Goal: Task Accomplishment & Management: Manage account settings

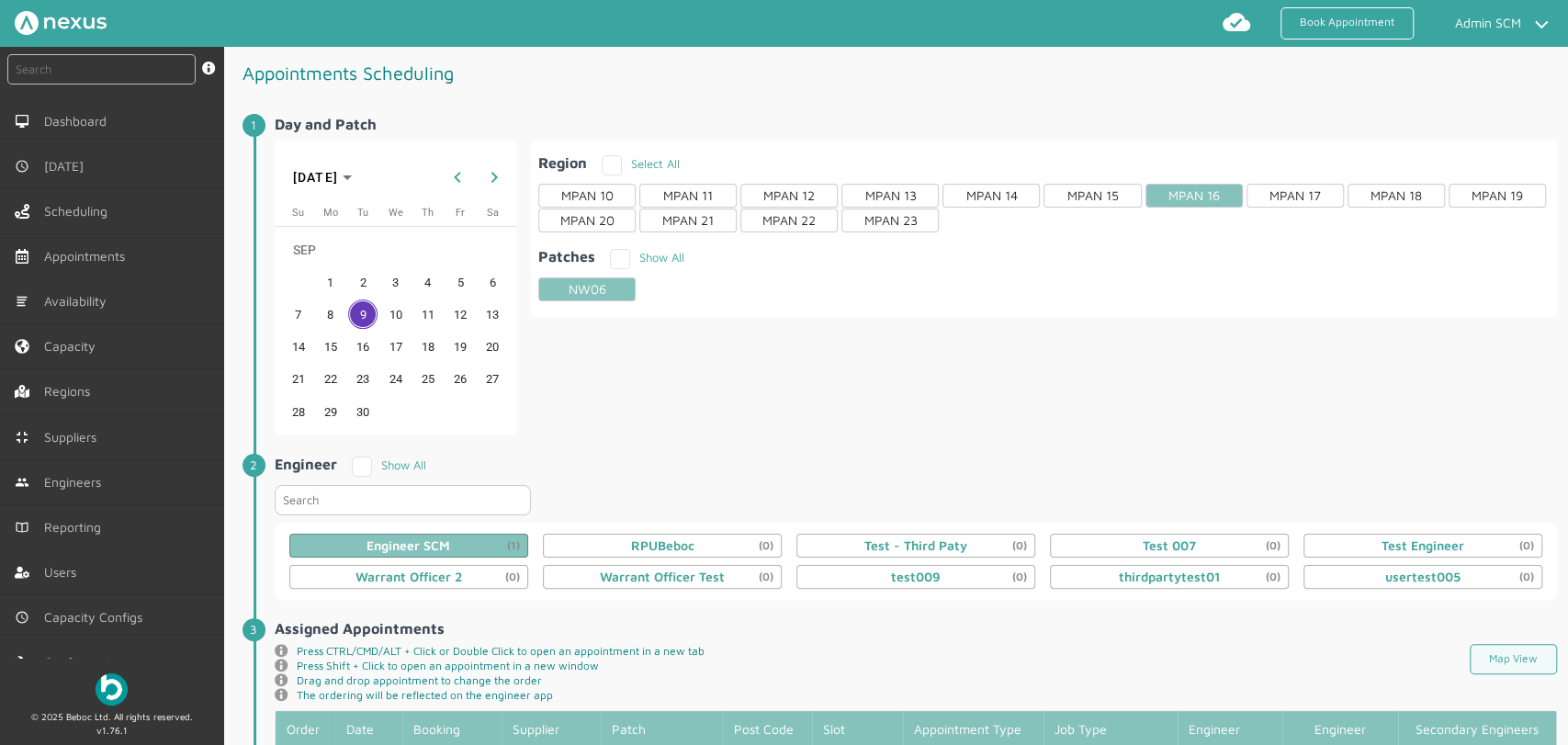
scroll to position [312, 0]
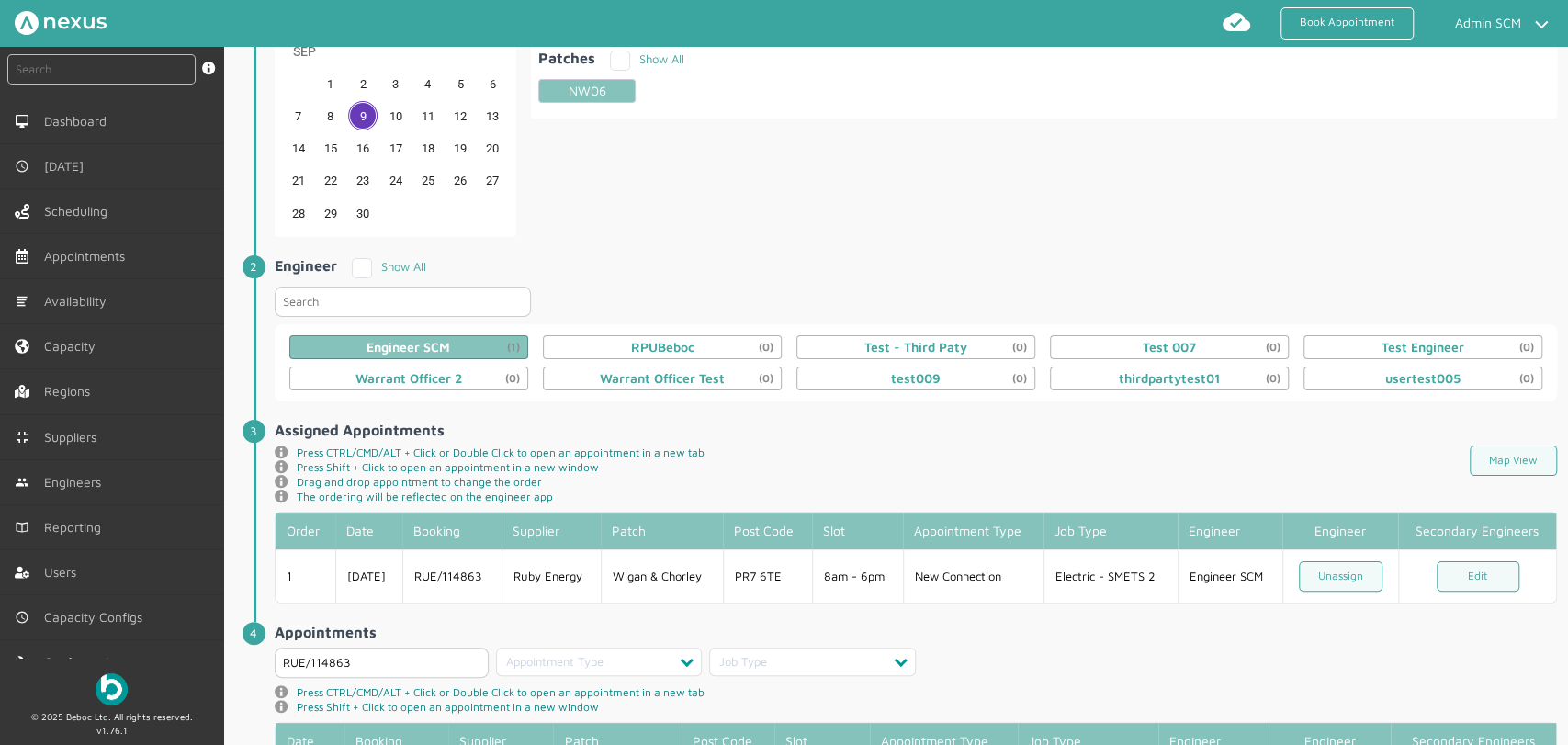
scroll to position [0, 0]
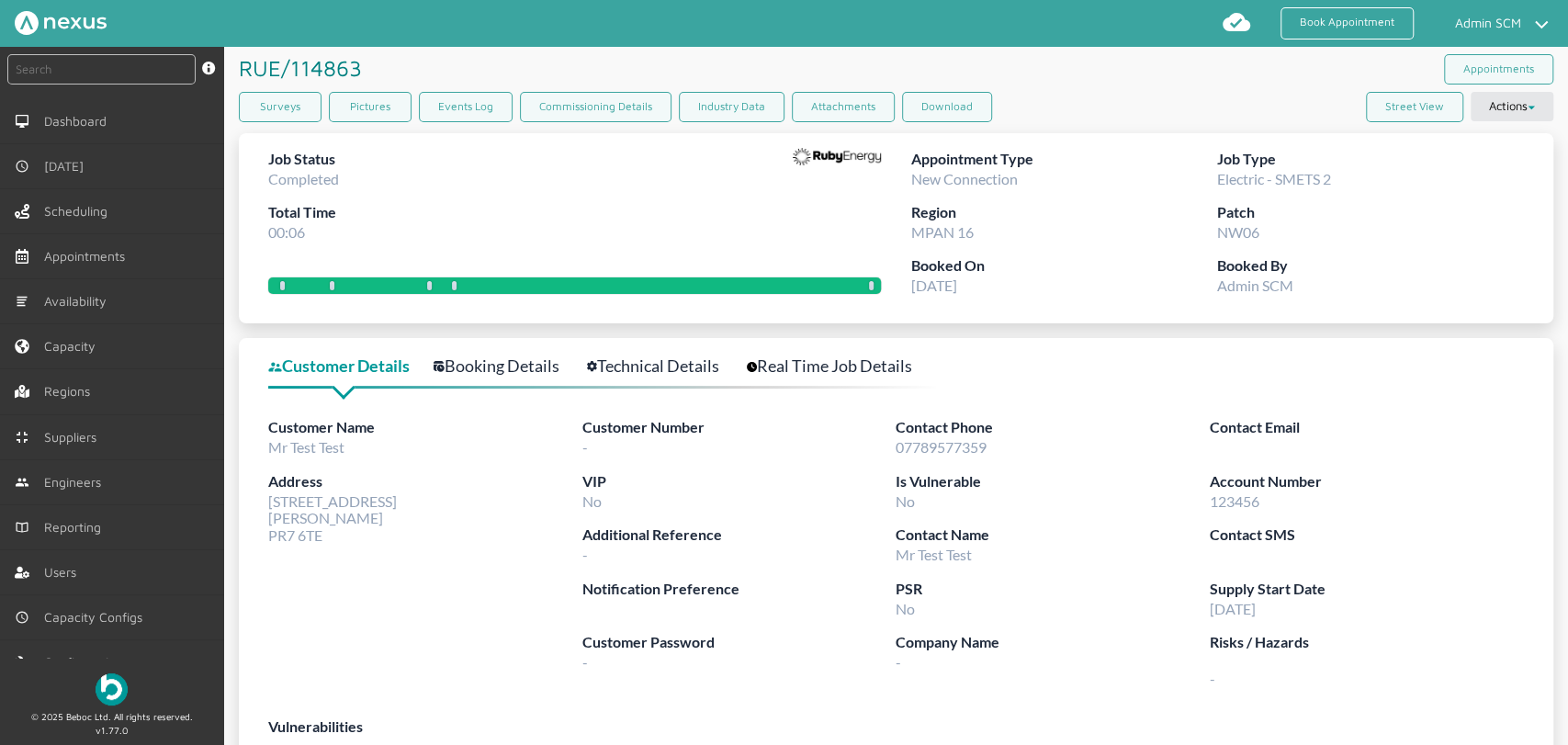
click at [1154, 86] on div "RUE/114863 ️️️ Appointments" at bounding box center [897, 69] width 1315 height 45
click at [1337, 26] on link "Book Appointment" at bounding box center [1347, 23] width 133 height 32
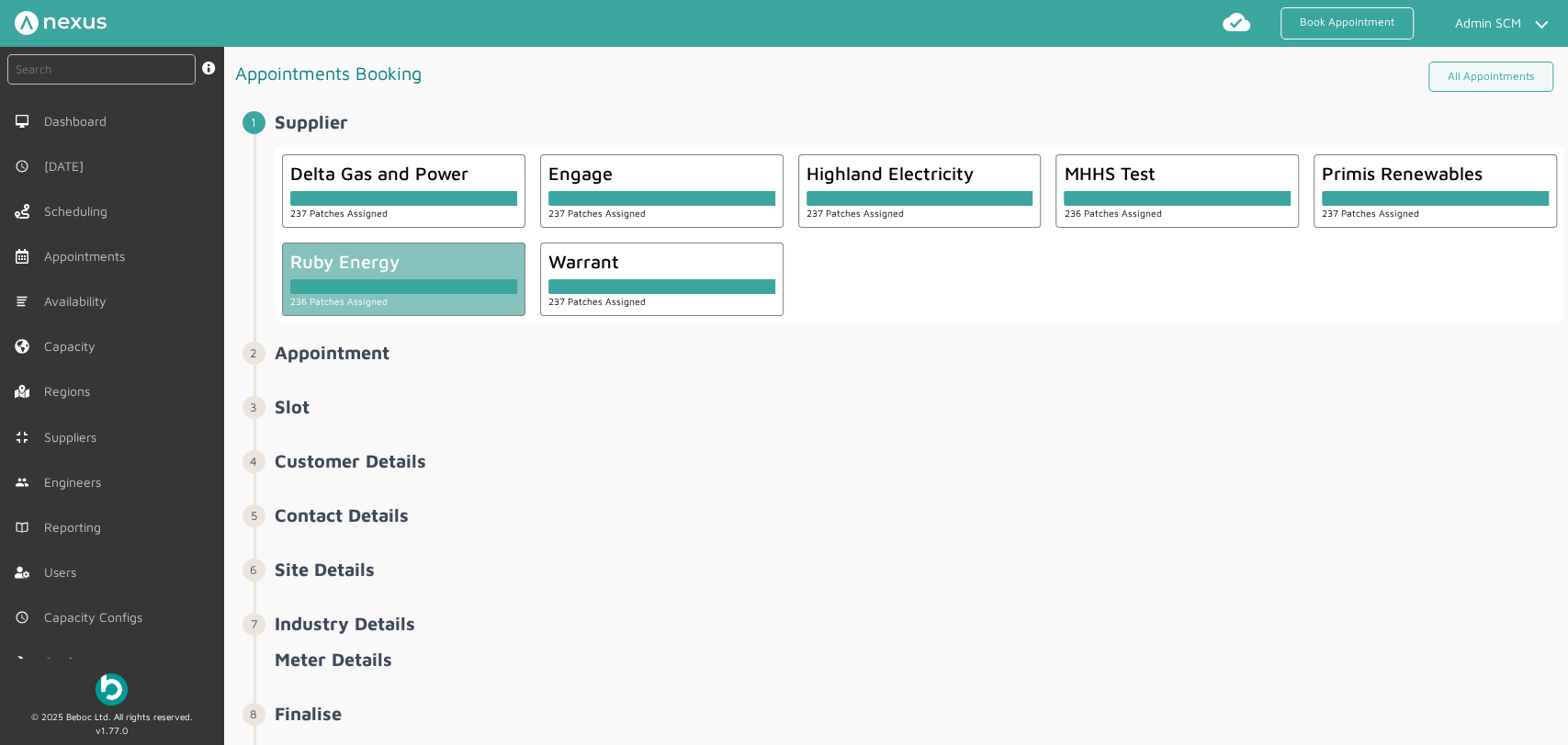
click at [455, 277] on div at bounding box center [404, 283] width 227 height 22
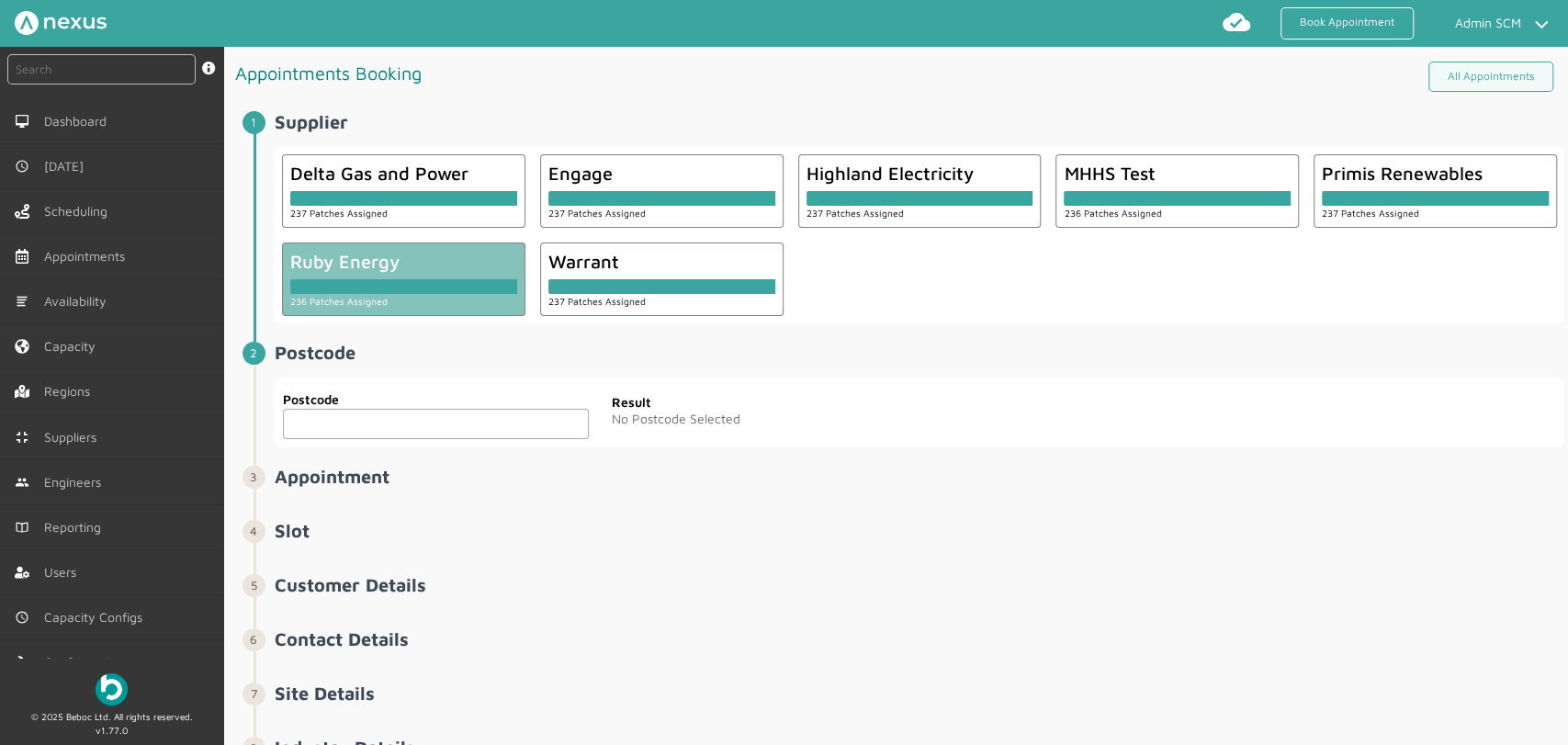
click at [364, 420] on input "text" at bounding box center [436, 423] width 306 height 30
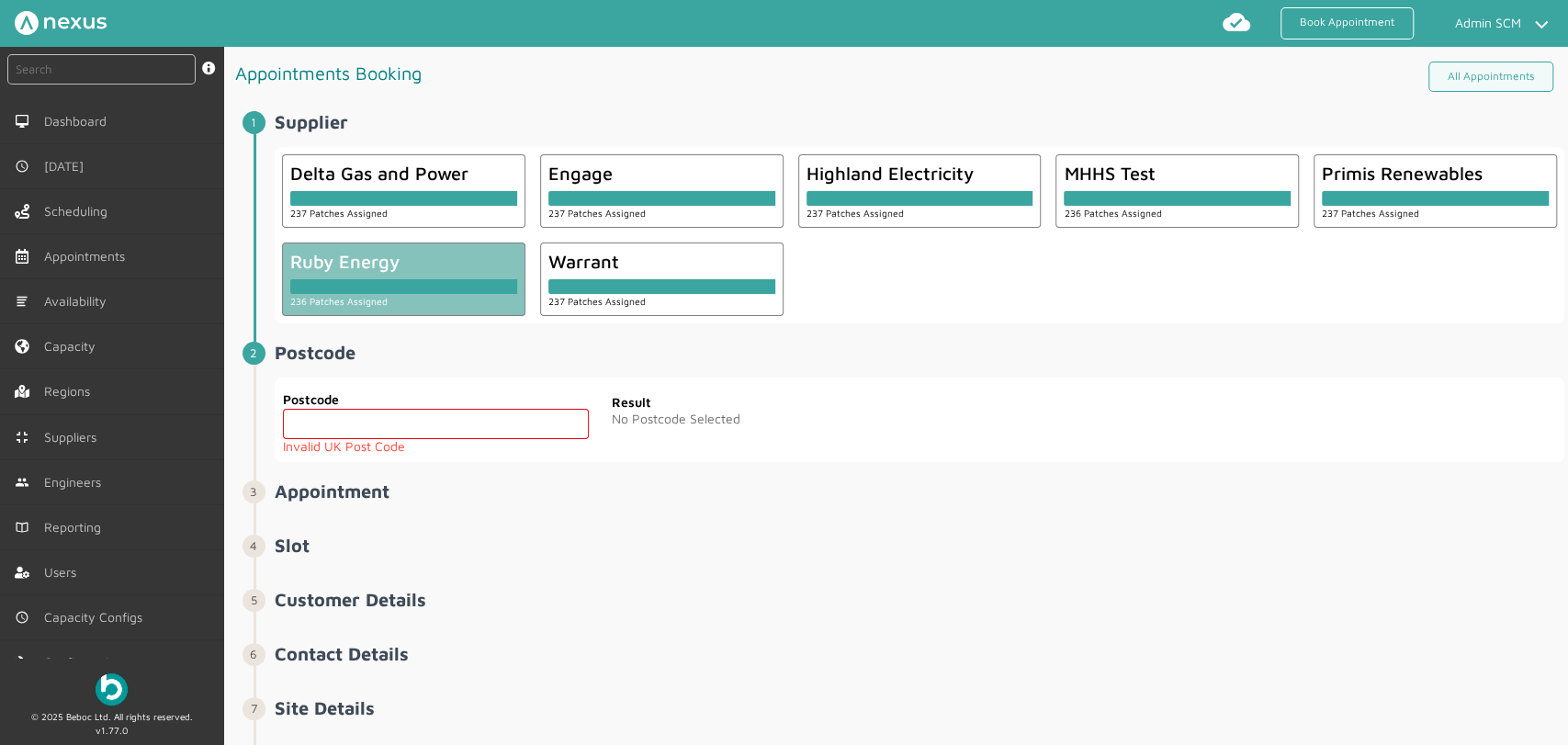
click at [381, 424] on input "text" at bounding box center [436, 423] width 306 height 30
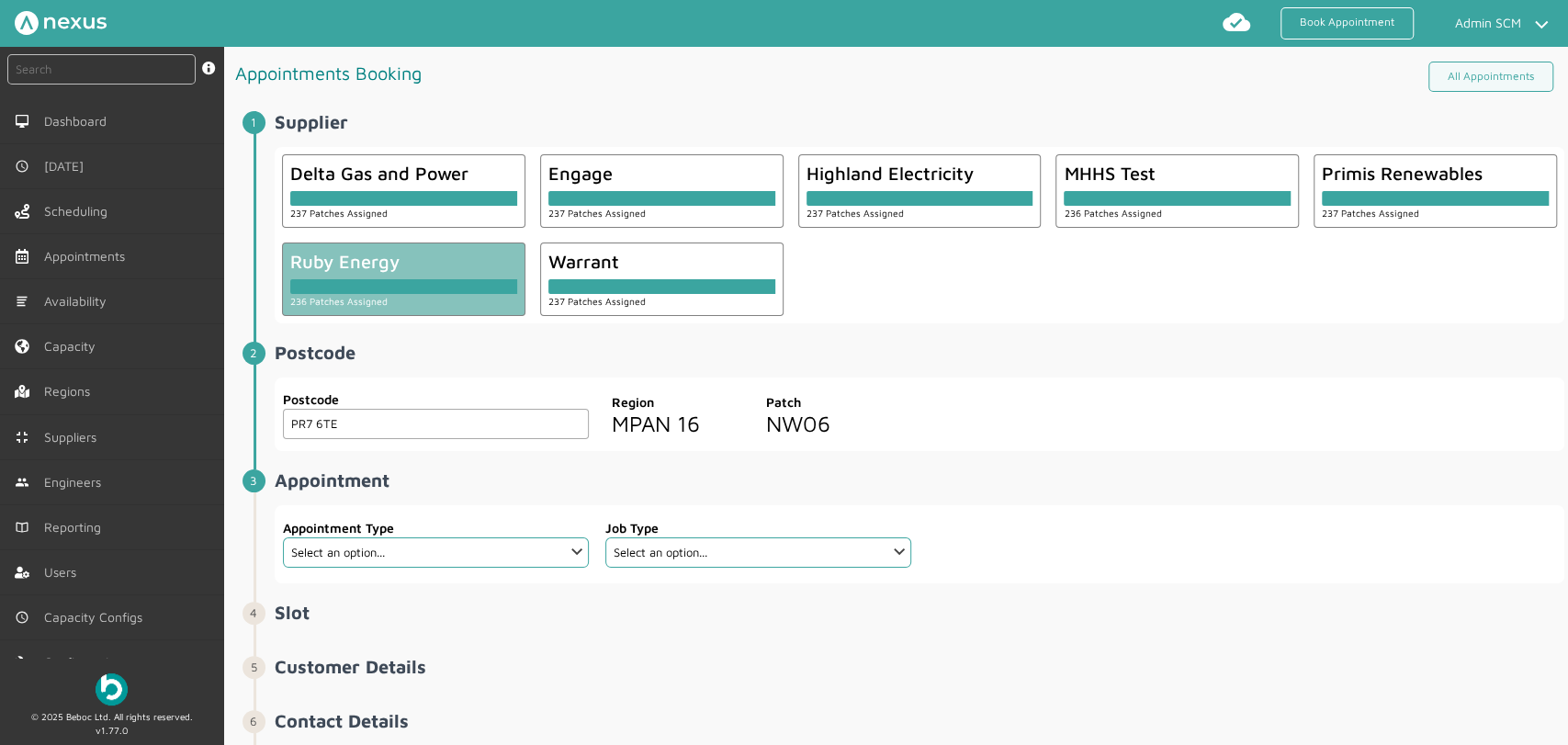
type input "PR7 6TE"
click at [1093, 415] on div "Postcode PR7 6TE Postcode Region MPAN 16 Patch NW06" at bounding box center [920, 415] width 1290 height 75
click at [508, 562] on select "Select an option... Additional Work Check Meter Electric Vehicle Emergency Exch…" at bounding box center [436, 552] width 306 height 30
select select "13: 5da647ca4fc5f258734955ce"
click at [283, 537] on select "Select an option... Additional Work Check Meter Electric Vehicle Emergency Exch…" at bounding box center [436, 552] width 306 height 30
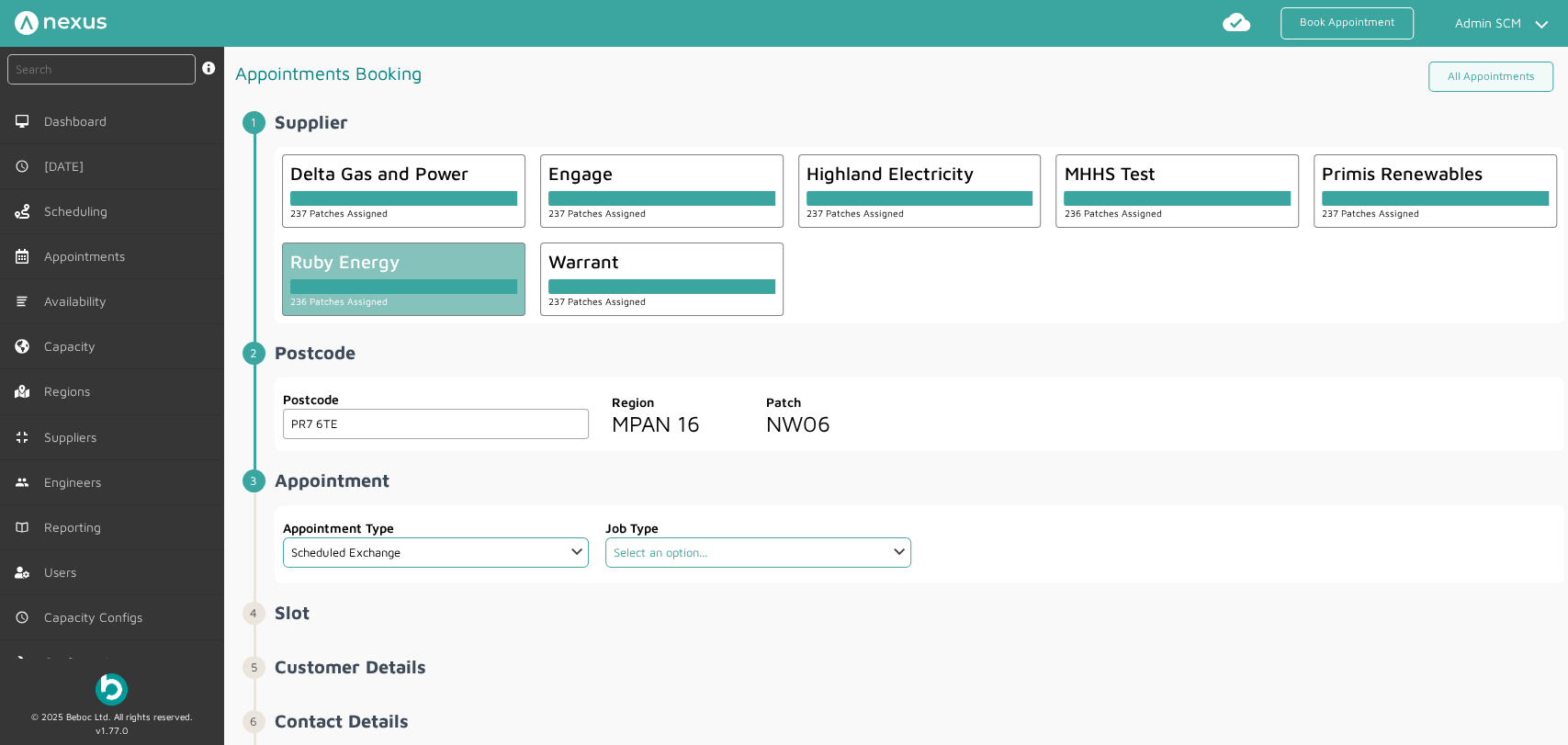
click at [896, 548] on select "Select an option... Dual Fuel Dual Fuel - SMETS 2 Electric Electric - SMETS 2 E…" at bounding box center [758, 552] width 306 height 30
select select "3: 5cc9657c13944aebe30702a4"
click at [606, 537] on select "Select an option... Dual Fuel Dual Fuel - SMETS 2 Electric Electric - SMETS 2 E…" at bounding box center [758, 552] width 306 height 30
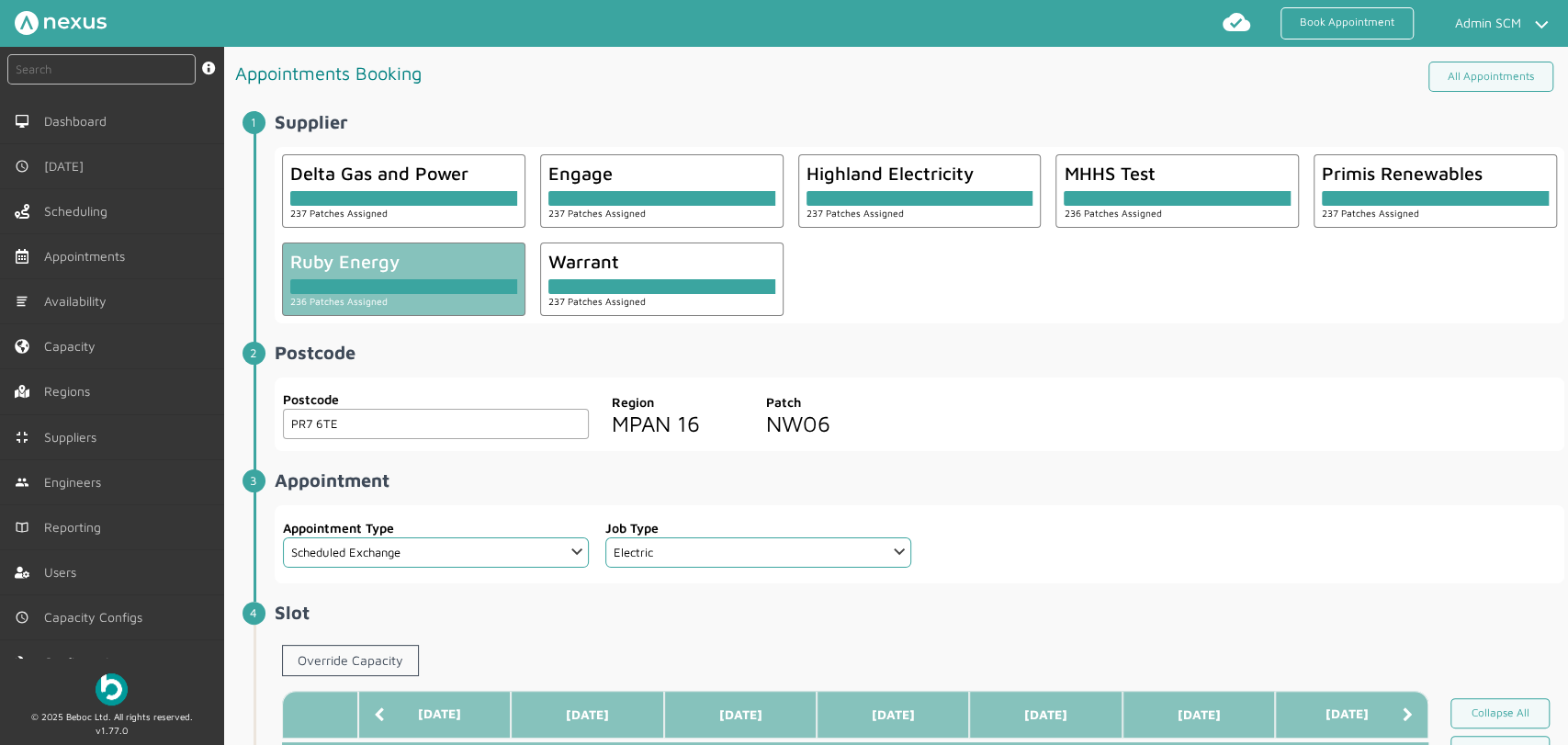
click at [1063, 514] on div at bounding box center [1243, 544] width 645 height 79
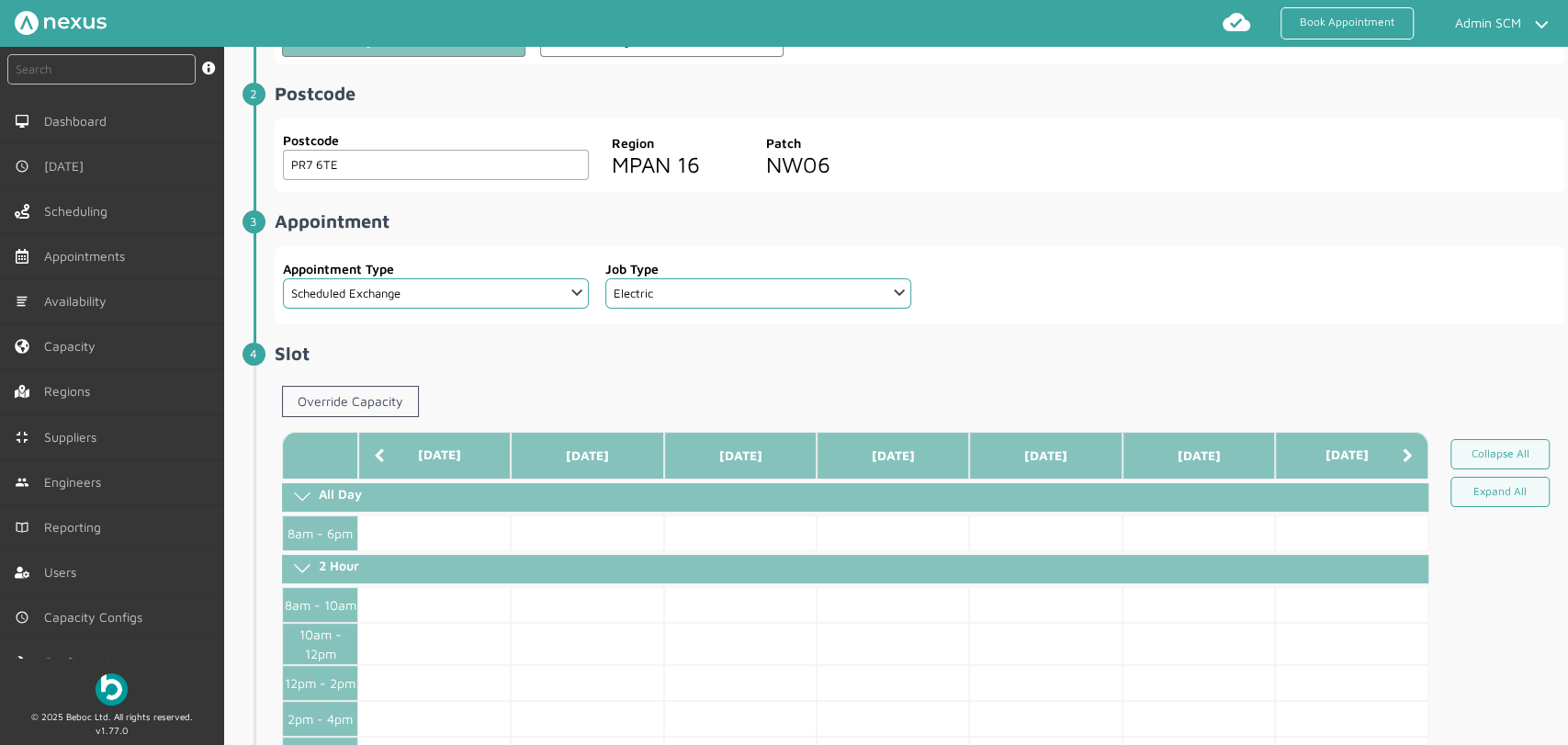
scroll to position [306, 0]
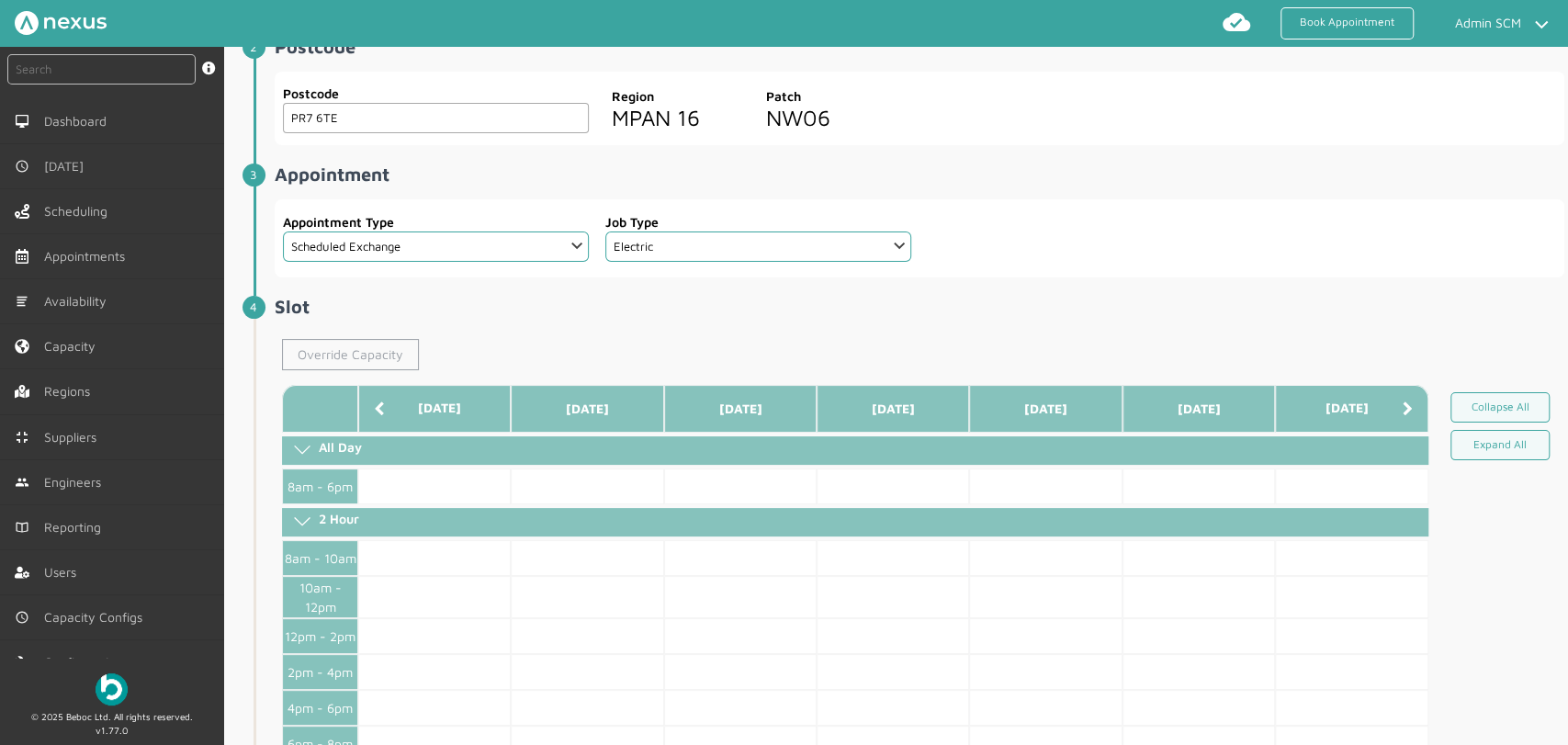
click at [379, 350] on link "Override Capacity" at bounding box center [351, 354] width 137 height 31
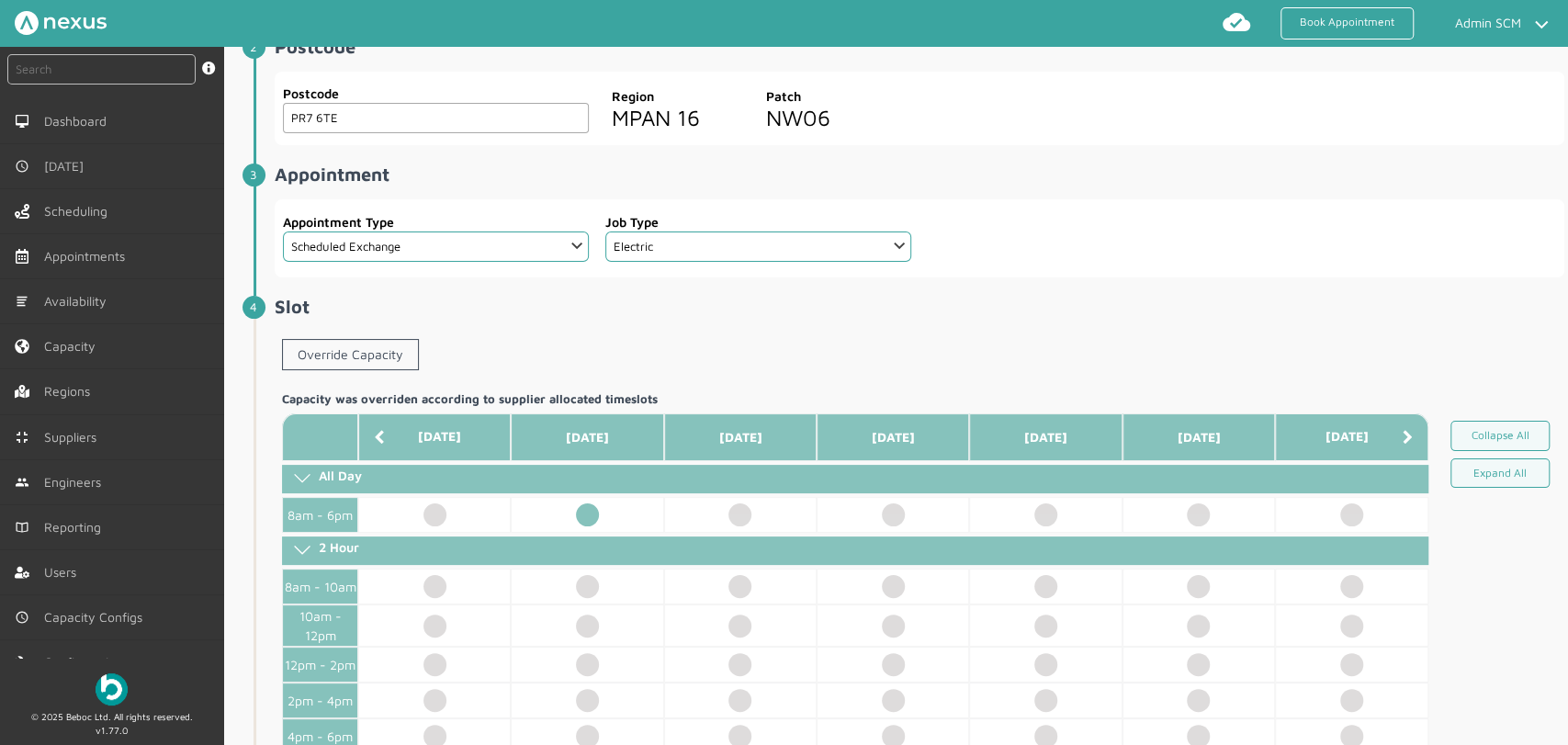
click at [596, 512] on td at bounding box center [586, 515] width 152 height 36
click at [854, 346] on div "Override Capacity" at bounding box center [920, 358] width 1290 height 53
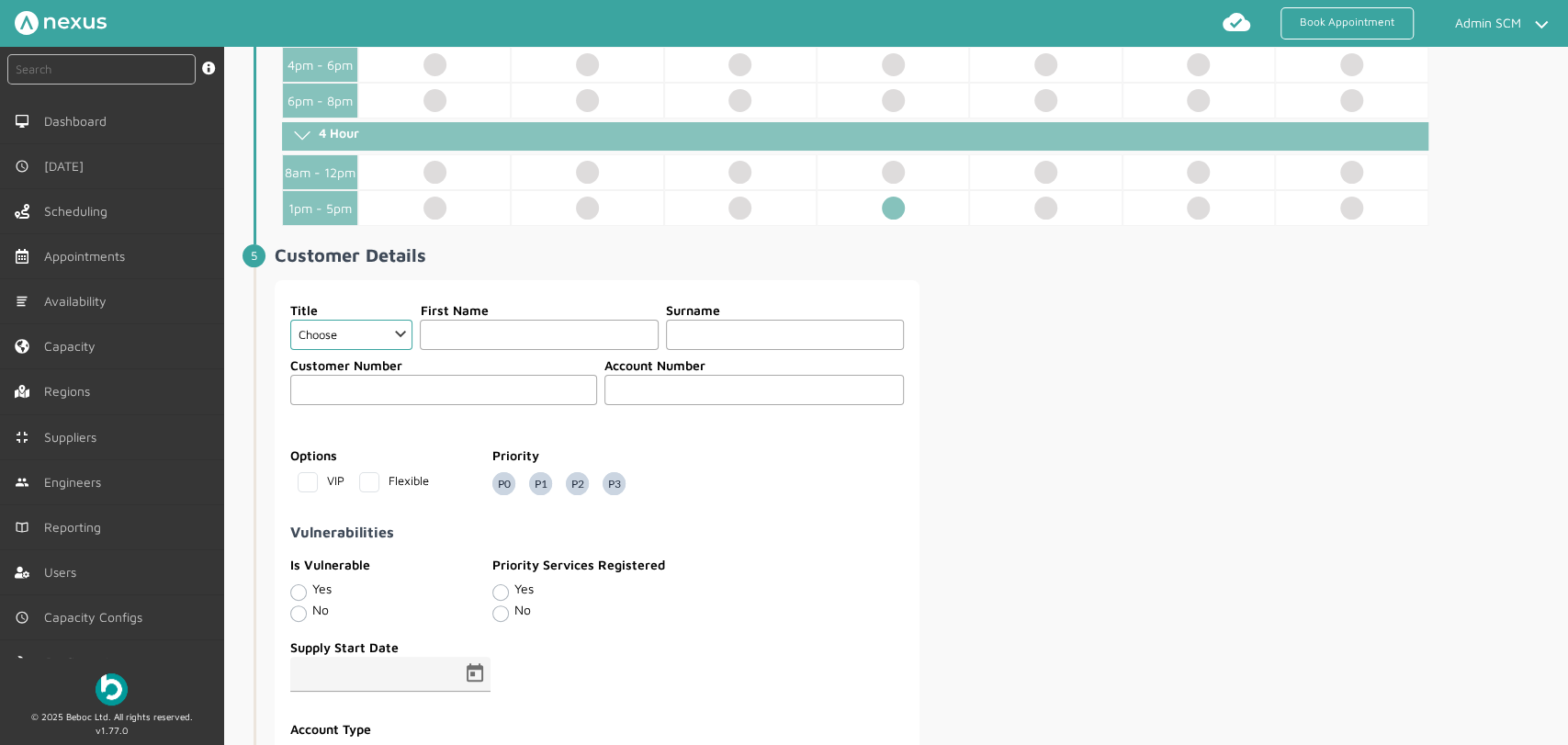
scroll to position [1021, 0]
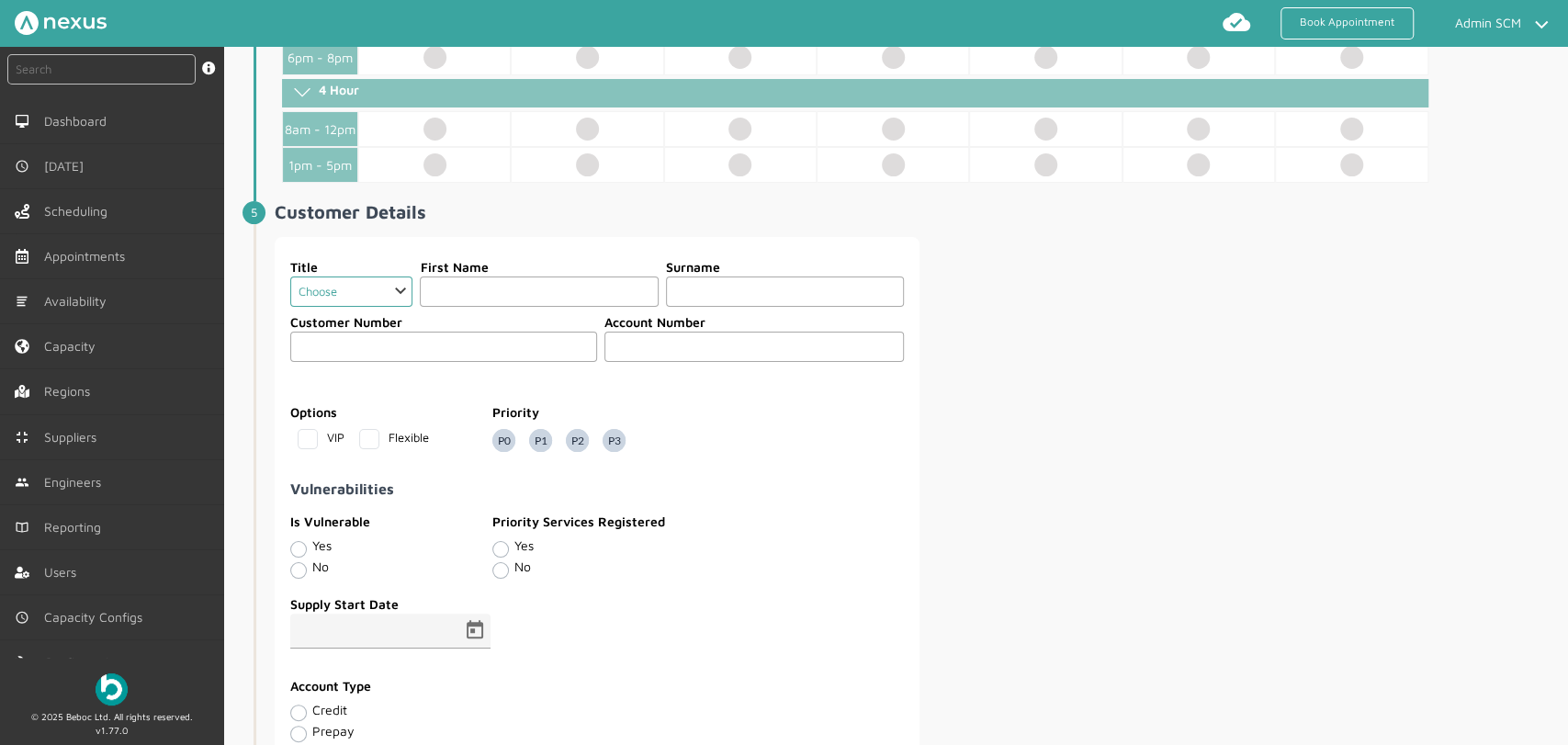
click at [390, 292] on select "Choose Dr Mr Mrs Miss Ms Mx Sir Lady" at bounding box center [352, 292] width 123 height 30
select select "2: Mr"
click at [291, 277] on select "Choose Dr Mr Mrs Miss Ms Mx Sir Lady" at bounding box center [352, 292] width 123 height 30
click at [474, 277] on input "text" at bounding box center [539, 292] width 238 height 30
click at [470, 295] on input "text" at bounding box center [535, 292] width 245 height 30
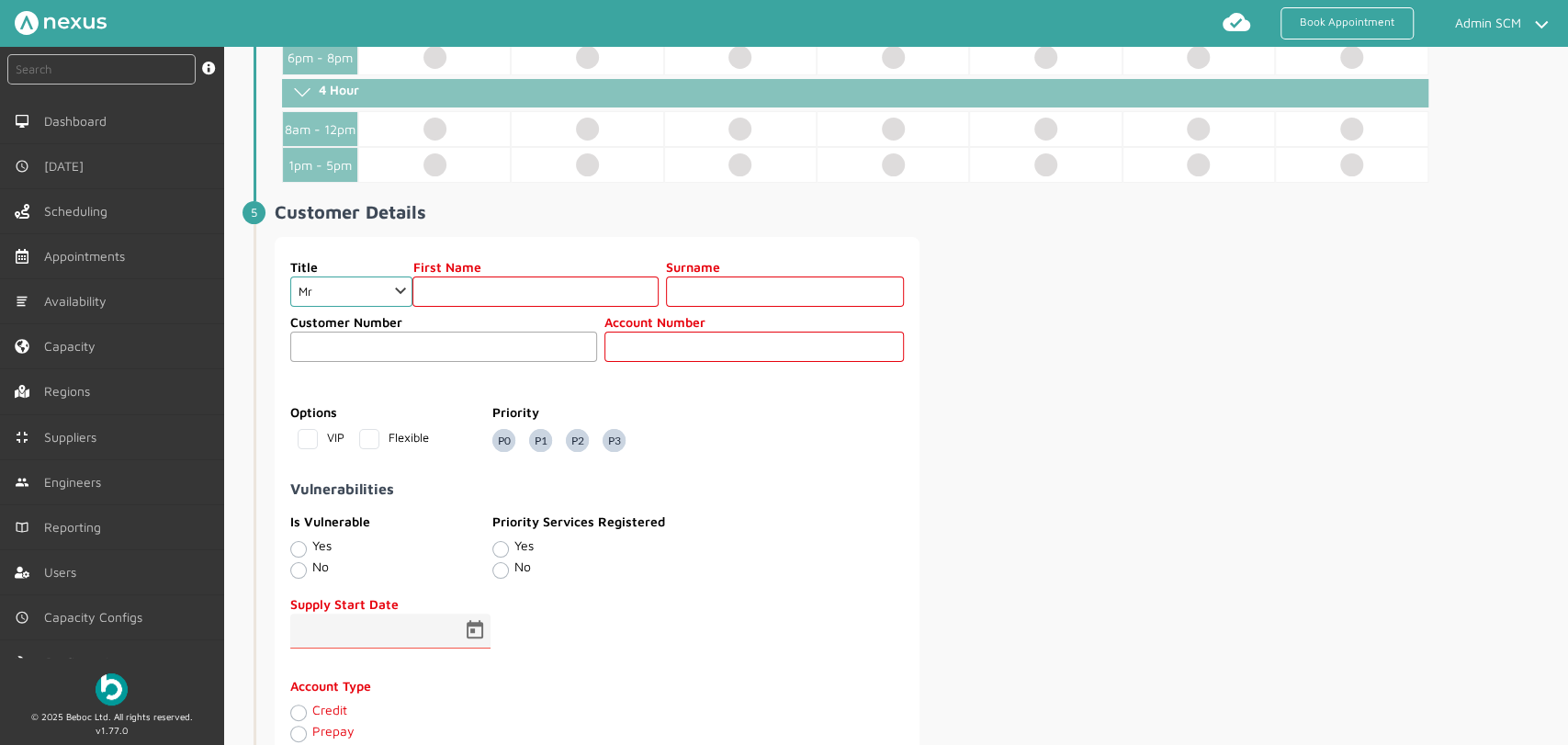
paste input "CUSTOMER FIFTY SIX"
type input "CUSTOMER FIFTY SIX"
click at [737, 292] on input "text" at bounding box center [784, 292] width 238 height 30
paste input "CUSTOMER FIFTY SIX"
drag, startPoint x: 735, startPoint y: 286, endPoint x: 558, endPoint y: 286, distance: 177.0
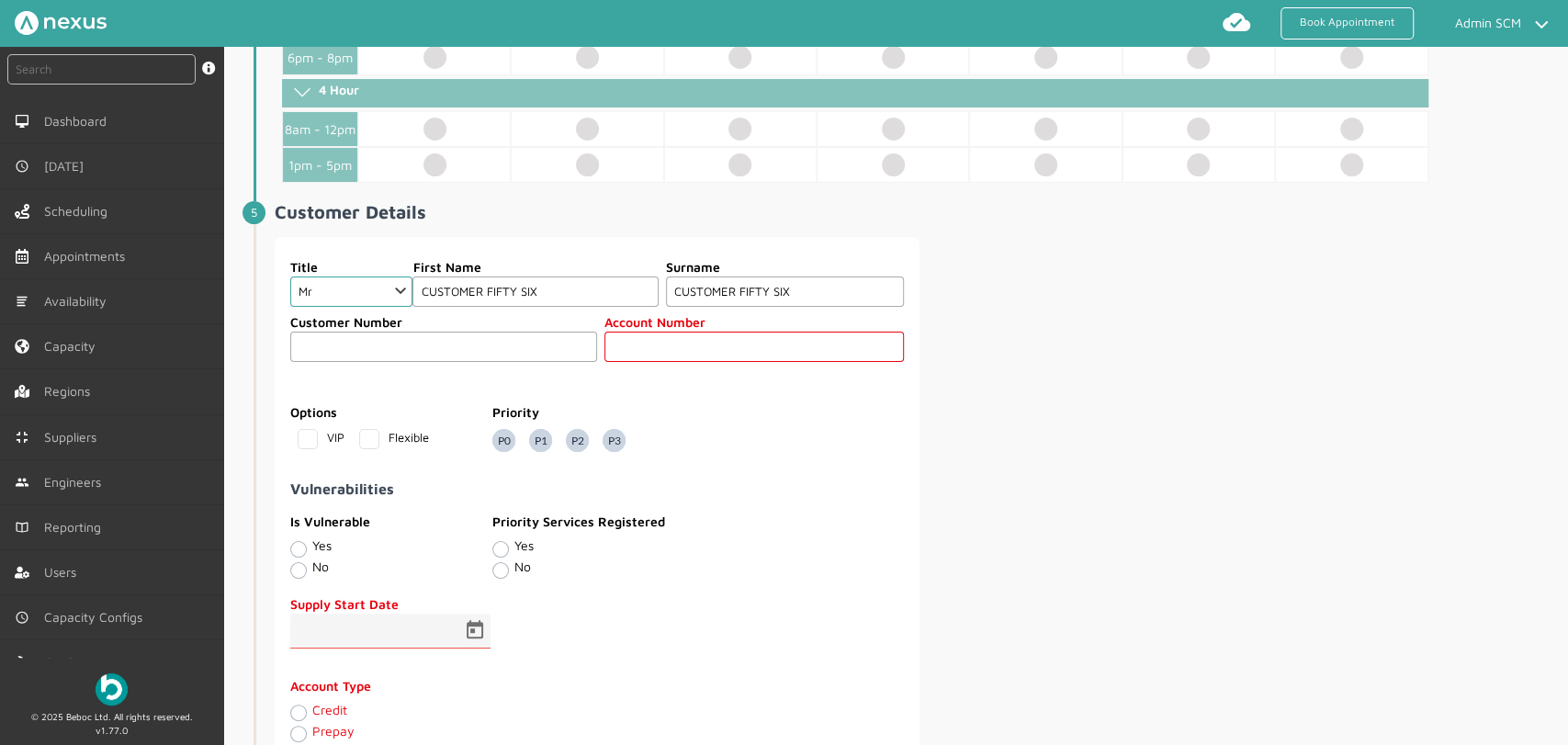
click at [558, 286] on div "Title Choose Dr Mr Mrs Miss Ms Mx Sir Lady First Name CUSTOMER FIFTY SIX Surnam…" at bounding box center [597, 281] width 613 height 50
type input "FIFTY SIX"
drag, startPoint x: 547, startPoint y: 286, endPoint x: 478, endPoint y: 284, distance: 69.0
click at [478, 284] on input "CUSTOMER FIFTY SIX" at bounding box center [535, 292] width 245 height 30
type input "CUSTOMER"
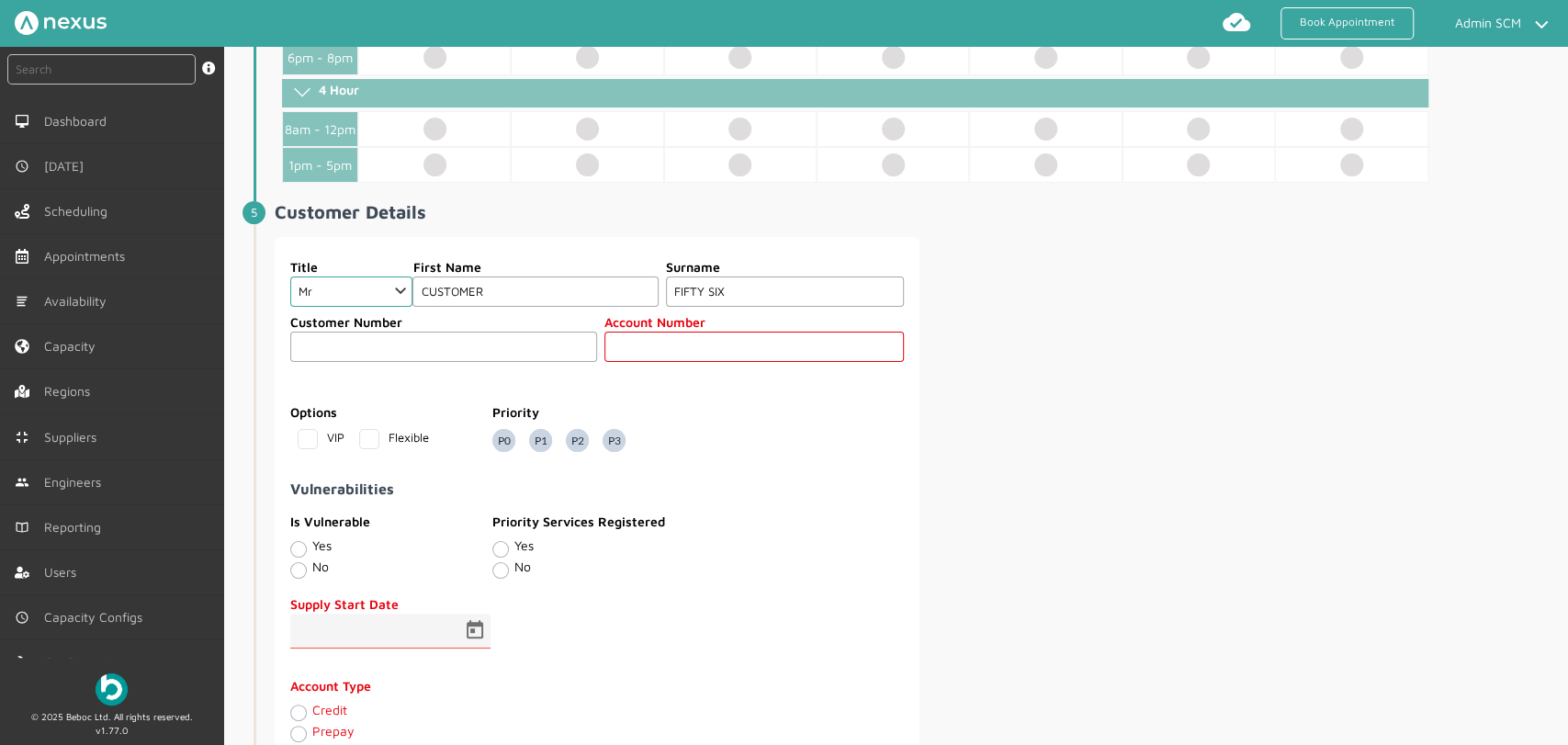
click at [1081, 469] on div "Title Choose Dr Mr Mrs Miss Ms Mx Sir Lady First Name CUSTOMER Surname FIFTY SI…" at bounding box center [920, 503] width 1290 height 531
click at [686, 356] on input "text" at bounding box center [755, 347] width 299 height 30
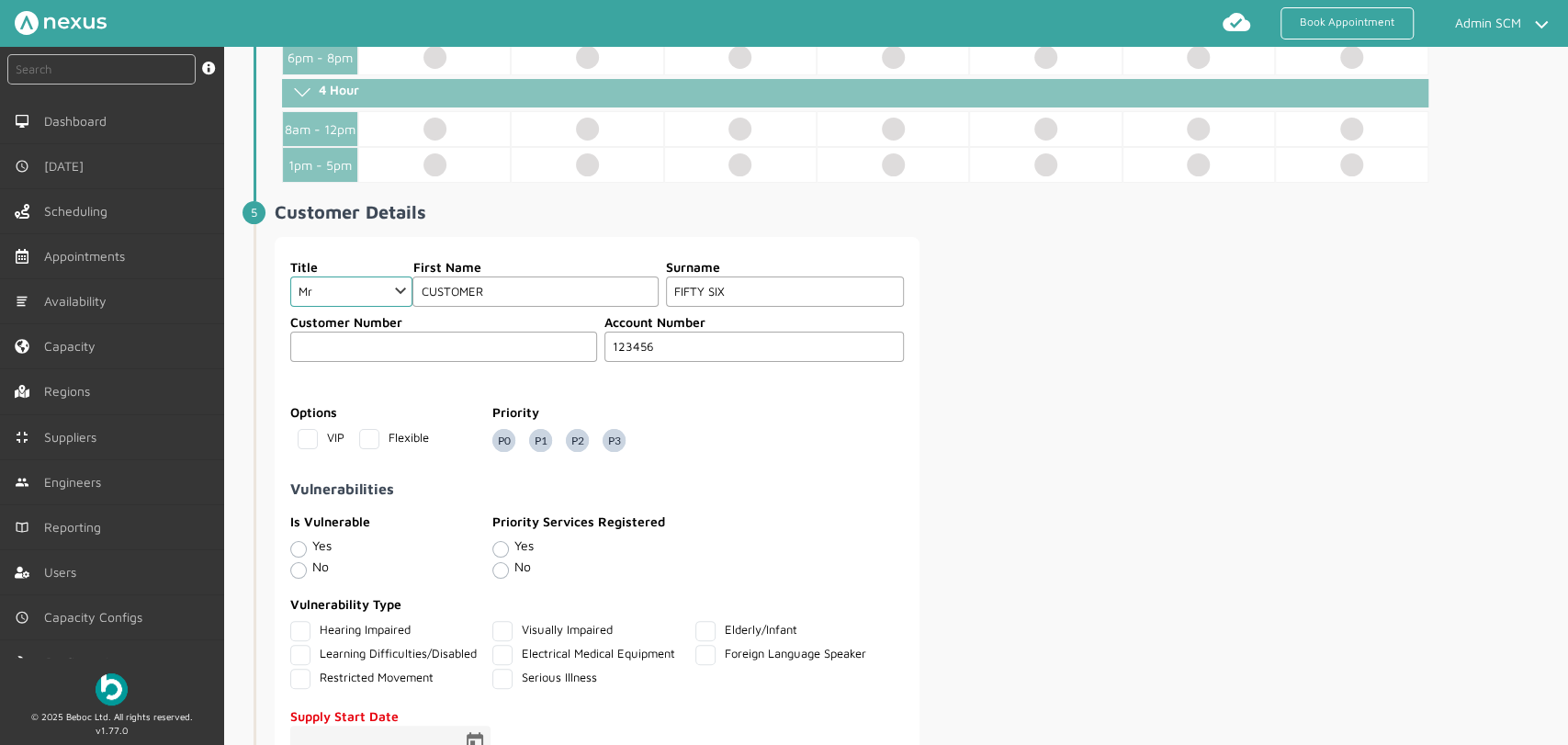
type input "123456"
click at [1165, 527] on div "Title Choose Dr Mr Mrs Miss Ms Mx Sir Lady First Name CUSTOMER Surname FIFTY SI…" at bounding box center [920, 559] width 1290 height 643
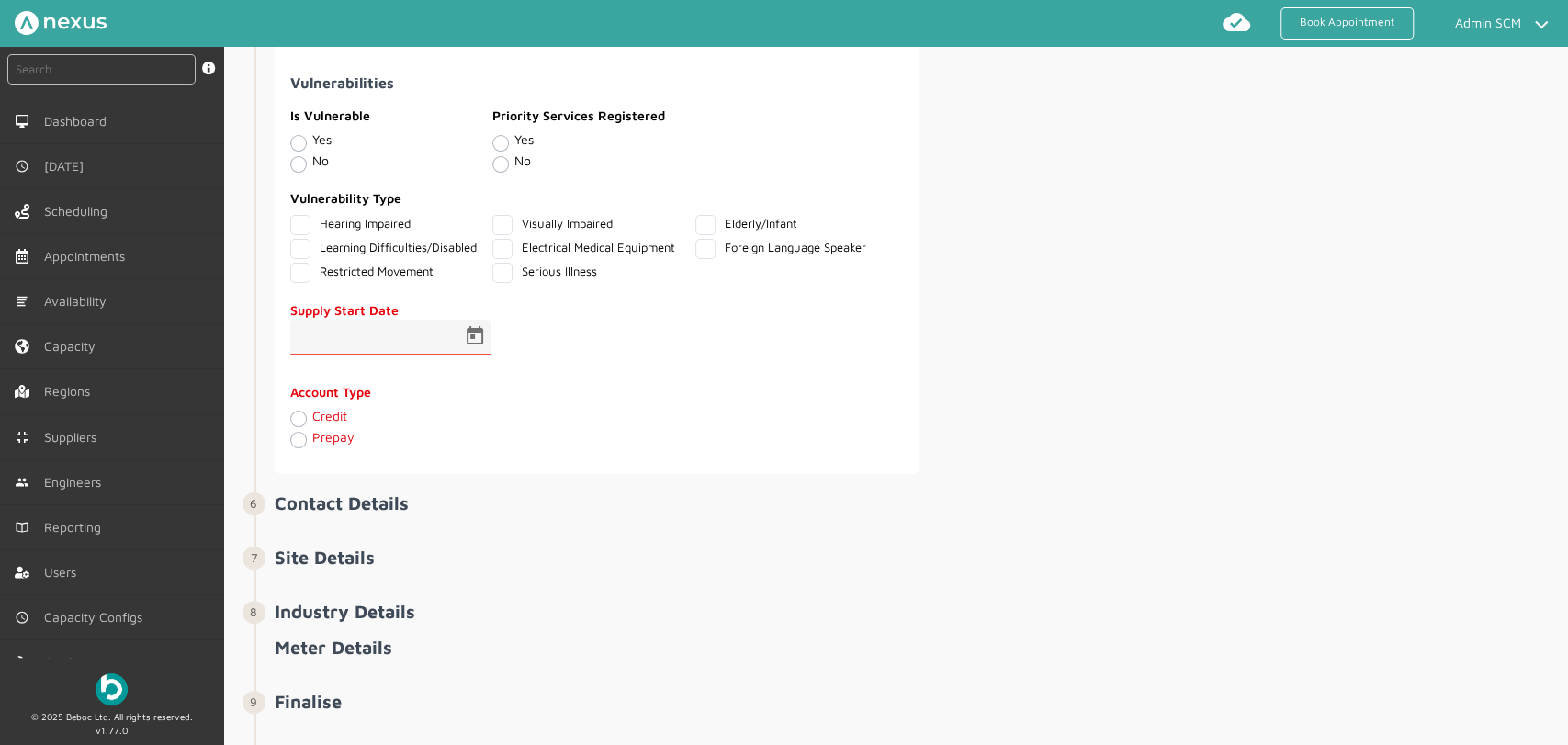
scroll to position [1428, 0]
click at [483, 329] on span "Open calendar" at bounding box center [474, 335] width 44 height 44
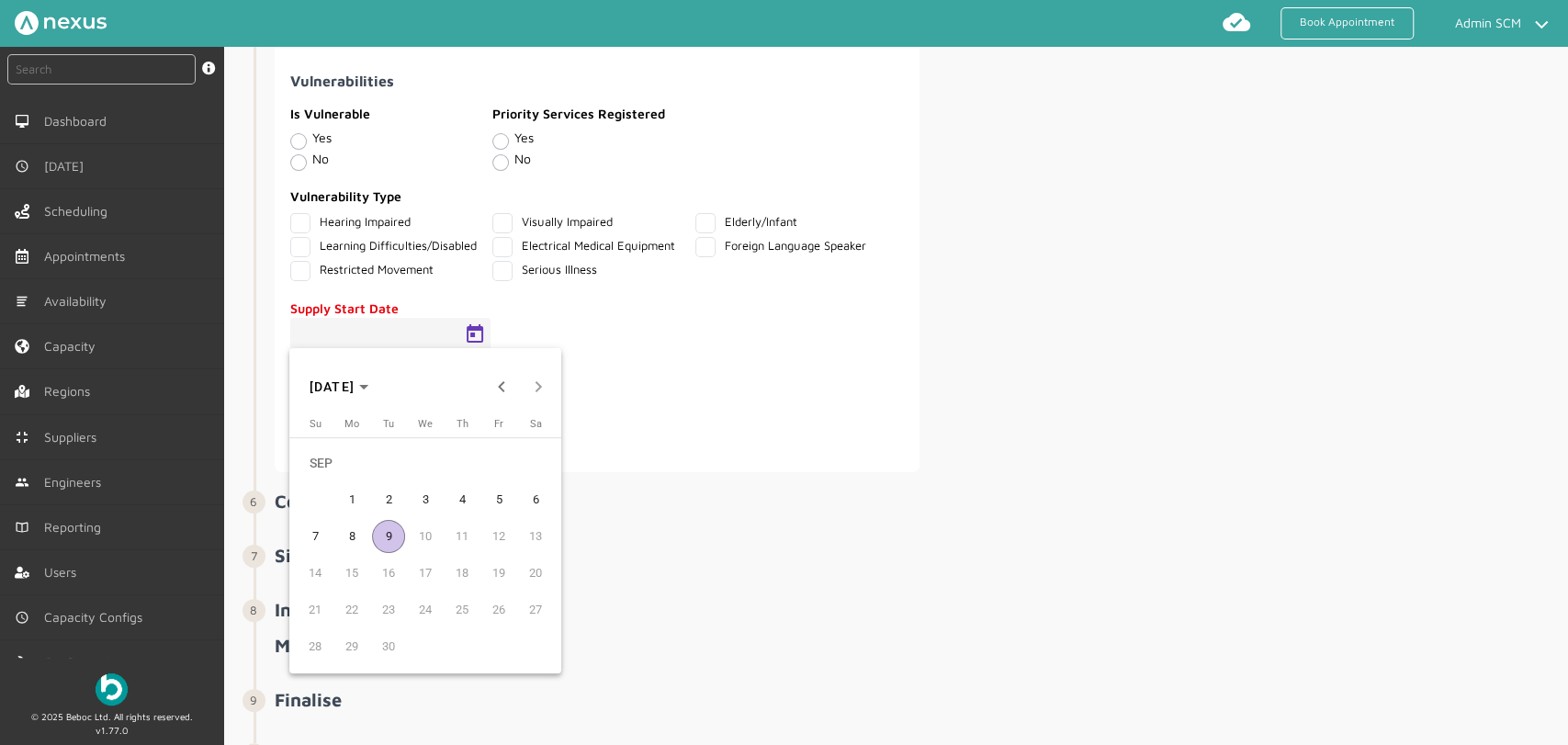
click at [382, 506] on span "2" at bounding box center [388, 499] width 33 height 33
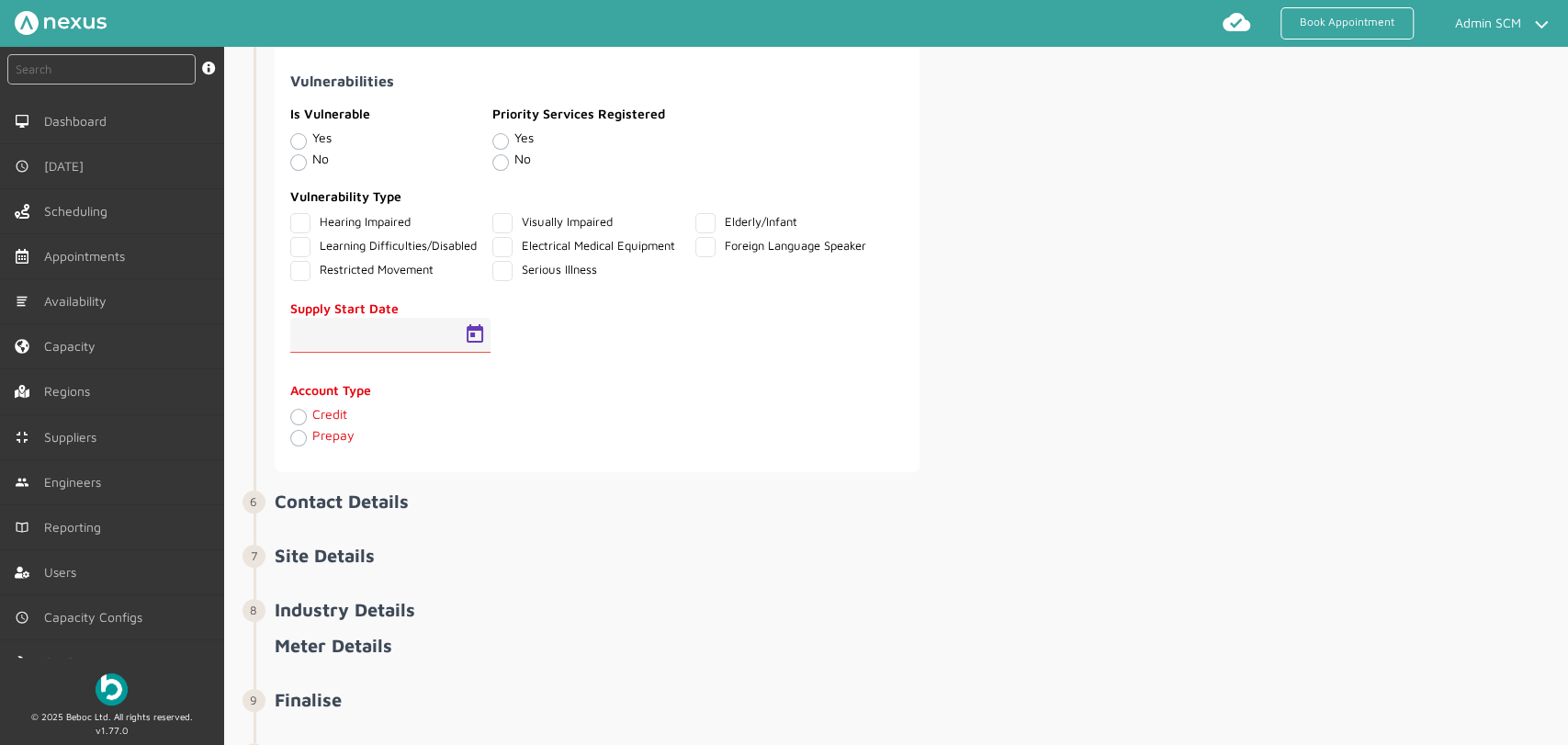
type input "[DATE]"
click at [291, 407] on div "Credit" at bounding box center [444, 417] width 307 height 21
click at [312, 418] on label "Credit" at bounding box center [329, 413] width 35 height 16
click at [299, 418] on input "Credit" at bounding box center [298, 416] width 15 height 19
radio input "true"
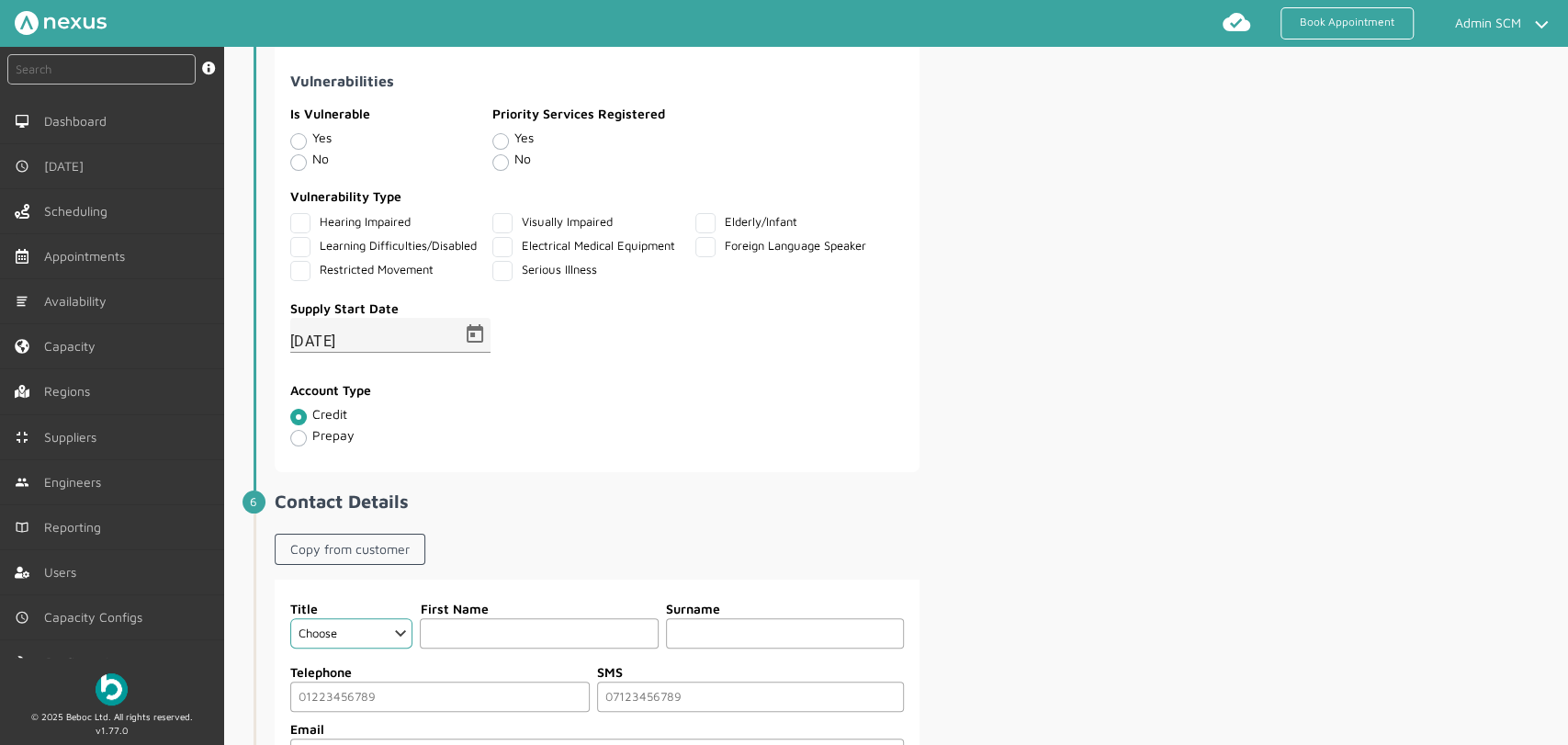
click at [793, 443] on fieldset "Supply Start Date 02/09/2025 Account Type Credit Prepay" at bounding box center [597, 375] width 615 height 165
click at [335, 543] on link "Copy from customer" at bounding box center [350, 549] width 151 height 31
select select "2: Mr"
type input "CUSTOMER"
type input "FIFTY SIX"
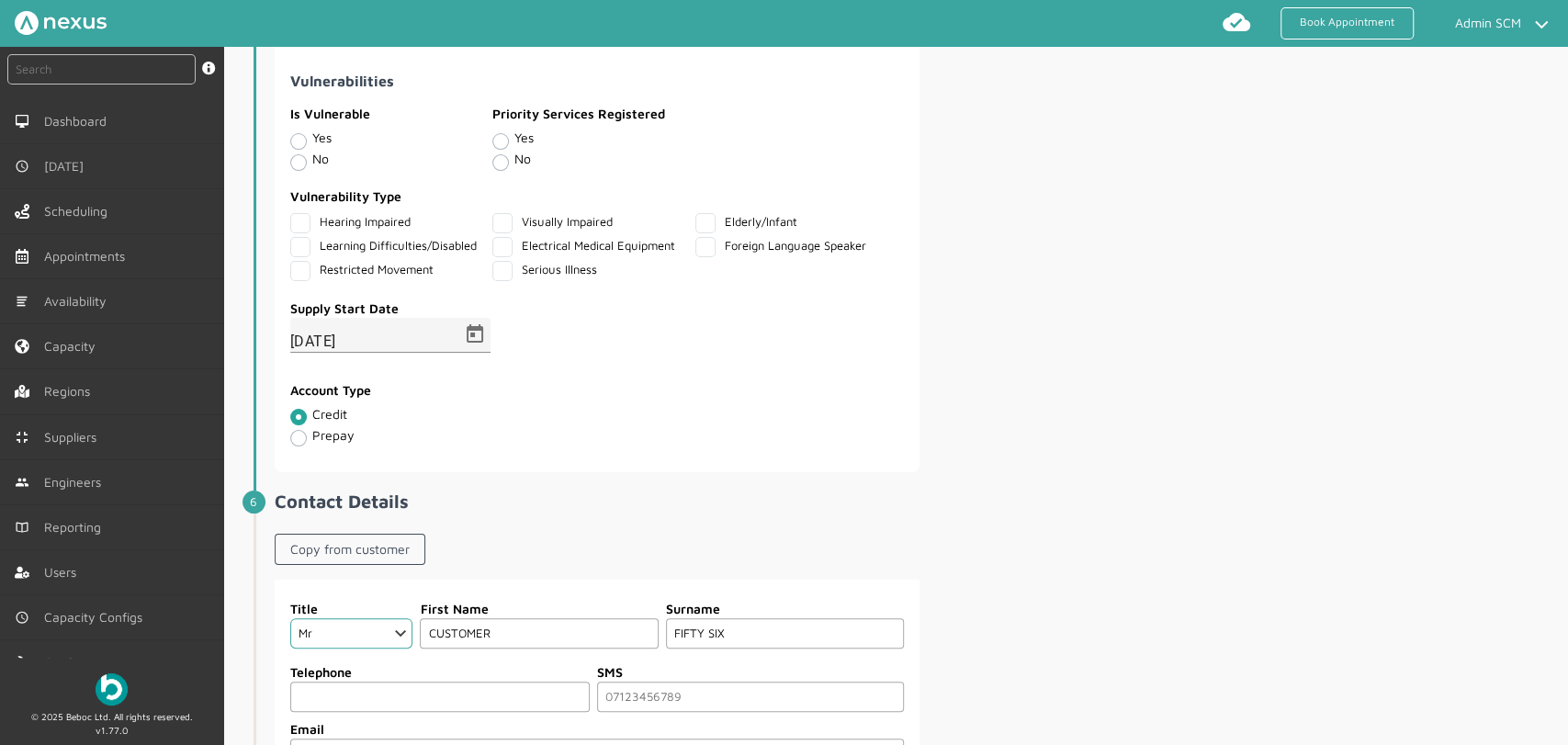
click at [338, 693] on input "tel" at bounding box center [440, 696] width 299 height 30
type input "07881593457"
click at [990, 605] on div "Title Choose Dr Mr Mrs Miss Ms Mx Sir Lady First Name CUSTOMER Surname FIFTY SI…" at bounding box center [920, 689] width 1290 height 220
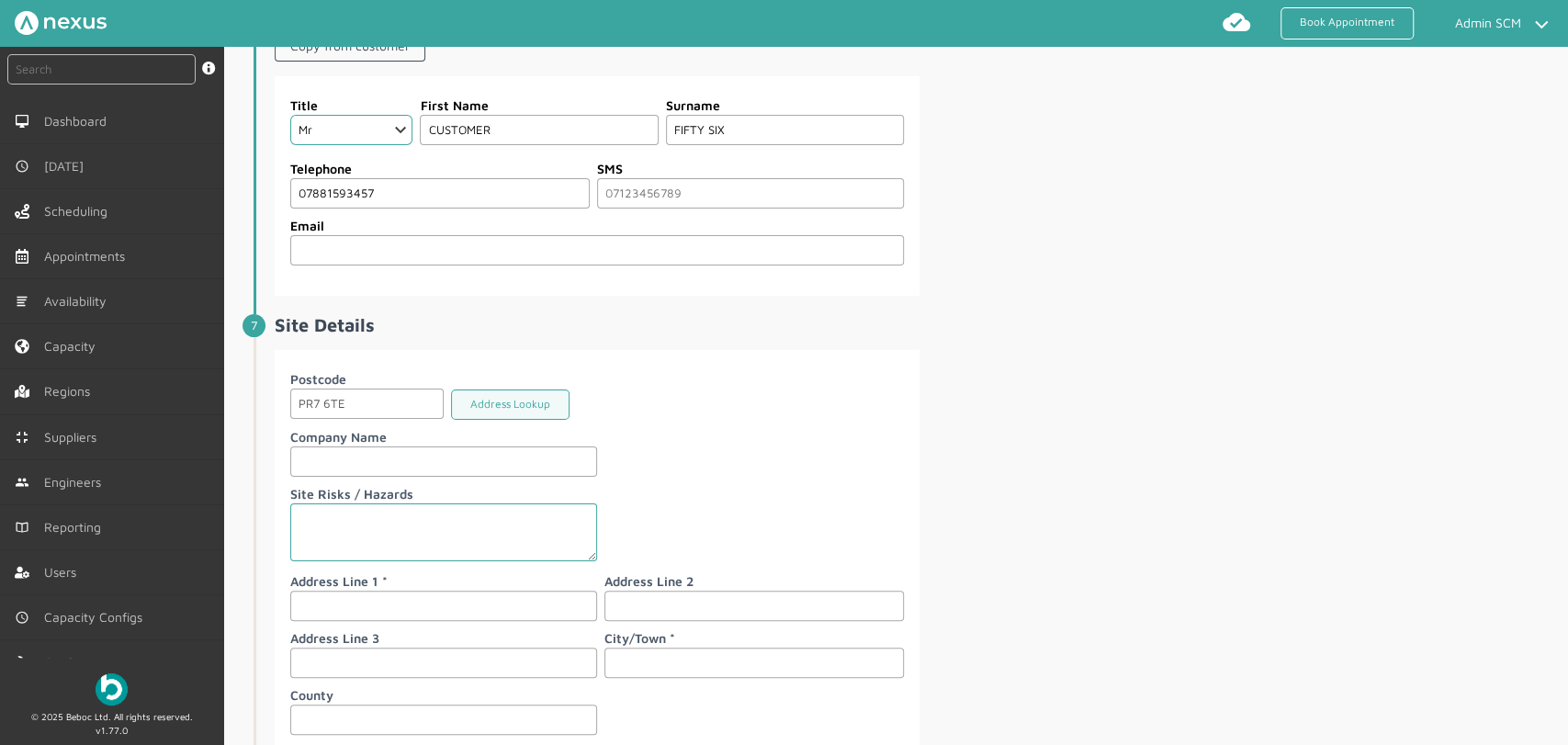
scroll to position [1939, 0]
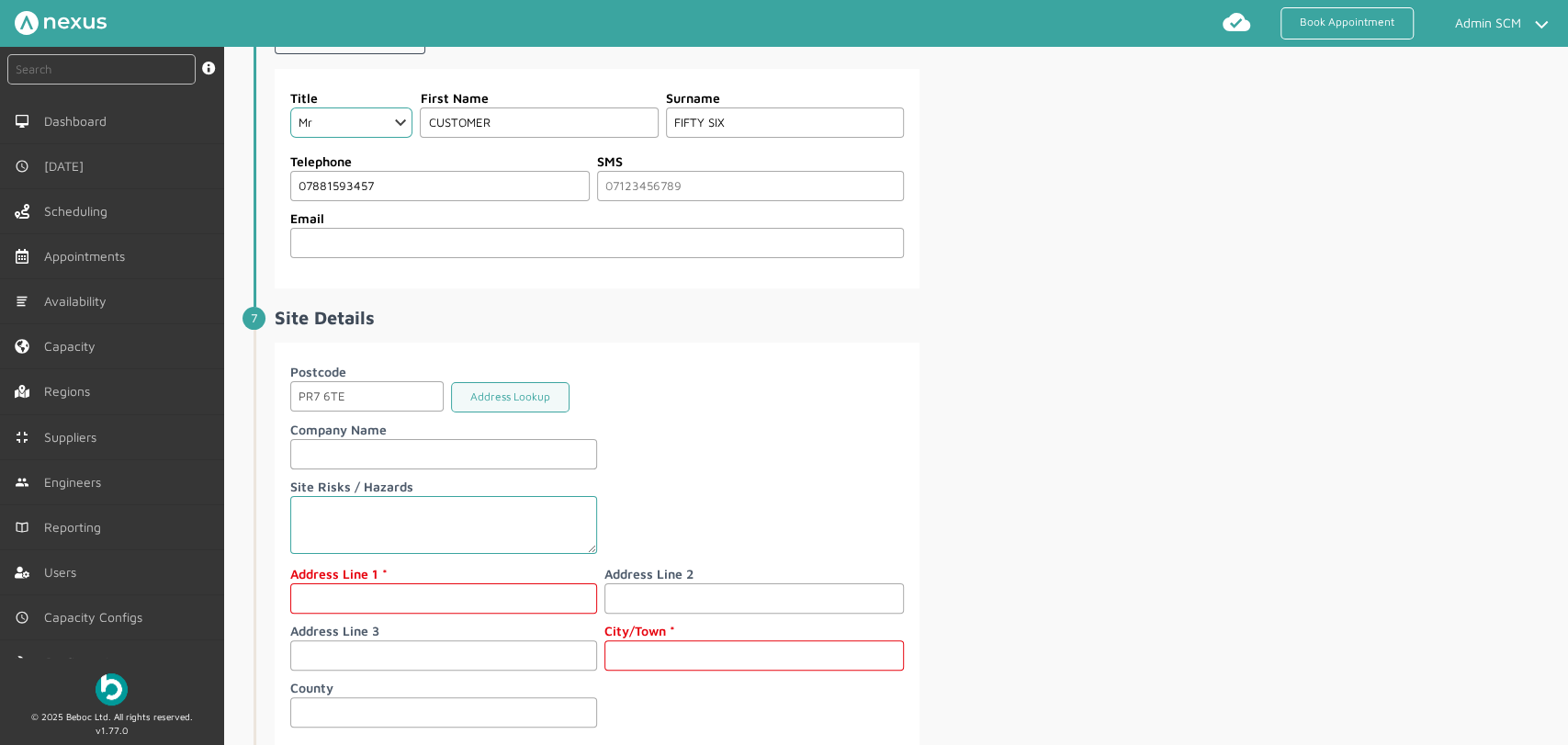
click at [500, 591] on input "text" at bounding box center [444, 598] width 307 height 30
type input "56 Customer Road"
click at [644, 646] on input "text" at bounding box center [755, 655] width 299 height 30
type input "[PERSON_NAME]"
click at [655, 477] on div at bounding box center [751, 520] width 307 height 87
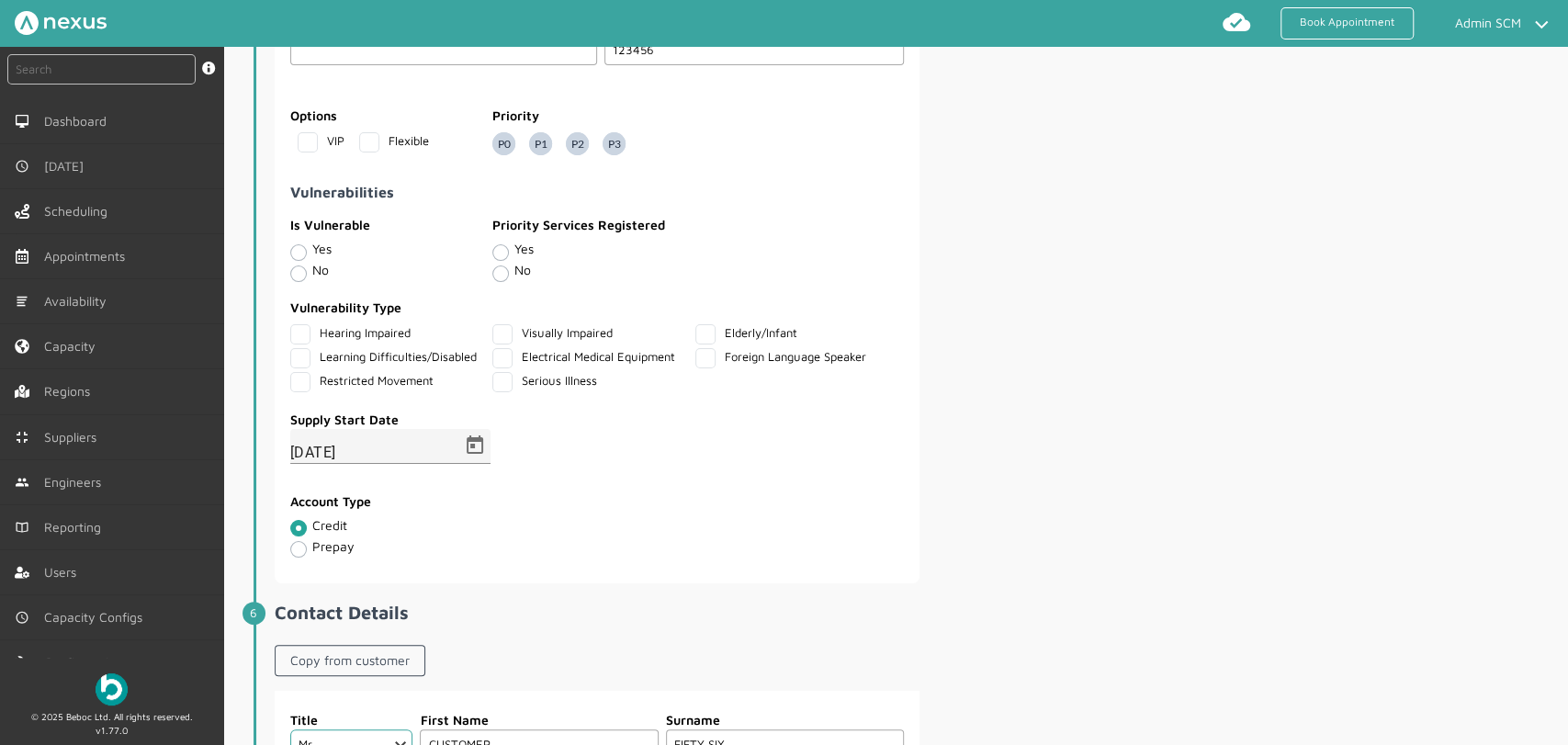
scroll to position [1123, 0]
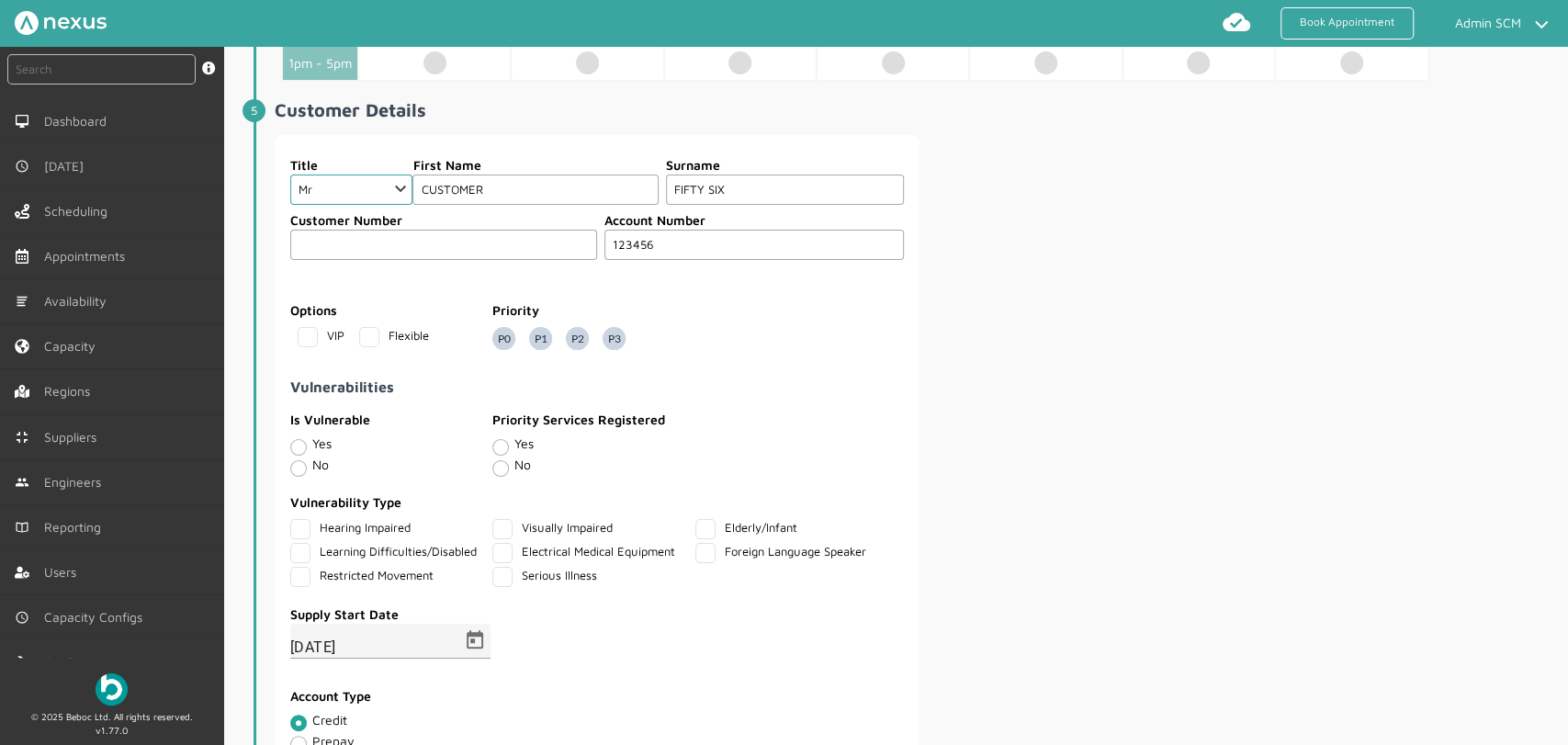
click at [468, 186] on input "CUSTOMER" at bounding box center [535, 190] width 245 height 30
type input "Customer"
click at [727, 180] on input "FIFTY SIX" at bounding box center [784, 190] width 238 height 30
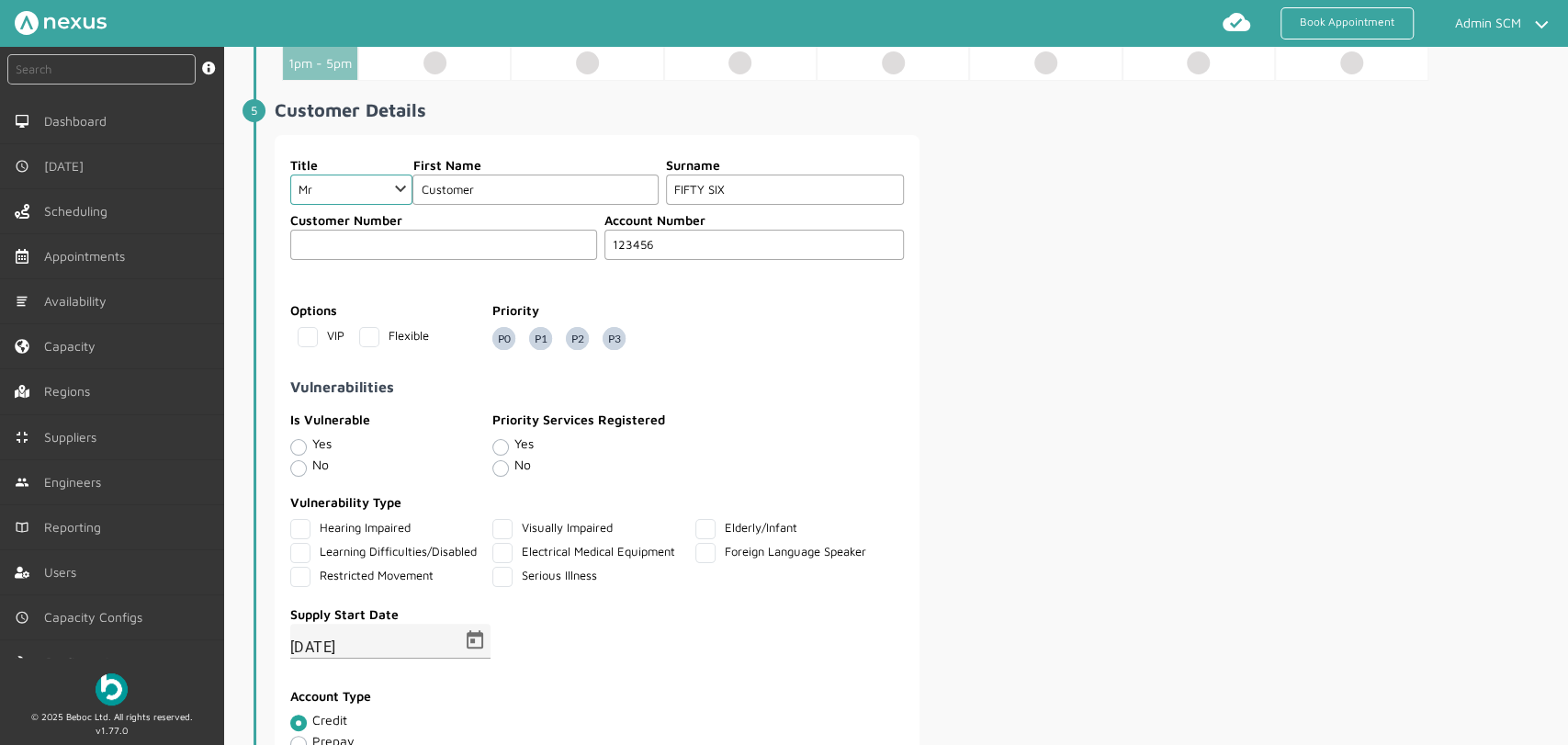
click at [727, 185] on input "FIFTY SIX" at bounding box center [784, 190] width 238 height 30
click at [966, 380] on div "Title Choose Dr Mr Mrs Miss Ms Mx Sir Lady First Name Customer Surname Fifty si…" at bounding box center [920, 456] width 1290 height 643
click at [703, 188] on input "Fifty six" at bounding box center [784, 190] width 238 height 30
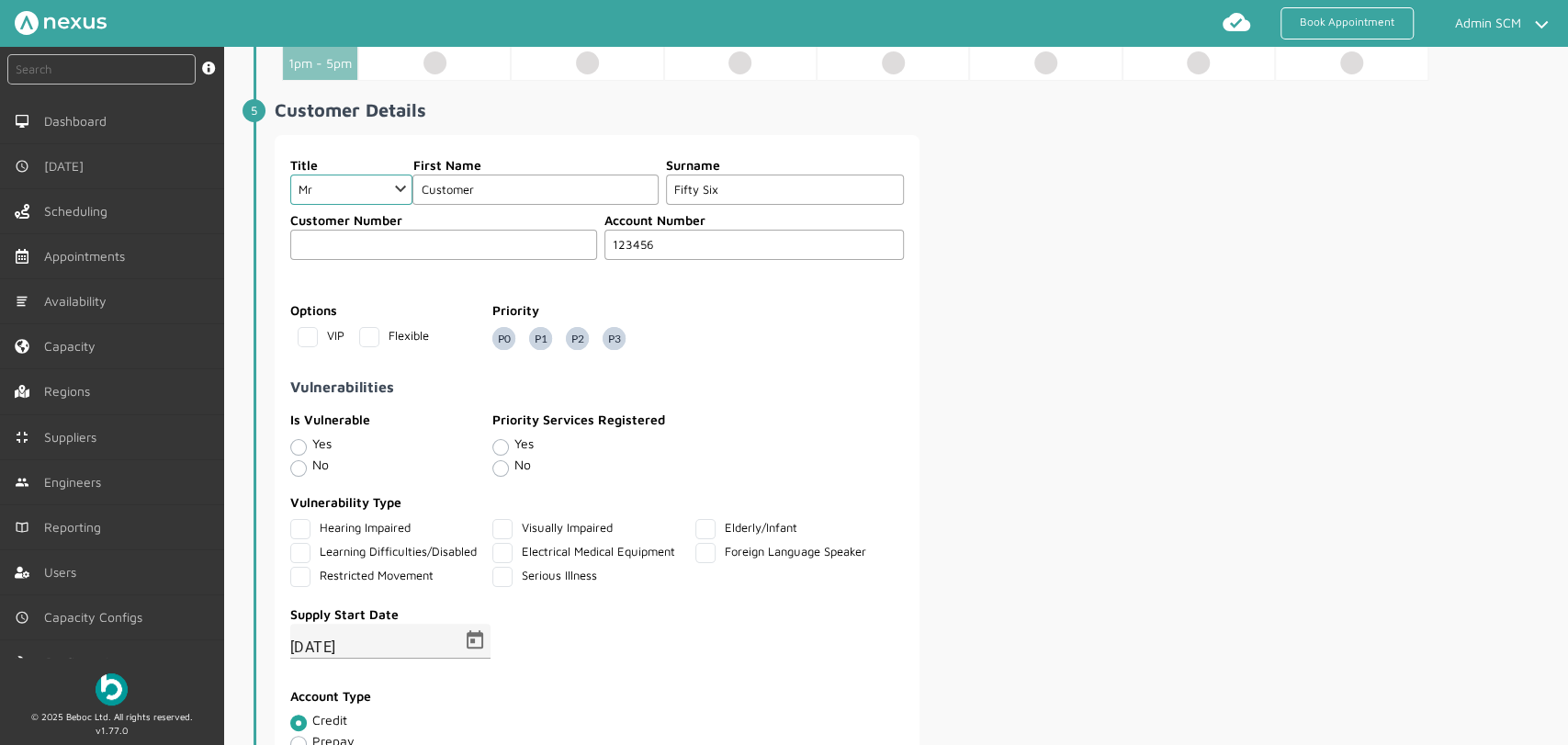
type input "Fifty Six"
click at [897, 289] on fieldset at bounding box center [597, 289] width 615 height 14
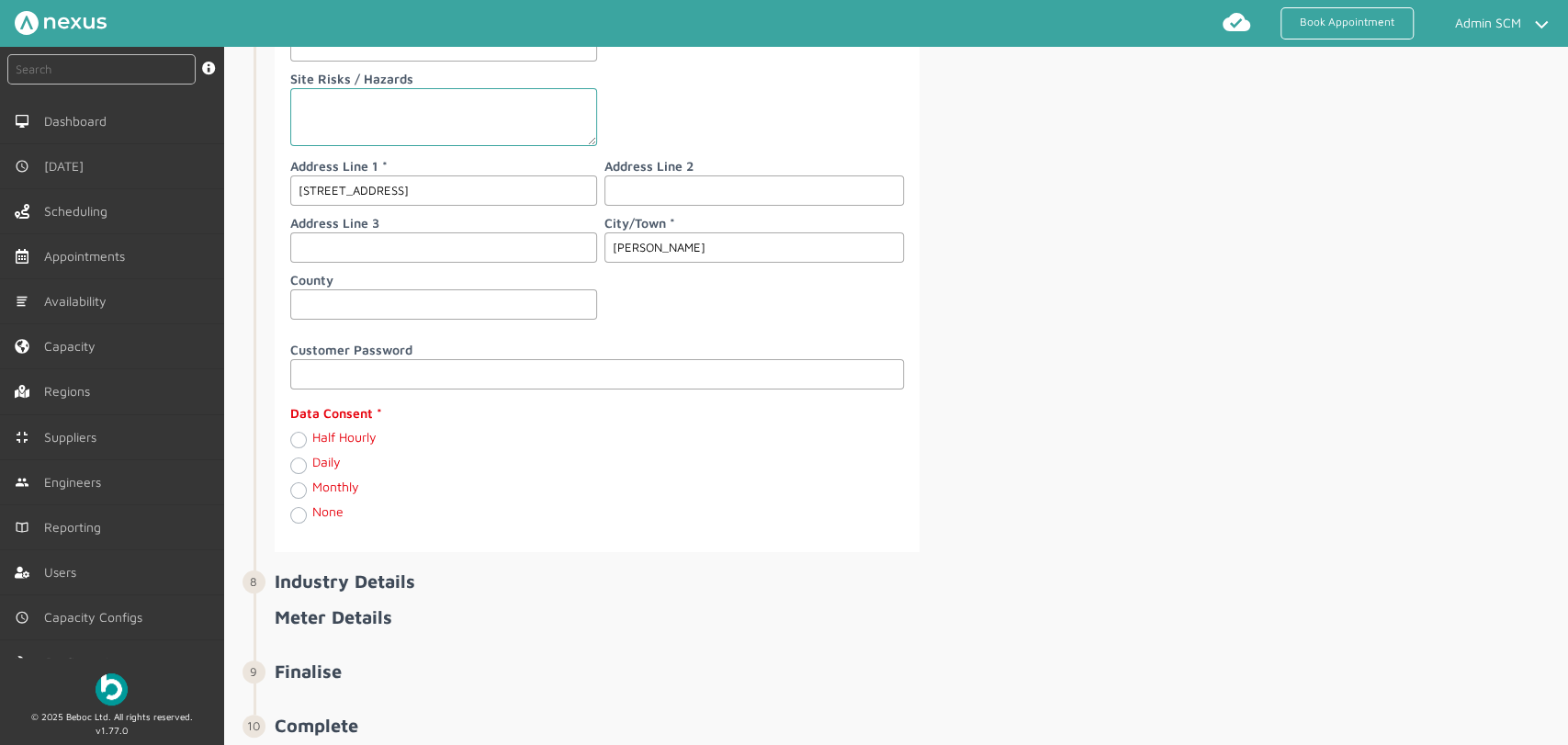
scroll to position [2393, 0]
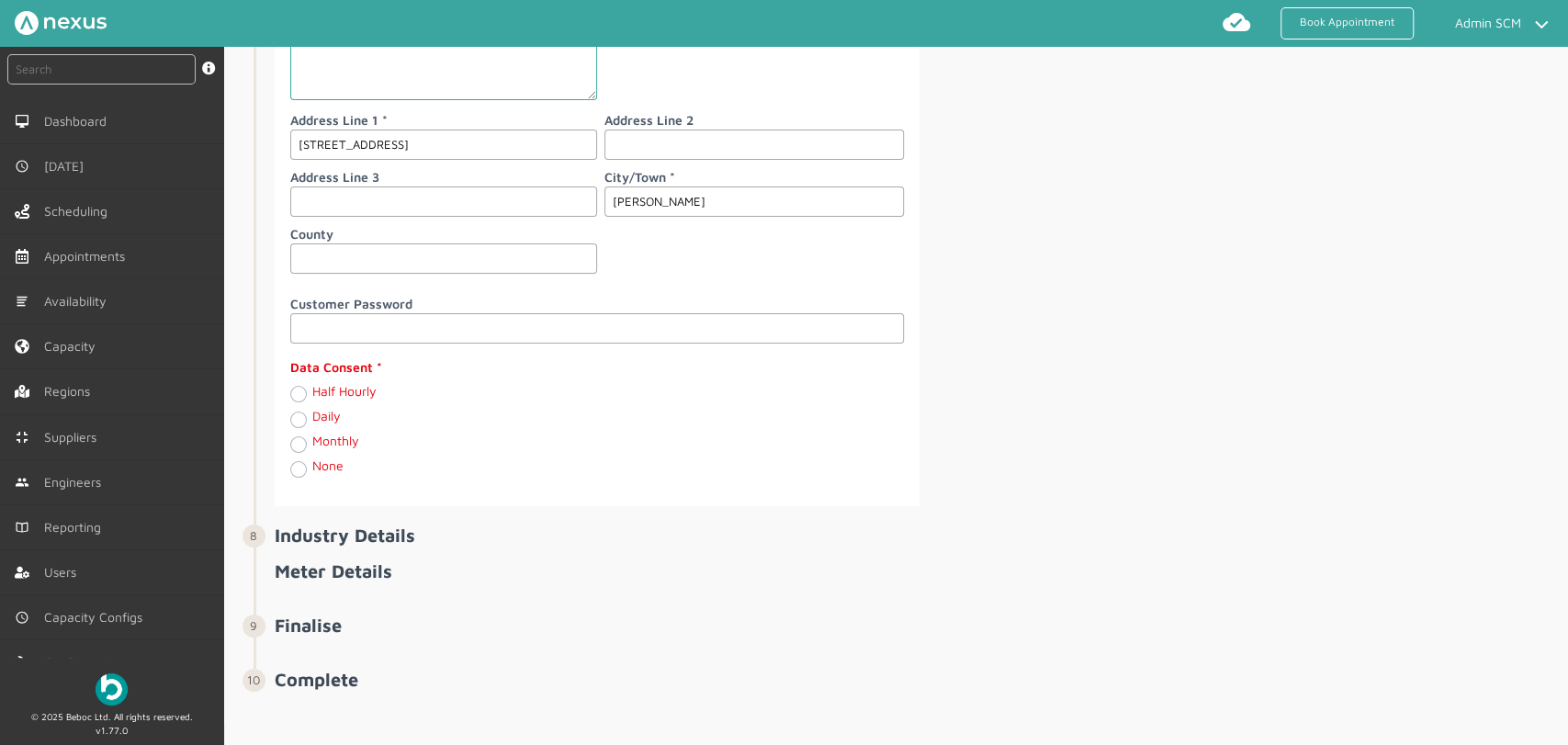
click at [294, 471] on div "None" at bounding box center [444, 468] width 307 height 21
click at [312, 463] on label "None" at bounding box center [327, 465] width 31 height 16
click at [303, 463] on input "None" at bounding box center [298, 467] width 15 height 19
radio input "true"
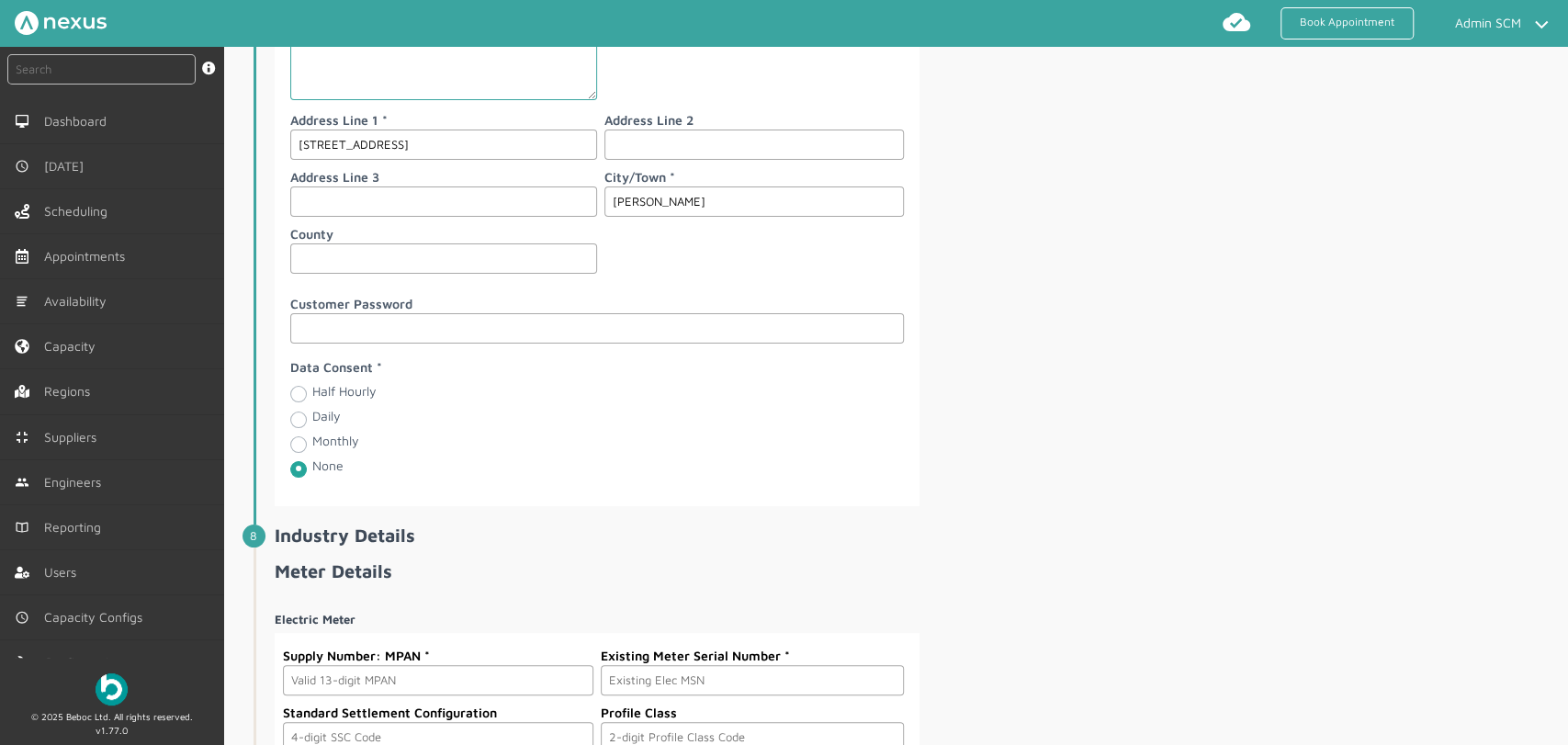
click at [312, 416] on label "Daily" at bounding box center [326, 415] width 28 height 16
click at [295, 416] on input "Daily" at bounding box center [298, 418] width 15 height 19
radio input "true"
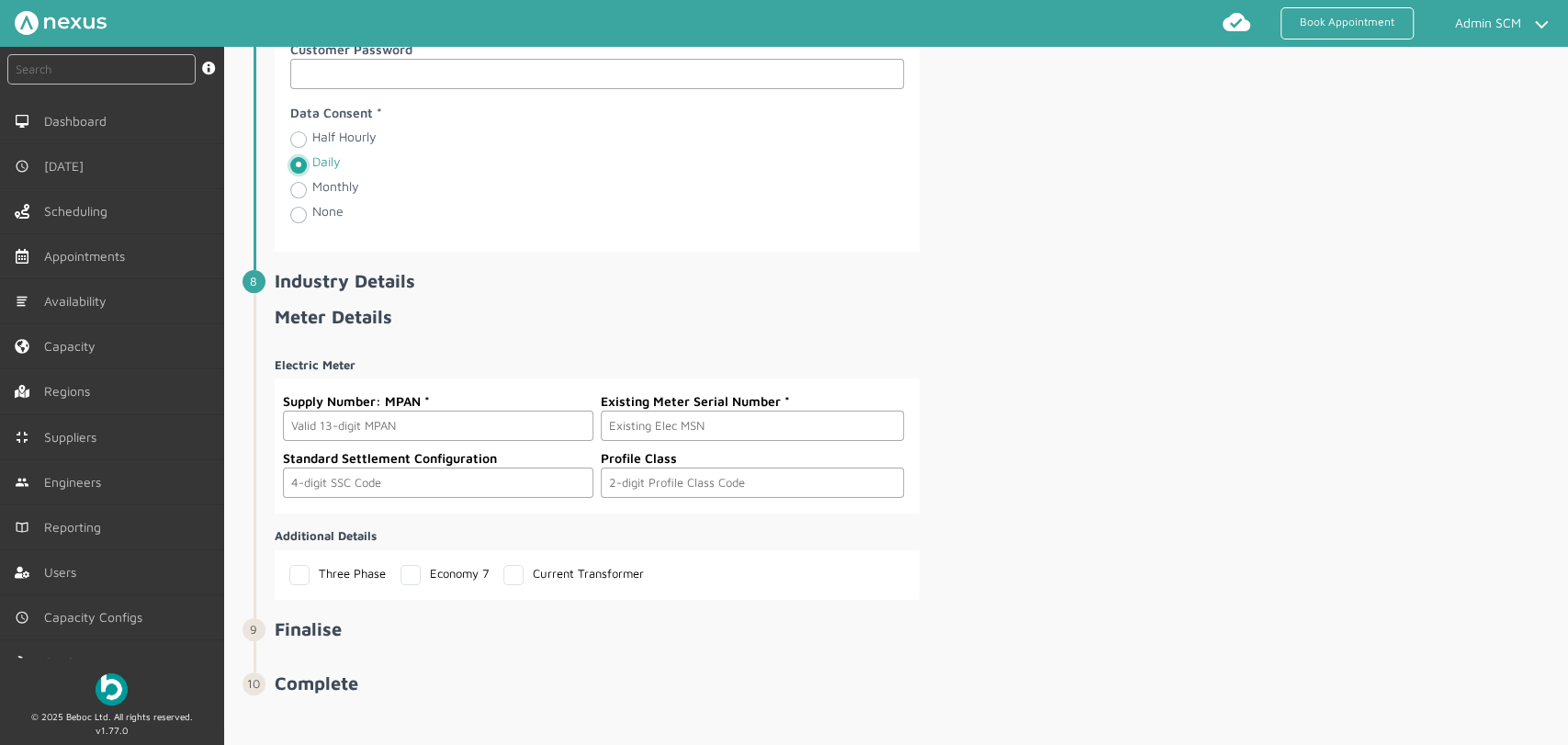
scroll to position [2650, 0]
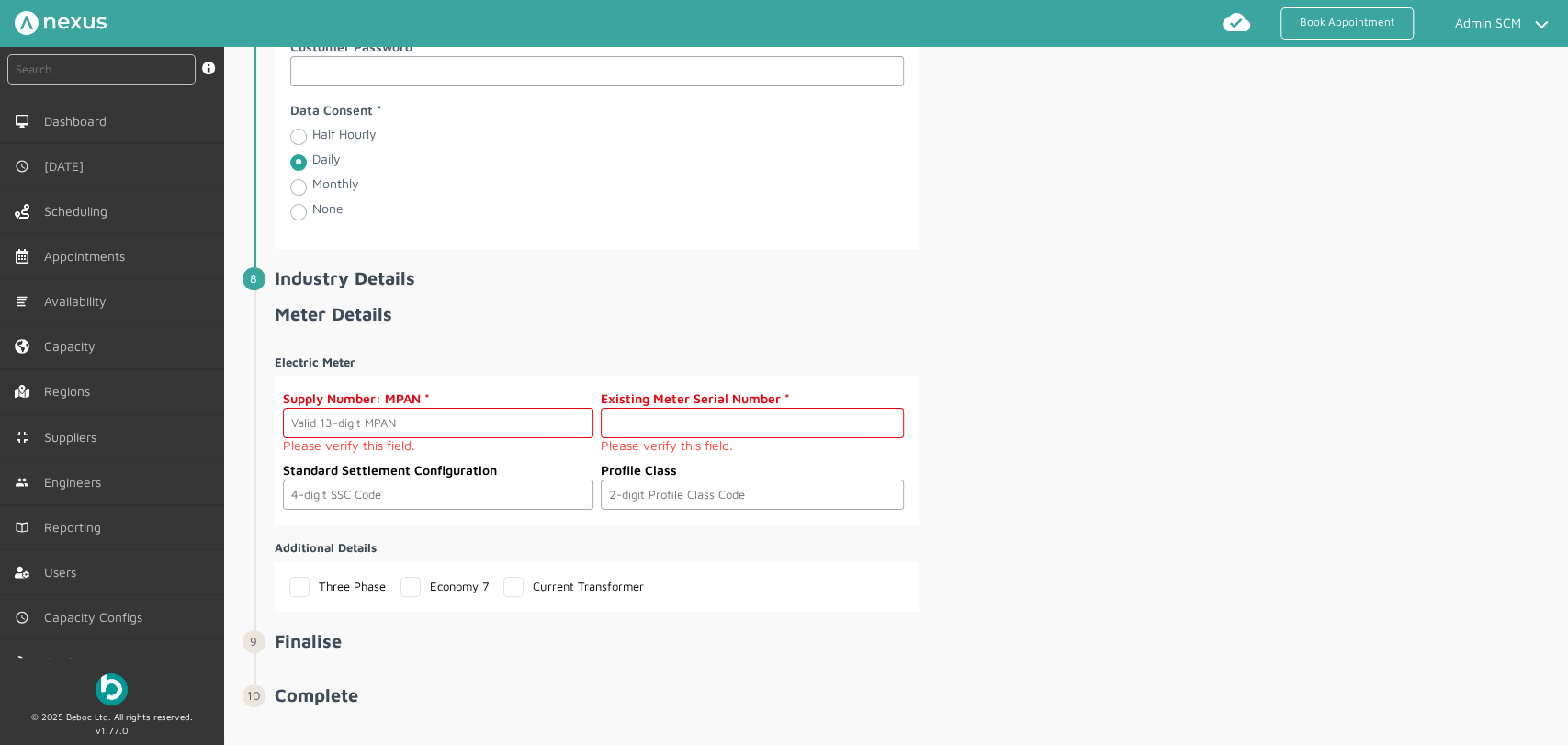
click at [656, 428] on input "text" at bounding box center [753, 423] width 303 height 30
paste input "M000000056"
type input "M000000056"
click at [654, 493] on input "text" at bounding box center [753, 494] width 303 height 30
type input "01"
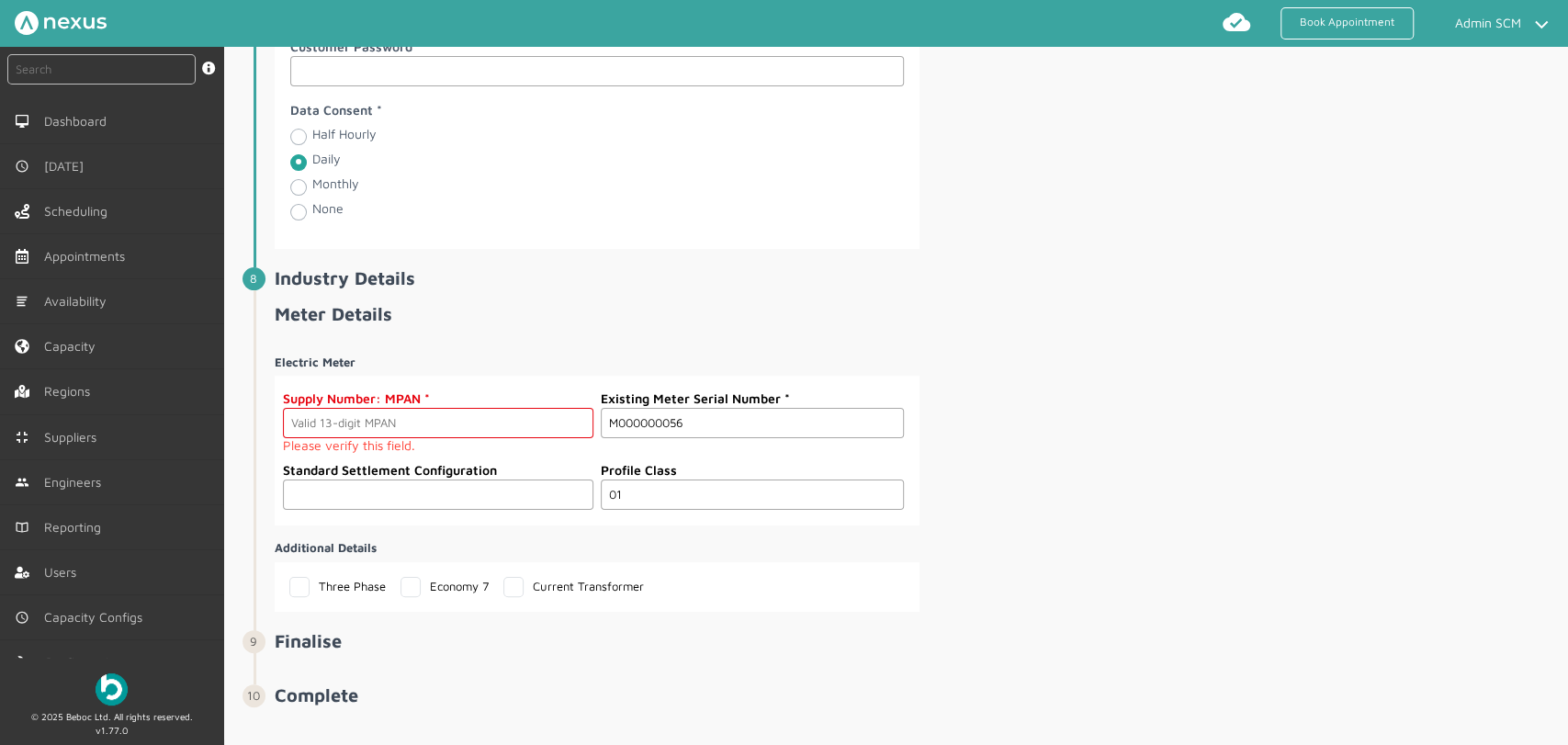
click at [528, 480] on input "text" at bounding box center [439, 494] width 310 height 30
type input "0393"
click at [331, 413] on input "text" at bounding box center [439, 423] width 310 height 30
paste input "2302000000138"
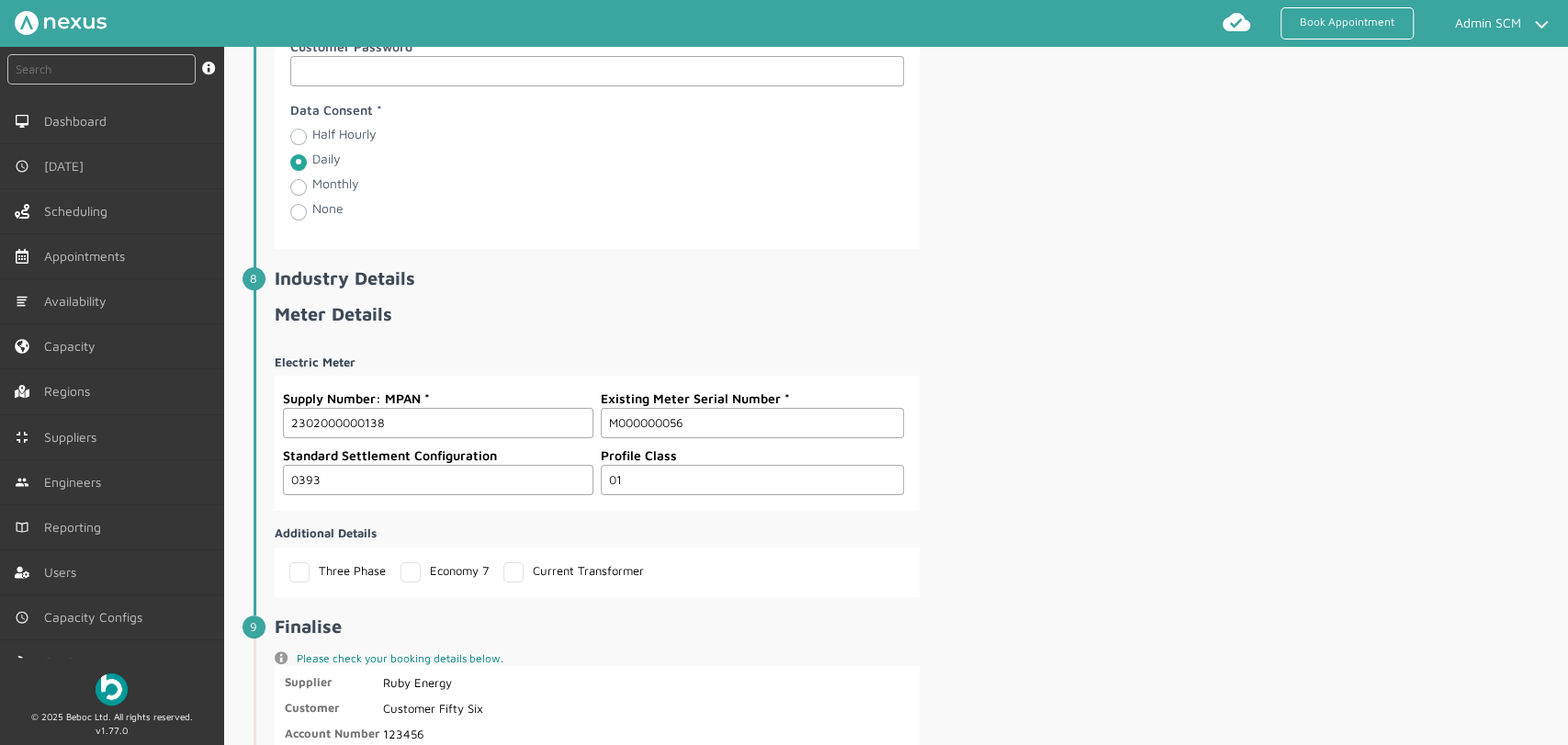
type input "2302000000138"
click at [1092, 505] on div "Electric Meter Supply Number: MPAN 2302000000138 Existing Meter Serial Number M…" at bounding box center [920, 468] width 1290 height 258
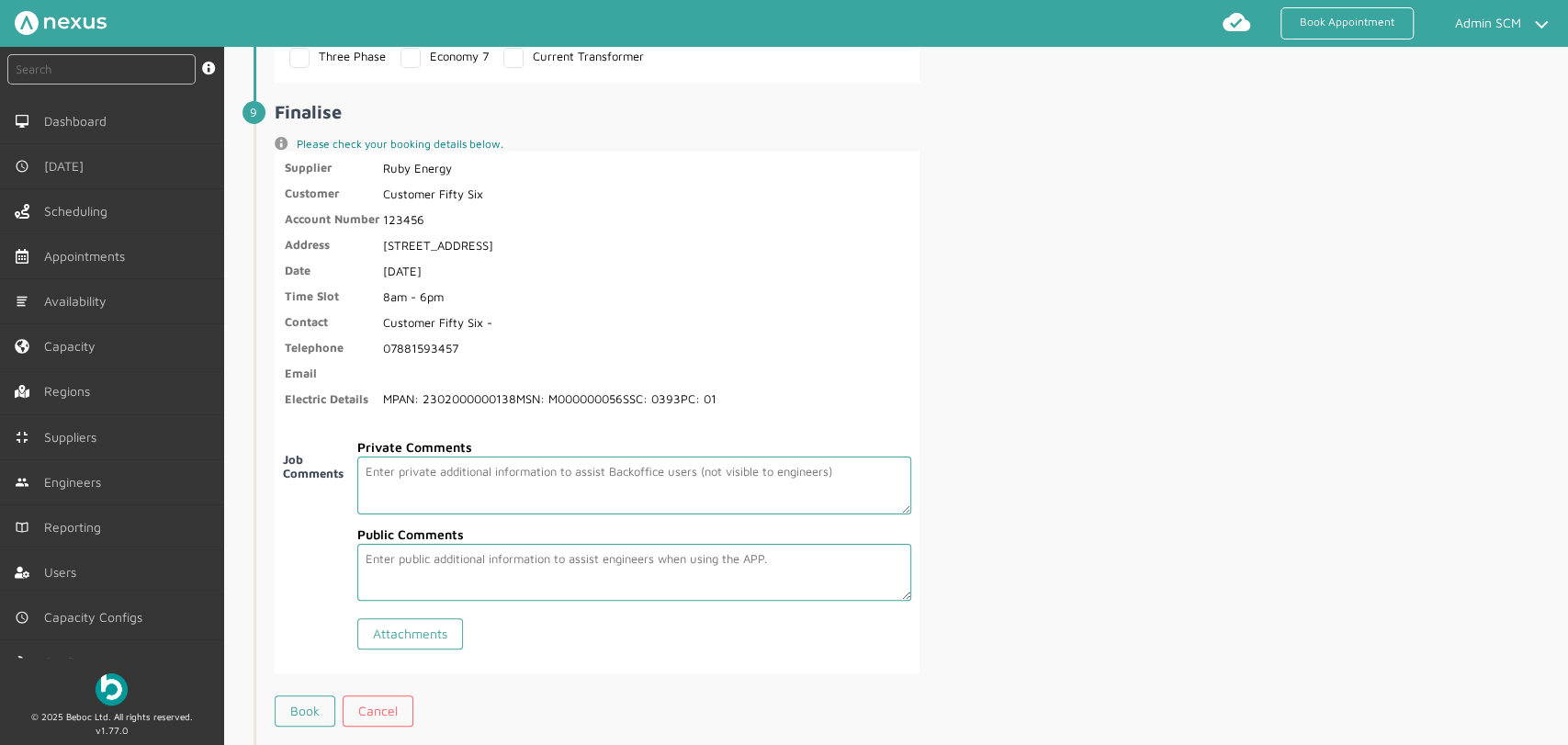
scroll to position [3245, 0]
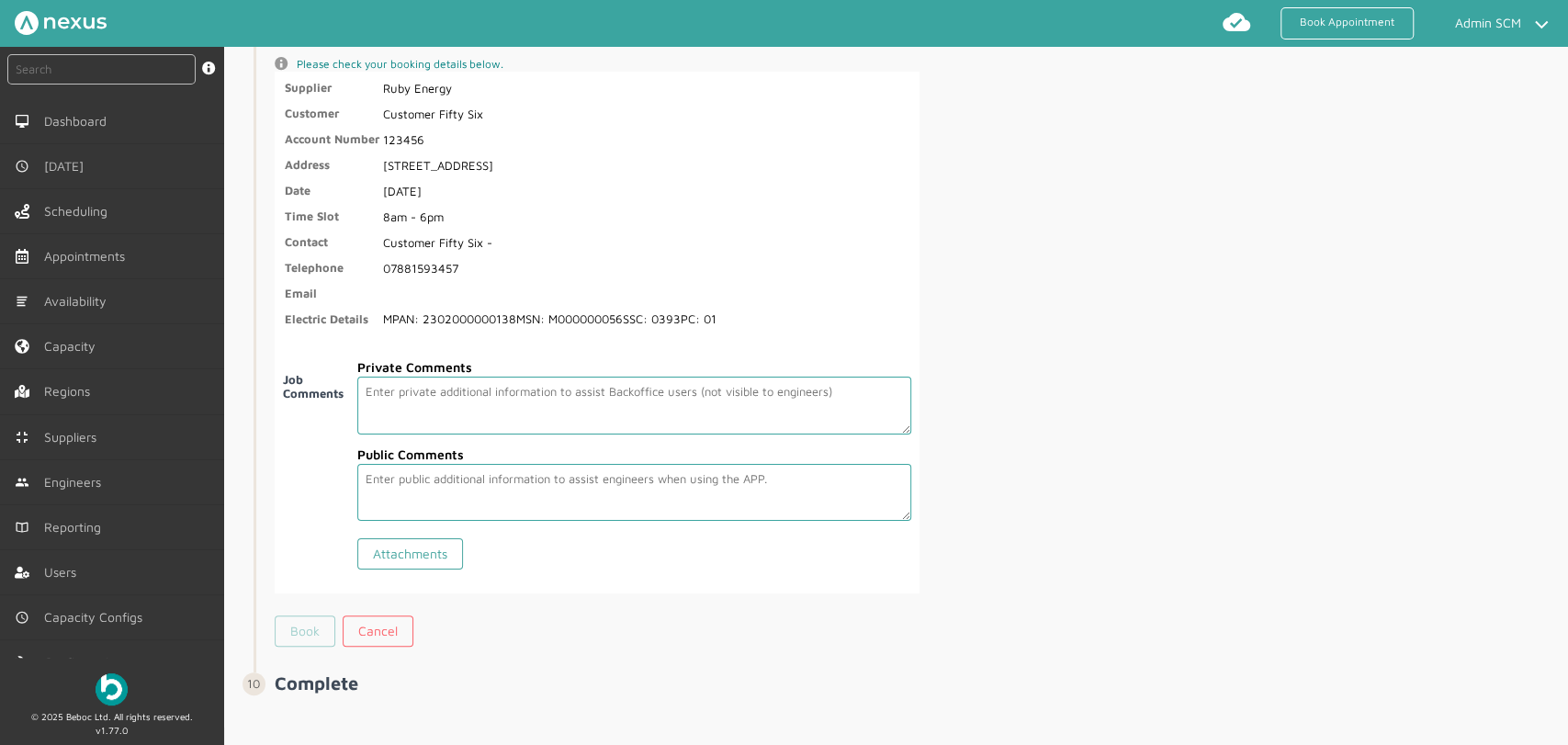
click at [308, 621] on link "Book" at bounding box center [305, 630] width 61 height 31
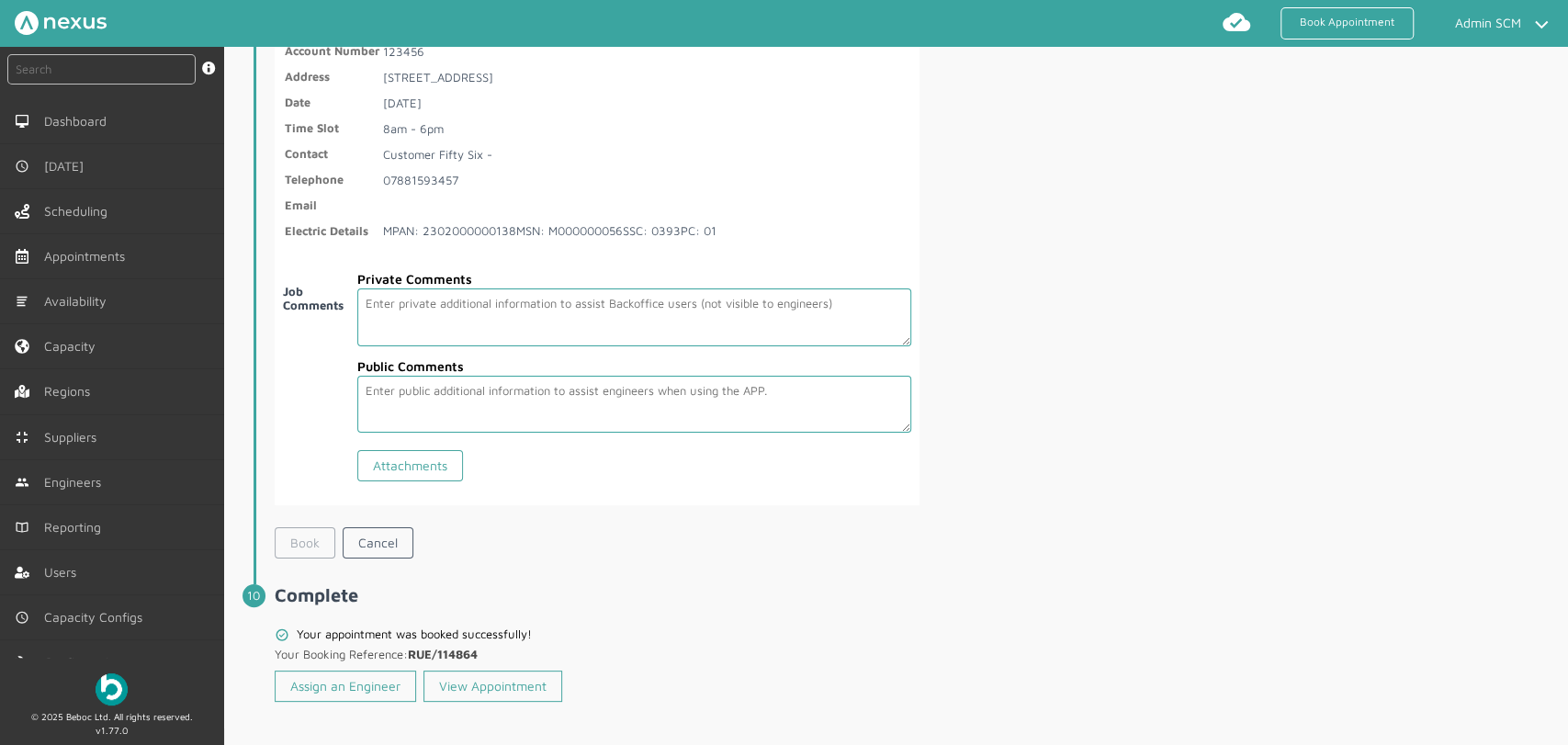
scroll to position [3330, 0]
drag, startPoint x: 485, startPoint y: 640, endPoint x: 404, endPoint y: 646, distance: 81.2
click at [413, 641] on p "Your Booking Reference: RUE/114864" at bounding box center [453, 652] width 358 height 22
copy b "RUE/114864"
click at [343, 673] on link "Assign an Engineer" at bounding box center [345, 684] width 141 height 31
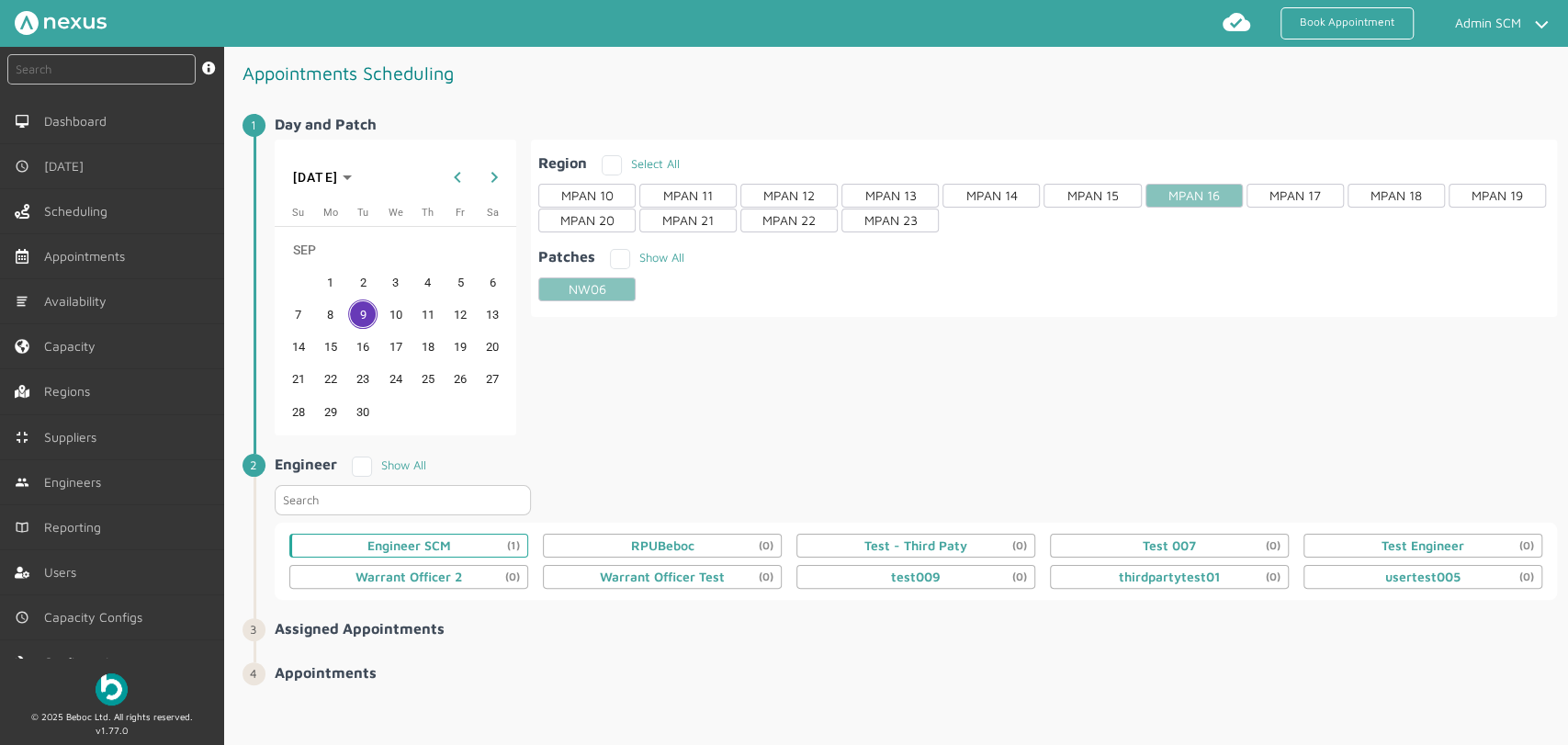
click at [440, 546] on div "Engineer SCM (1)" at bounding box center [409, 546] width 83 height 15
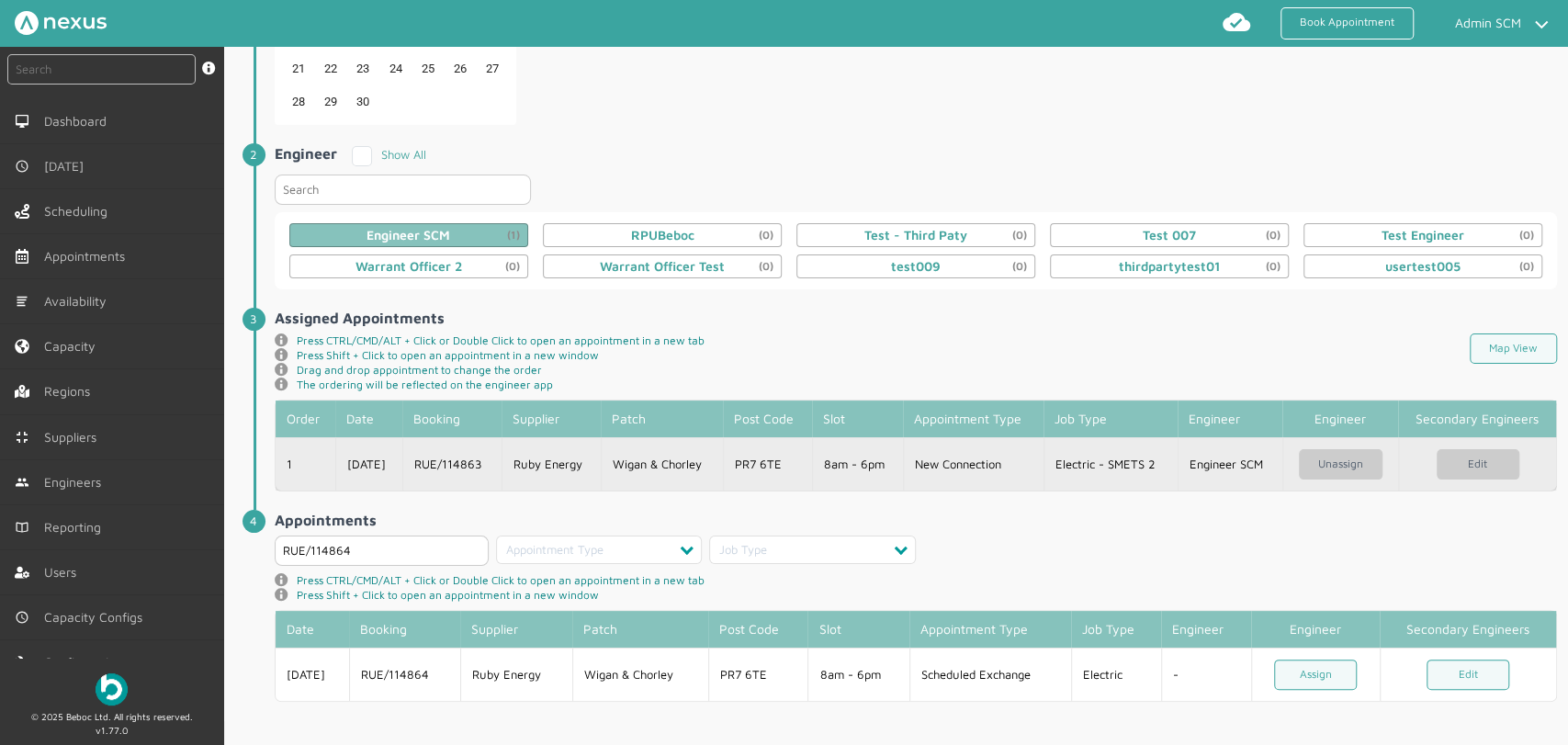
scroll to position [311, 0]
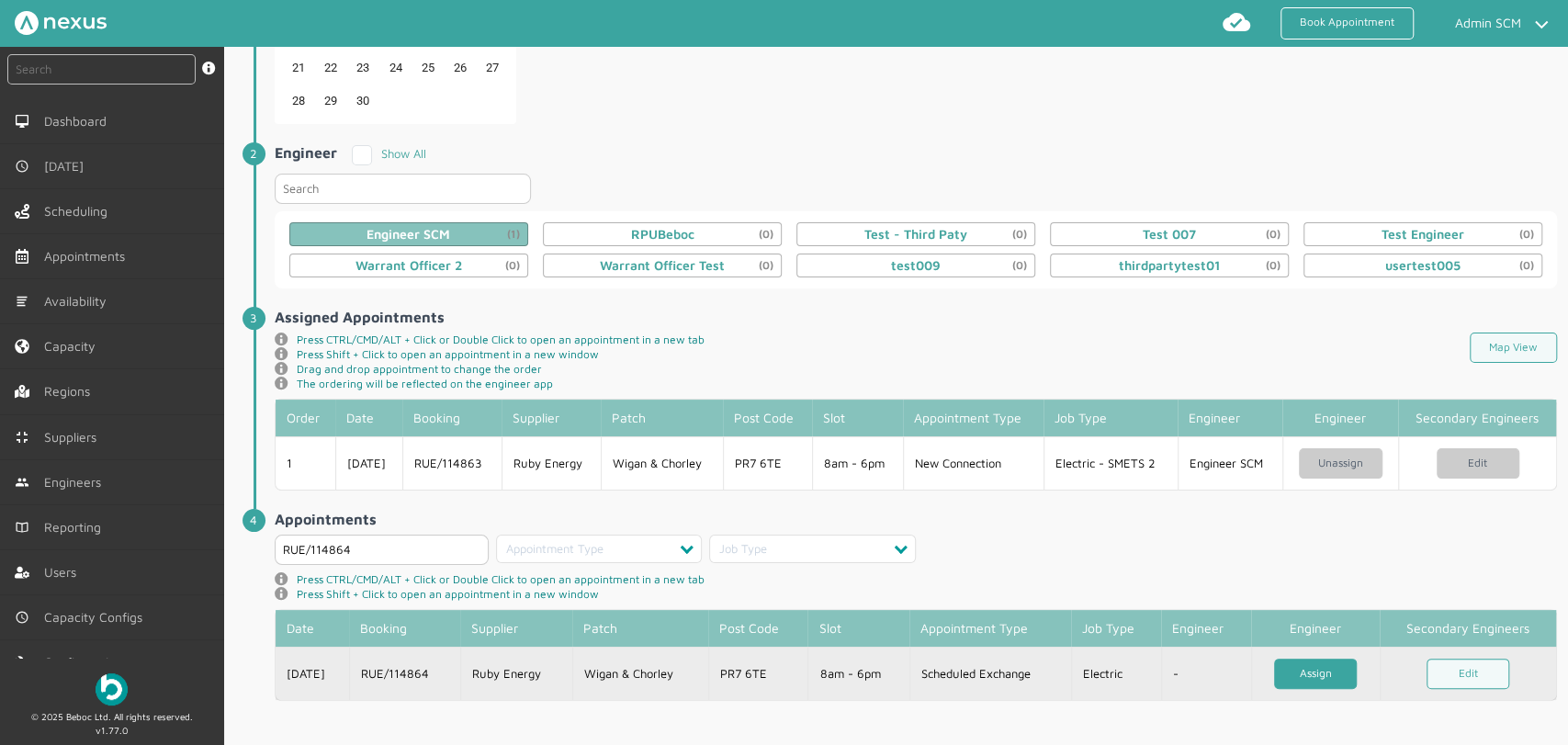
click at [1307, 669] on link "Assign" at bounding box center [1316, 674] width 82 height 30
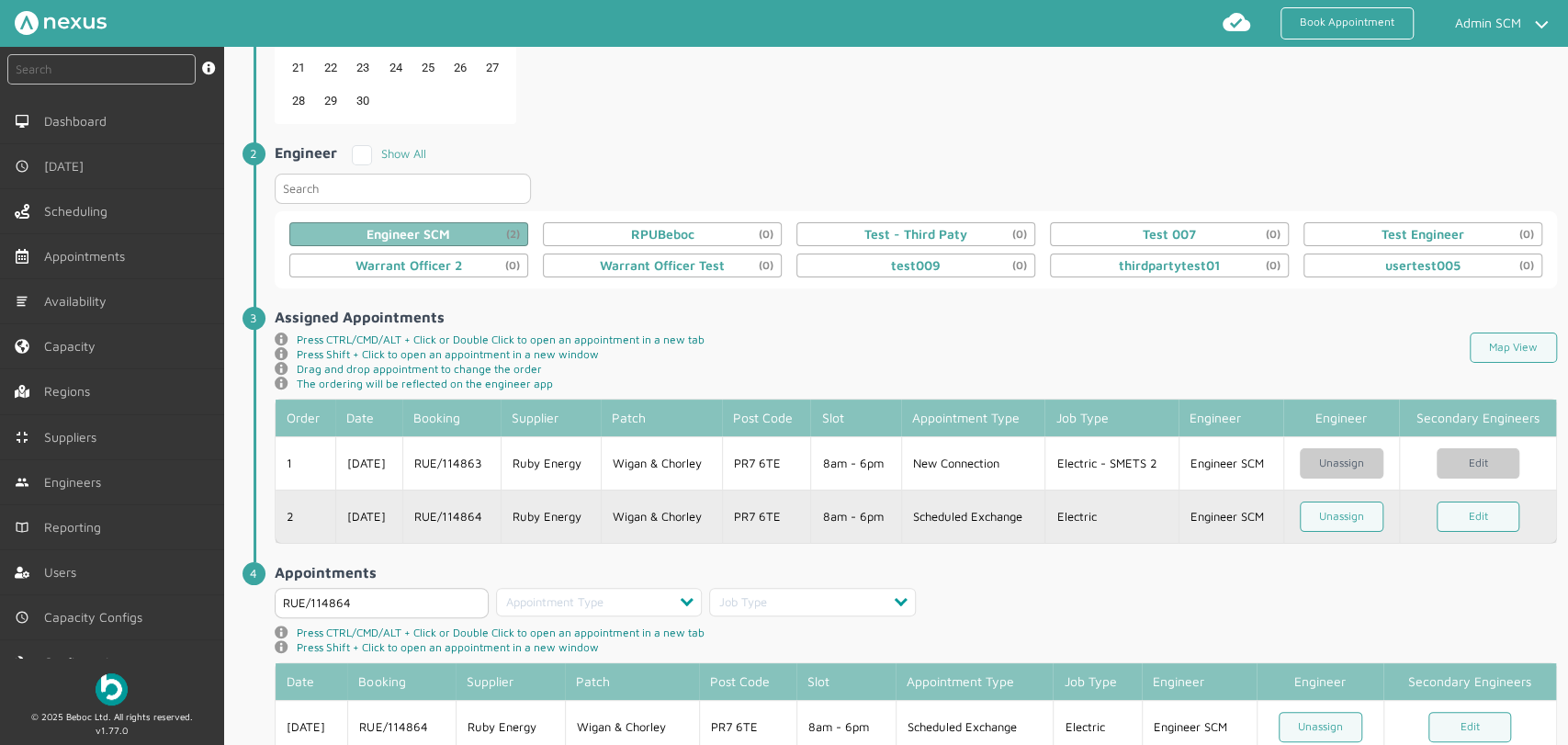
click at [542, 509] on td "Ruby Energy" at bounding box center [551, 516] width 99 height 53
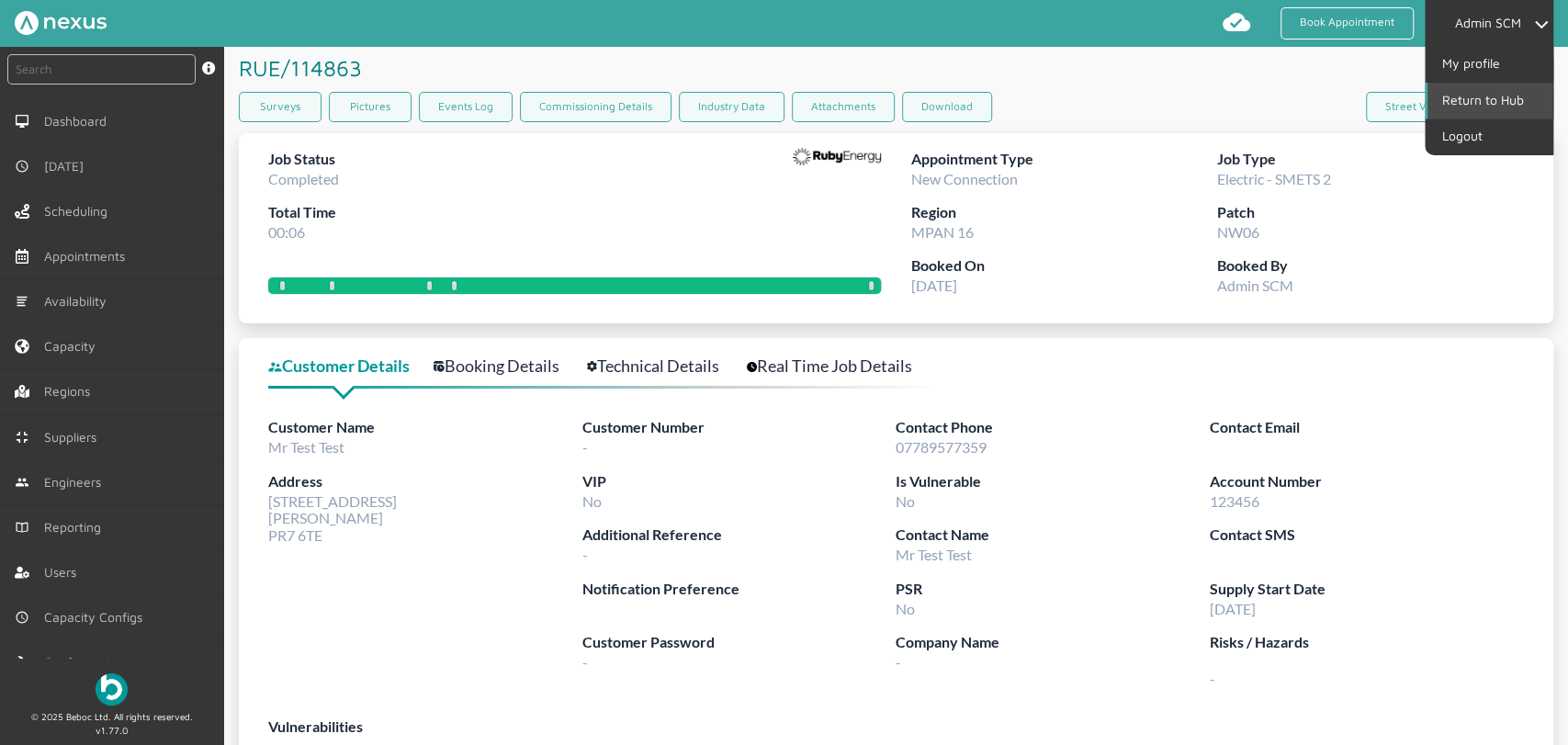
click at [1491, 95] on link "Return to Hub" at bounding box center [1490, 99] width 125 height 35
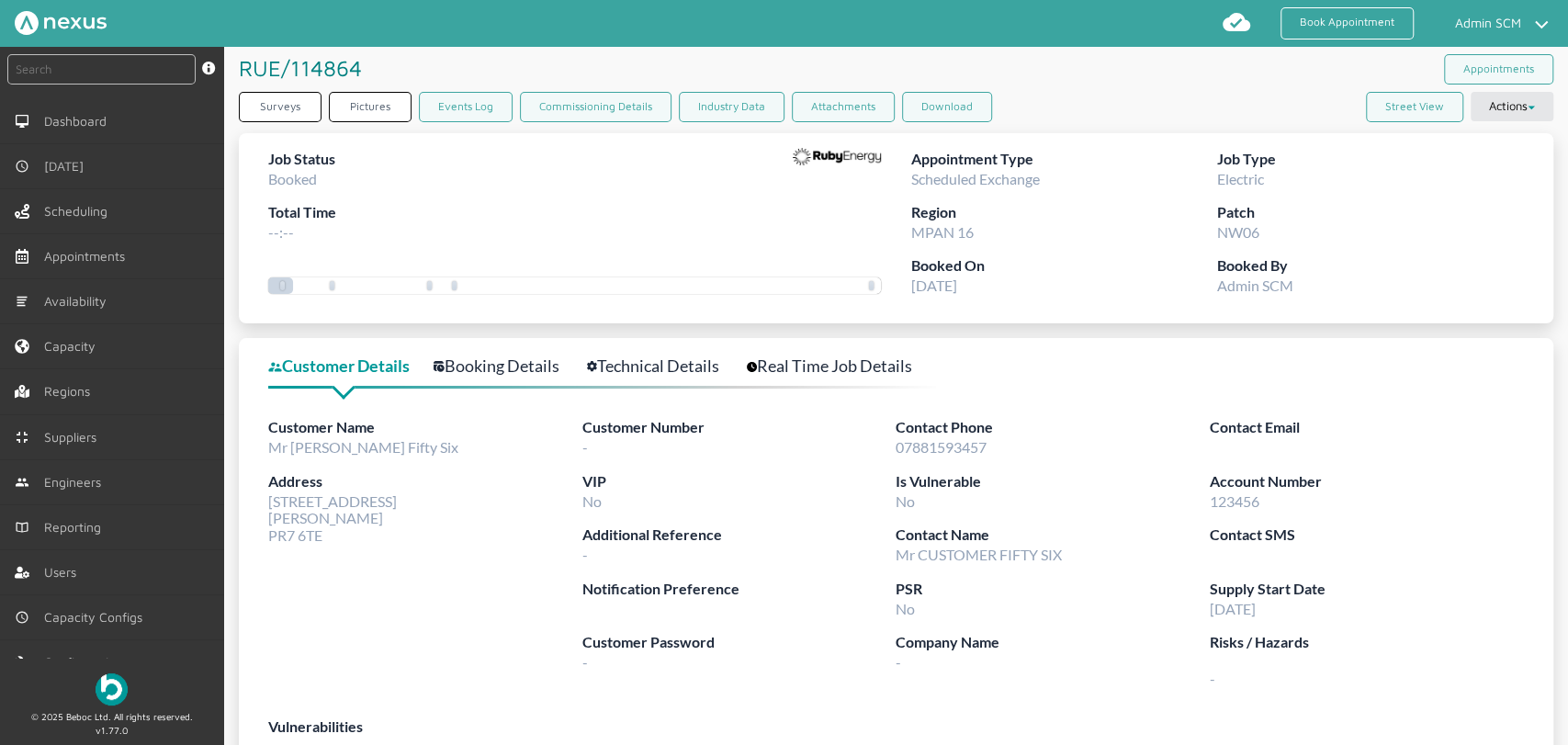
click at [1374, 262] on label "Booked By" at bounding box center [1371, 265] width 307 height 23
click at [651, 364] on link "Technical Details" at bounding box center [663, 365] width 152 height 26
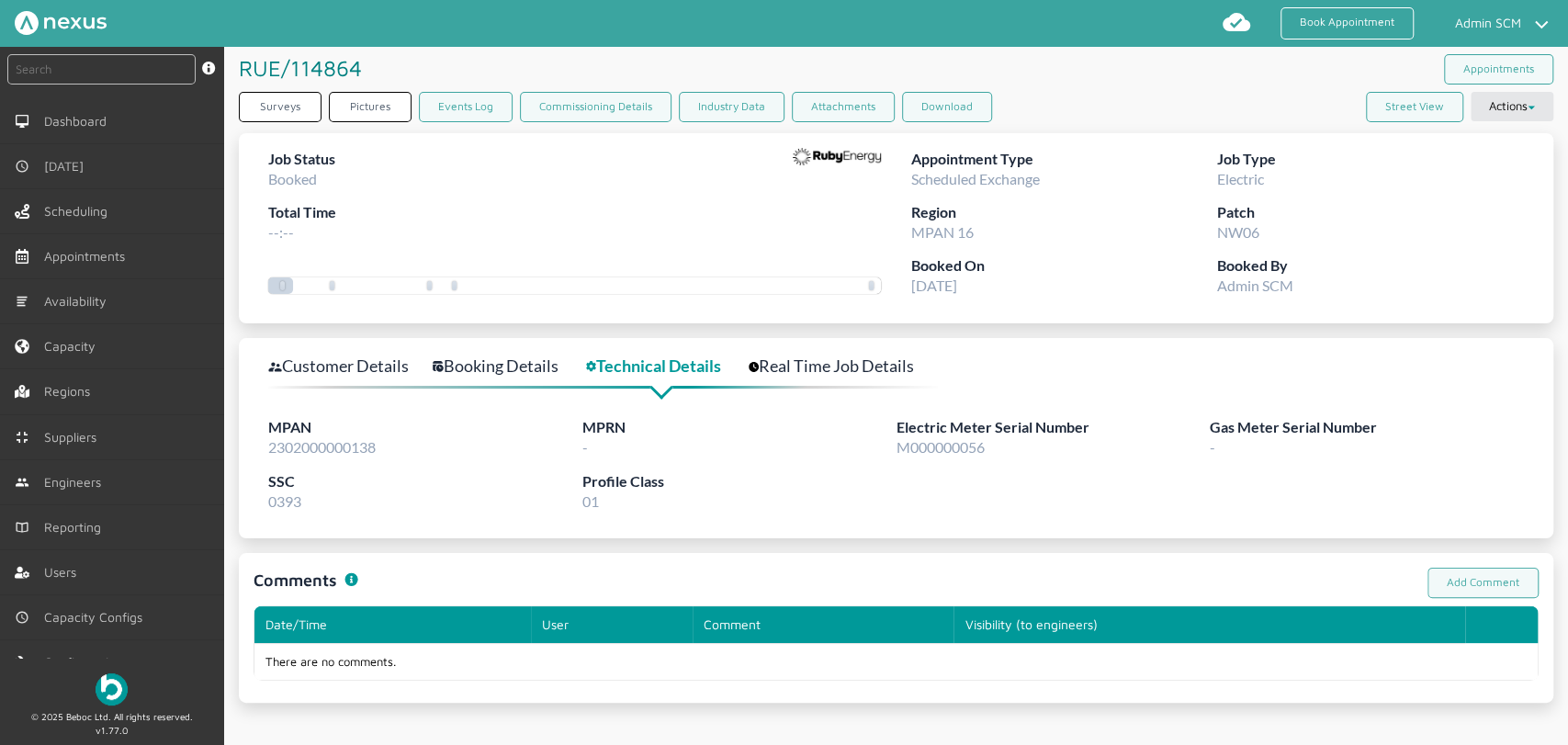
click at [1125, 72] on div "RUE/114864 ️️️ Appointments" at bounding box center [897, 69] width 1315 height 45
click at [1410, 99] on button "Actions" at bounding box center [1512, 106] width 82 height 29
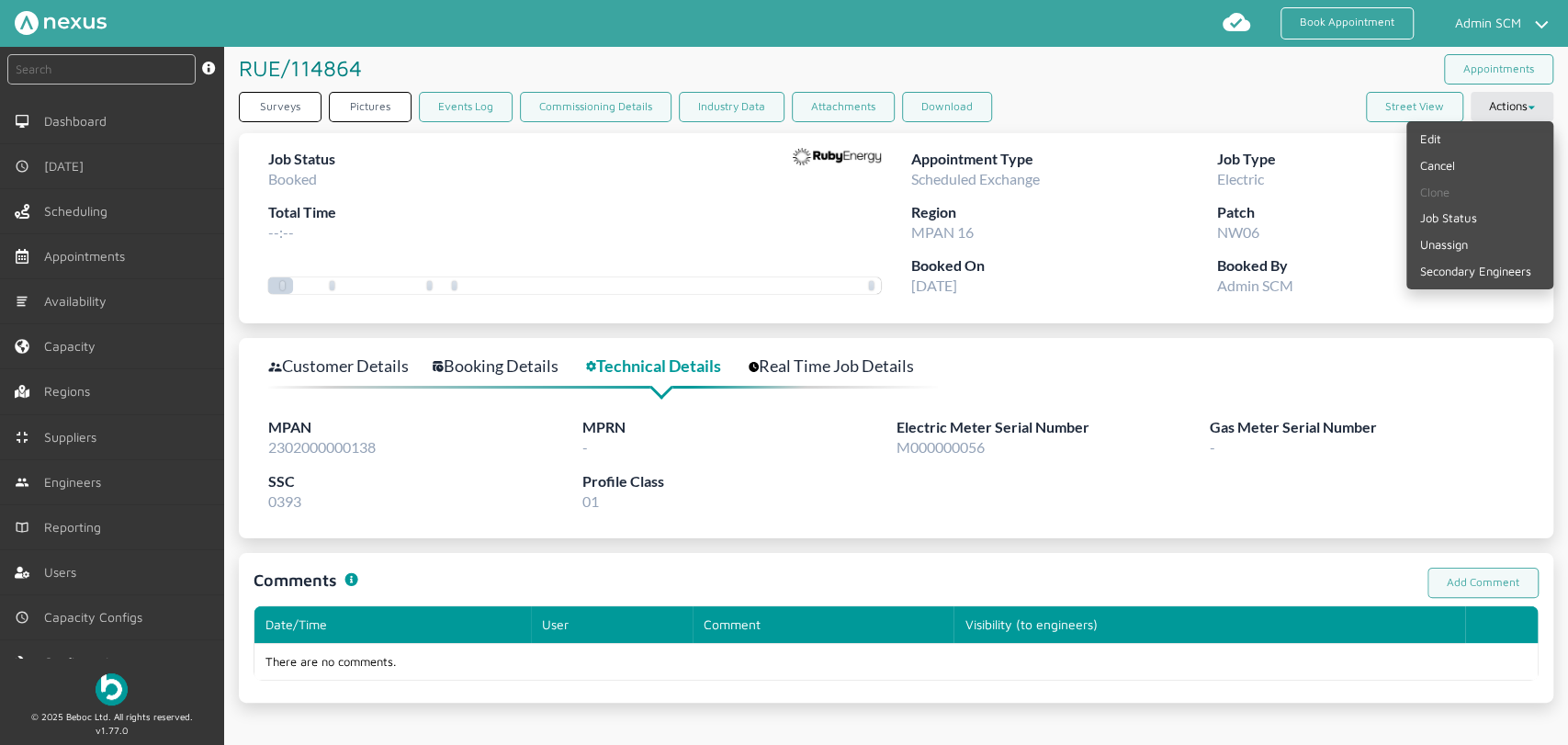
click at [868, 63] on div "RUE/114864 ️️️" at bounding box center [568, 67] width 658 height 42
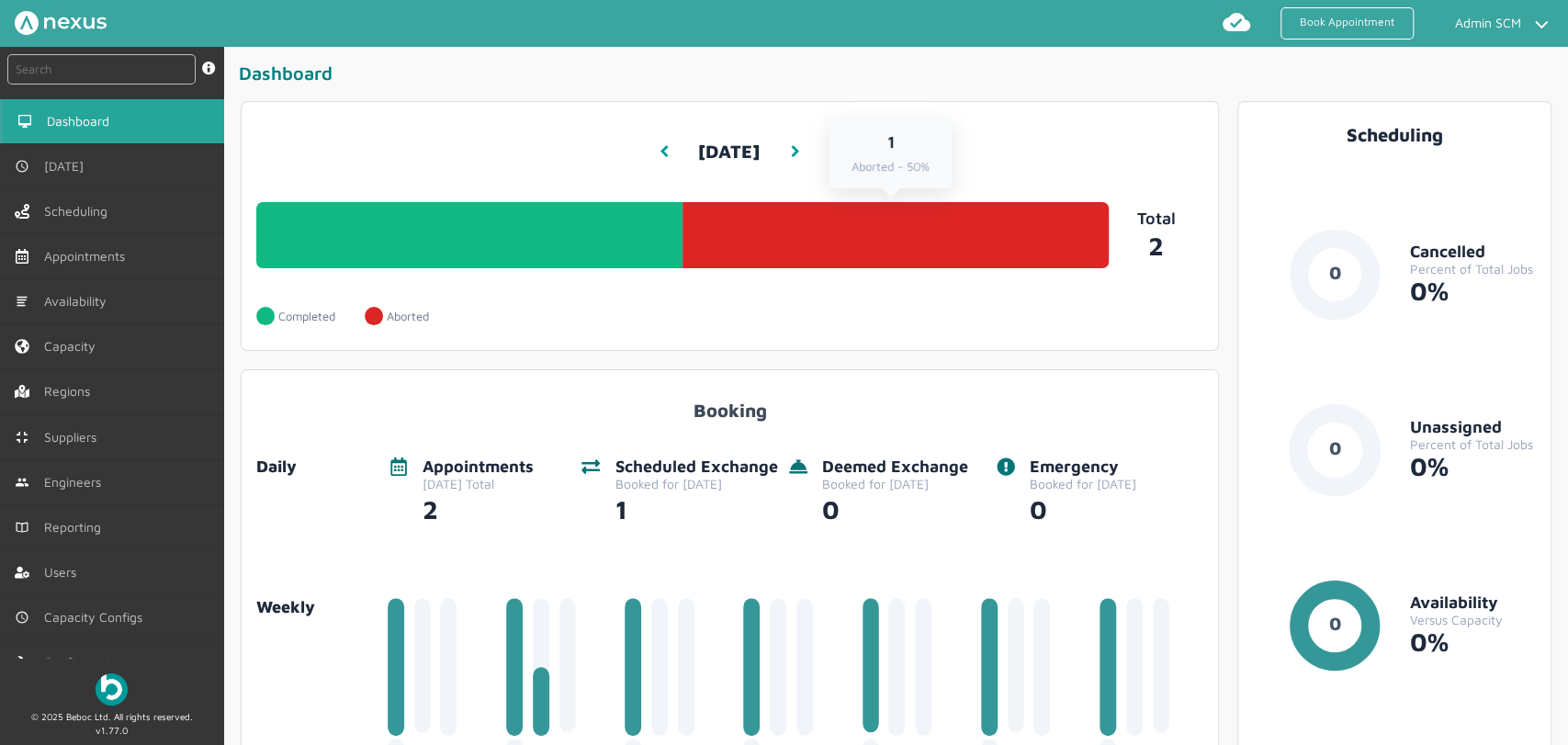
click at [816, 215] on link "1 Aborted - 50%" at bounding box center [896, 235] width 426 height 66
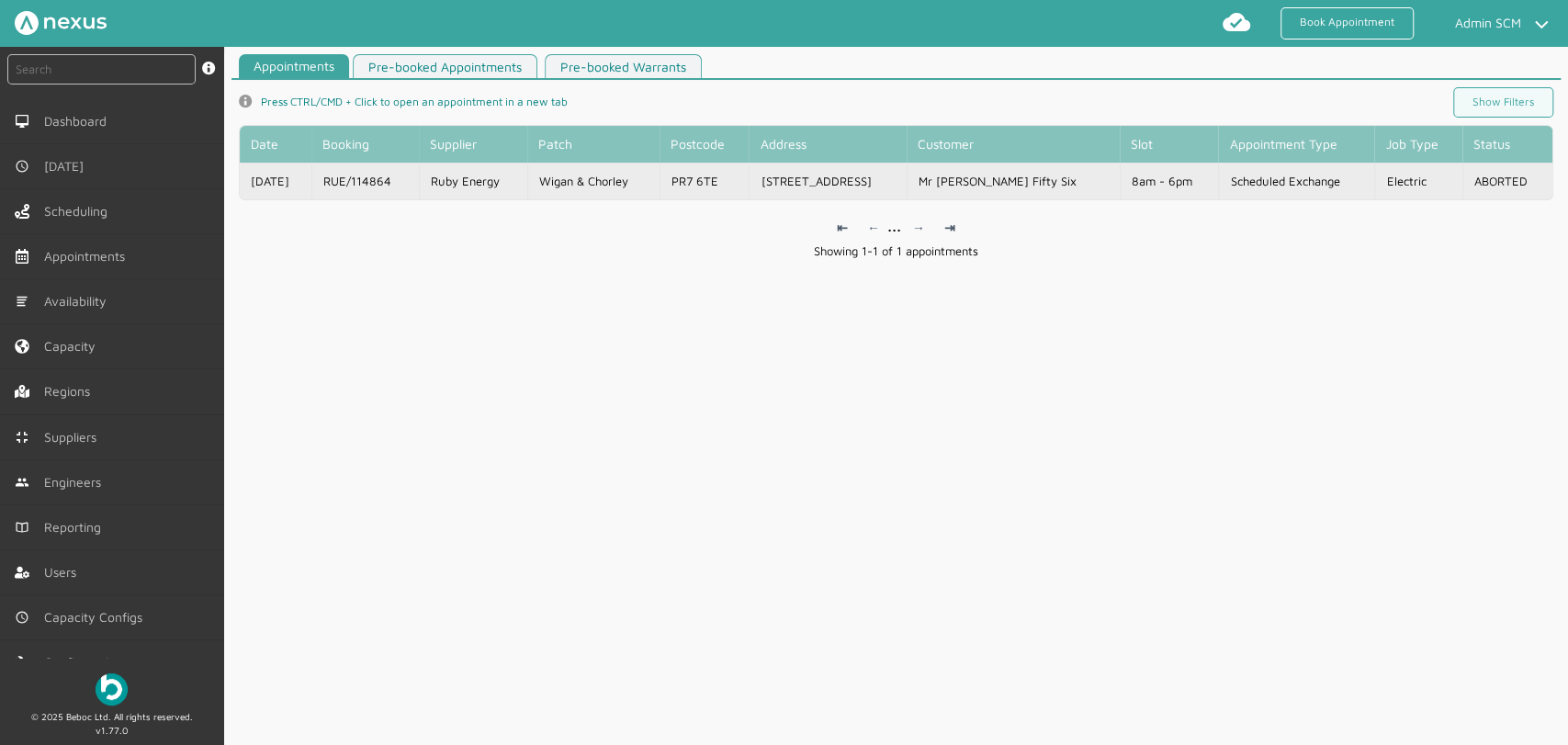
click at [1132, 184] on td "8am - 6pm" at bounding box center [1169, 180] width 98 height 36
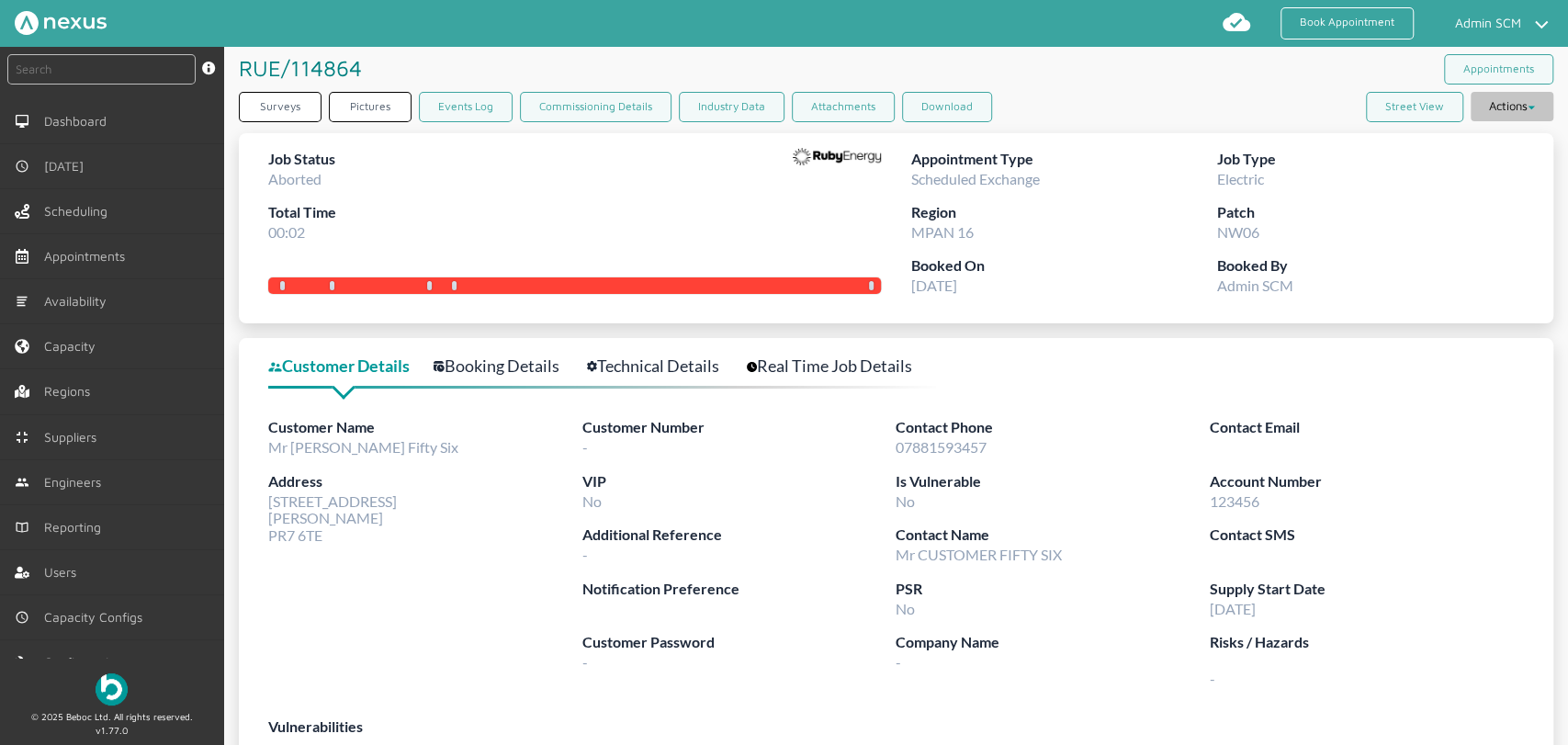
click at [1472, 110] on button "Actions" at bounding box center [1512, 106] width 82 height 29
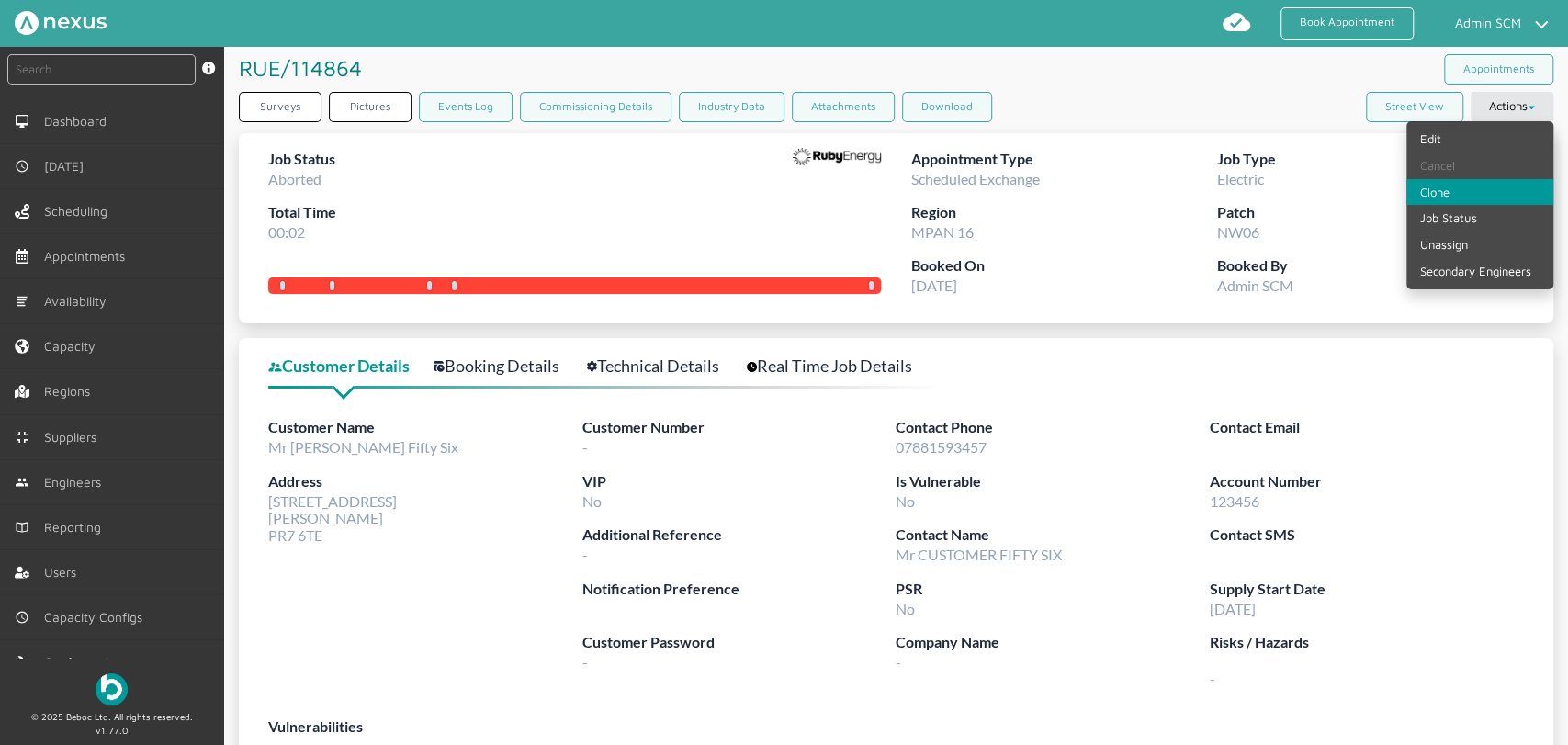
click at [1439, 186] on link "Clone" at bounding box center [1480, 193] width 147 height 26
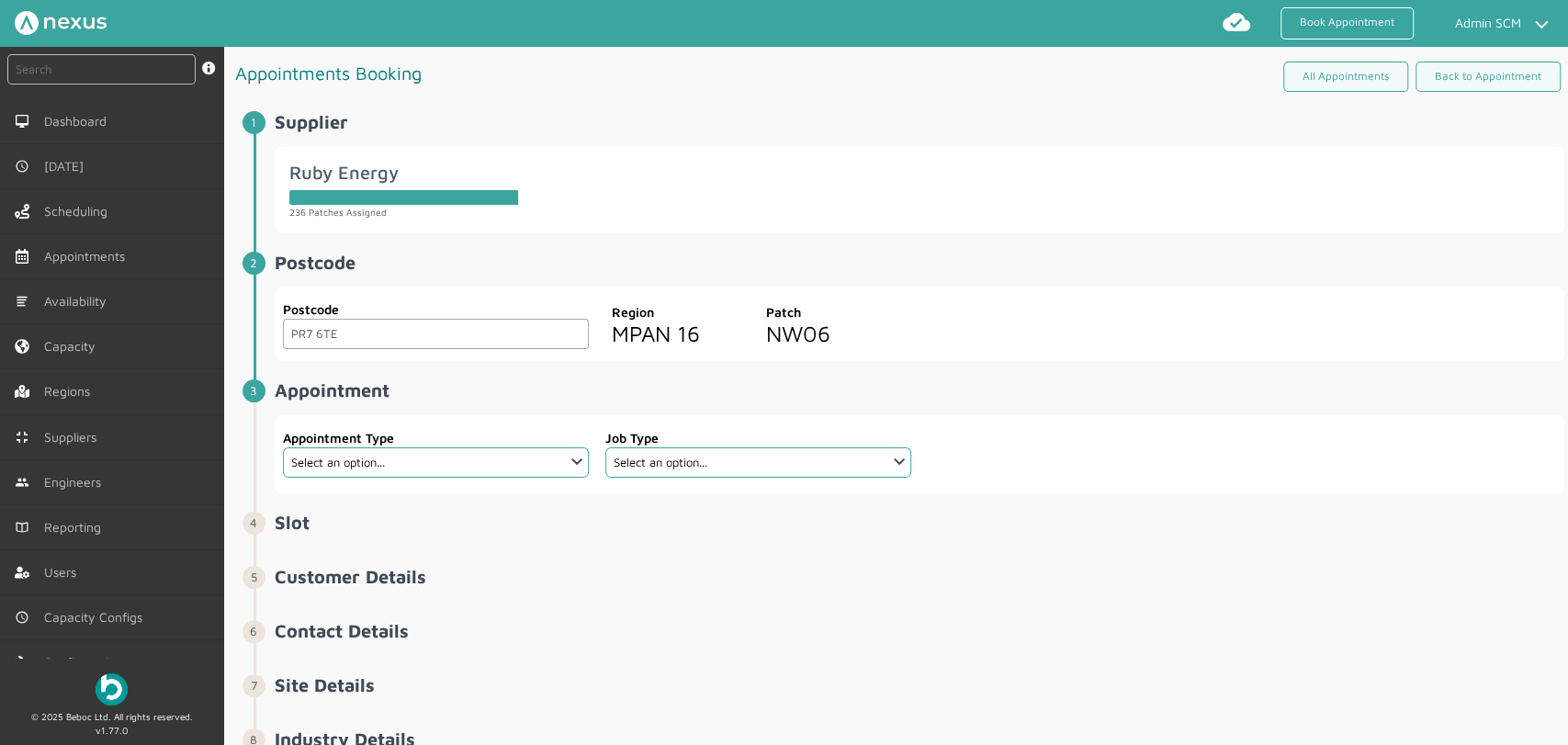
click at [461, 480] on fieldset "Appointment Type Select an option... Additional Work Check Meter Electric Vehic…" at bounding box center [436, 454] width 308 height 64
click at [458, 470] on select "Select an option... Additional Work Check Meter Electric Vehicle Emergency Exch…" at bounding box center [436, 463] width 306 height 30
select select "13: 5da647ca4fc5f258734955ce"
click at [283, 448] on select "Select an option... Additional Work Check Meter Electric Vehicle Emergency Exch…" at bounding box center [436, 463] width 306 height 30
click at [771, 458] on select "Select an option... Dual Fuel Dual Fuel - SMETS 2 Electric Electric - SMETS 2 E…" at bounding box center [758, 463] width 306 height 30
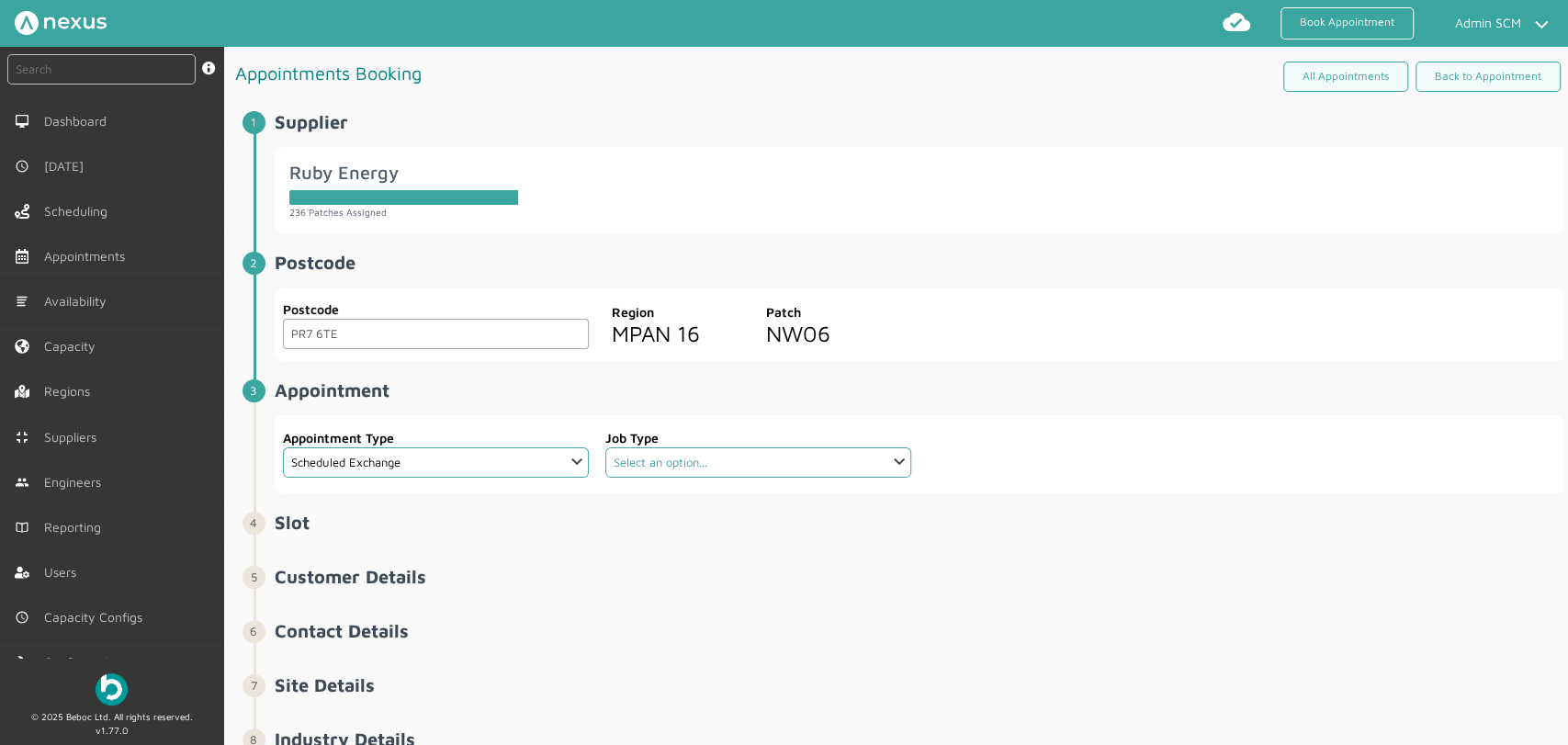
select select "12: 5cc9657c13944aebe30702aa"
click at [606, 448] on select "Select an option... Dual Fuel Dual Fuel - SMETS 2 Electric Electric - SMETS 2 E…" at bounding box center [758, 463] width 306 height 30
click at [1067, 383] on h2 "Appointment ️️️" at bounding box center [920, 390] width 1290 height 21
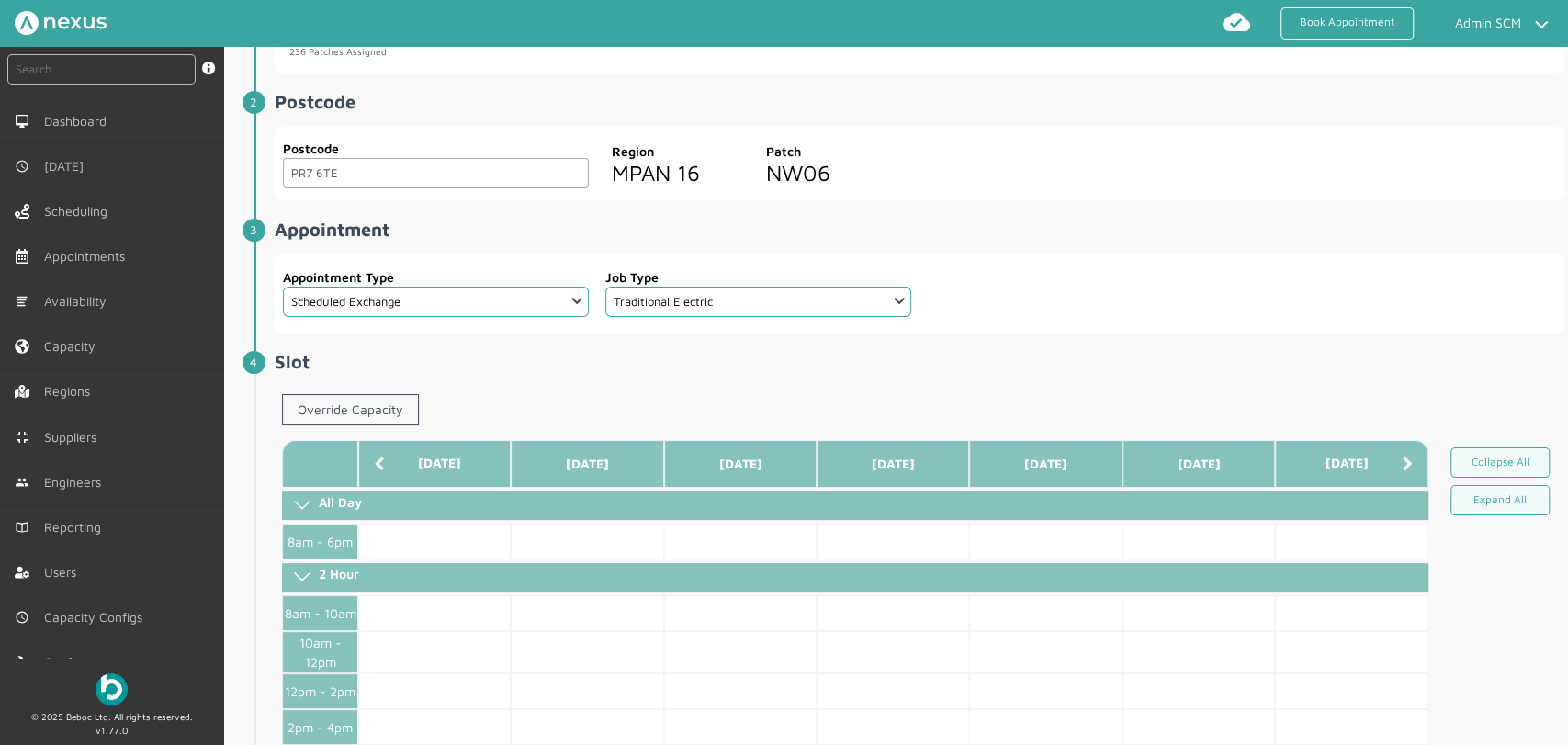
scroll to position [204, 0]
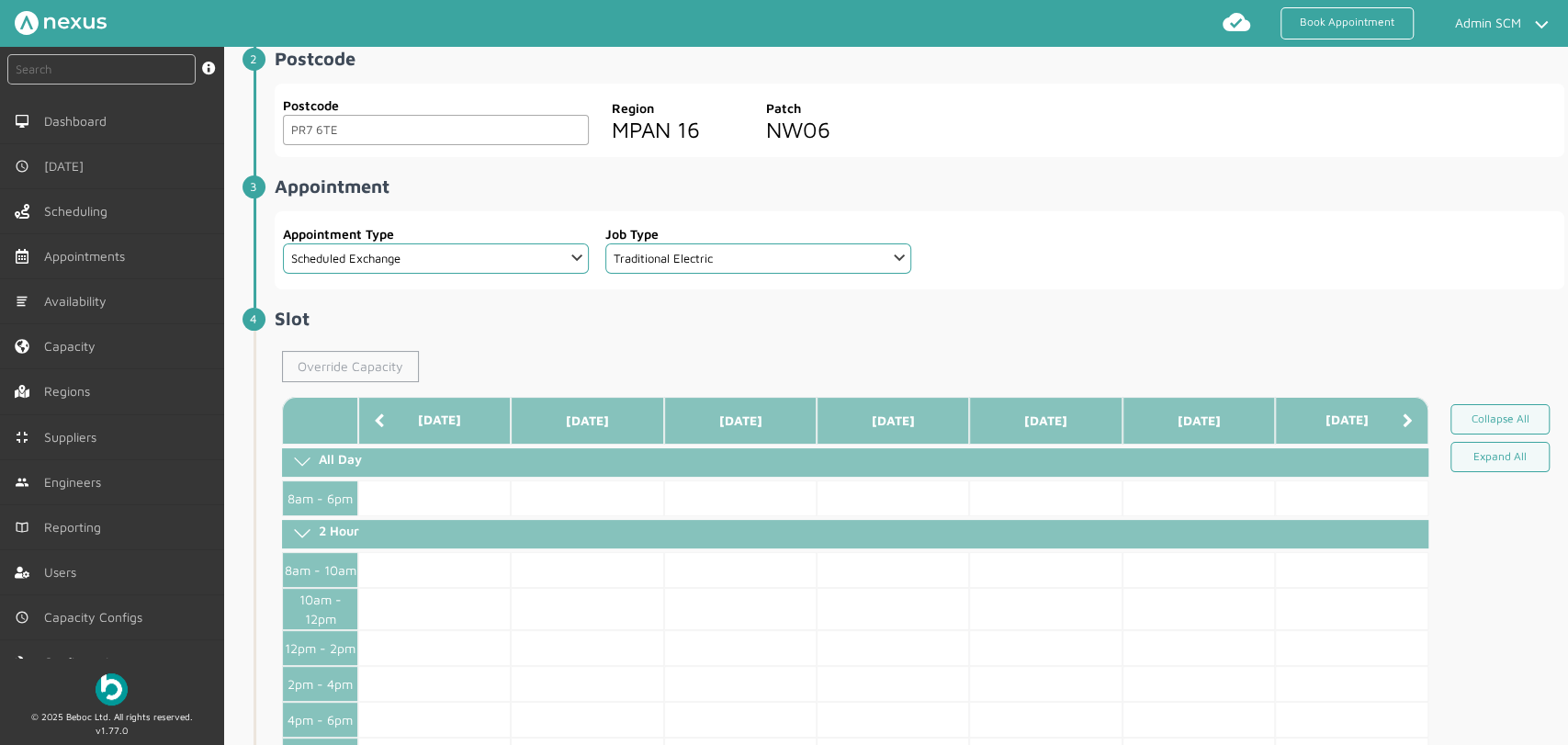
click at [375, 376] on link "Override Capacity" at bounding box center [351, 365] width 137 height 31
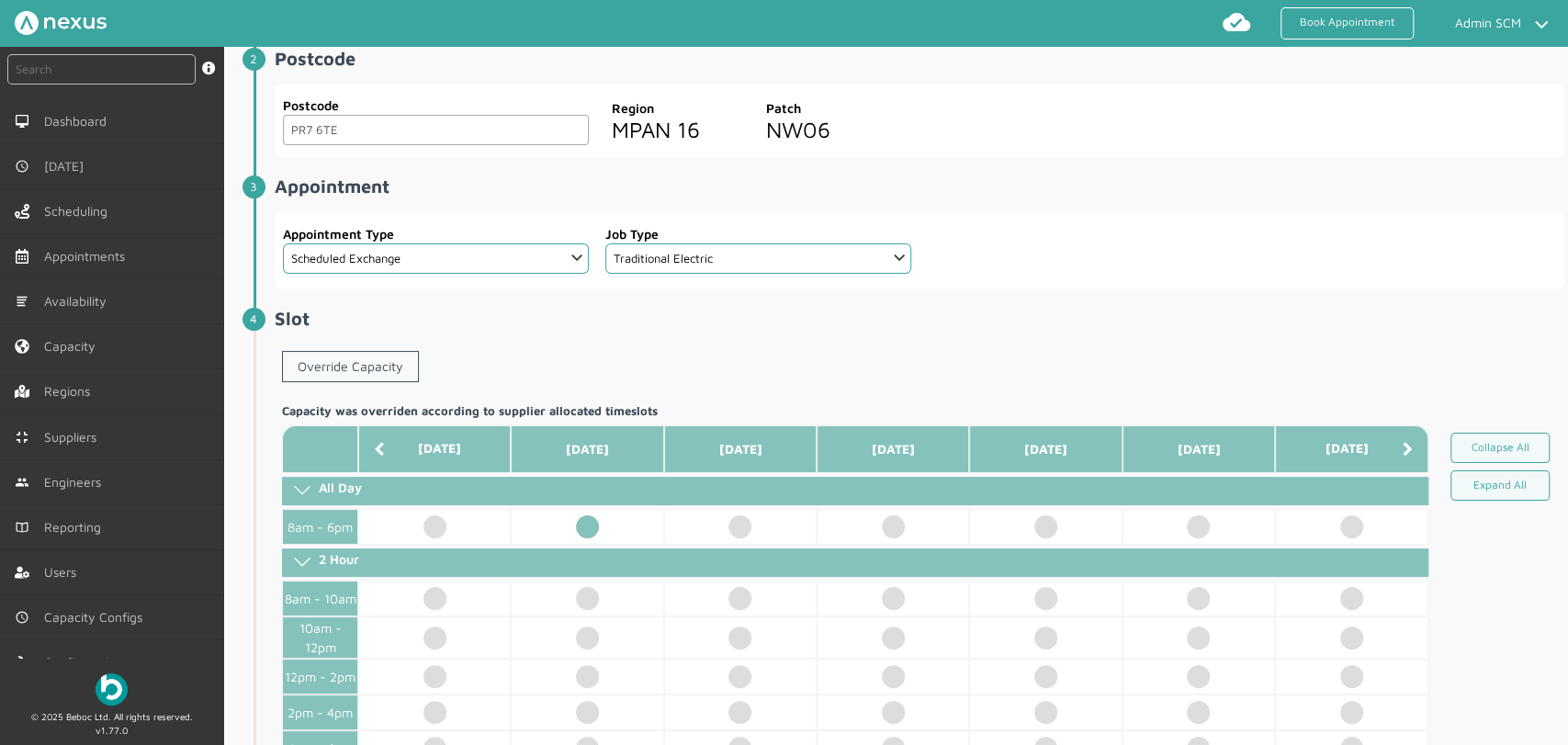
click at [585, 526] on td at bounding box center [586, 526] width 152 height 36
select select "2: Mr"
click at [1057, 331] on span "Slot ️️️ Override Capacity Capacity was overriden according to supplier allocat…" at bounding box center [920, 609] width 1290 height 602
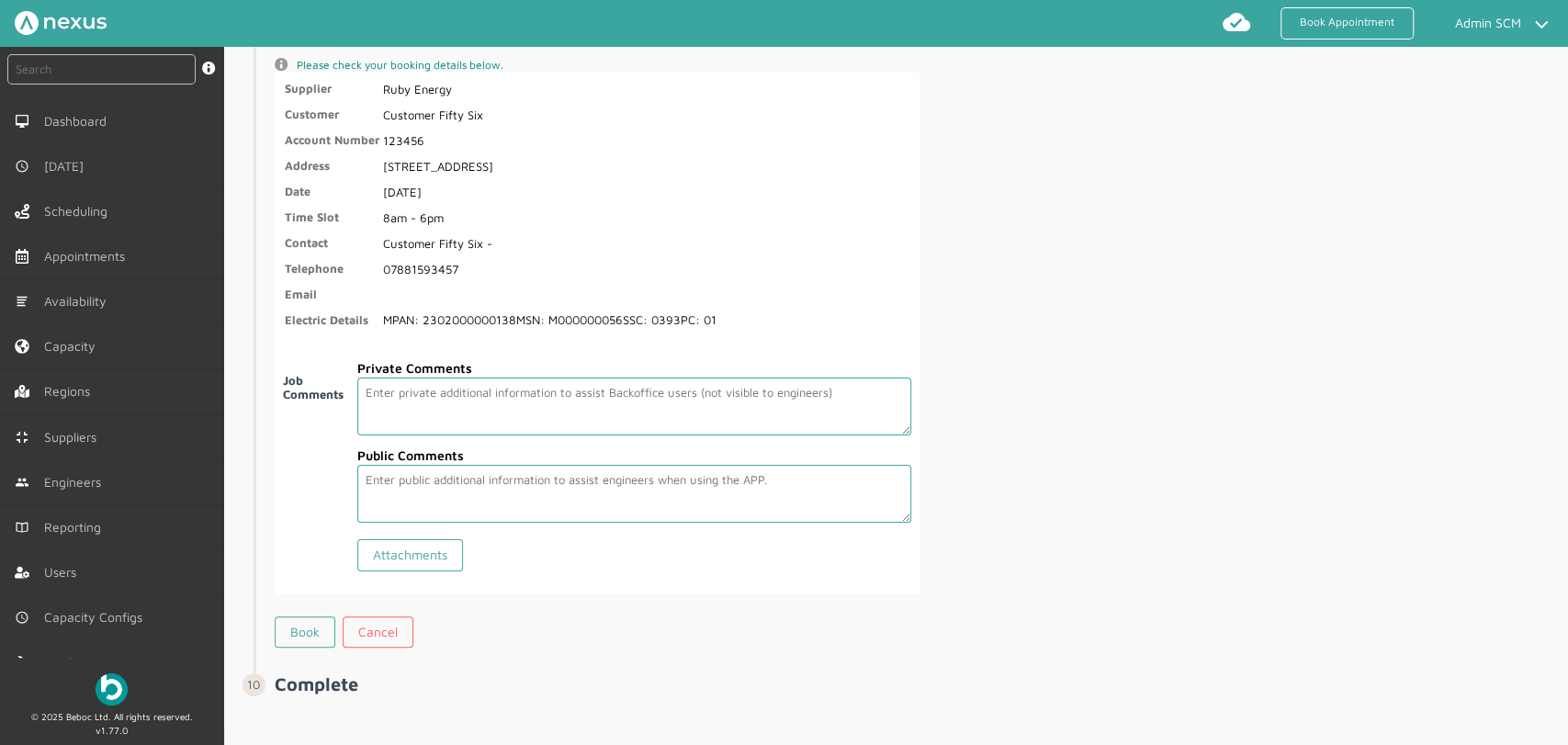
scroll to position [3155, 0]
click at [323, 615] on link "Book" at bounding box center [305, 630] width 61 height 31
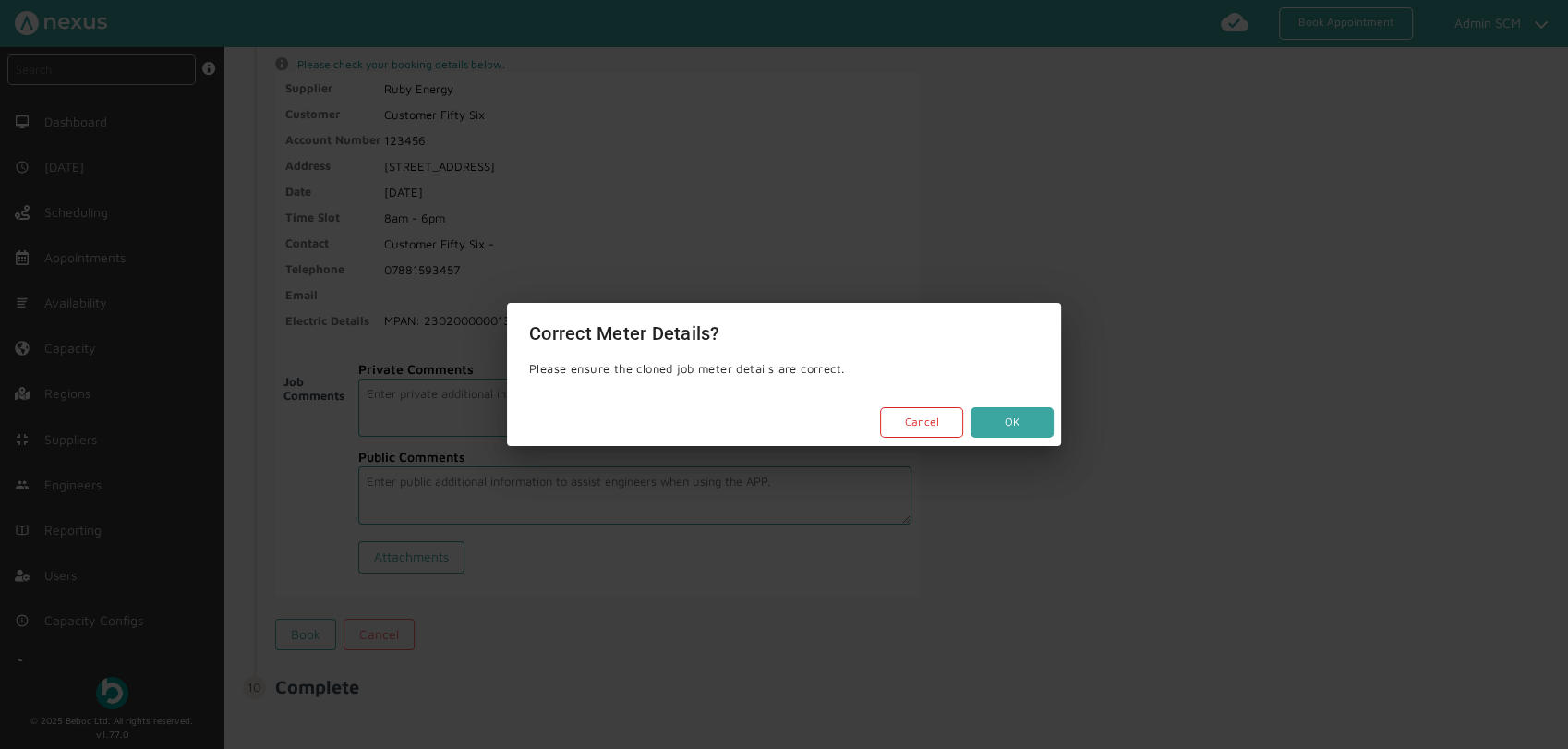
click at [1008, 423] on button "OK" at bounding box center [1012, 422] width 83 height 30
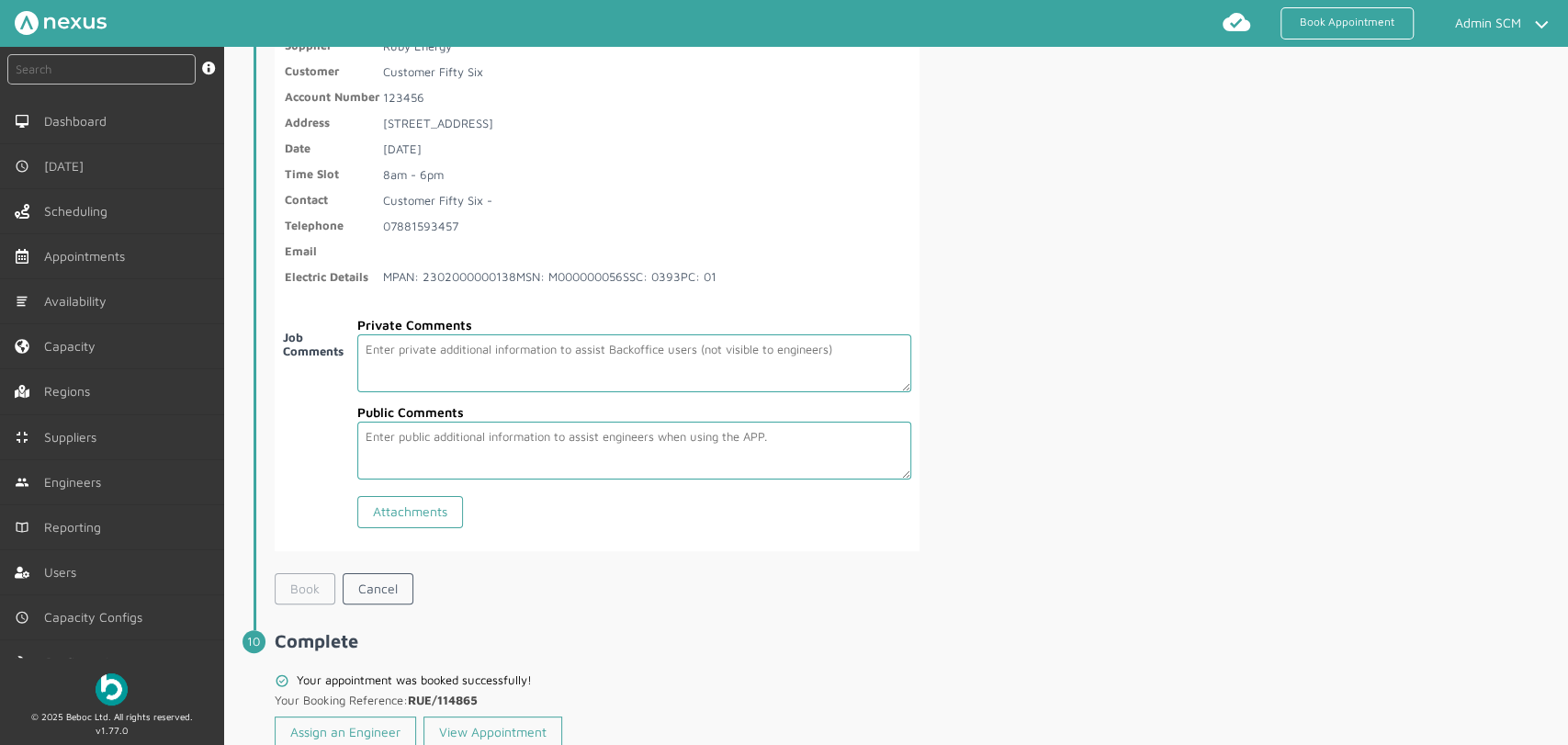
scroll to position [3244, 0]
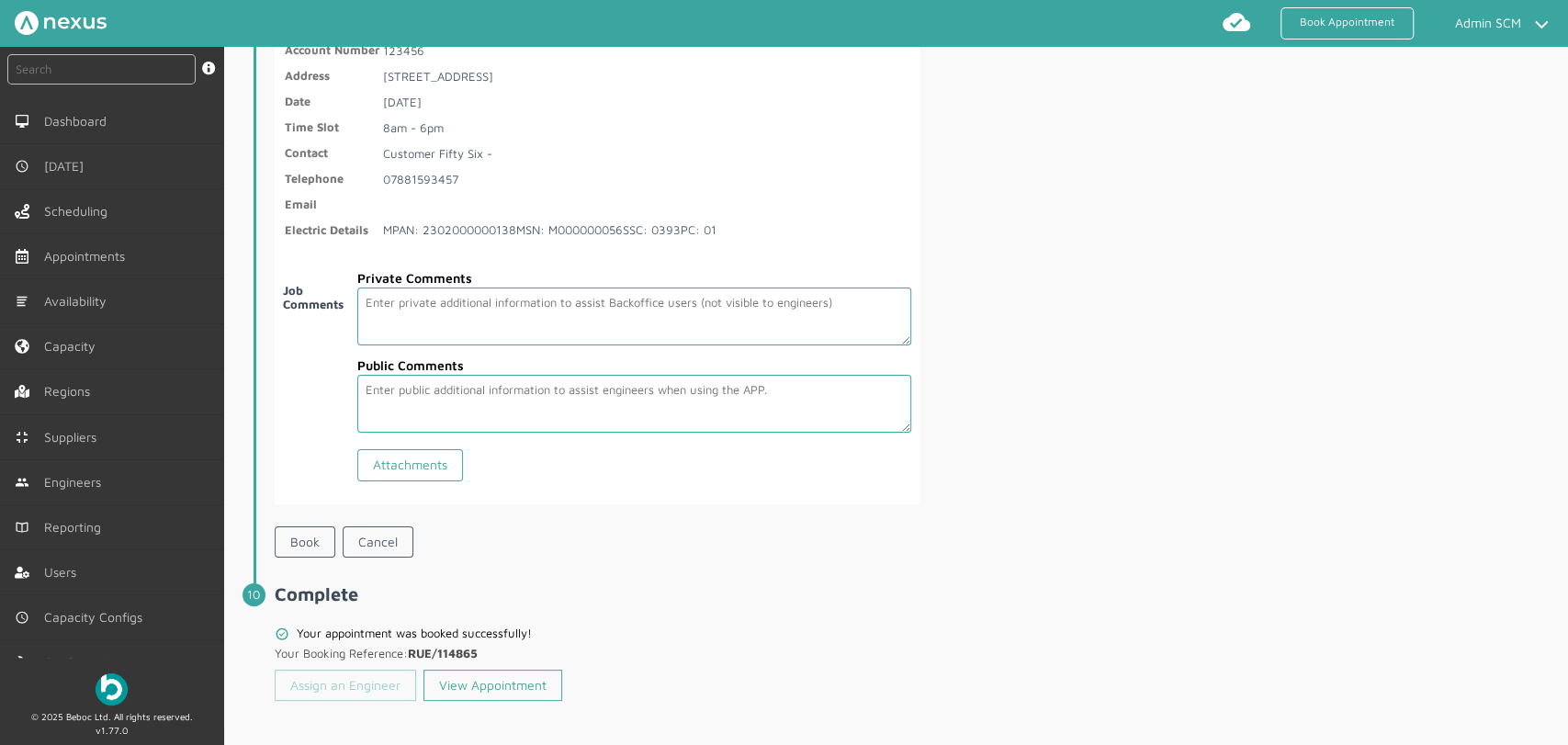
click at [314, 681] on link "Assign an Engineer" at bounding box center [345, 684] width 141 height 31
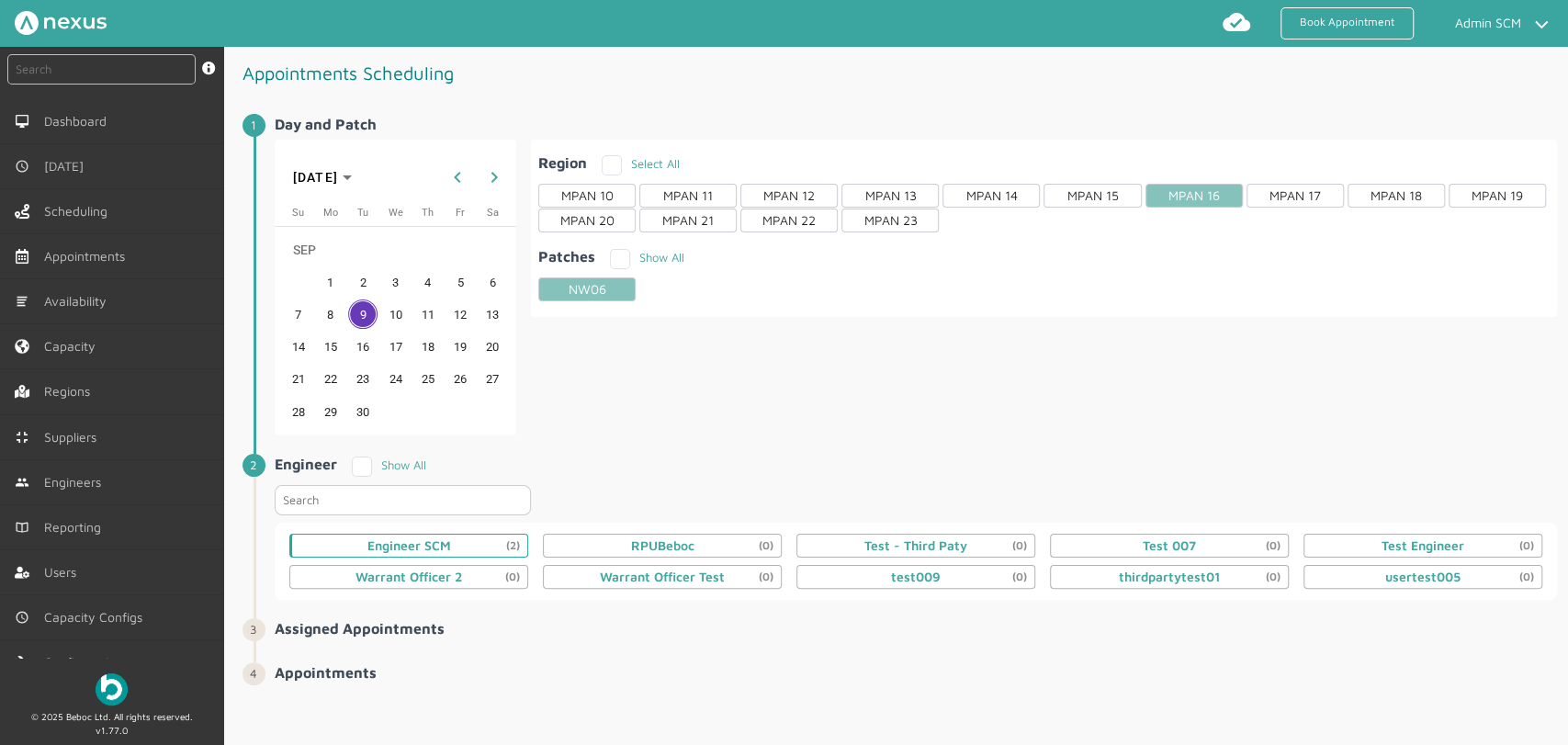
click at [409, 538] on div "Engineer SCM (2)" at bounding box center [409, 546] width 83 height 15
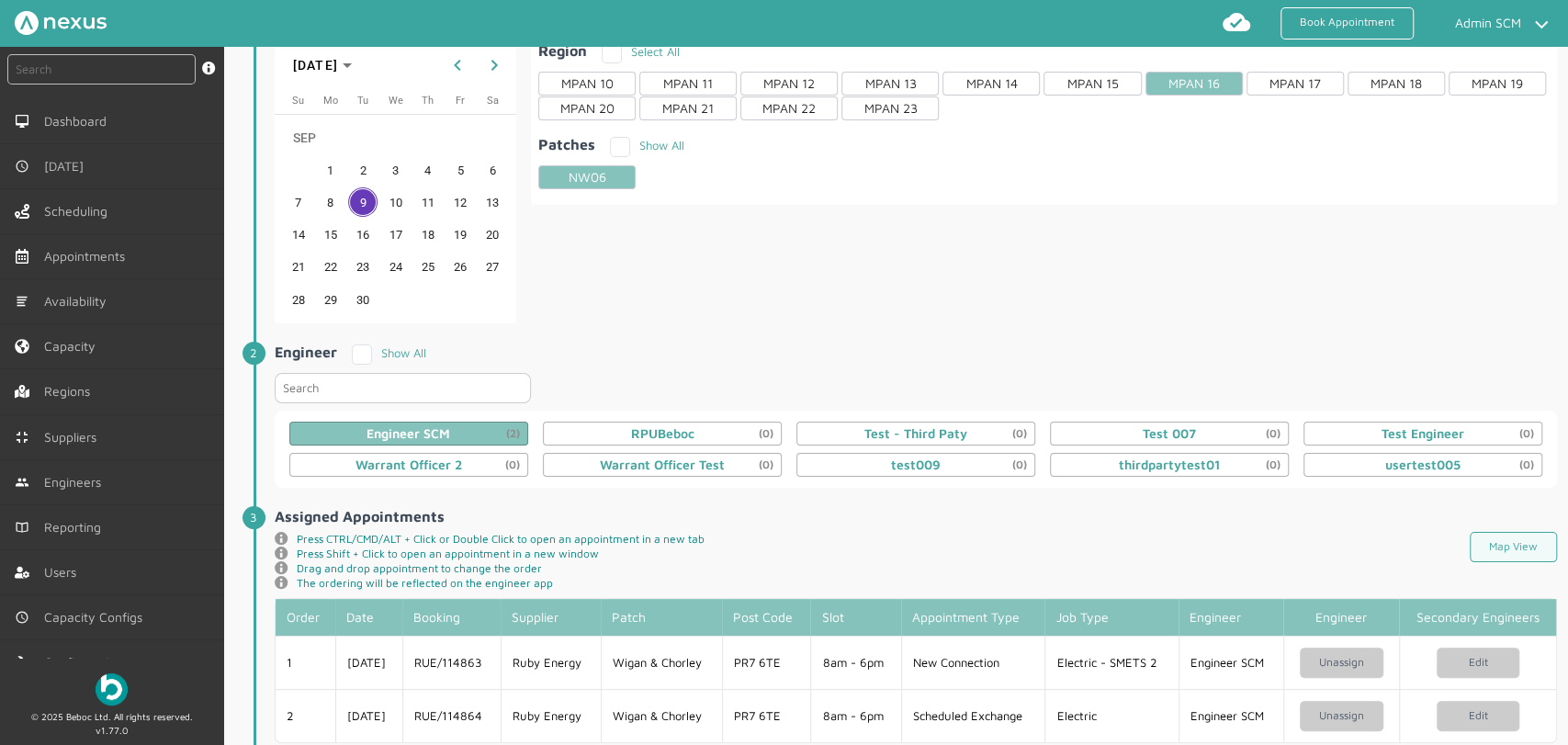
scroll to position [365, 0]
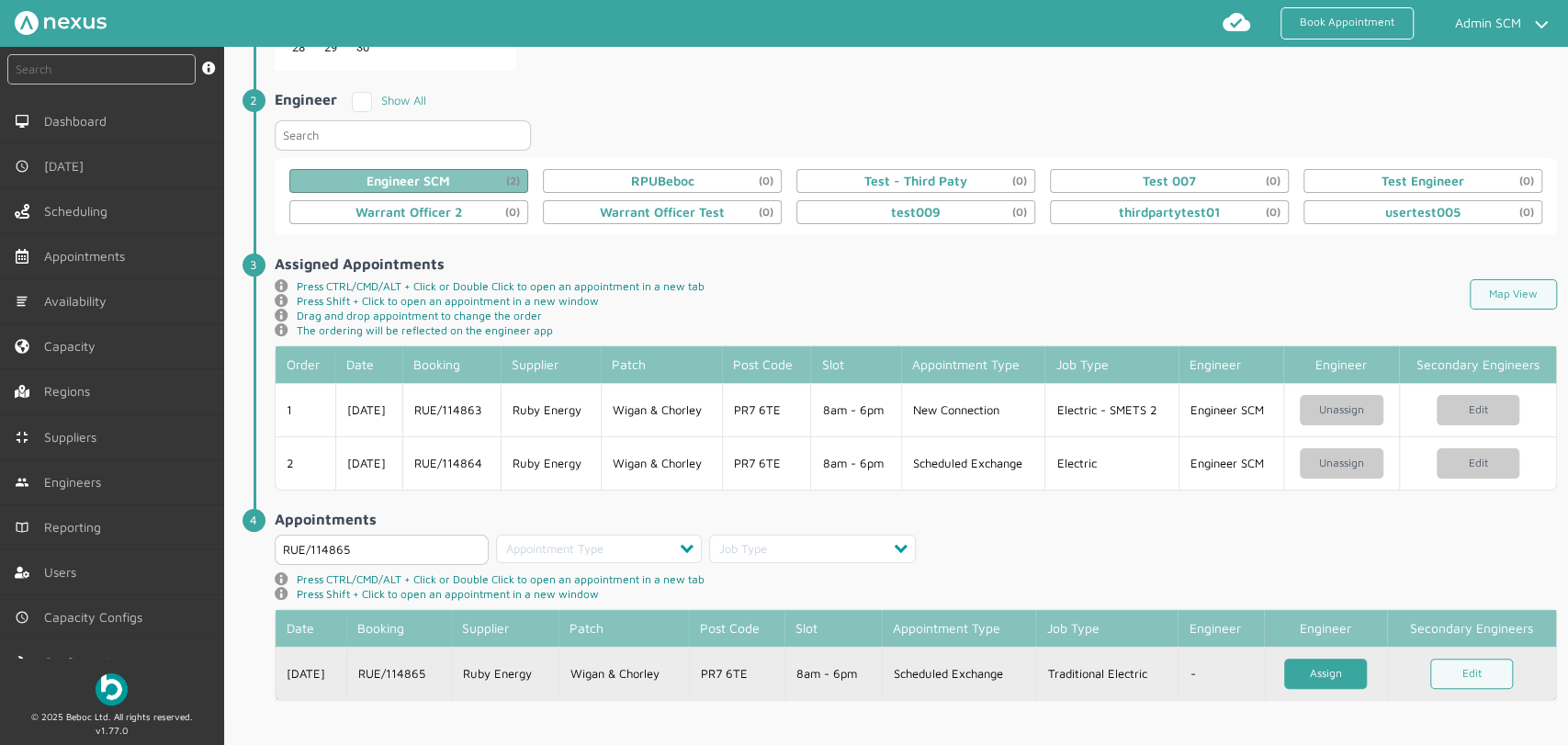
click at [1330, 666] on link "Assign" at bounding box center [1326, 674] width 82 height 30
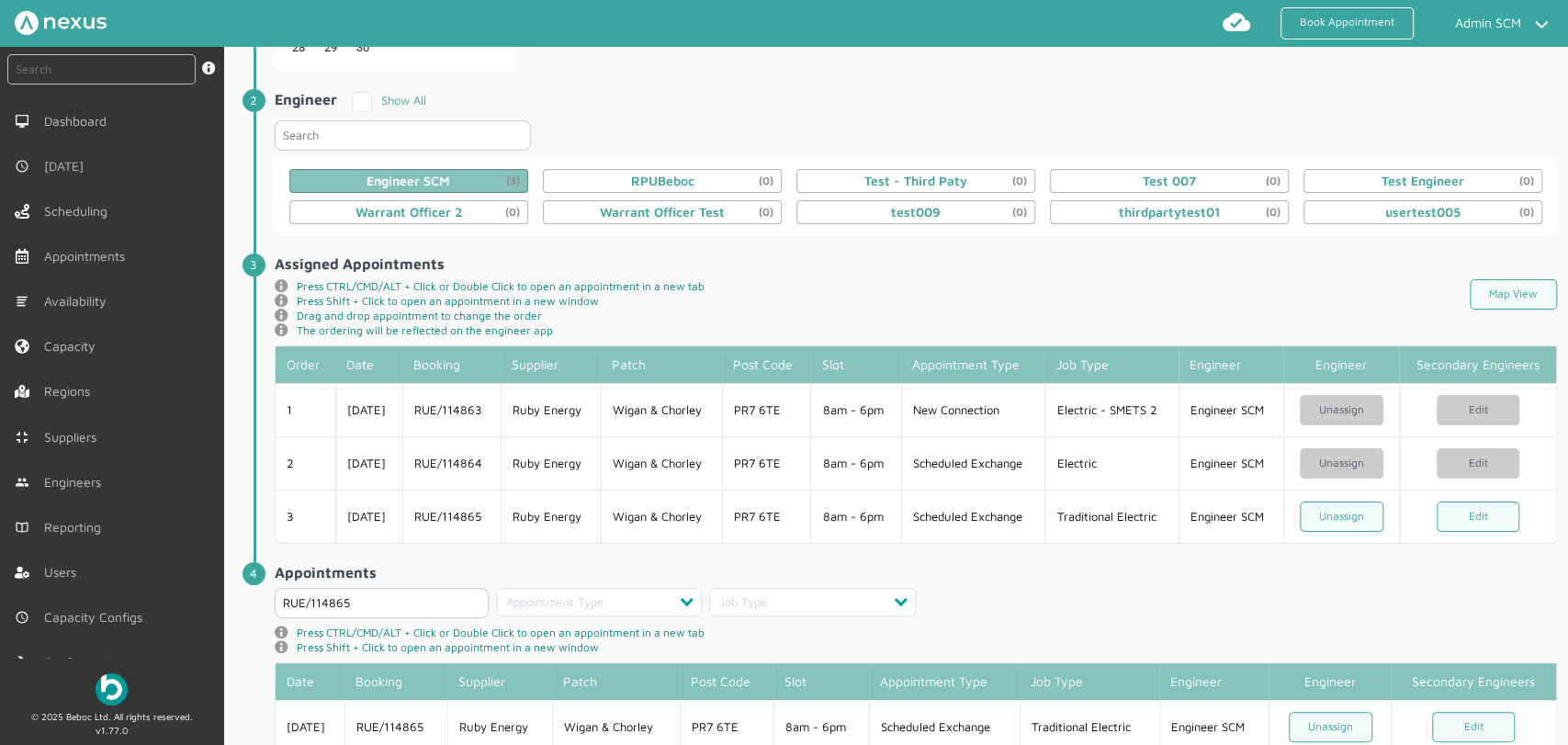
scroll to position [418, 0]
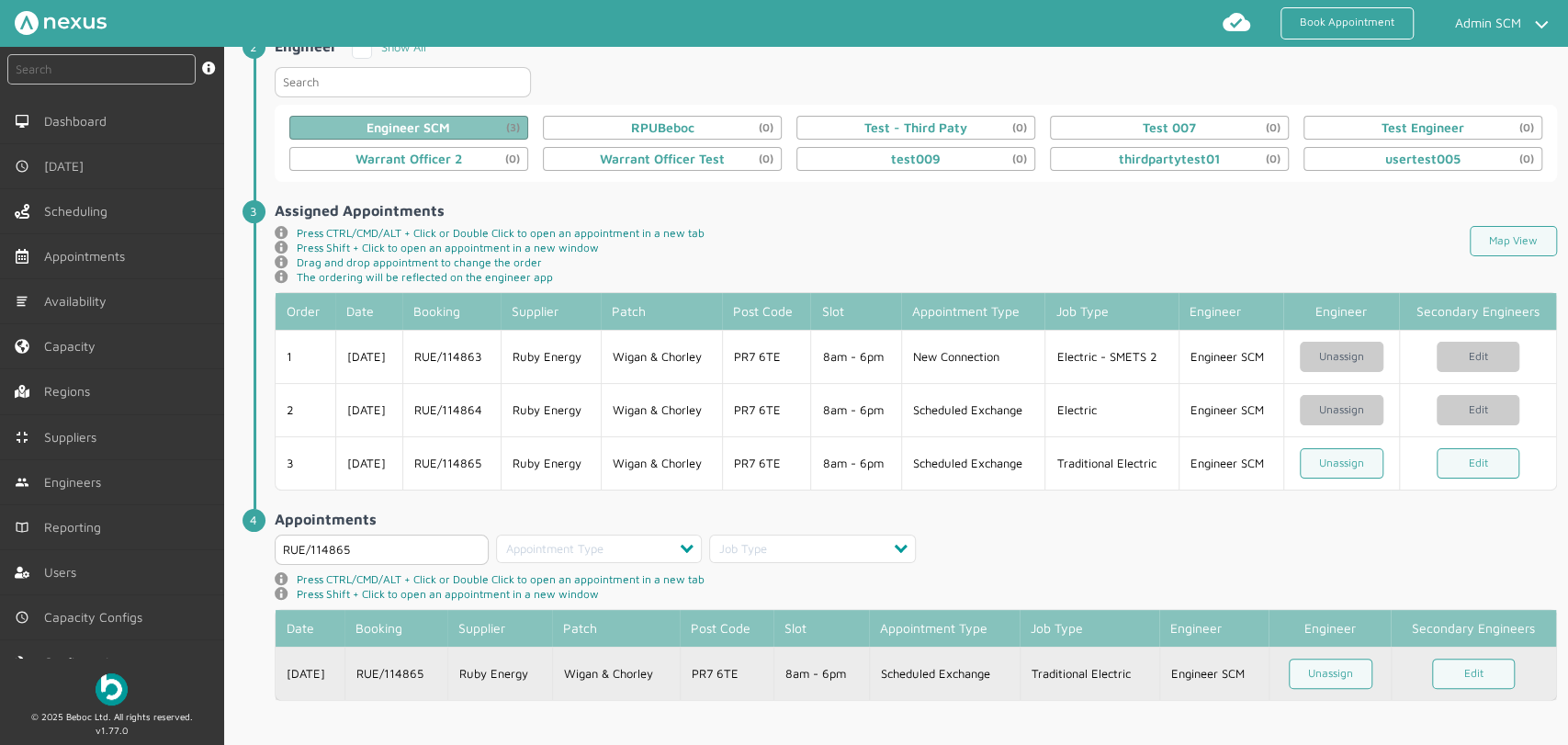
click at [634, 678] on td "Wigan & Chorley" at bounding box center [616, 673] width 128 height 53
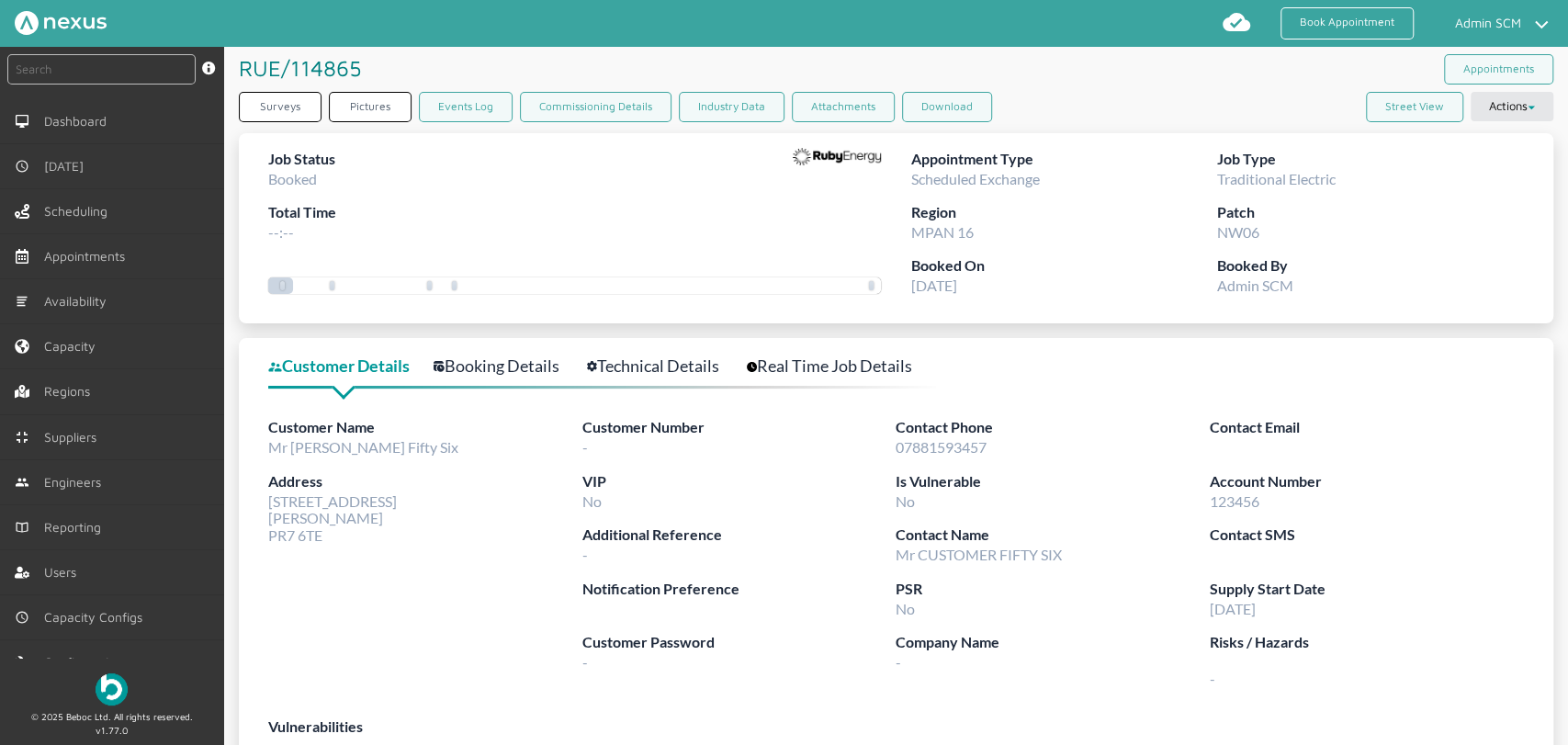
click at [689, 347] on div "Customer Details Booking Details Technical Details Real Time Job Details Custom…" at bounding box center [897, 560] width 1315 height 443
click at [674, 367] on link "Technical Details" at bounding box center [663, 365] width 152 height 26
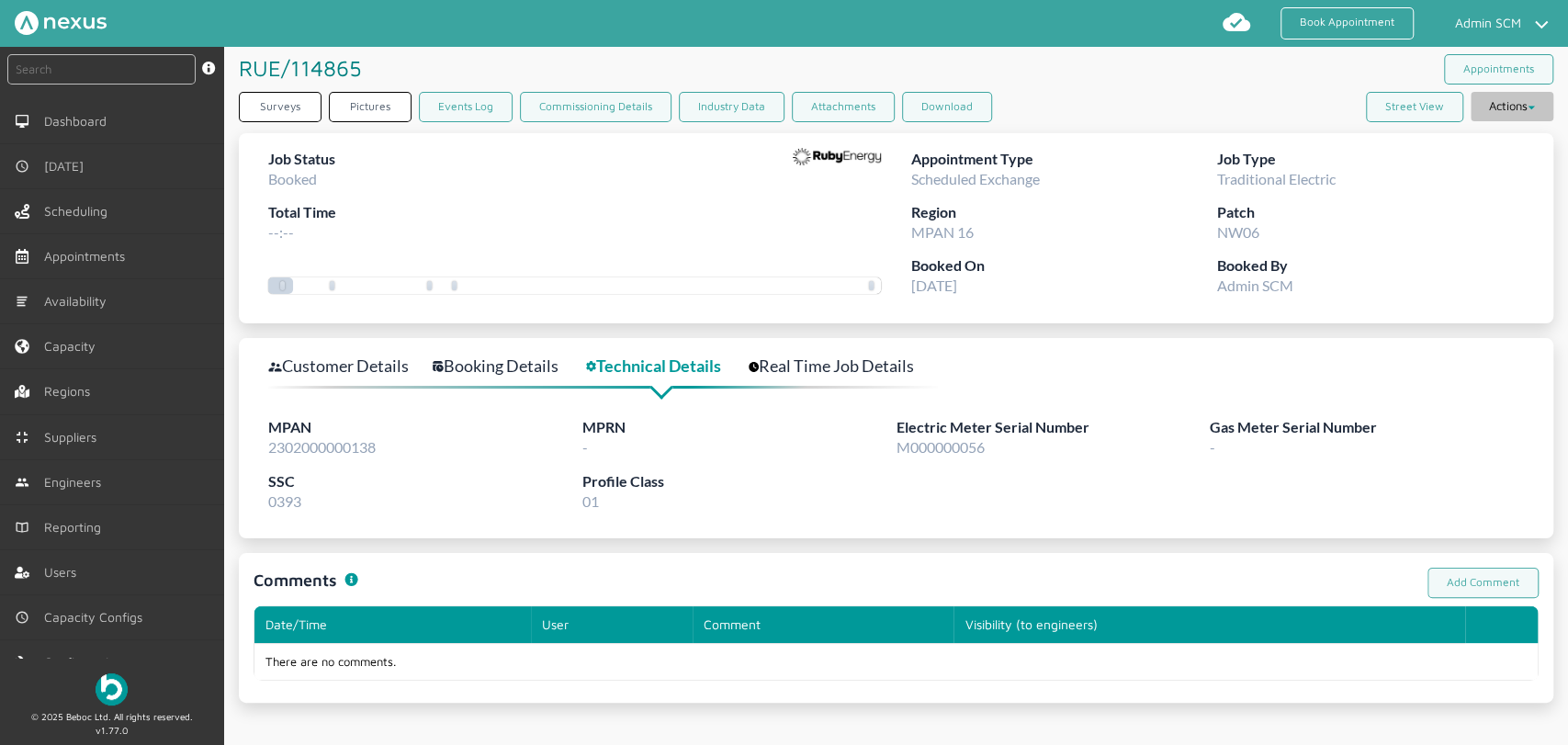
click at [1410, 110] on button "Actions" at bounding box center [1512, 106] width 82 height 29
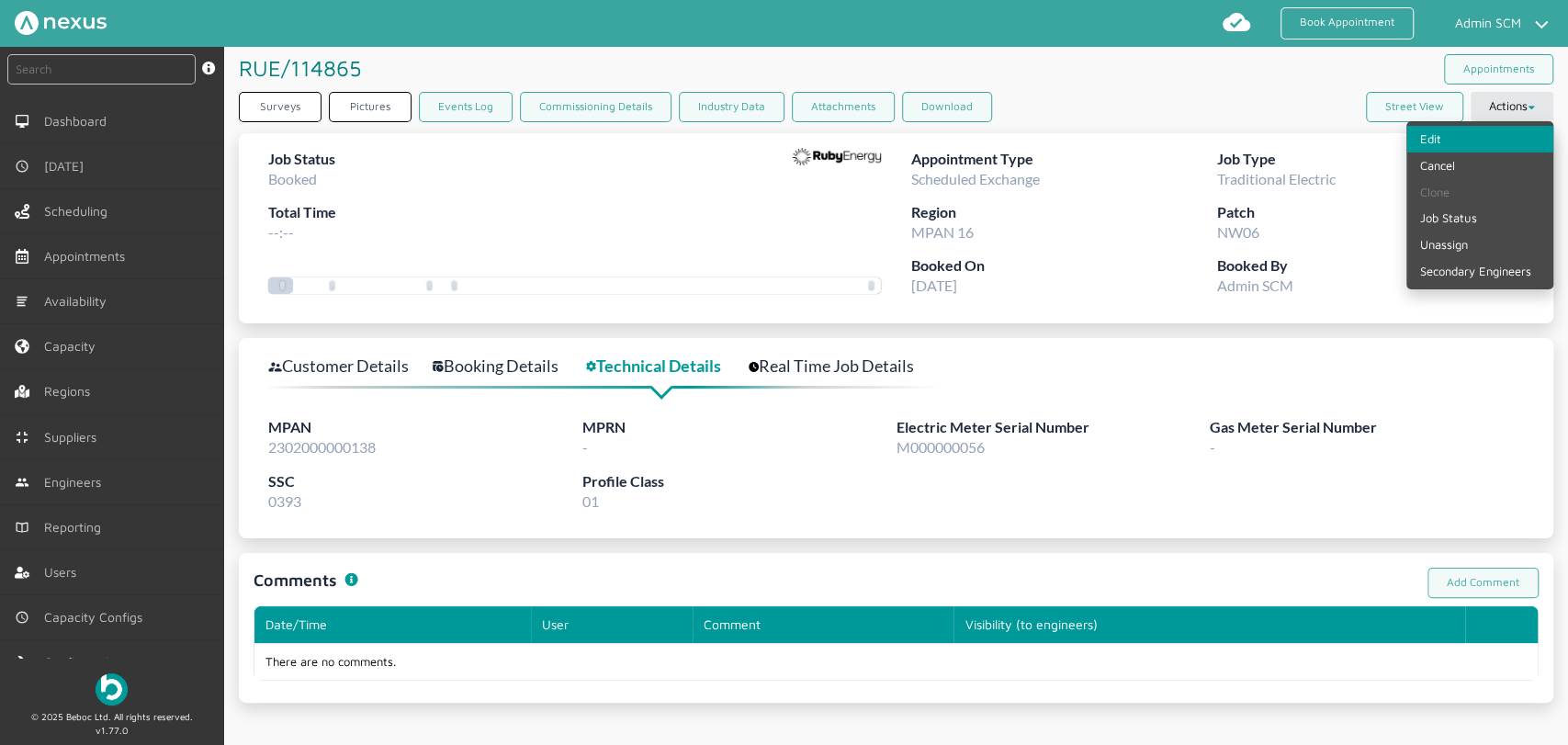
click at [1410, 139] on link "Edit" at bounding box center [1480, 139] width 147 height 26
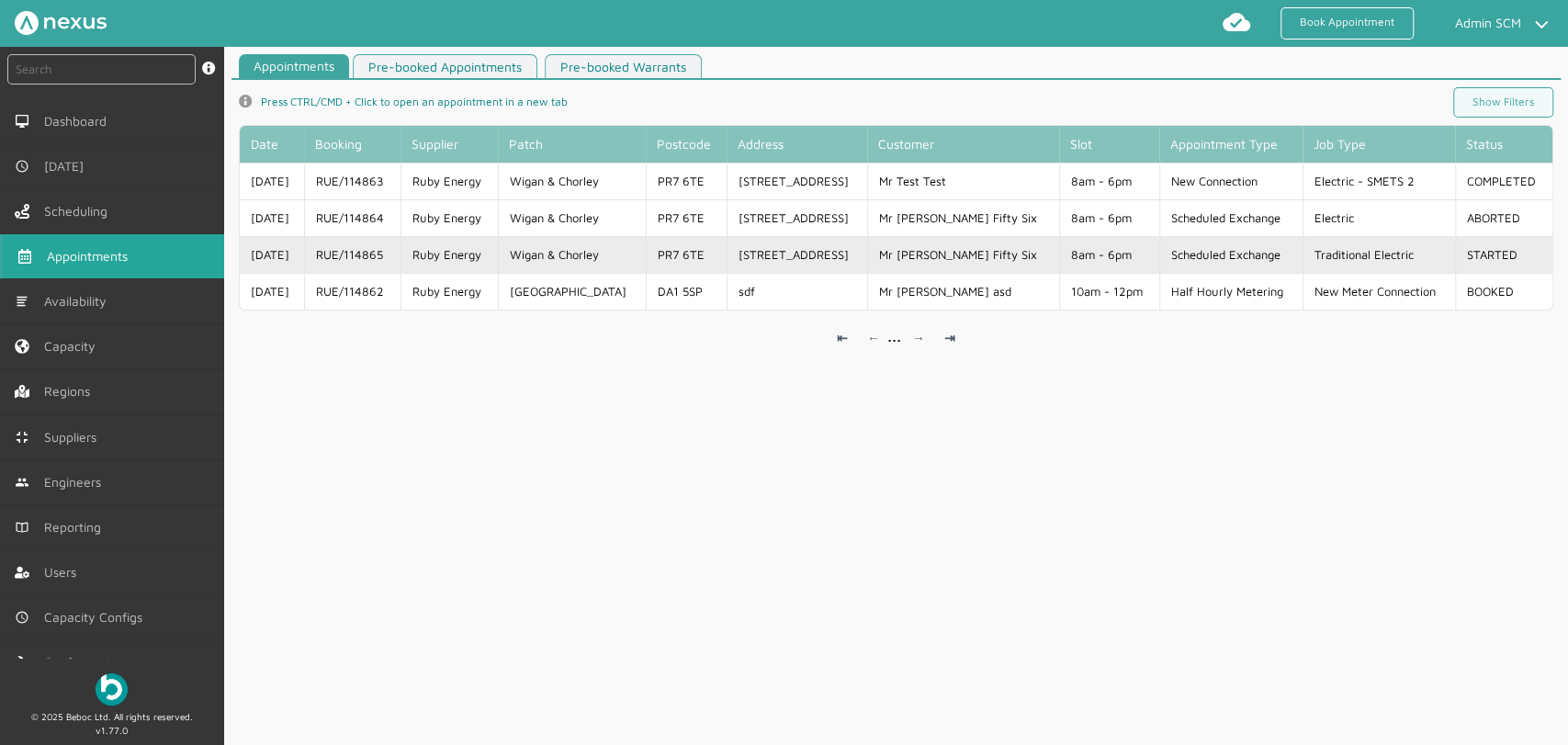
click at [677, 265] on td "PR7 6TE" at bounding box center [686, 254] width 80 height 36
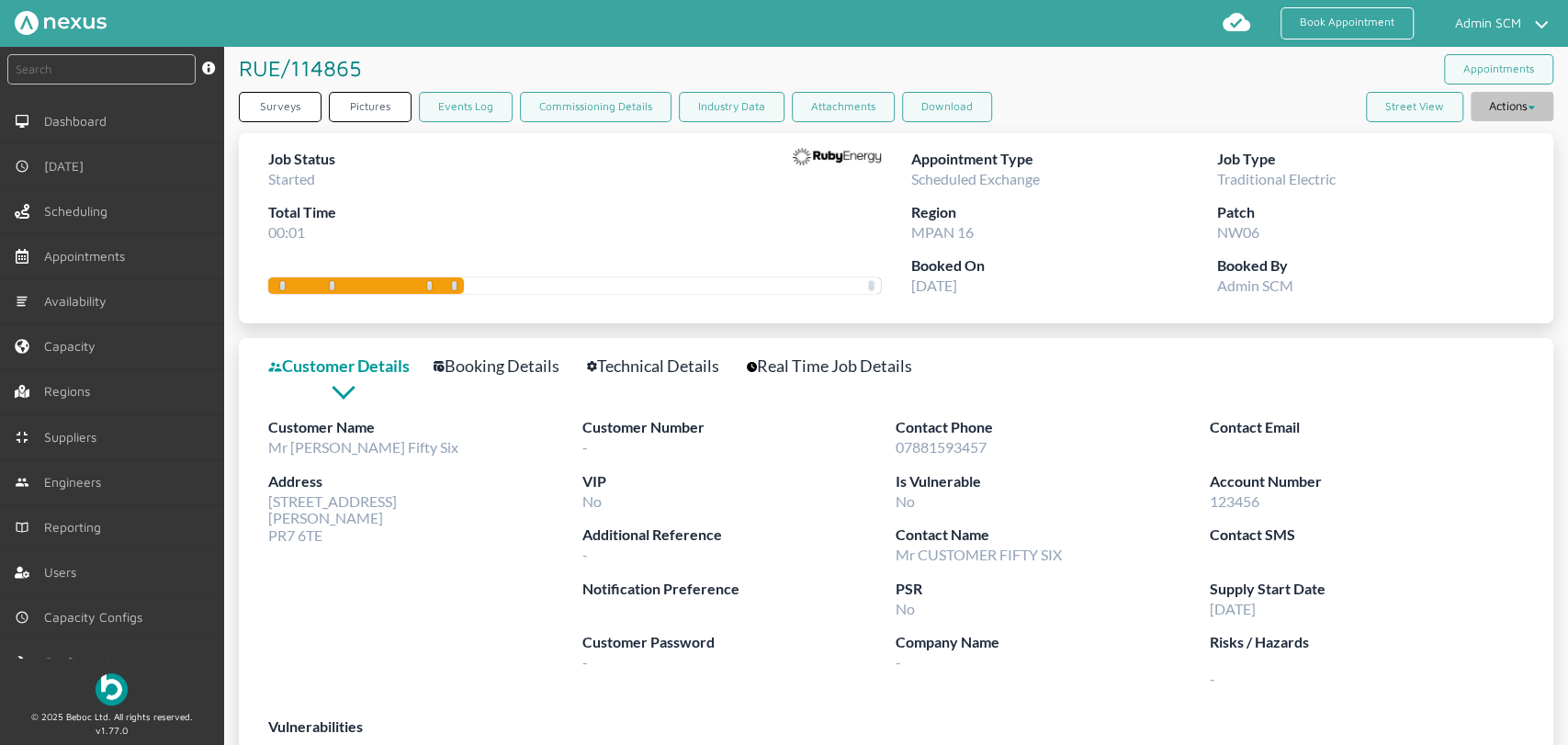
click at [1410, 100] on button "Actions" at bounding box center [1512, 106] width 82 height 29
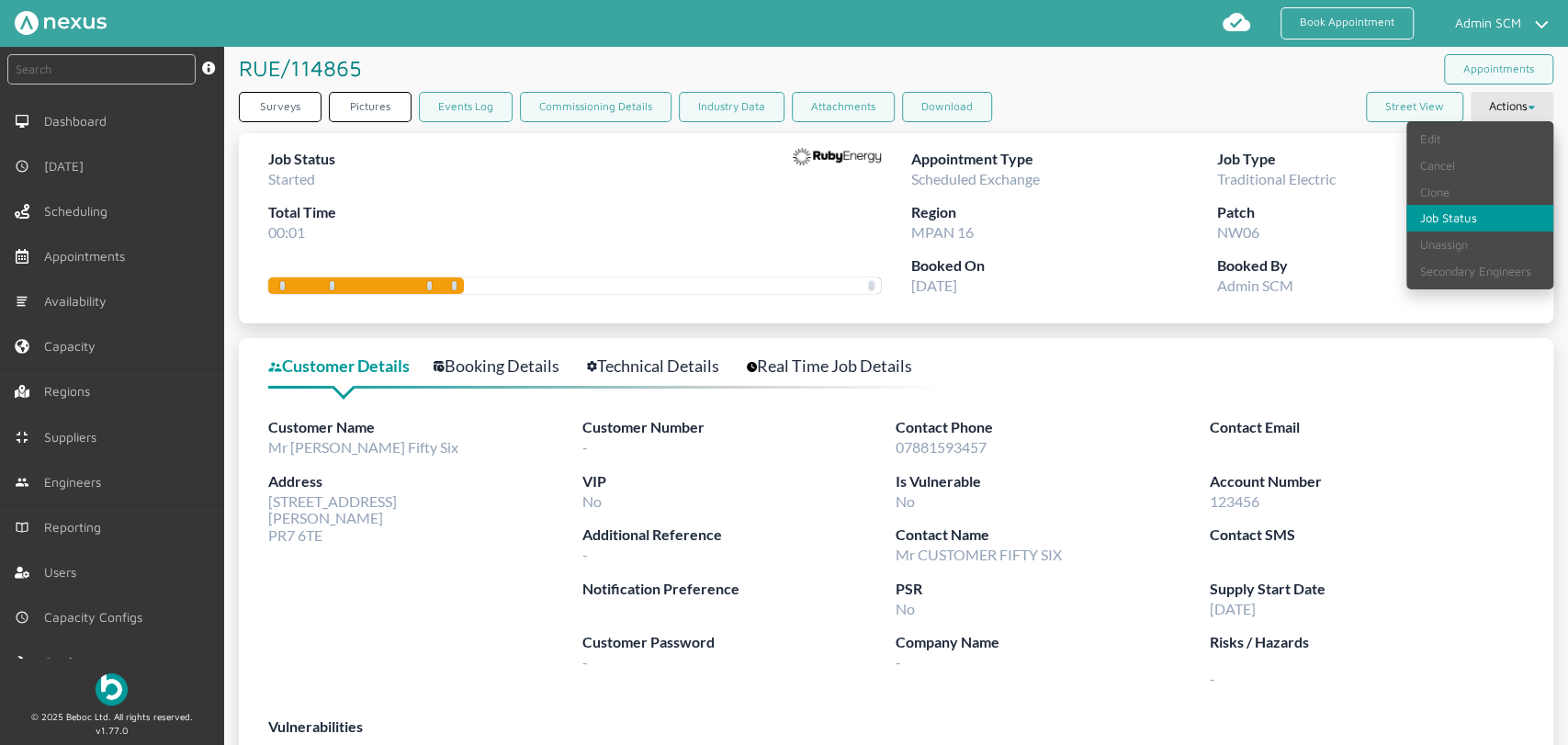
click at [1410, 226] on link "Job Status" at bounding box center [1480, 218] width 147 height 26
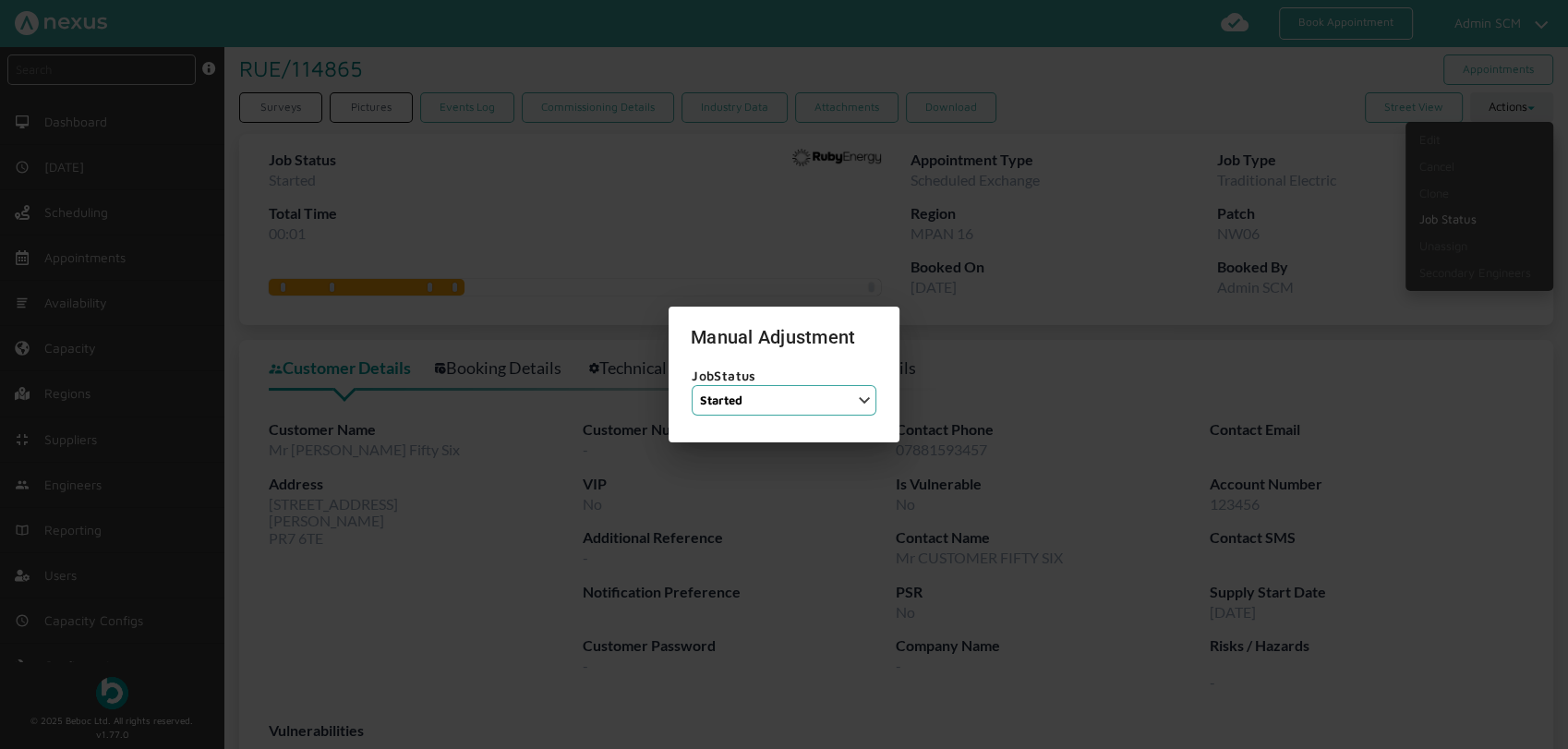
click at [862, 409] on select "Job Status Completed Started On Site On Route Aborted Booked Paused" at bounding box center [784, 400] width 185 height 30
select select "6: BOOKED"
click at [691, 385] on select "Job Status Completed Started On Site On Route Aborted Booked Paused" at bounding box center [784, 400] width 185 height 30
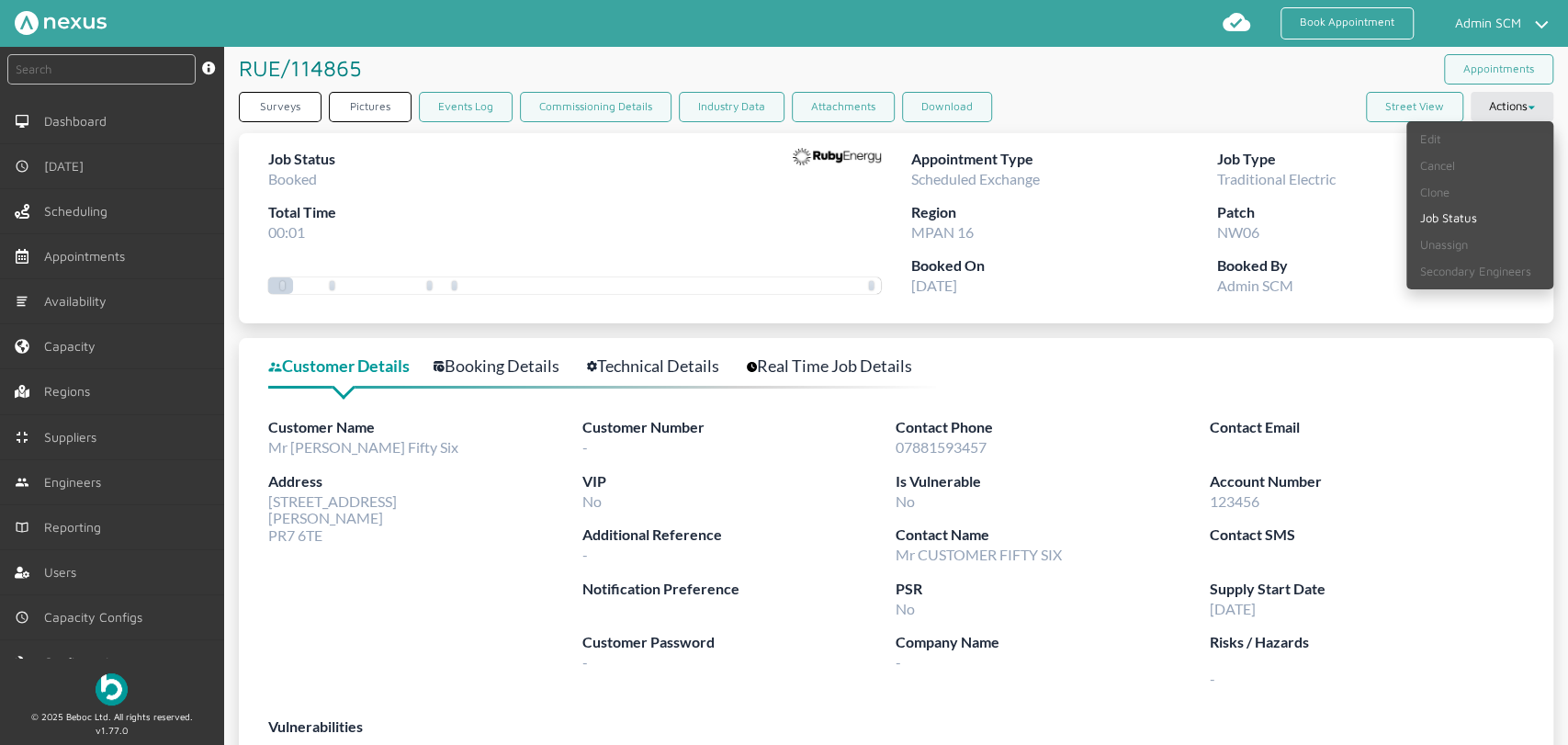
click at [1360, 216] on label "Patch" at bounding box center [1371, 212] width 307 height 23
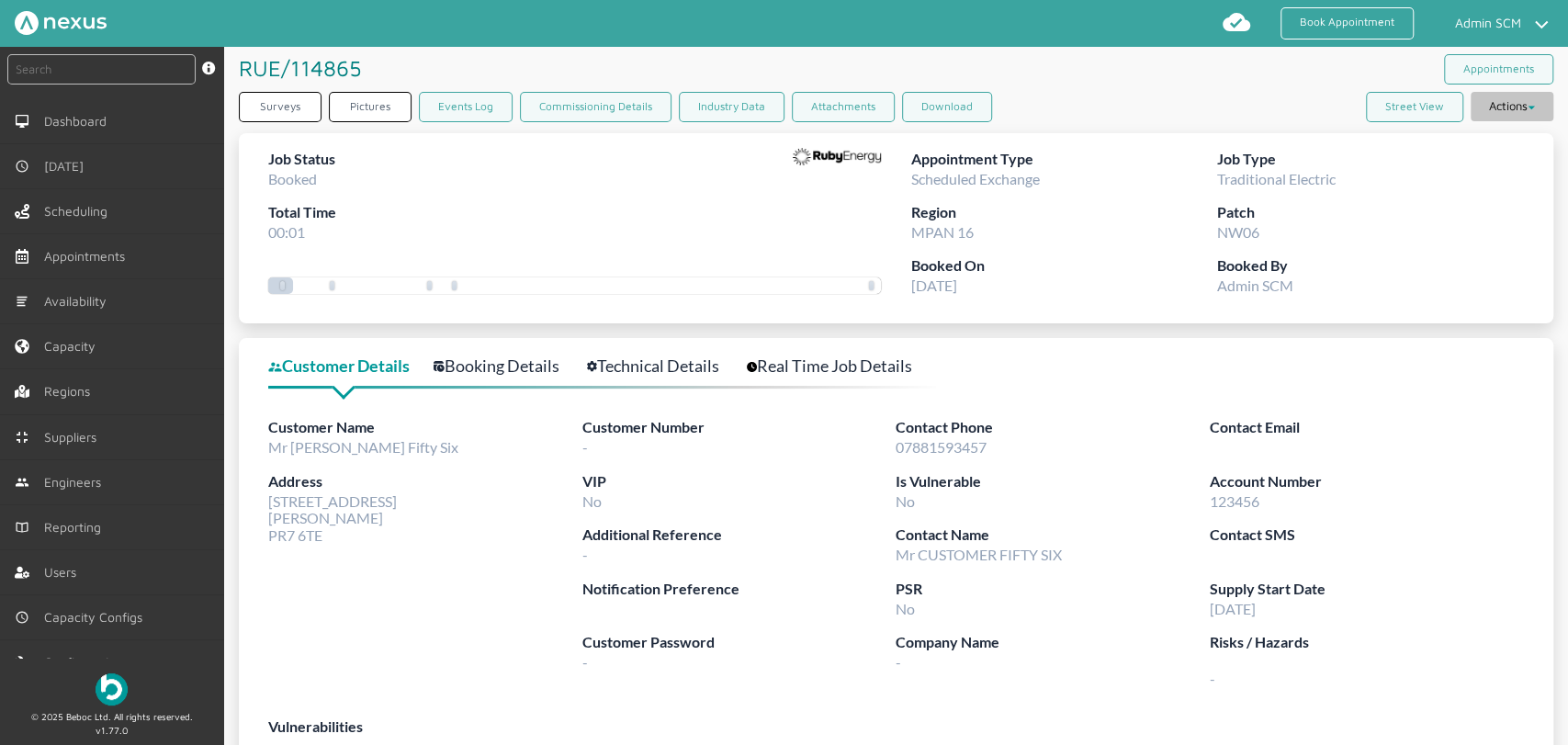
click at [1520, 100] on button "Actions" at bounding box center [1512, 106] width 82 height 29
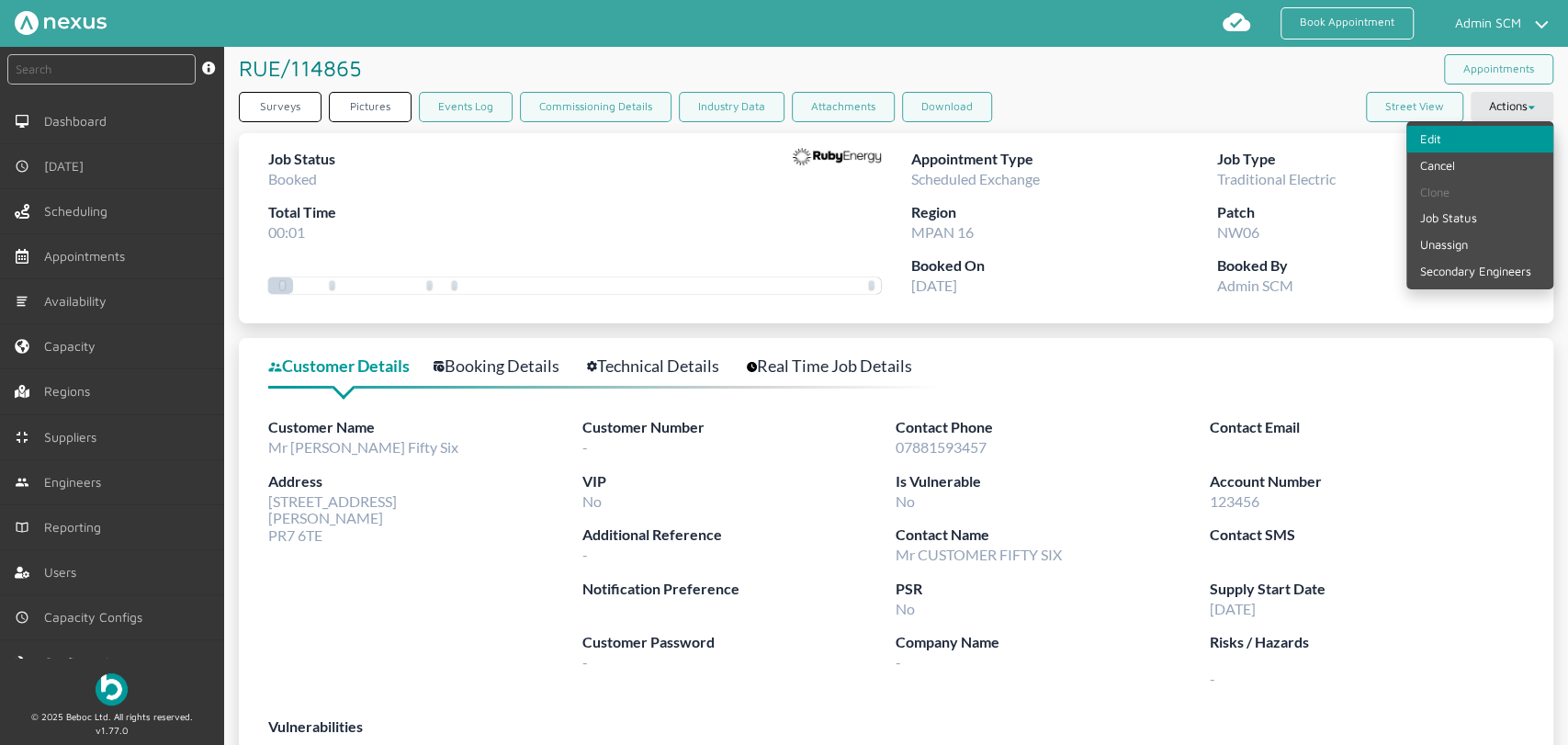
click at [1443, 137] on link "Edit" at bounding box center [1480, 139] width 147 height 26
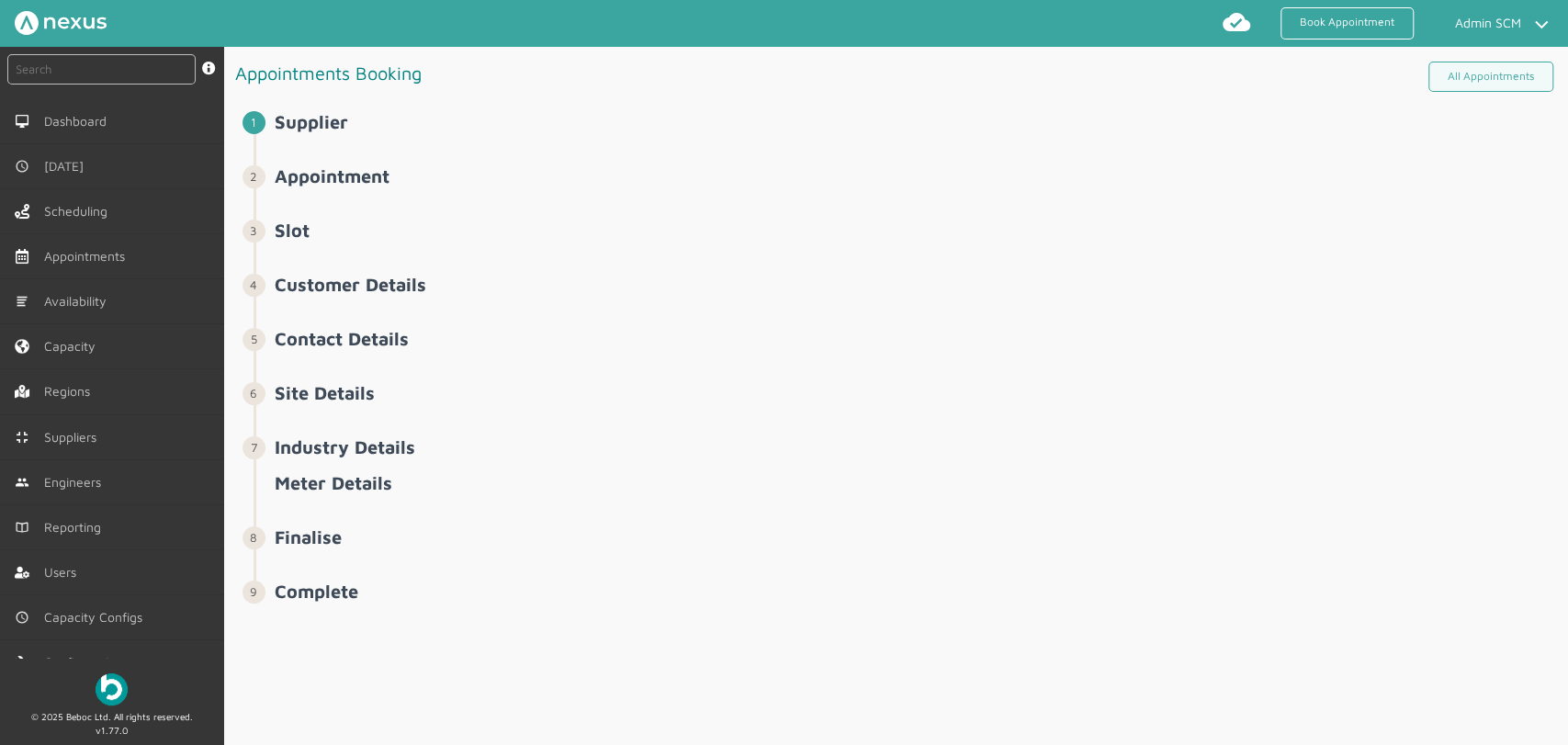
select select "14: 5da647ca4fc5f258734955ce"
select select "5: 5cc9657c13944aebe30702aa"
select select "2: Mr"
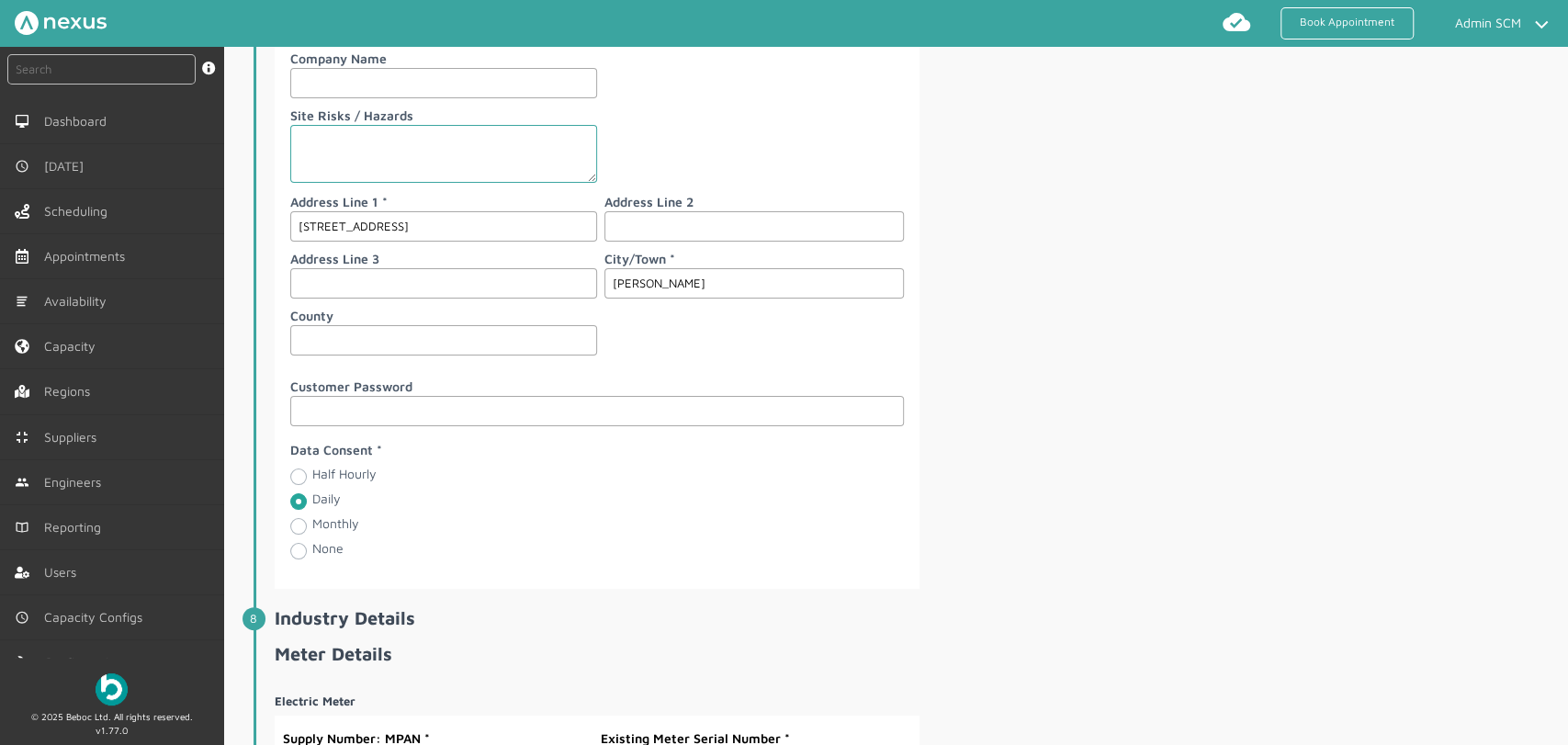
scroll to position [2756, 0]
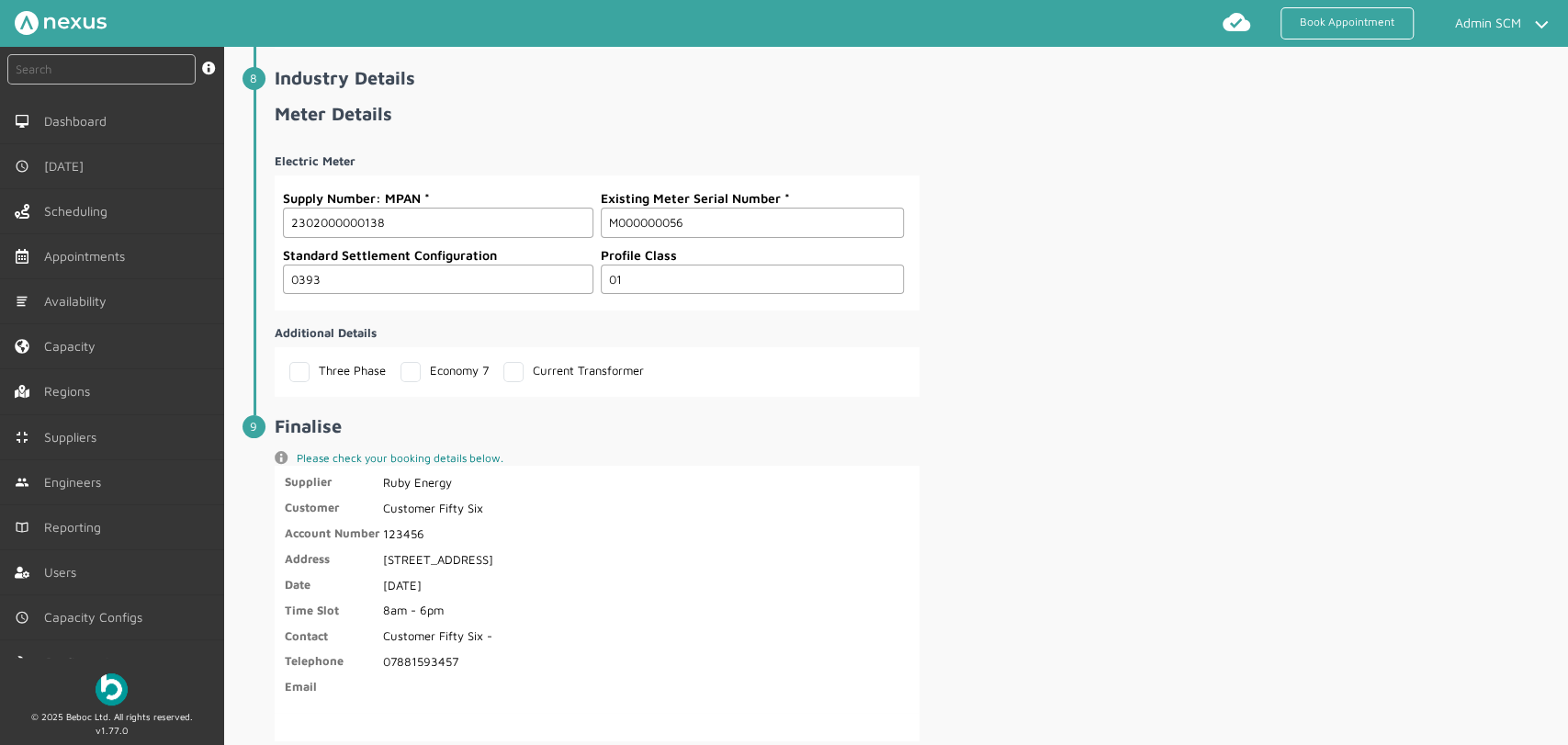
click at [616, 212] on input "M000000056" at bounding box center [753, 222] width 303 height 30
click at [696, 213] on input "S000000056" at bounding box center [753, 222] width 303 height 30
click at [613, 208] on input "S000000056" at bounding box center [753, 222] width 303 height 30
type input "S000000014"
click at [775, 337] on section "Electric Meter Supply Number: MPAN 2302000000138 Existing Meter Serial Number S…" at bounding box center [597, 267] width 645 height 258
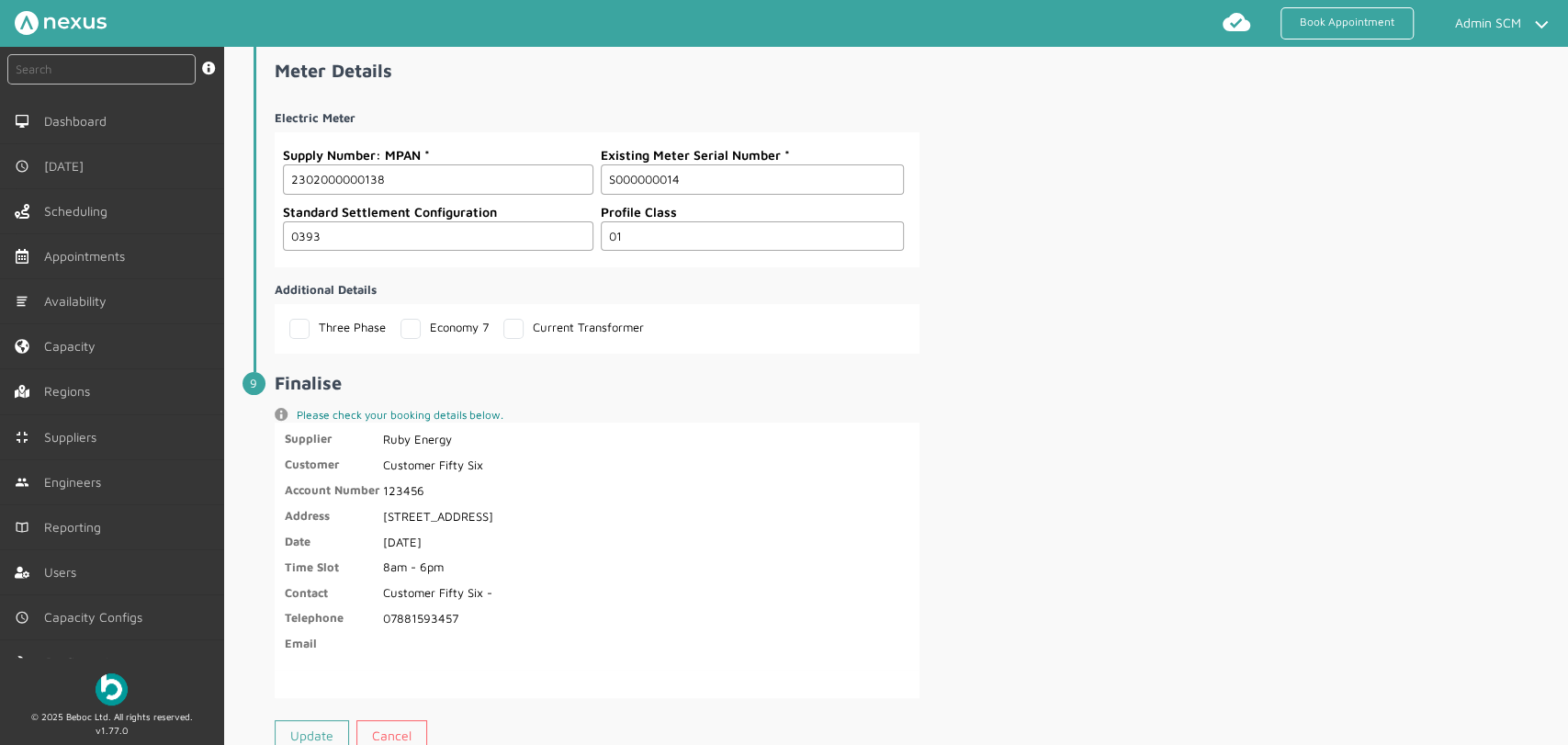
scroll to position [2849, 0]
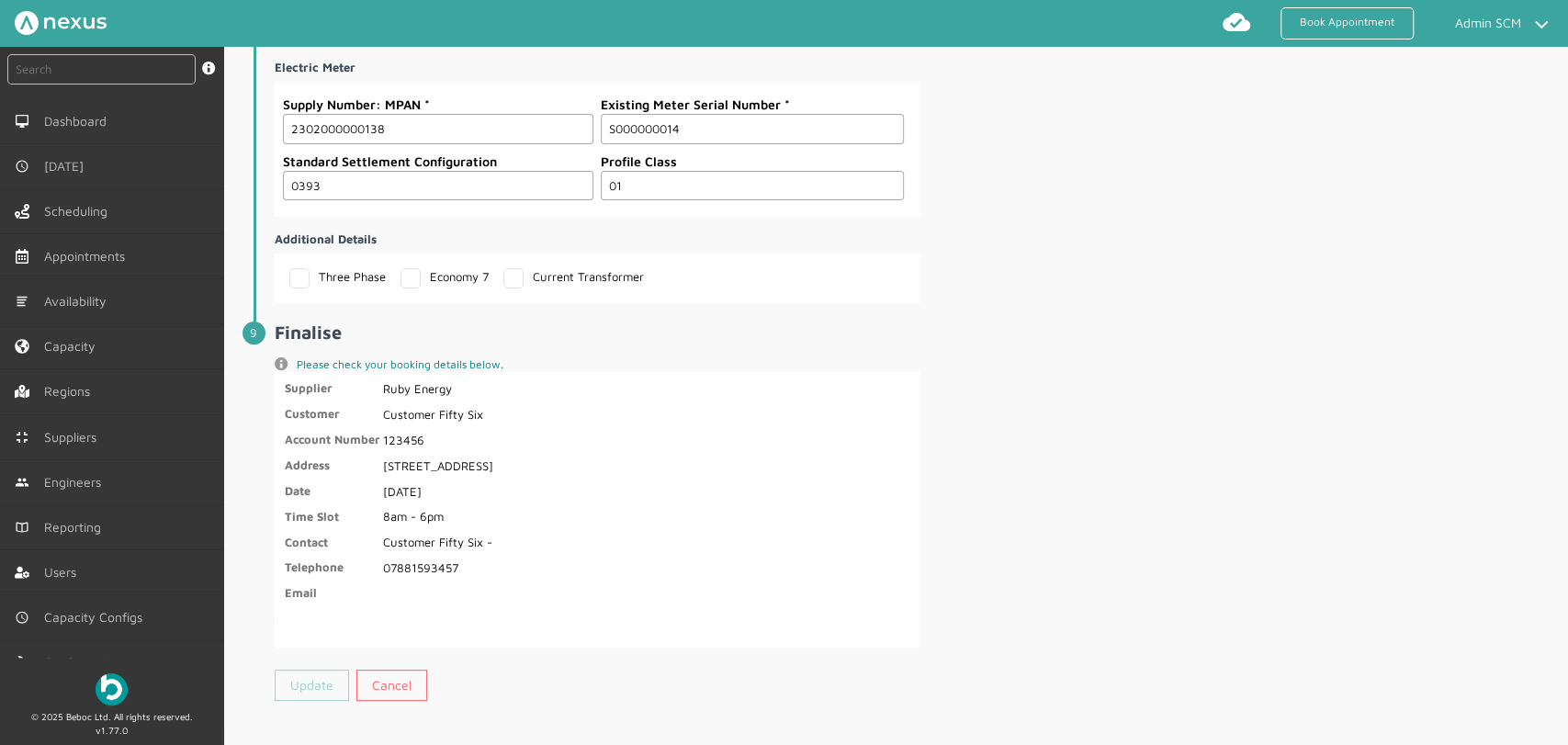
click at [307, 677] on link "Update" at bounding box center [312, 684] width 75 height 31
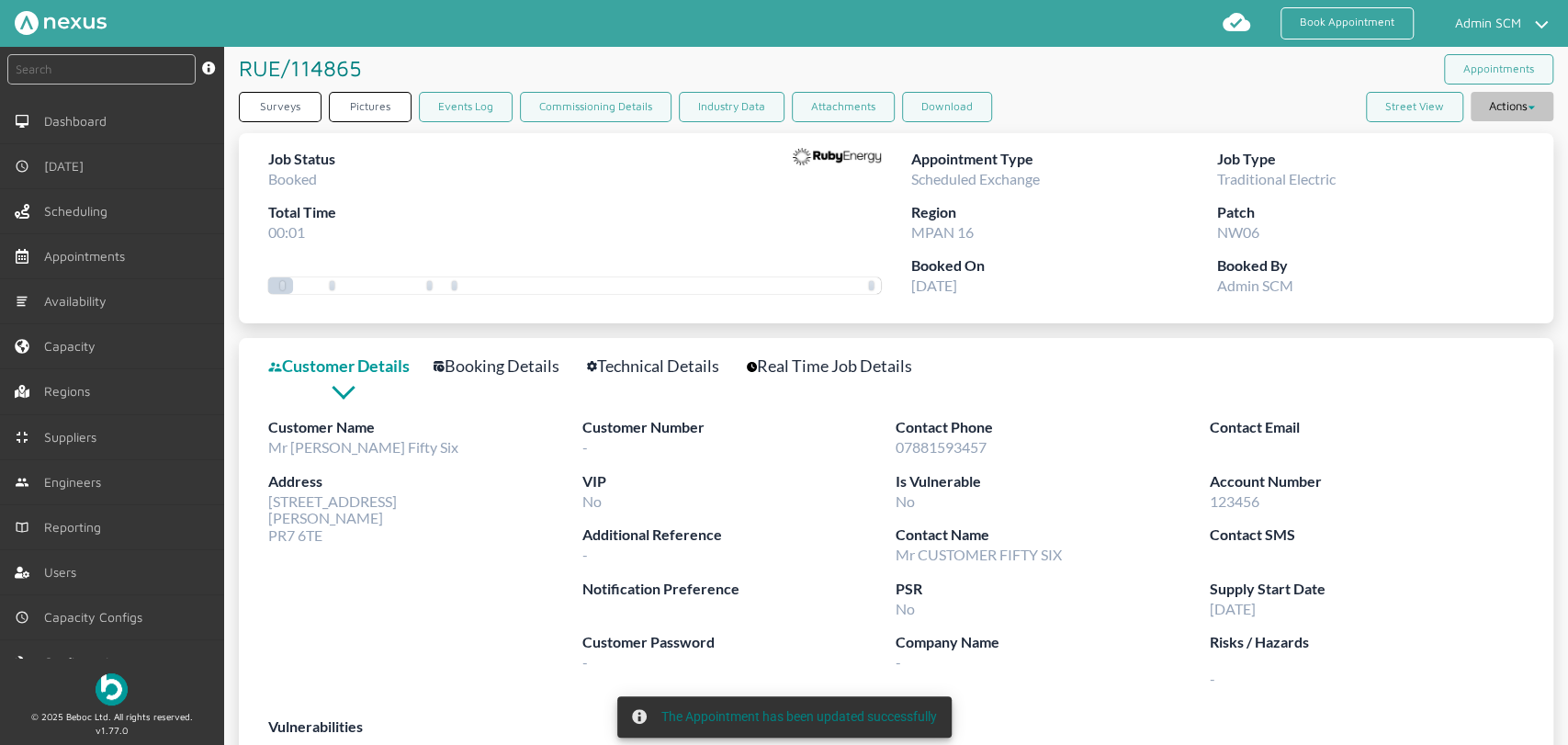
click at [1492, 117] on button "Actions" at bounding box center [1512, 106] width 82 height 29
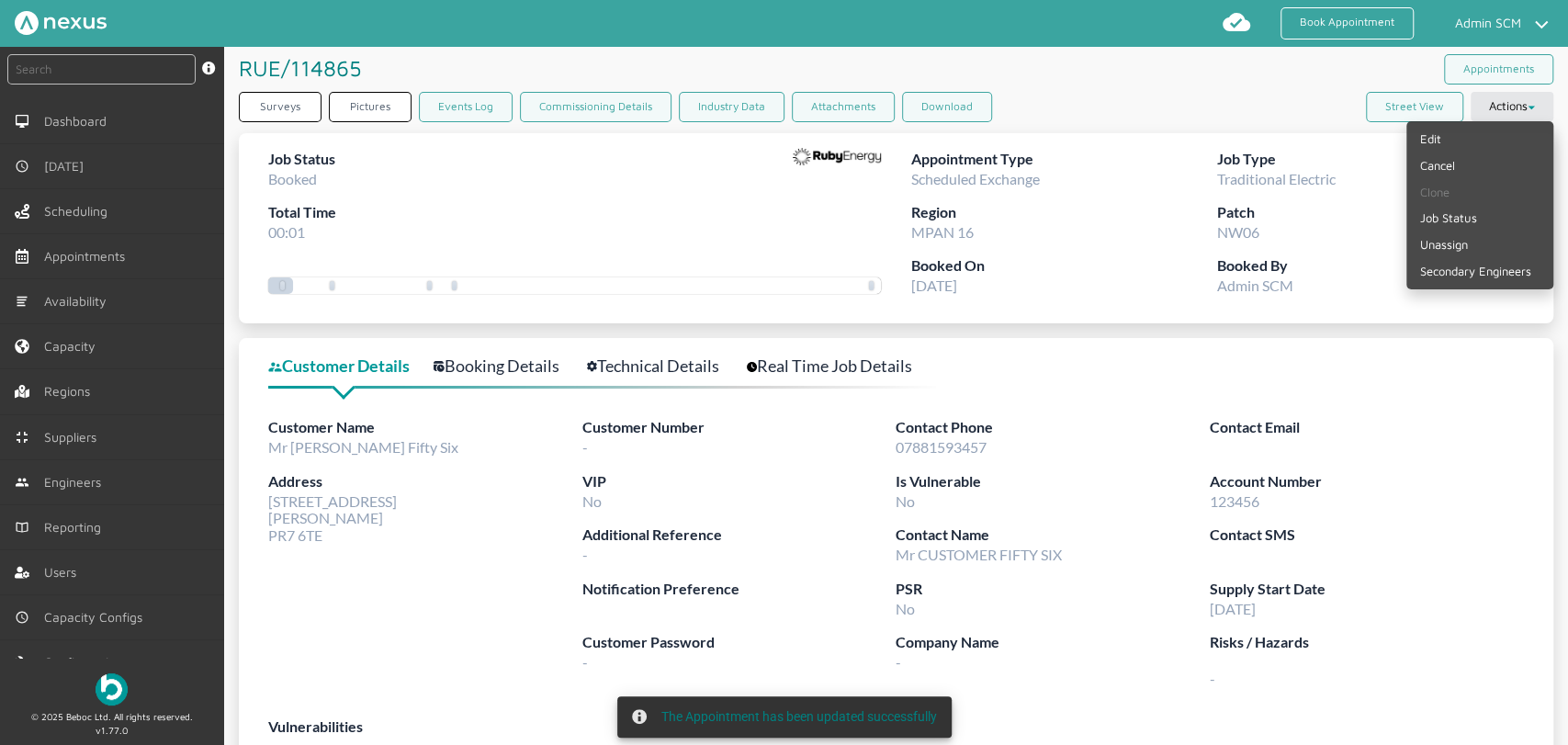
click at [1169, 116] on div "Surveys Pictures Events Log Commissioning Details Industry Data Attachments Dow…" at bounding box center [897, 110] width 1315 height 37
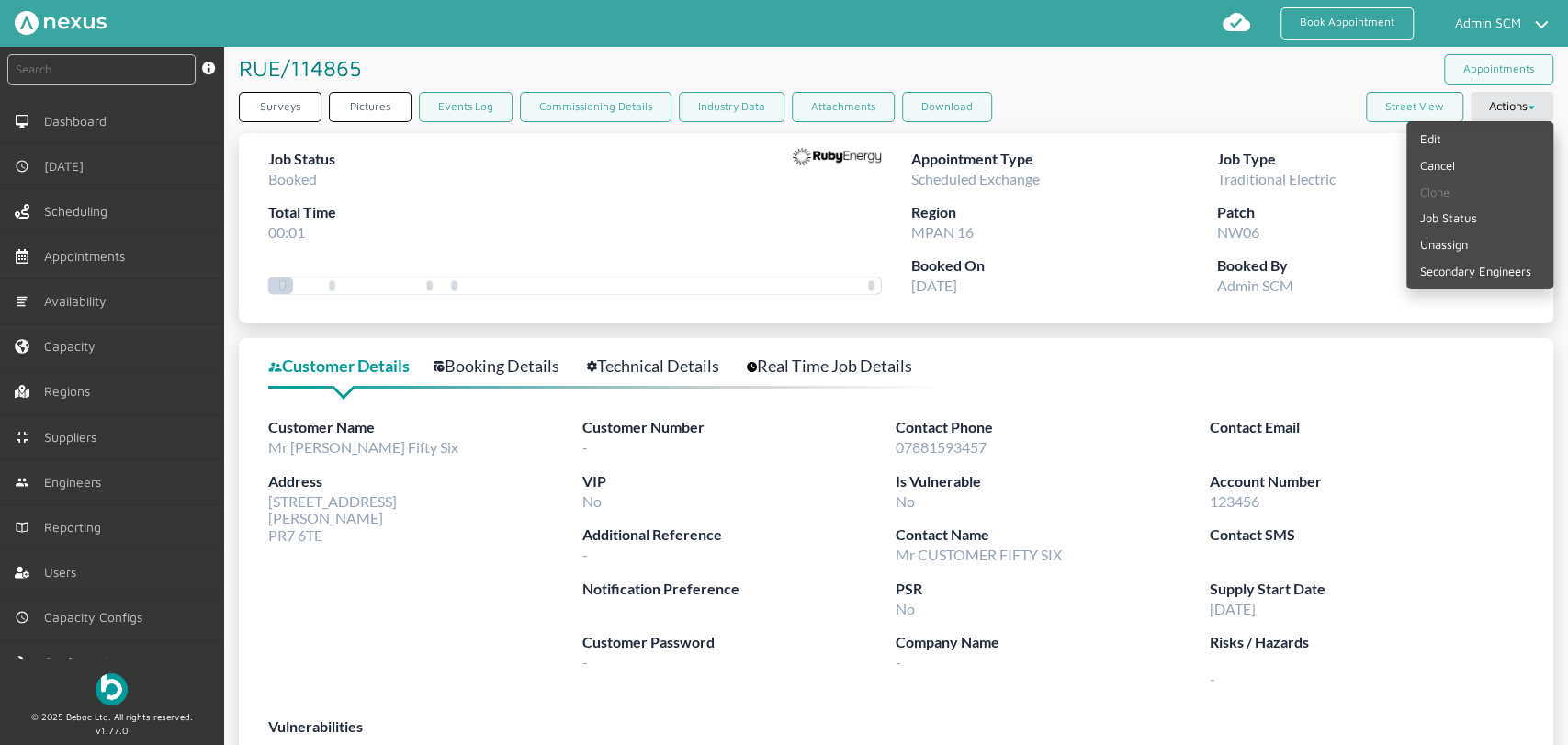
click at [656, 362] on link "Technical Details" at bounding box center [663, 365] width 152 height 26
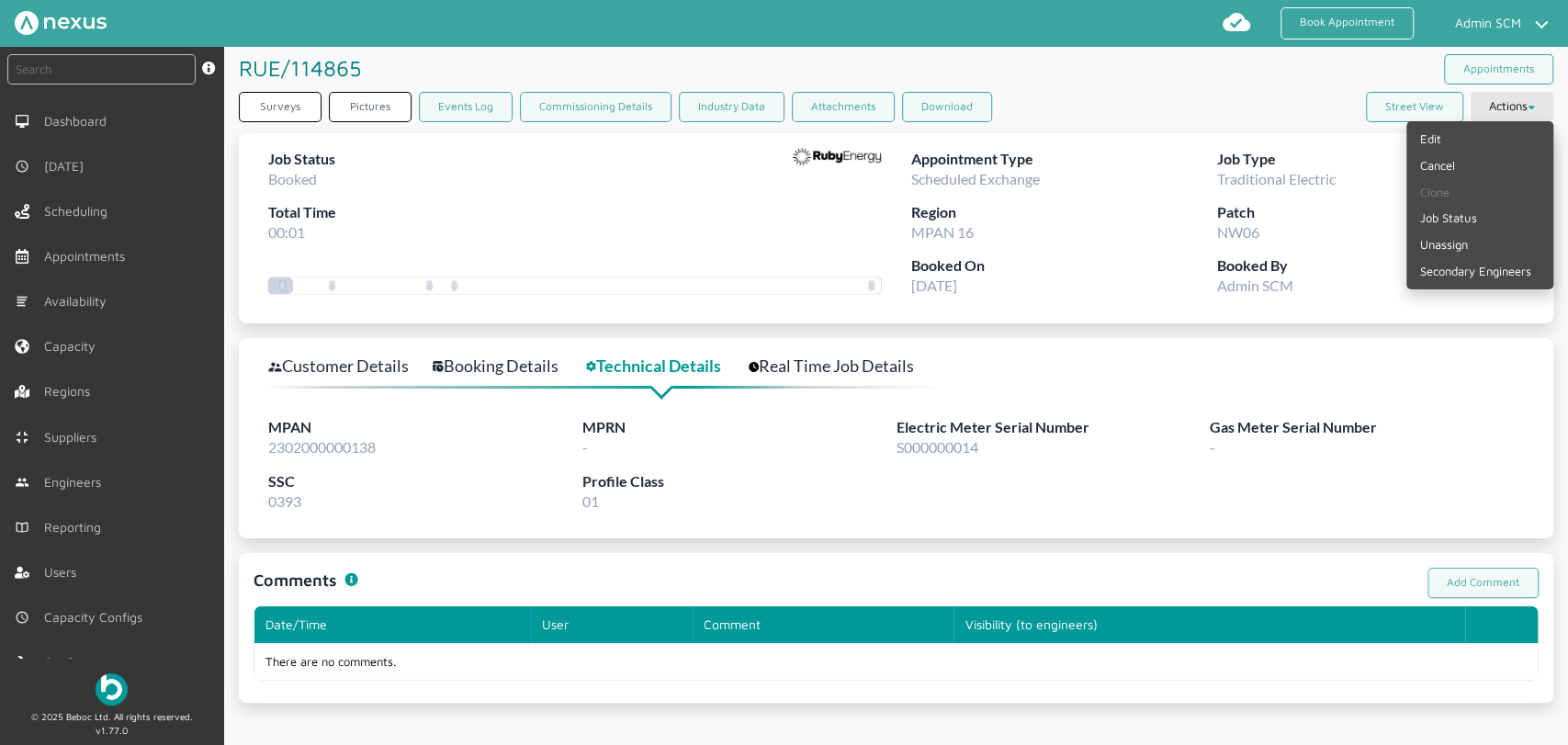
click at [1137, 92] on div "Surveys Pictures Events Log Commissioning Details Industry Data Attachments Dow…" at bounding box center [897, 110] width 1315 height 37
click at [1476, 100] on button "Actions" at bounding box center [1512, 106] width 82 height 29
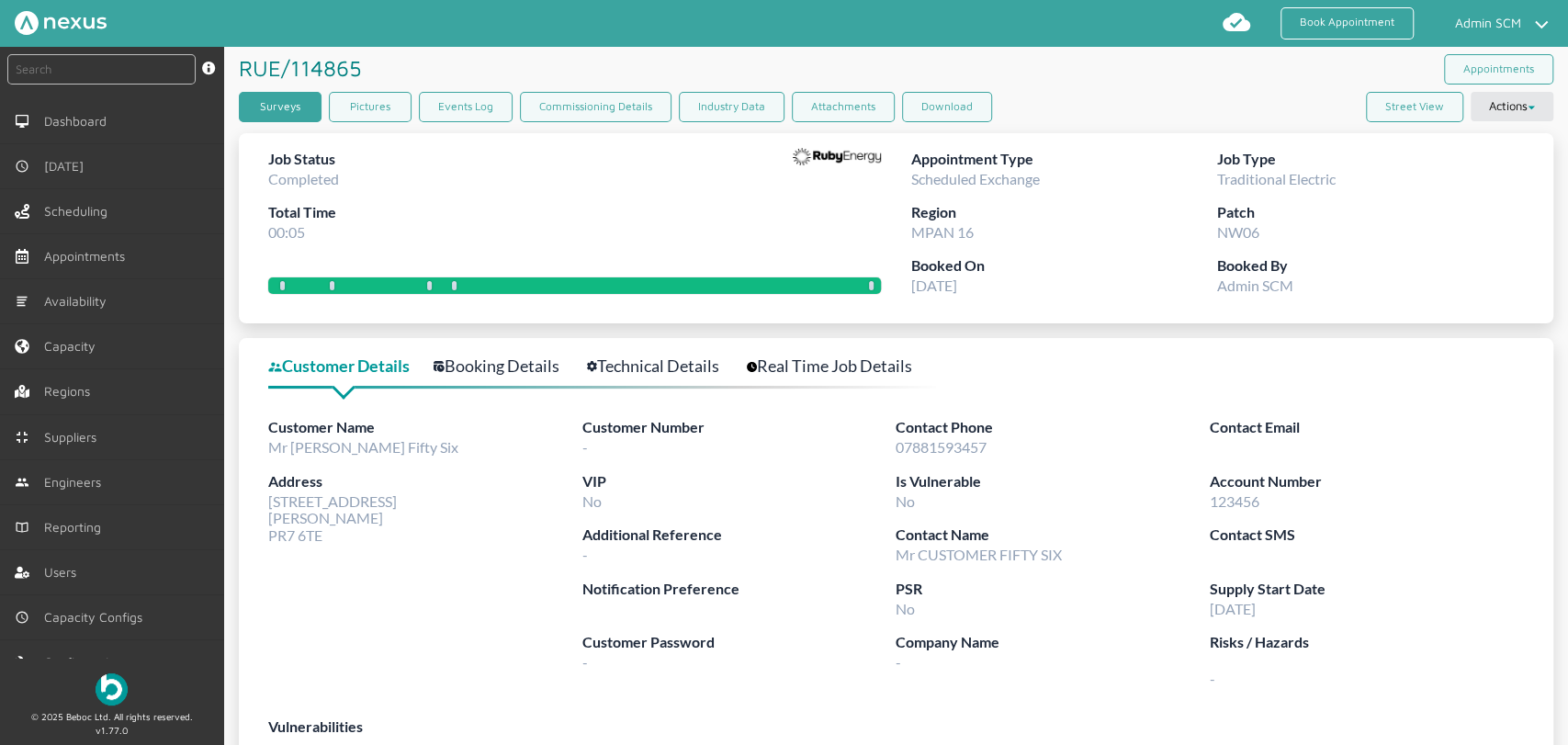
click at [249, 108] on link "Surveys" at bounding box center [281, 107] width 82 height 30
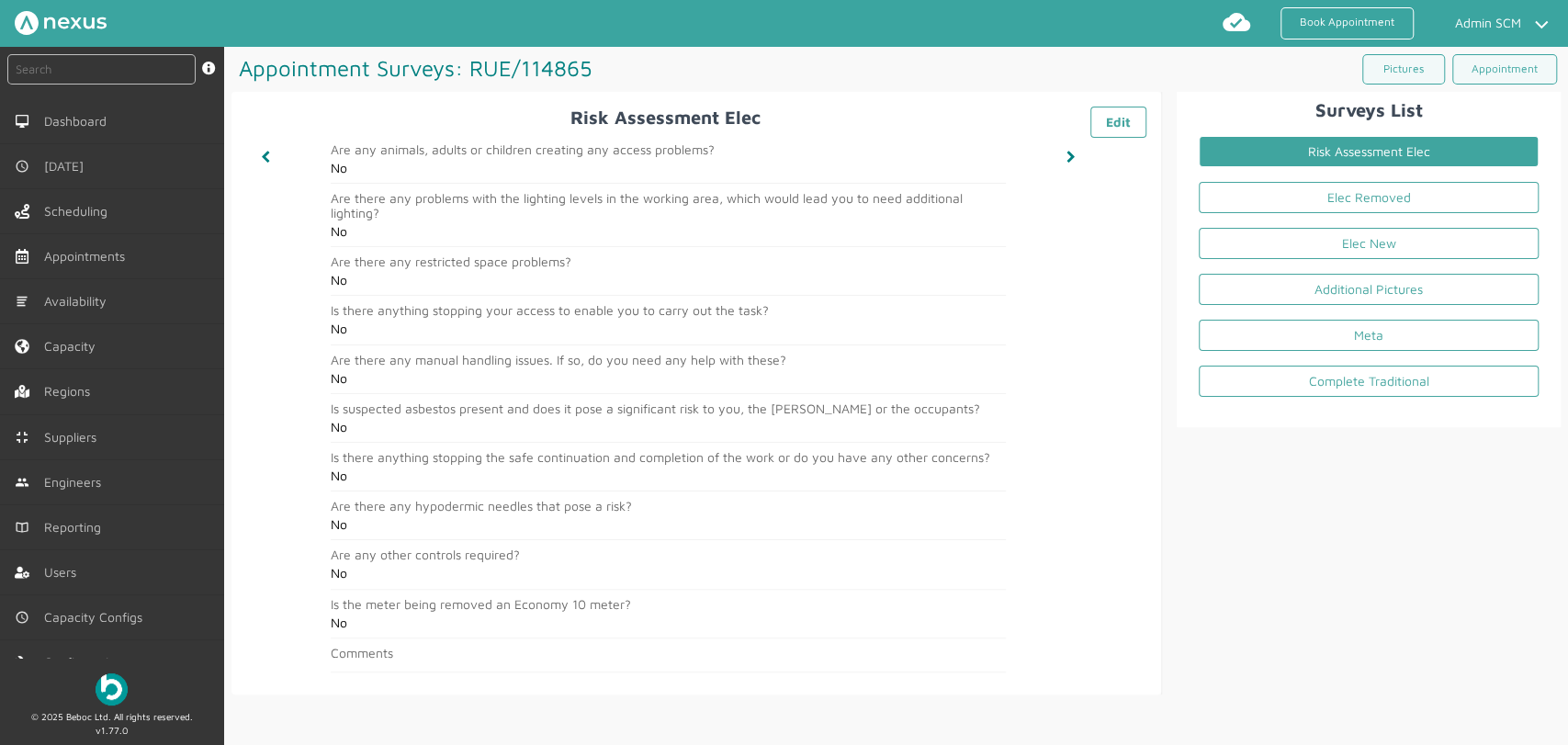
click at [1310, 544] on div "Surveys List Risk Assessment Elec Elec Removed Elec New Additional Pictures Met…" at bounding box center [1361, 393] width 398 height 603
click at [1287, 204] on link "Elec Removed" at bounding box center [1369, 197] width 340 height 31
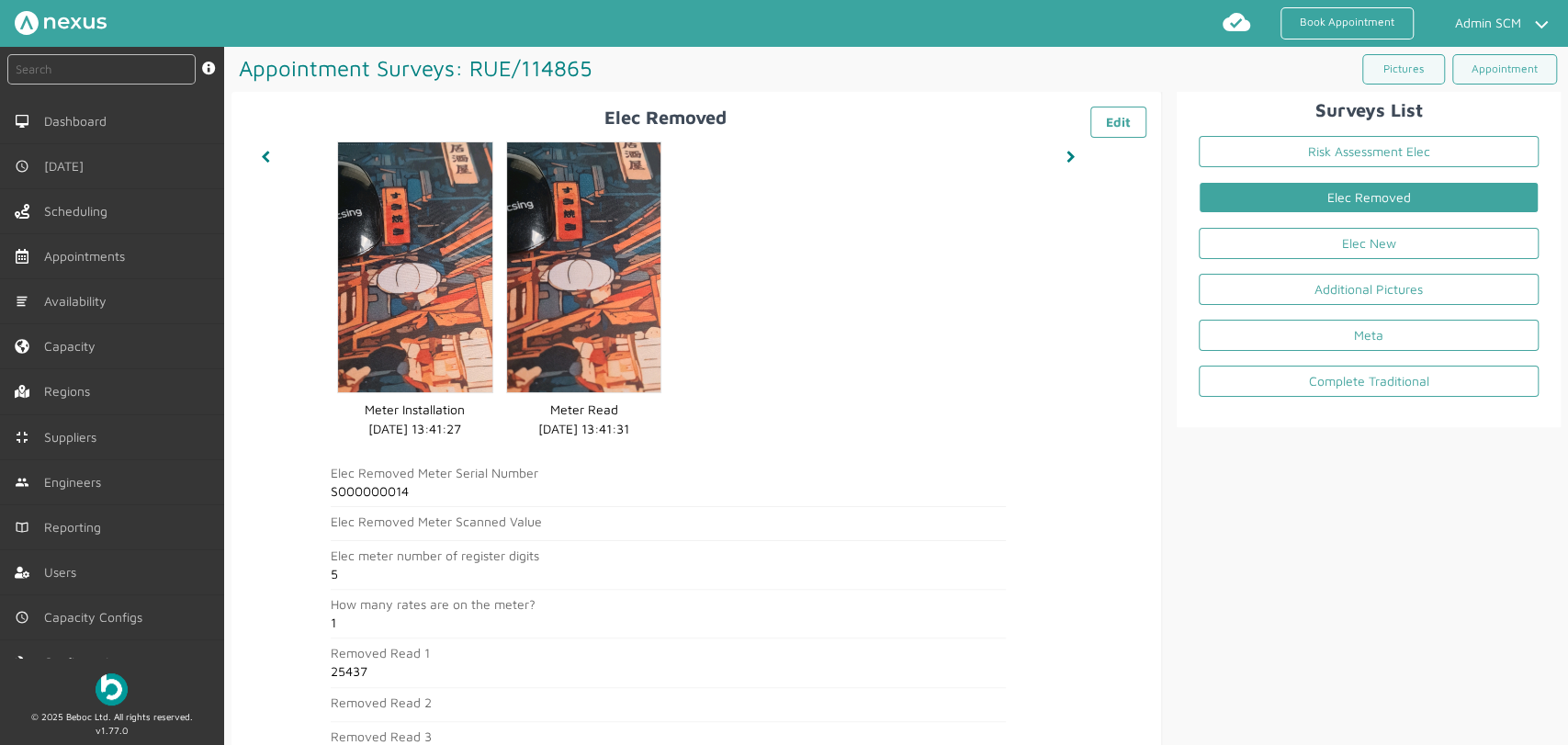
click at [1287, 536] on div "Surveys List Risk Assessment Elec Elec Removed Elec New Additional Pictures Met…" at bounding box center [1361, 691] width 398 height 1198
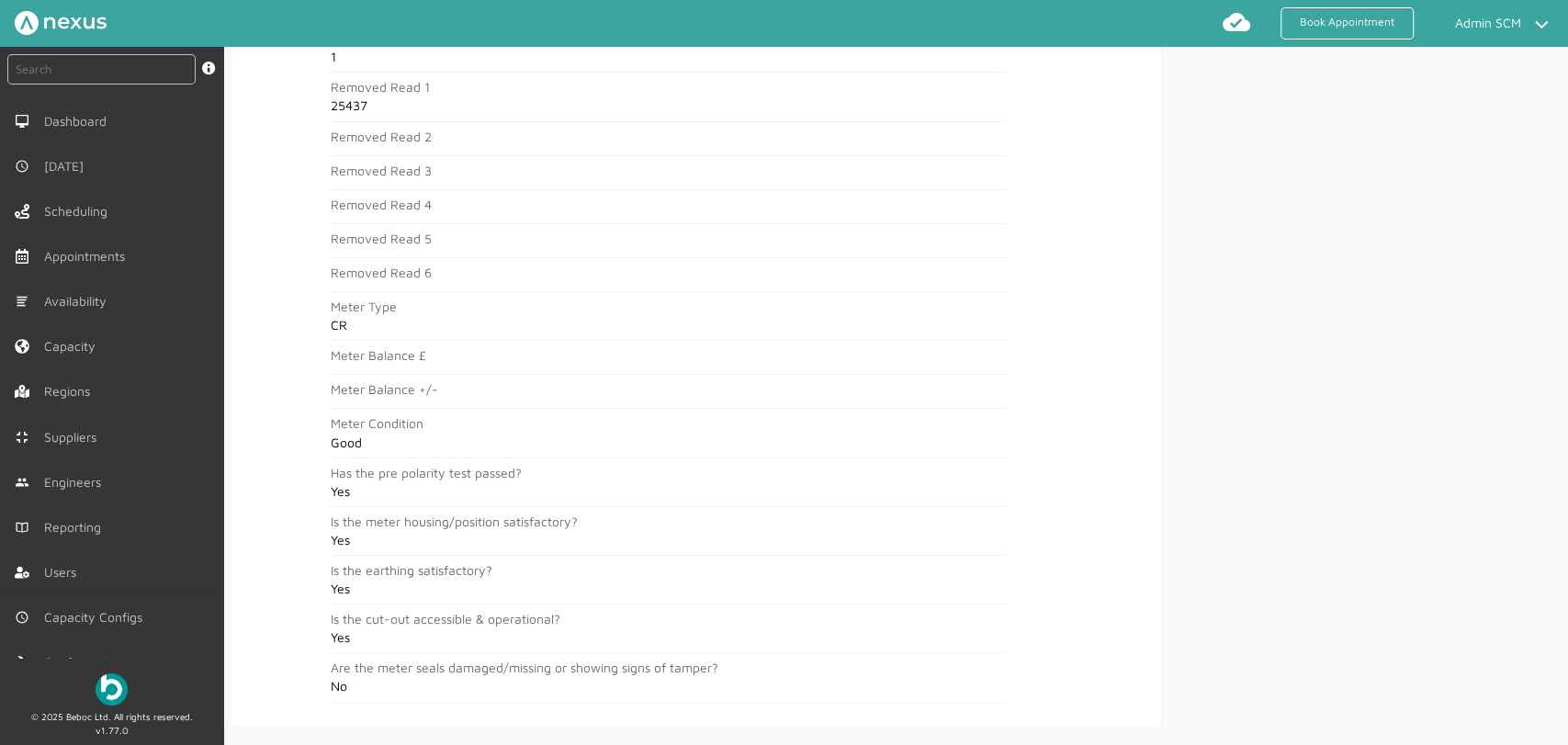
scroll to position [601, 0]
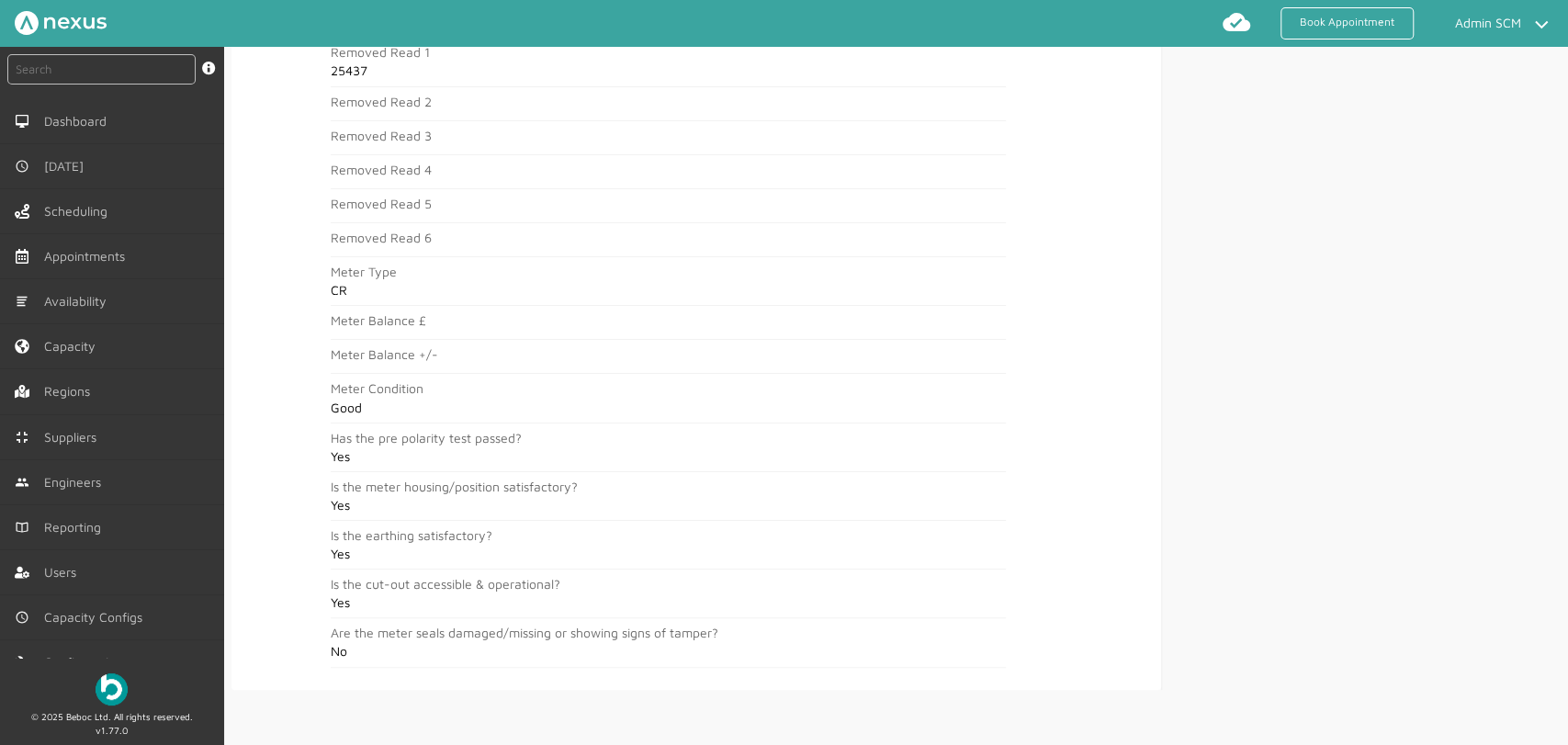
click at [1344, 338] on div "Surveys List Risk Assessment Elec Elec Removed Elec New Additional Pictures Met…" at bounding box center [1361, 91] width 398 height 1198
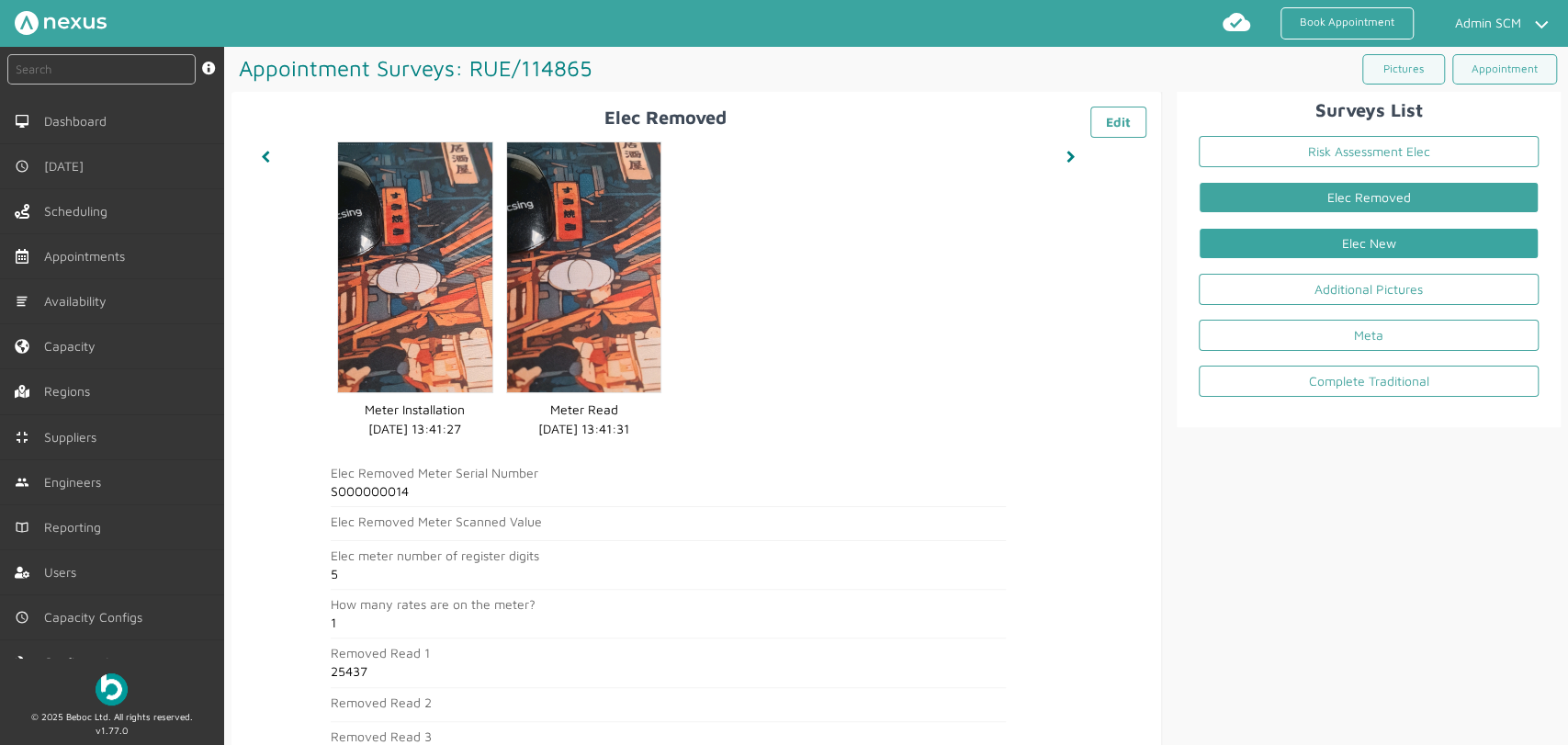
click at [1293, 242] on link "Elec New" at bounding box center [1369, 243] width 340 height 31
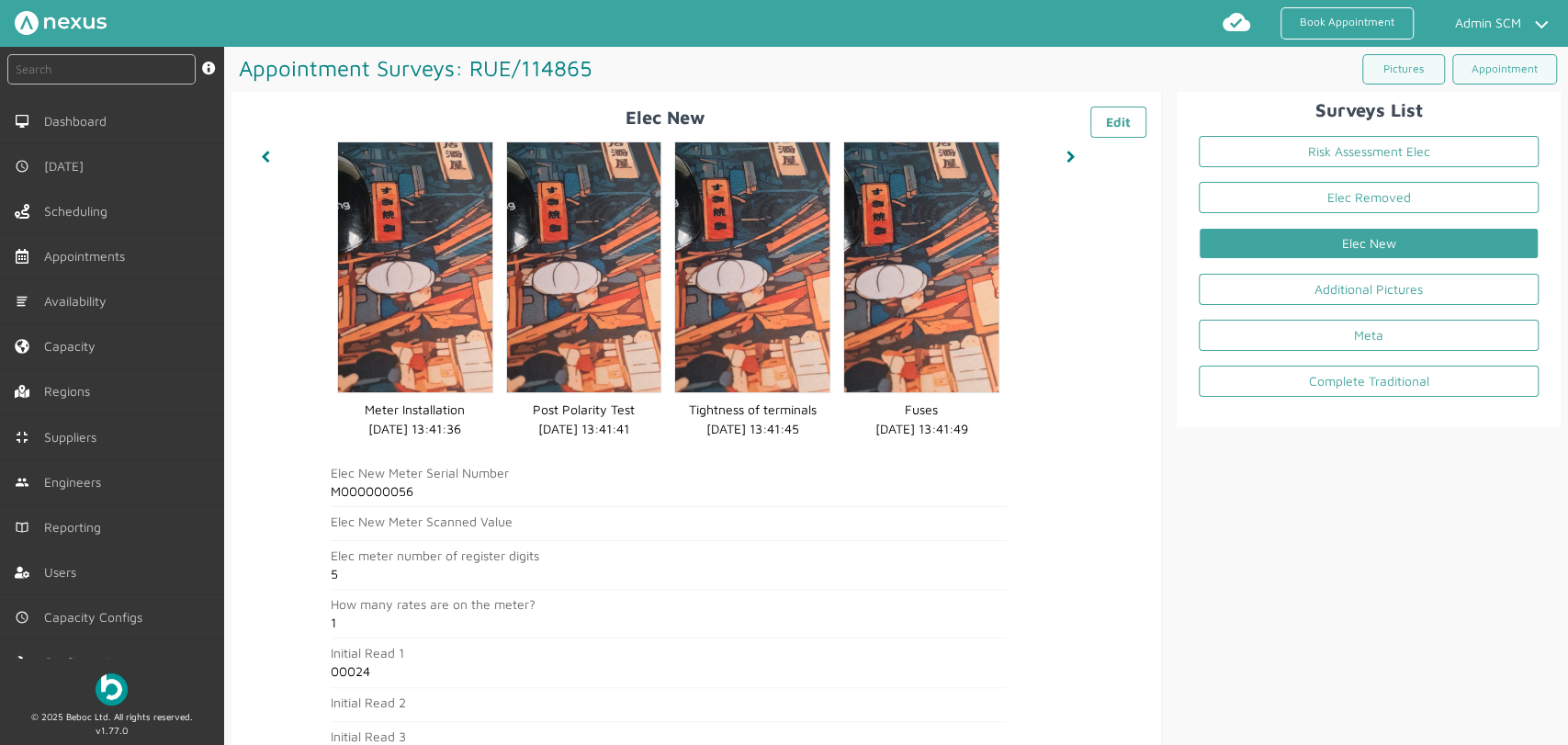
click at [1412, 494] on div "Surveys List Risk Assessment Elec Elec Removed Elec New Additional Pictures Met…" at bounding box center [1361, 747] width 398 height 1311
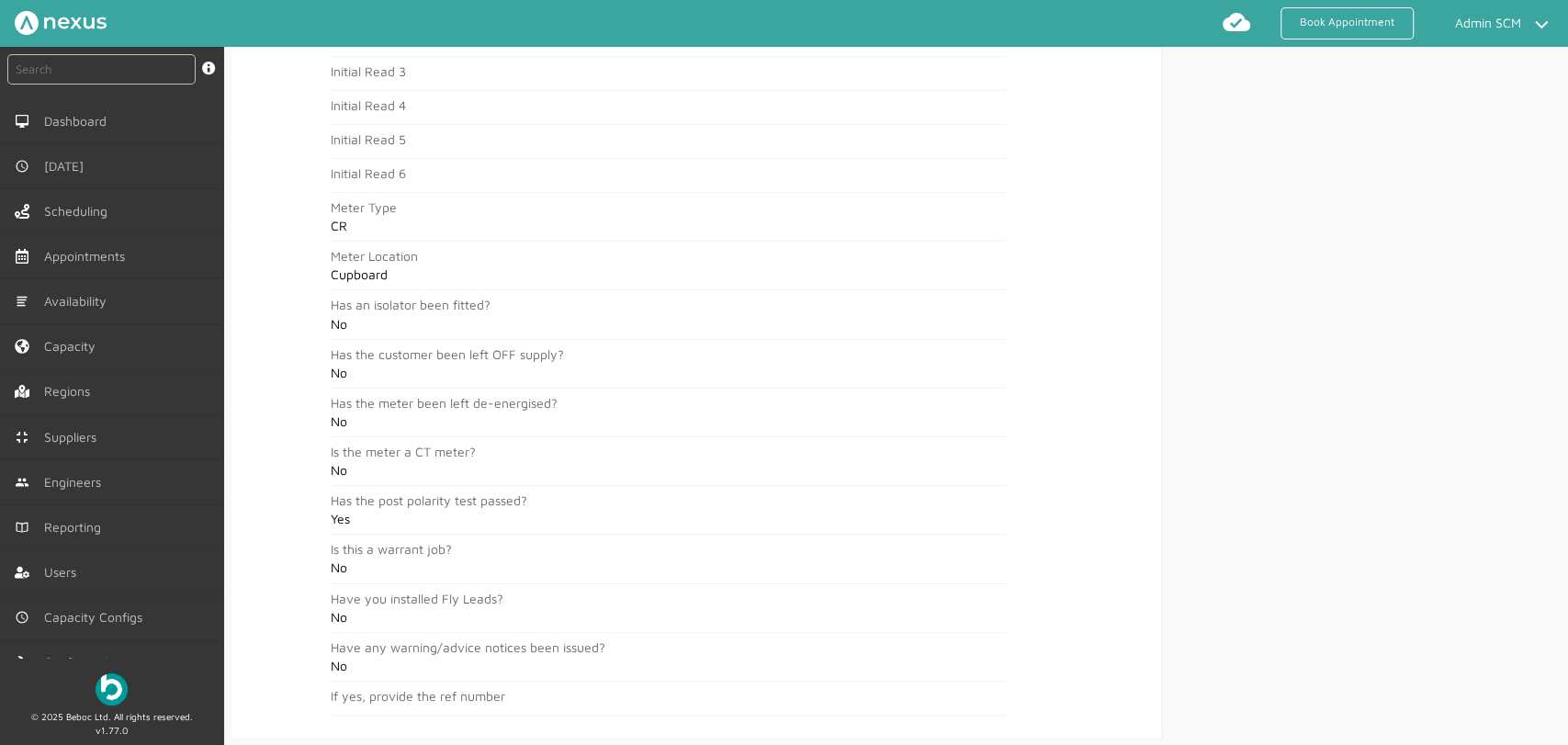
scroll to position [661, 0]
click at [1325, 268] on div "Surveys List Risk Assessment Elec Elec Removed Elec New Additional Pictures Met…" at bounding box center [1361, 87] width 398 height 1311
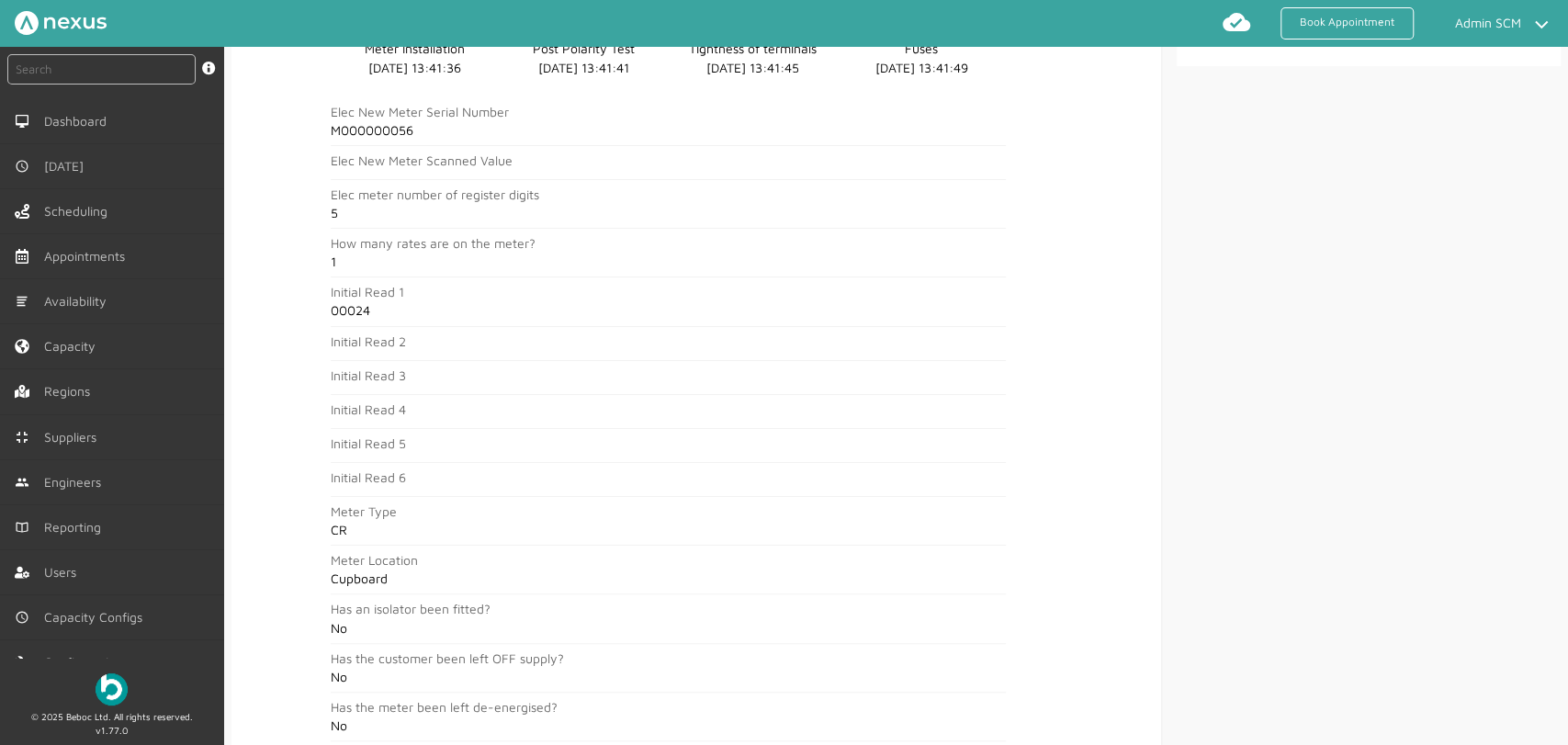
scroll to position [0, 0]
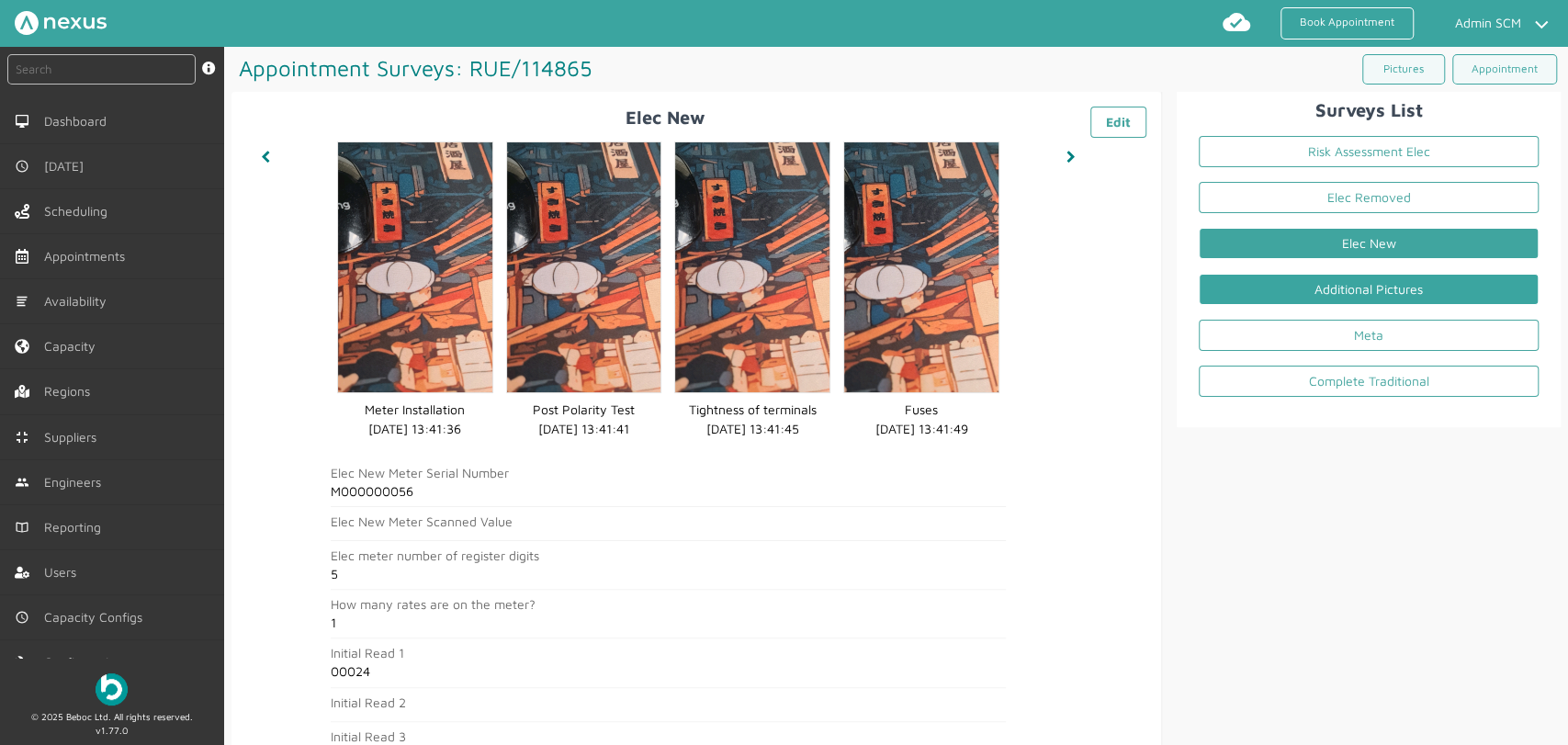
click at [1302, 298] on link "Additional Pictures" at bounding box center [1369, 289] width 340 height 31
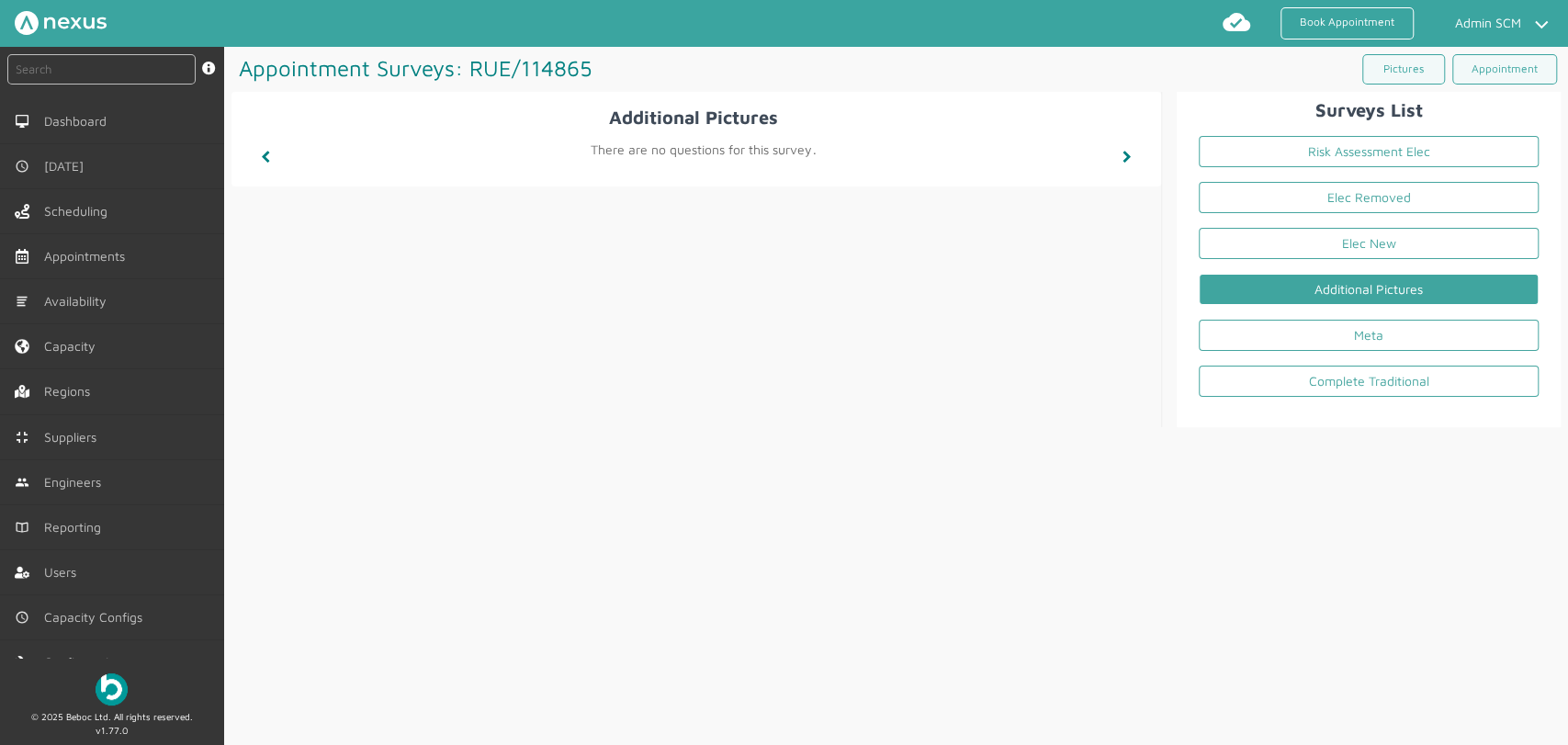
click at [1356, 530] on div "Appointment Surveys: RUE/114865 ️️️ Pictures Appointment Additional Pictures ️️…" at bounding box center [897, 396] width 1345 height 699
click at [1284, 380] on link "Complete Traditional" at bounding box center [1369, 380] width 340 height 31
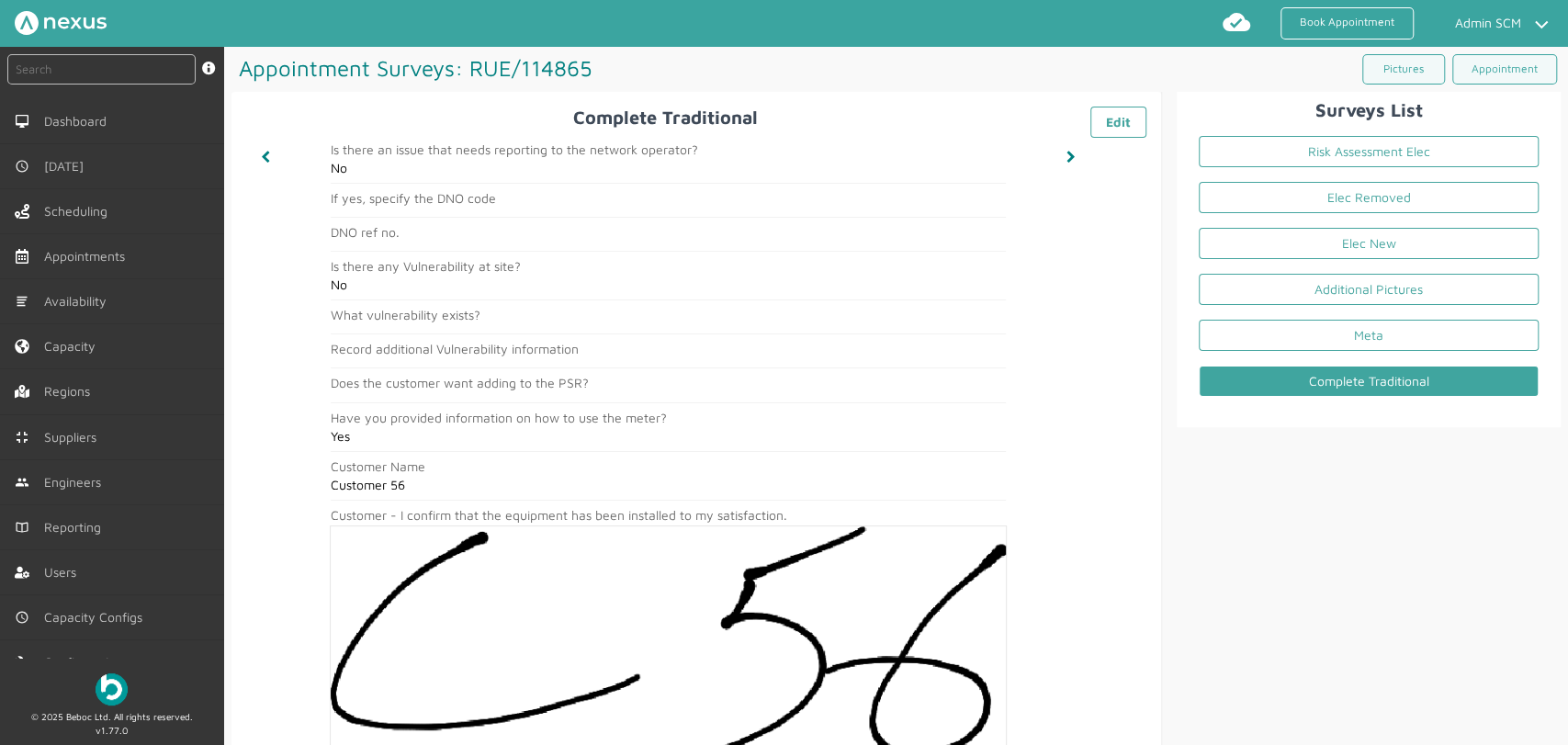
click at [1245, 580] on div "Surveys List Risk Assessment Elec Elec Removed Elec New Additional Pictures Met…" at bounding box center [1361, 566] width 398 height 948
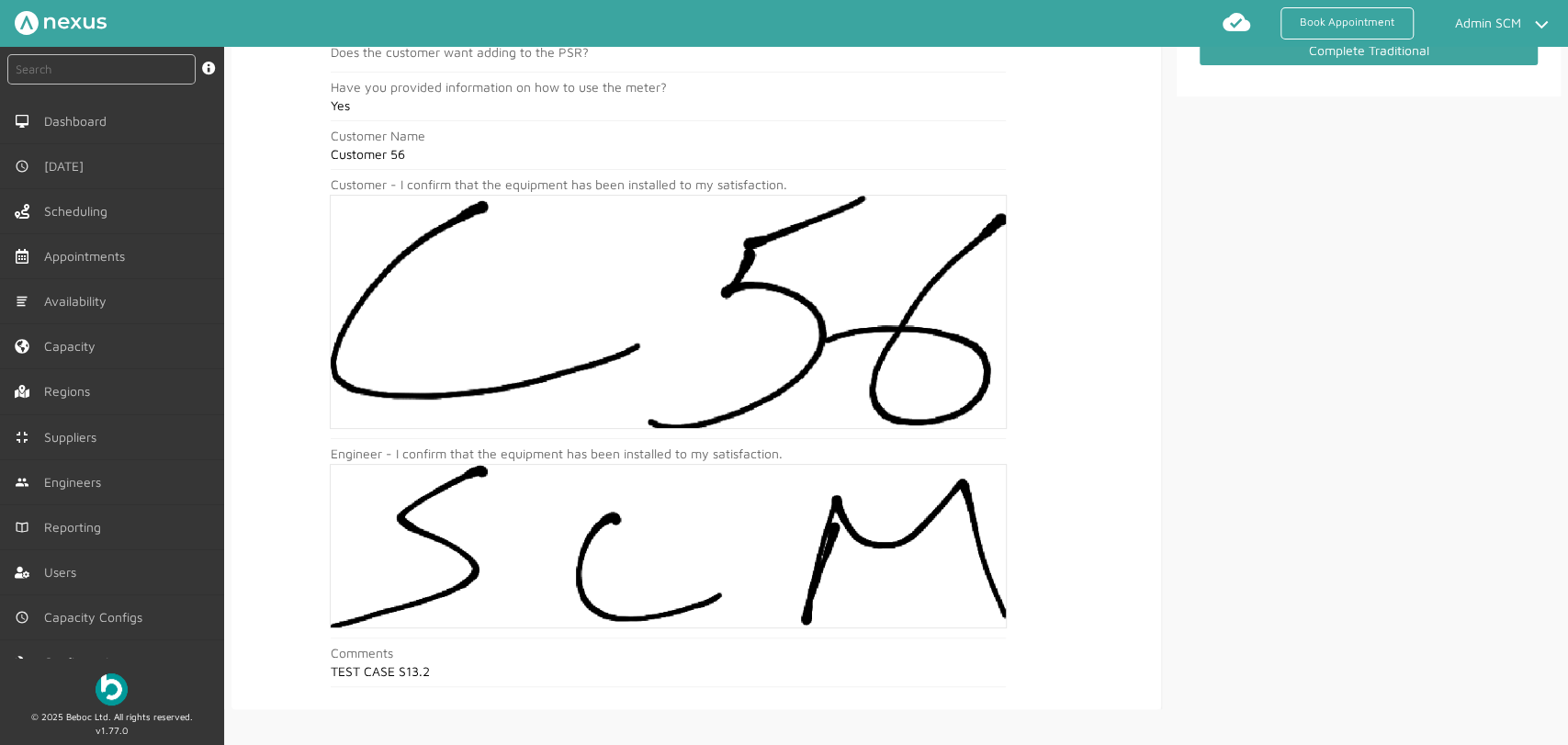
scroll to position [349, 0]
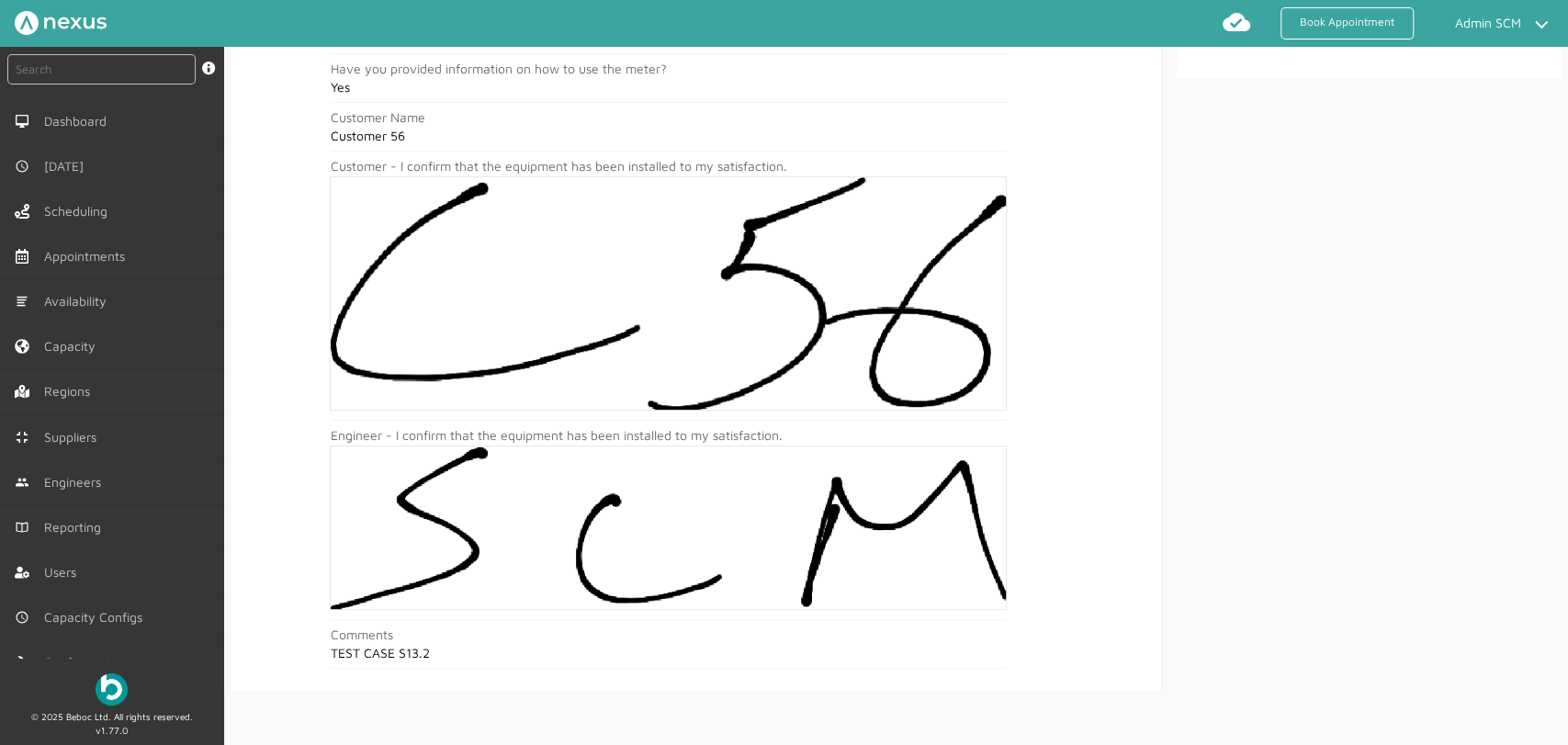
click at [1285, 178] on div "Surveys List Risk Assessment Elec Elec Removed Elec New Additional Pictures Met…" at bounding box center [1361, 217] width 398 height 948
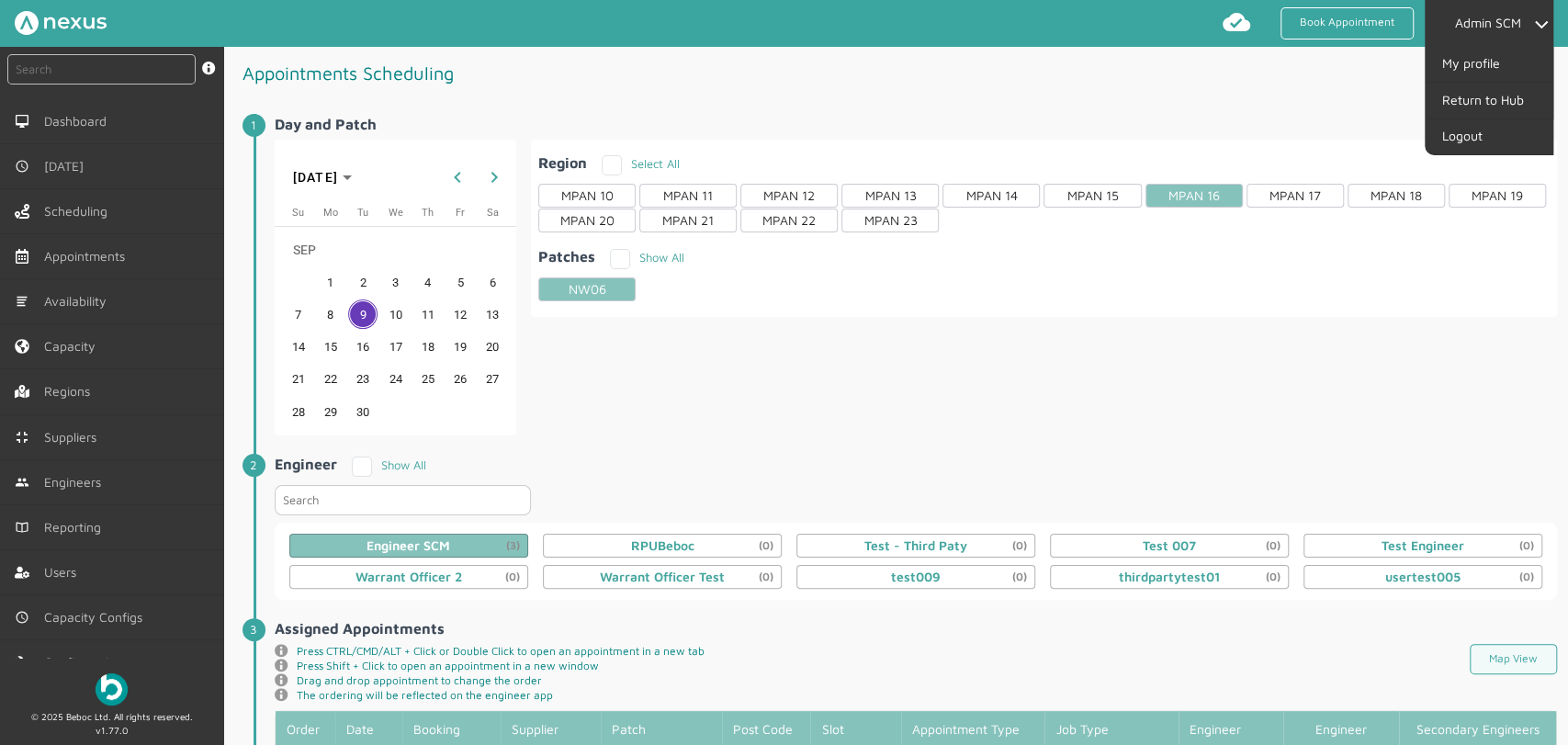
scroll to position [418, 0]
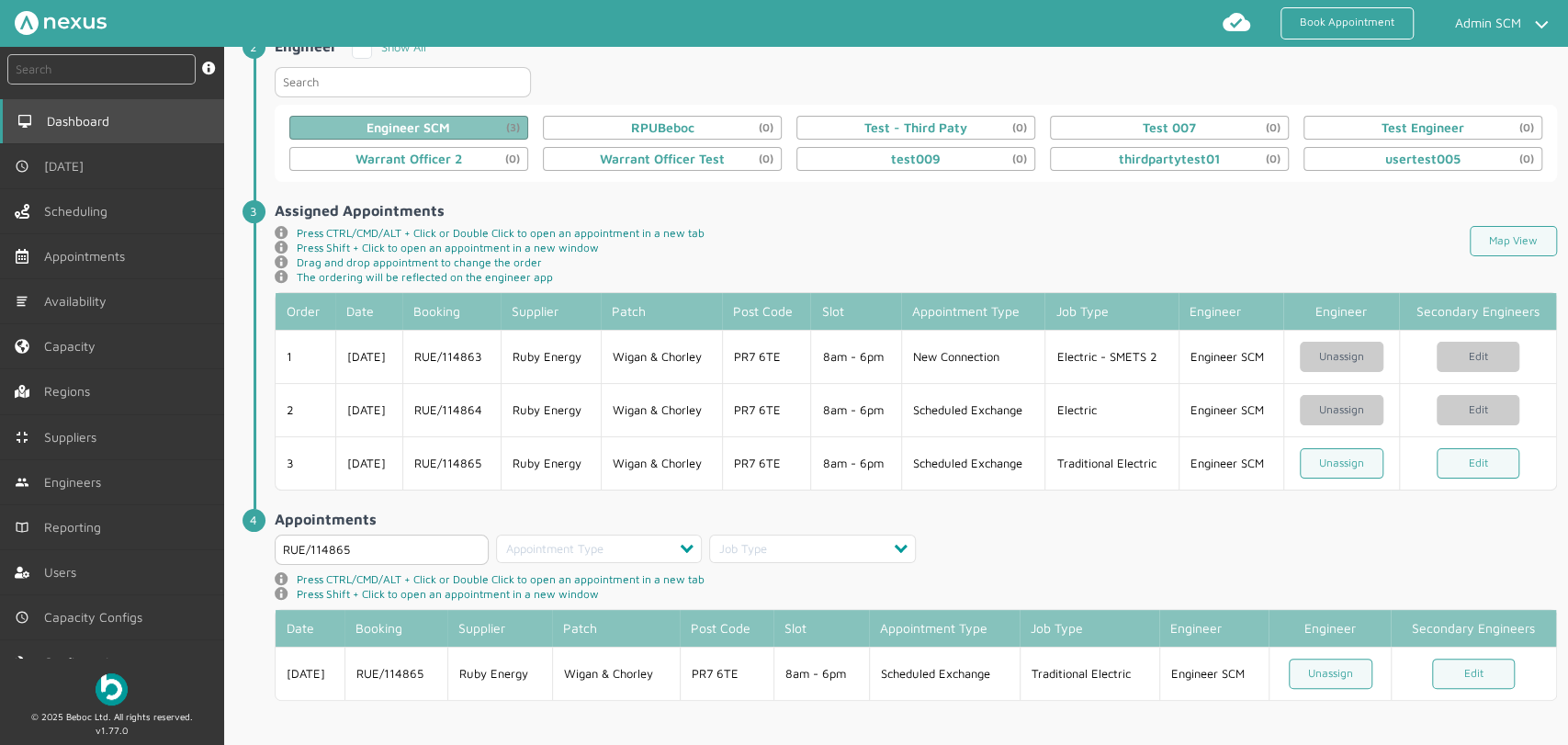
click at [79, 131] on link "Dashboard" at bounding box center [112, 121] width 224 height 44
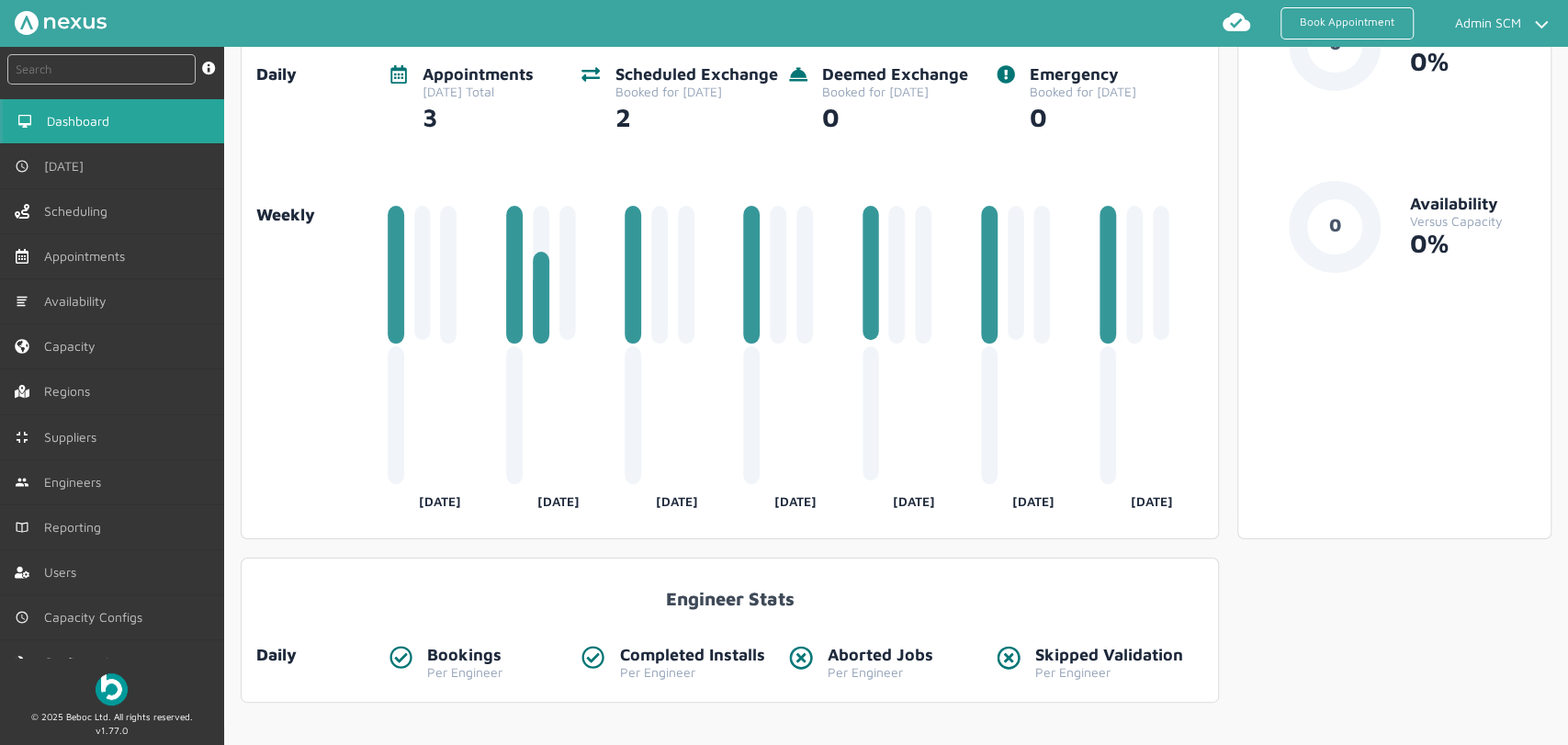
scroll to position [418, 0]
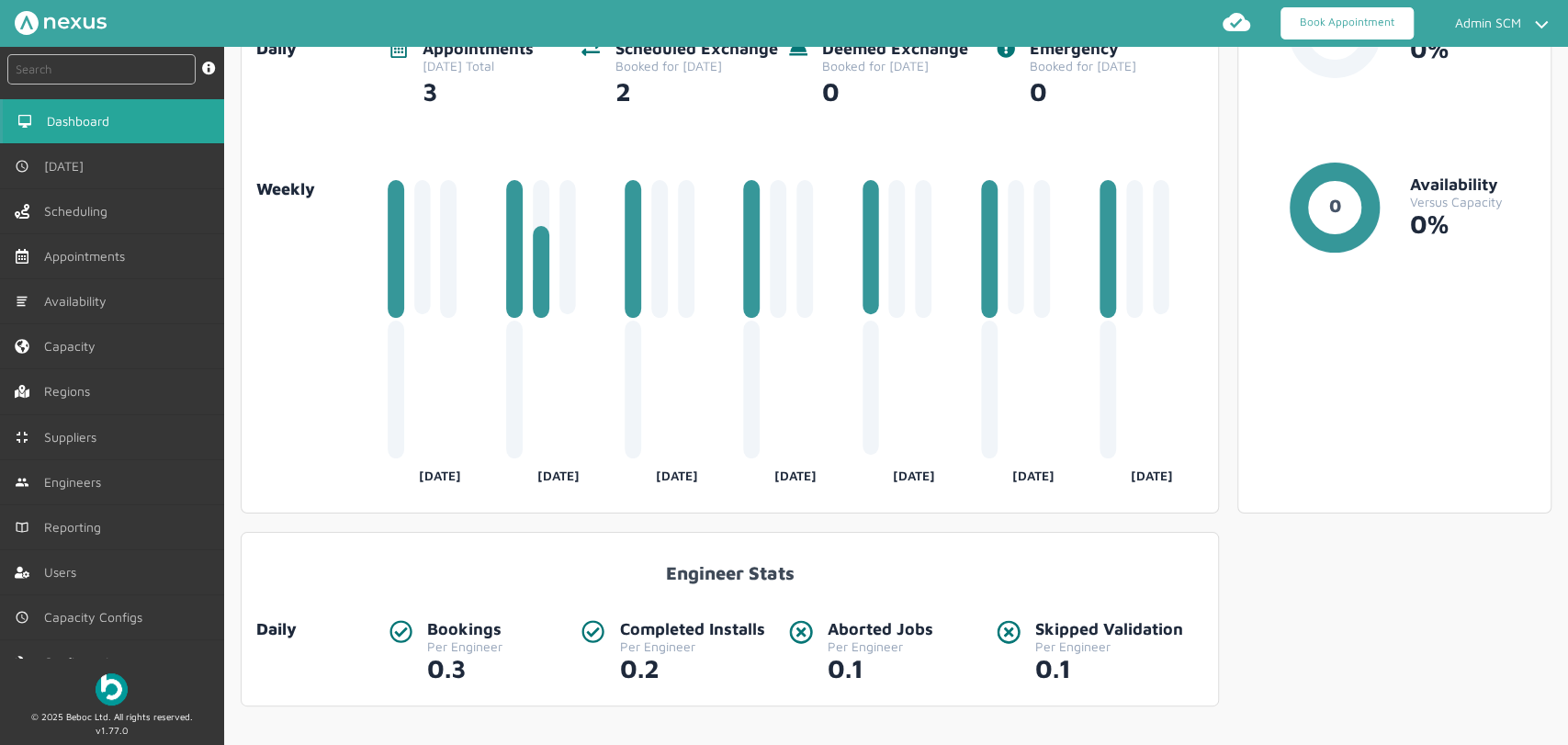
click at [1347, 28] on link "Book Appointment" at bounding box center [1347, 23] width 133 height 32
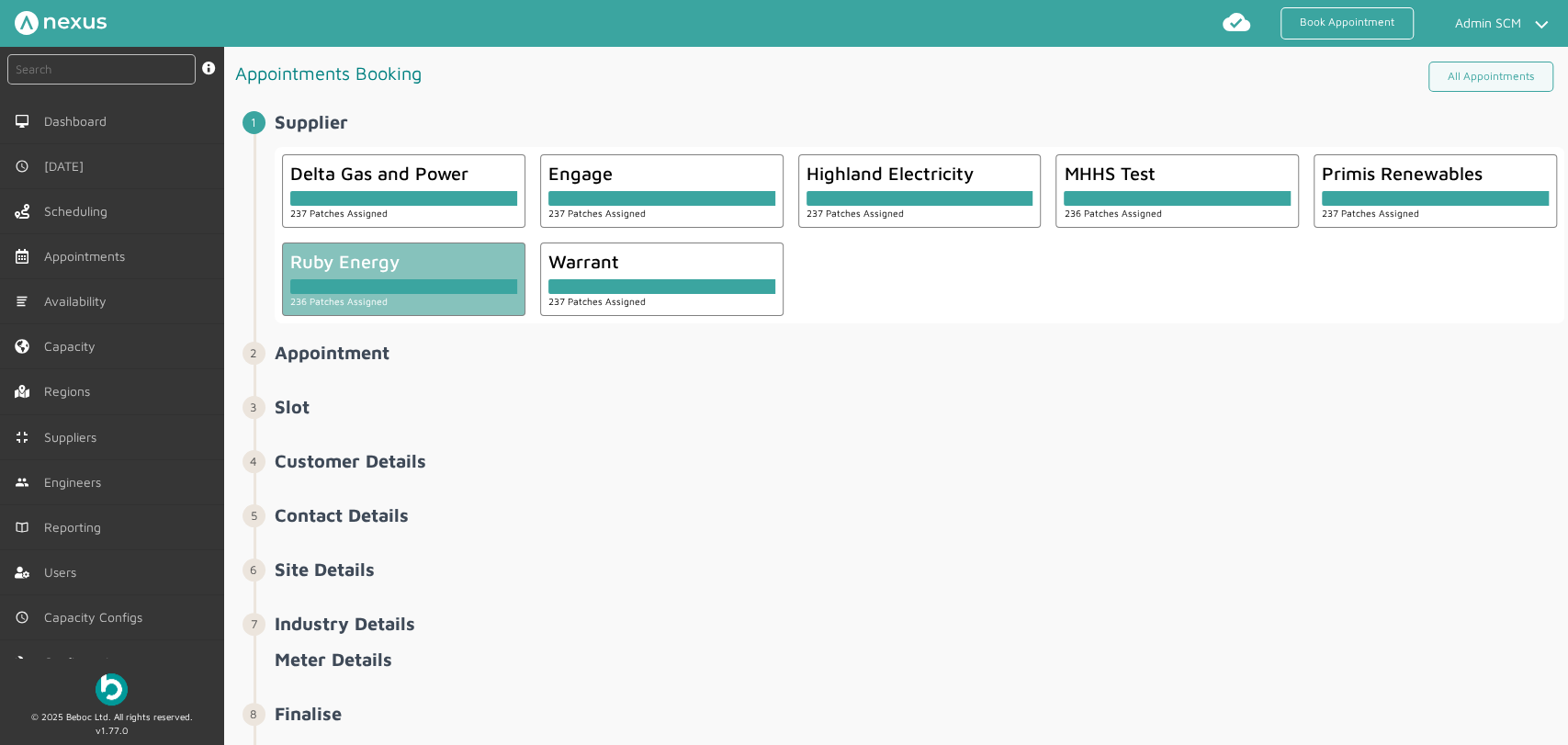
click at [338, 296] on small "236 Patches Assigned" at bounding box center [339, 301] width 97 height 11
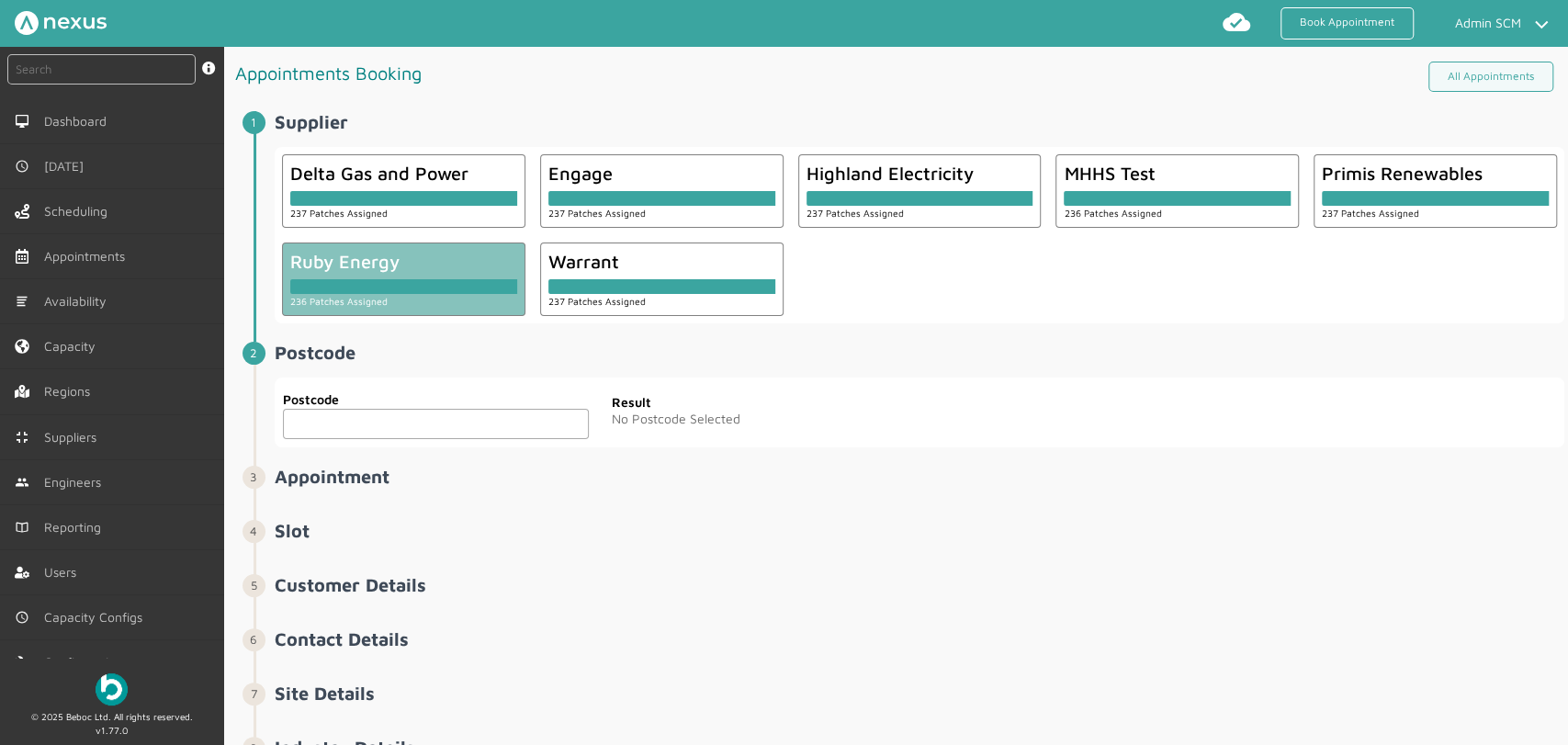
click at [388, 425] on input "text" at bounding box center [436, 423] width 306 height 30
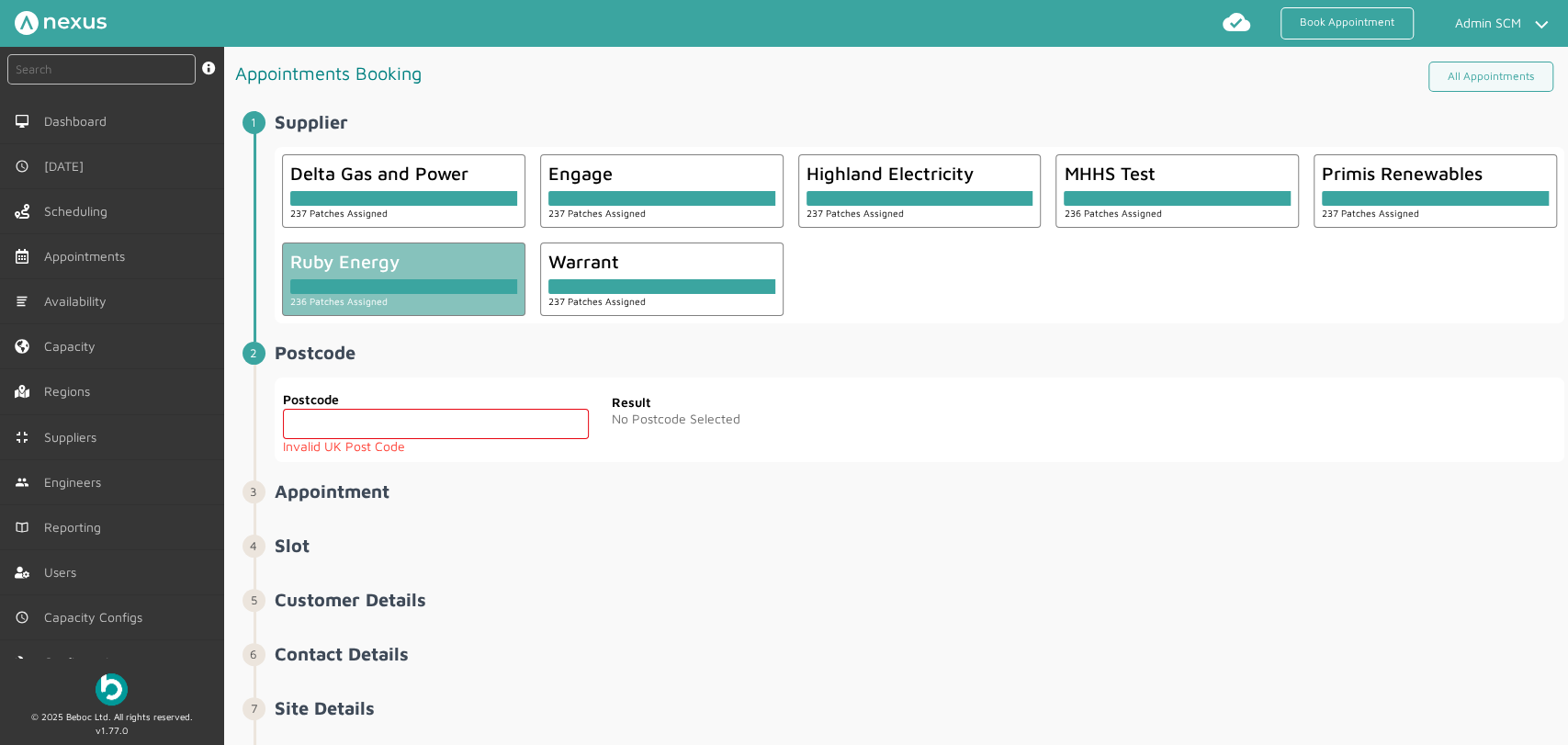
click at [413, 436] on input "text" at bounding box center [436, 423] width 306 height 30
paste input "PR7 6TE"
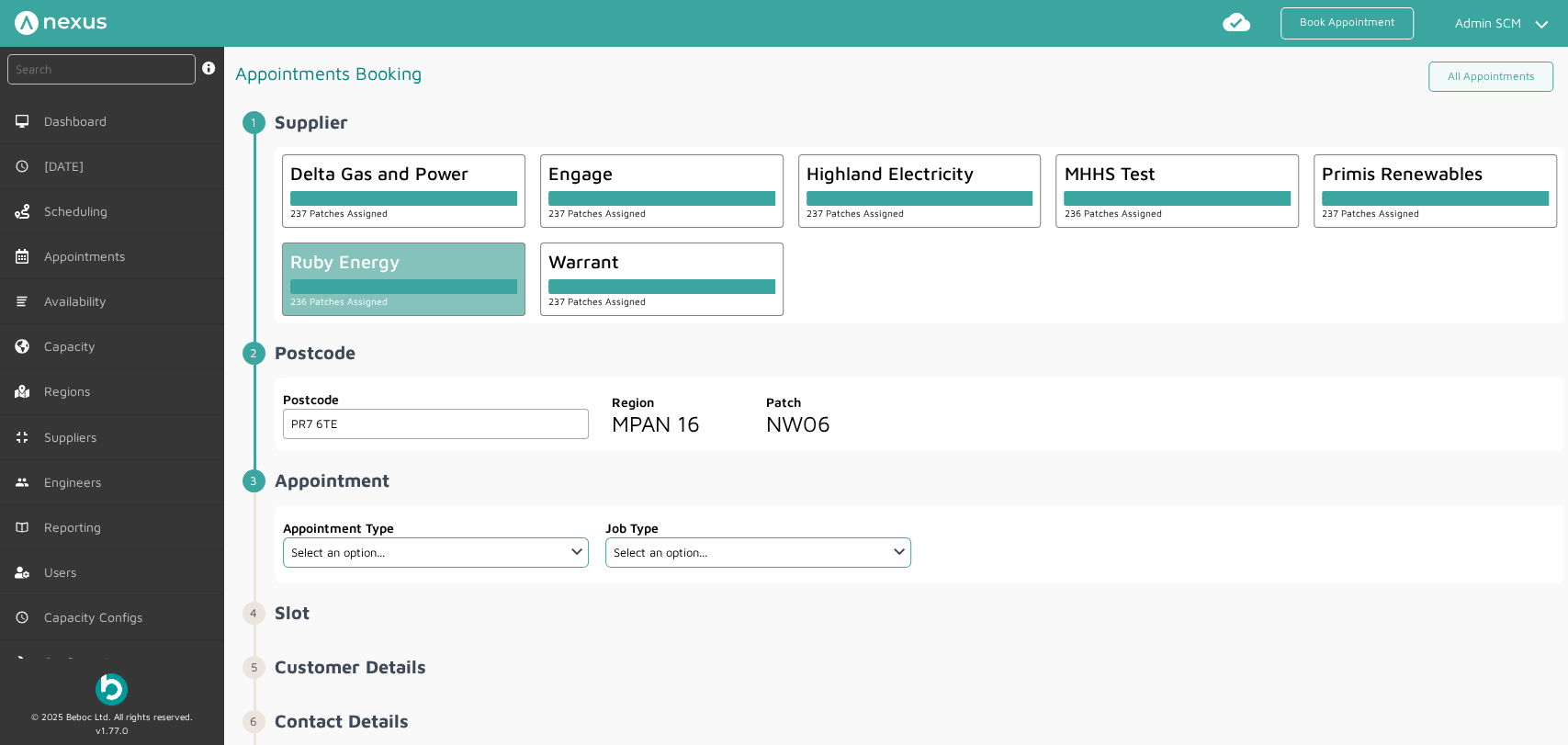
type input "PR7 6TE"
click at [463, 546] on select "Select an option... Additional Work Check Meter Electric Vehicle Emergency Exch…" at bounding box center [436, 552] width 306 height 30
click at [283, 537] on select "Select an option... Additional Work Check Meter Electric Vehicle Emergency Exch…" at bounding box center [436, 552] width 306 height 30
click at [734, 547] on select "Select an option... Cold Call Meter Accuracy Test" at bounding box center [758, 552] width 306 height 30
click at [478, 547] on select "Select an option... Additional Work Check Meter Electric Vehicle Emergency Exch…" at bounding box center [436, 552] width 306 height 30
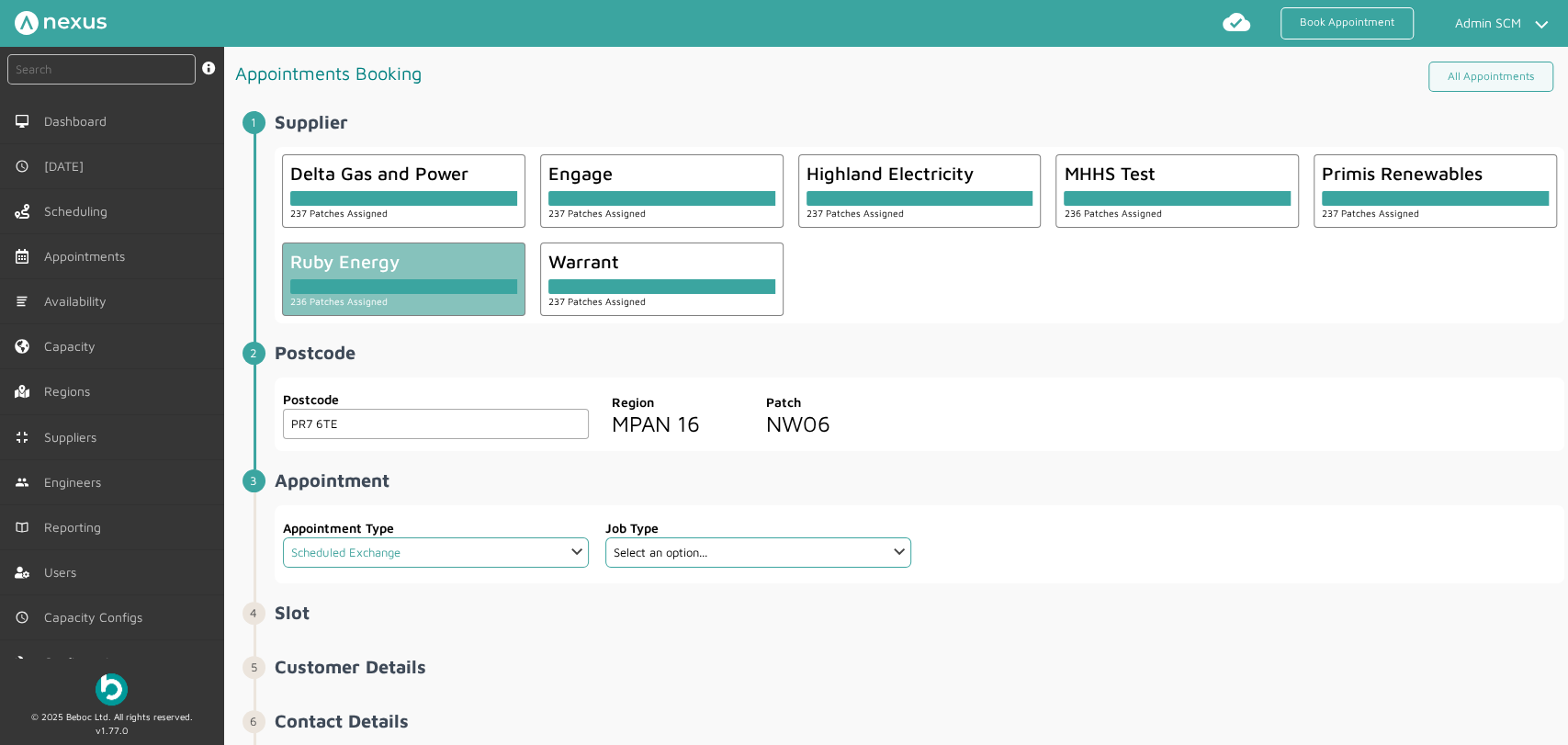
click at [283, 537] on select "Select an option... Additional Work Check Meter Electric Vehicle Emergency Exch…" at bounding box center [436, 552] width 306 height 30
click at [744, 555] on select "Select an option... Dual Fuel Dual Fuel - SMETS 2 Electric Electric - SMETS 2 E…" at bounding box center [758, 552] width 306 height 30
click at [496, 553] on select "Select an option... Additional Work Check Meter Electric Vehicle Emergency Exch…" at bounding box center [436, 552] width 306 height 30
select select "14: 5e6b4c2e4fc5f2587355e76f"
click at [283, 537] on select "Select an option... Additional Work Check Meter Electric Vehicle Emergency Exch…" at bounding box center [436, 552] width 306 height 30
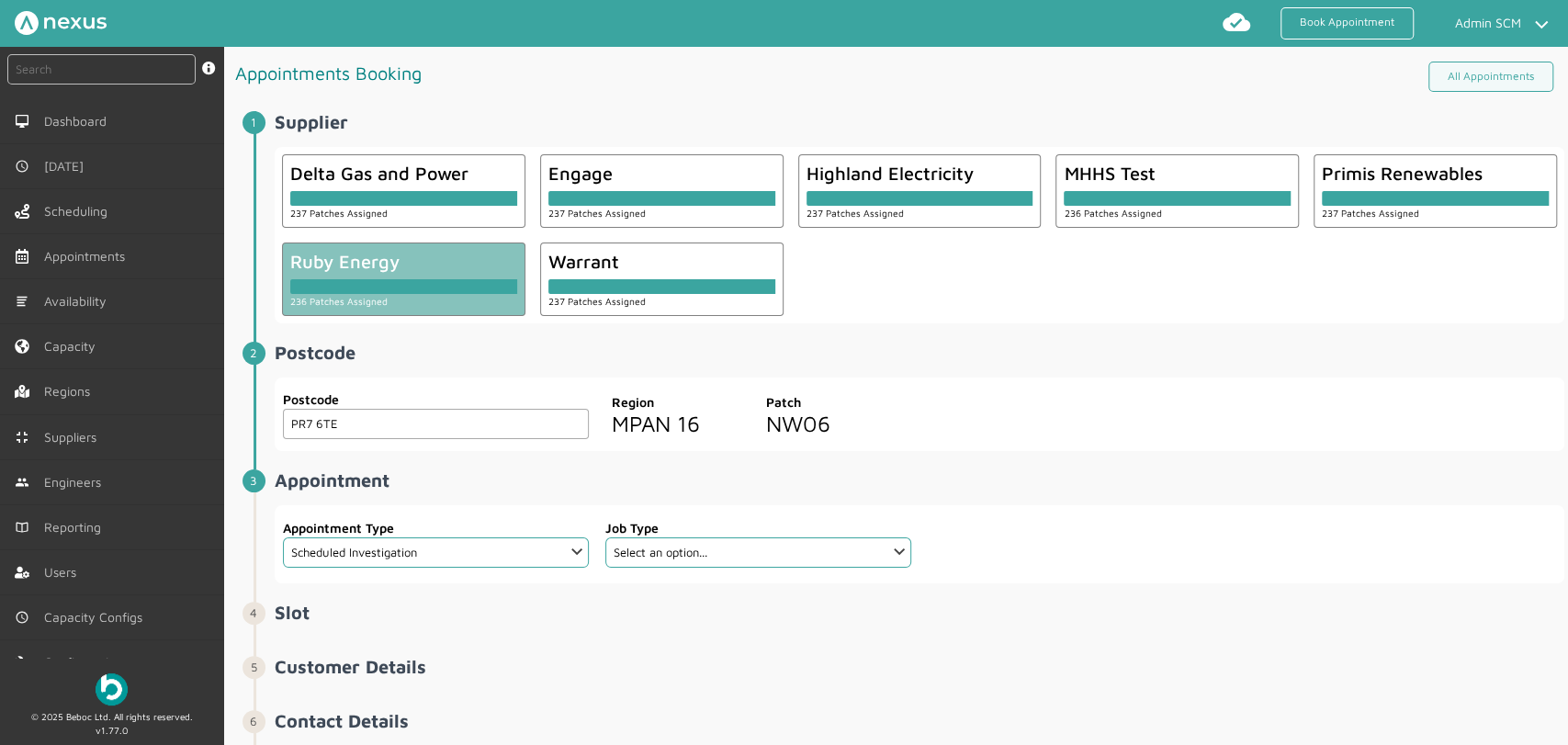
click at [744, 566] on div "Job Type Select an option... De-energise De-energise / Energise Smart De-energi…" at bounding box center [758, 542] width 306 height 50
click at [749, 554] on select "Select an option... De-energise De-energise / Energise Smart De-energise / Ener…" at bounding box center [758, 552] width 306 height 30
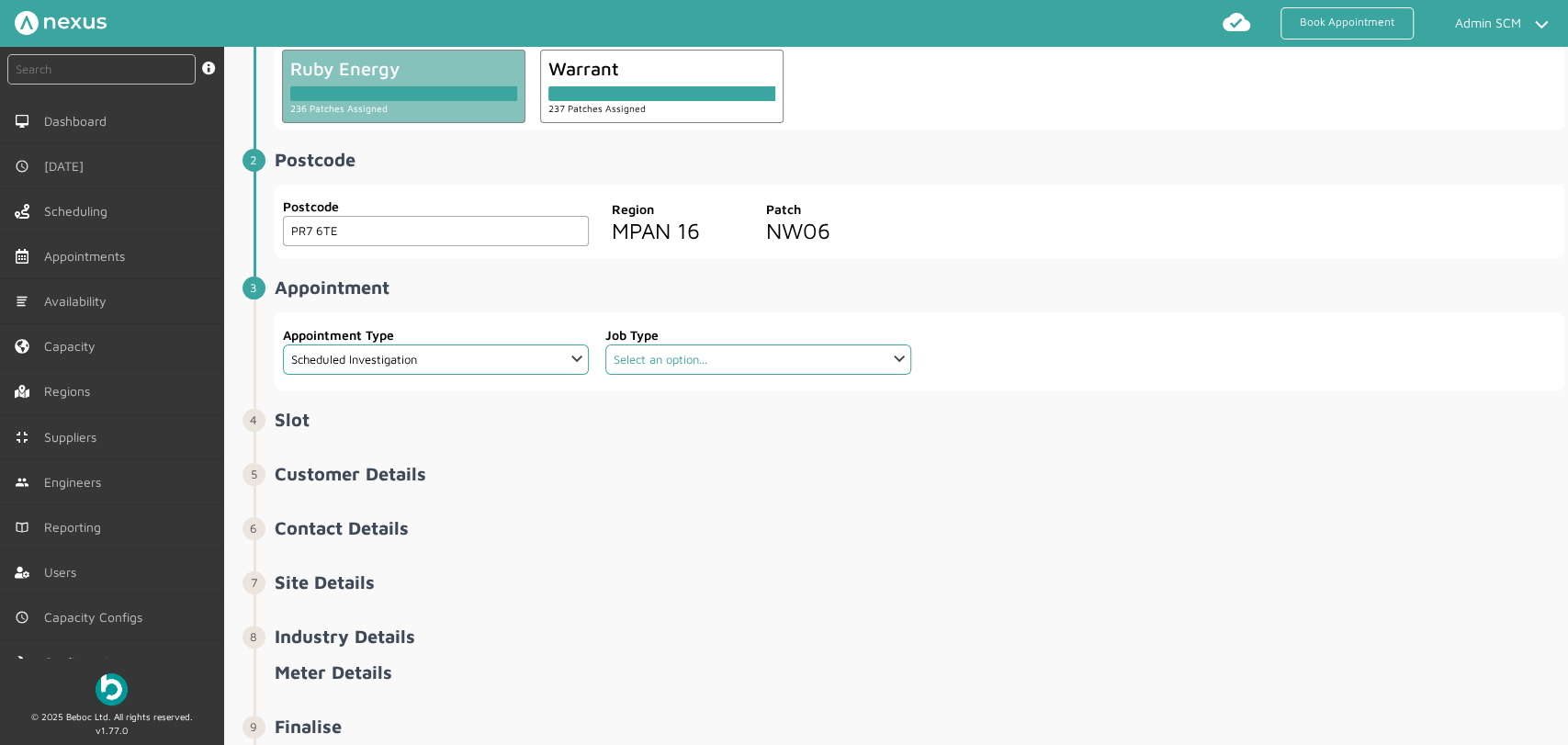
scroll to position [204, 0]
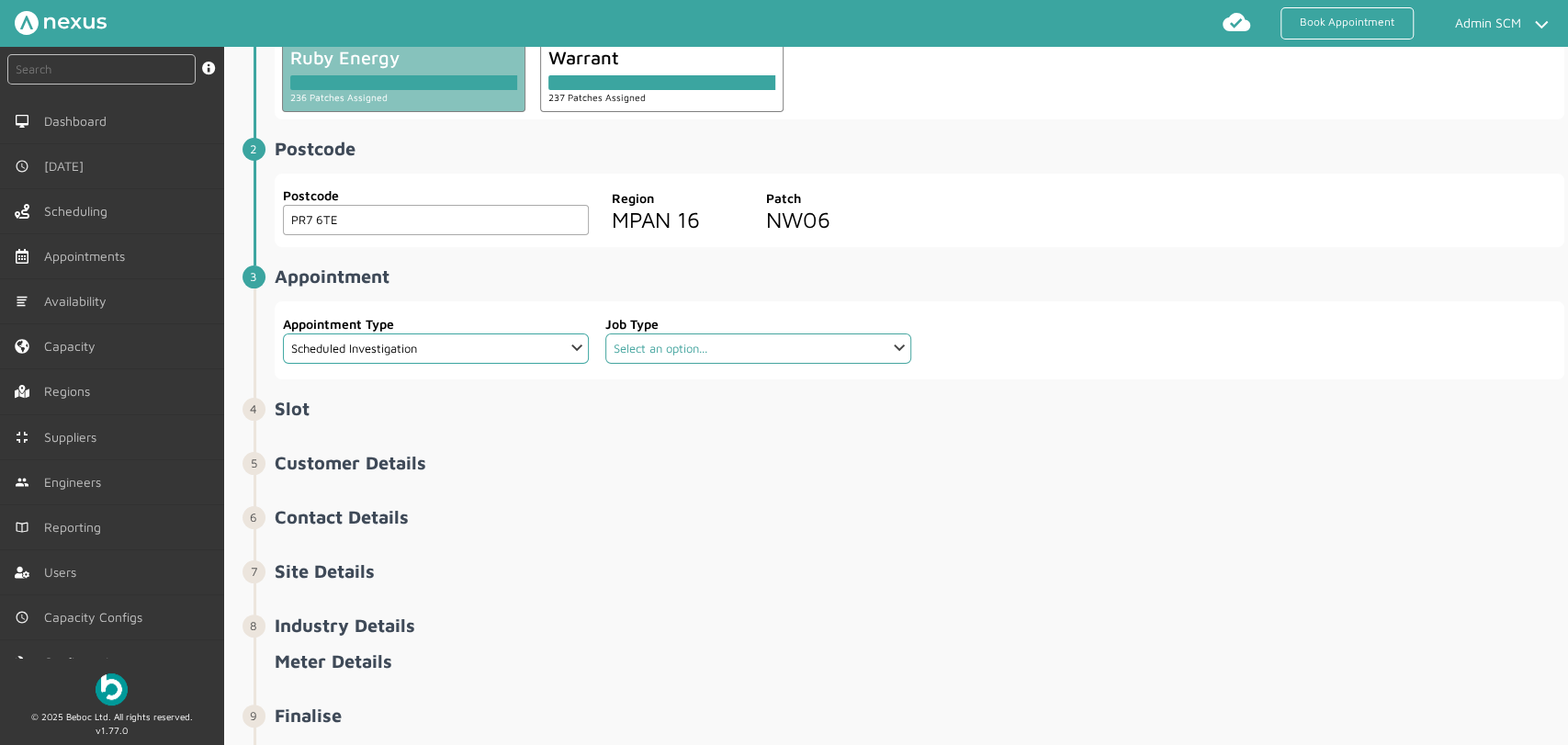
click at [847, 354] on select "Select an option... De-energise De-energise / Energise Smart De-energise / Ener…" at bounding box center [758, 349] width 306 height 30
click at [534, 352] on select "Select an option... Additional Work Check Meter Electric Vehicle Emergency Exch…" at bounding box center [436, 349] width 306 height 30
click at [77, 439] on span "Suppliers" at bounding box center [77, 437] width 60 height 15
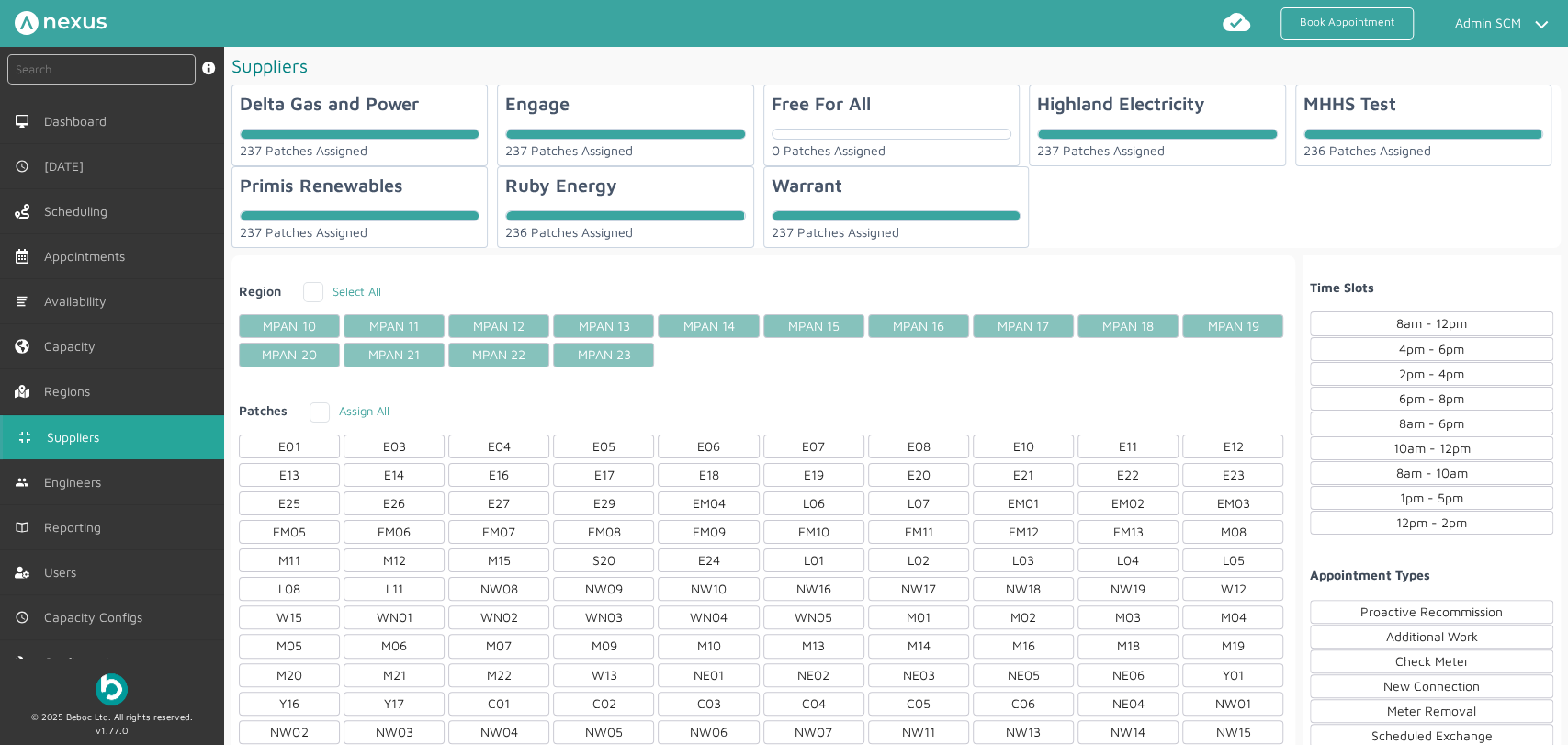
click at [614, 227] on div "236 Patches Assigned" at bounding box center [625, 233] width 239 height 15
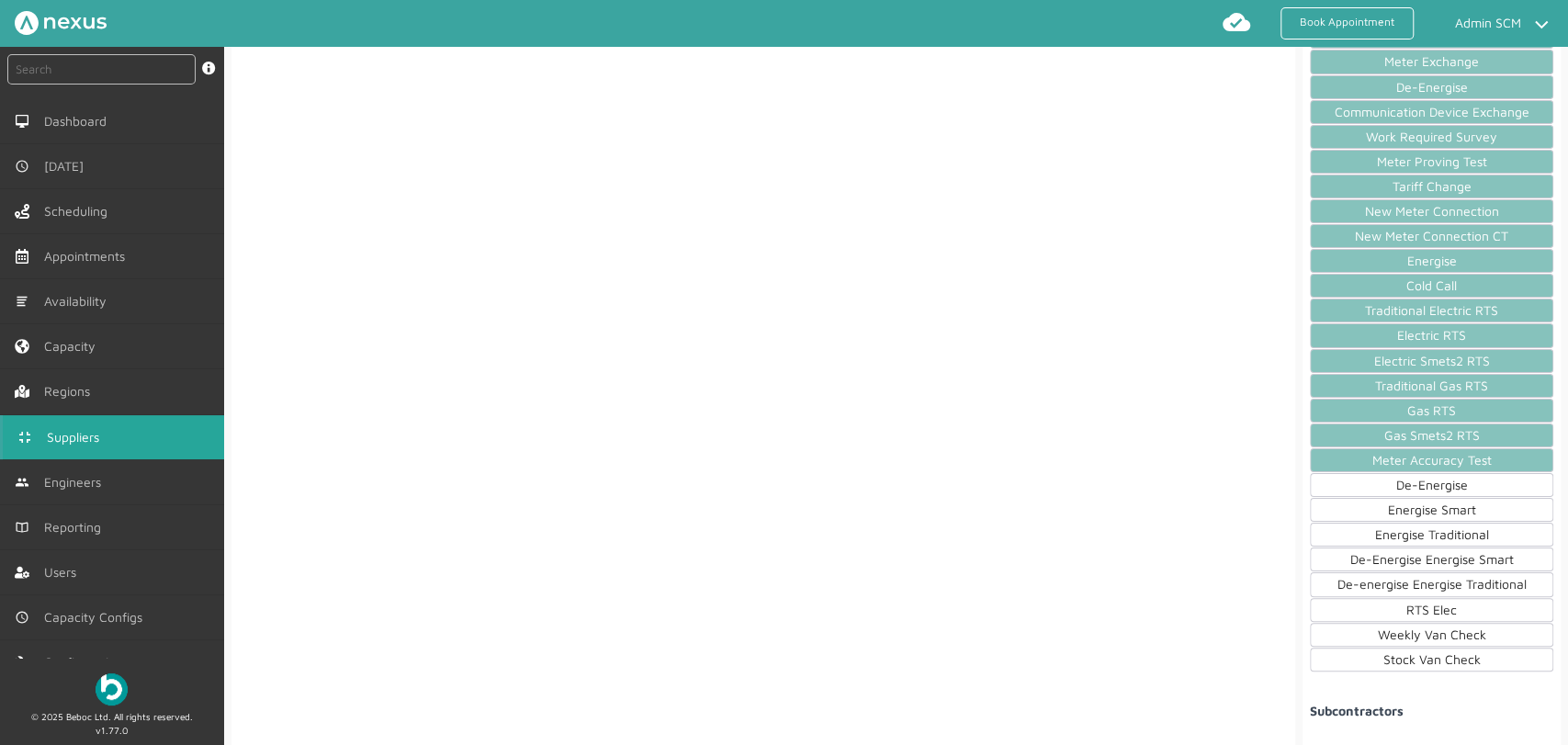
scroll to position [2143, 0]
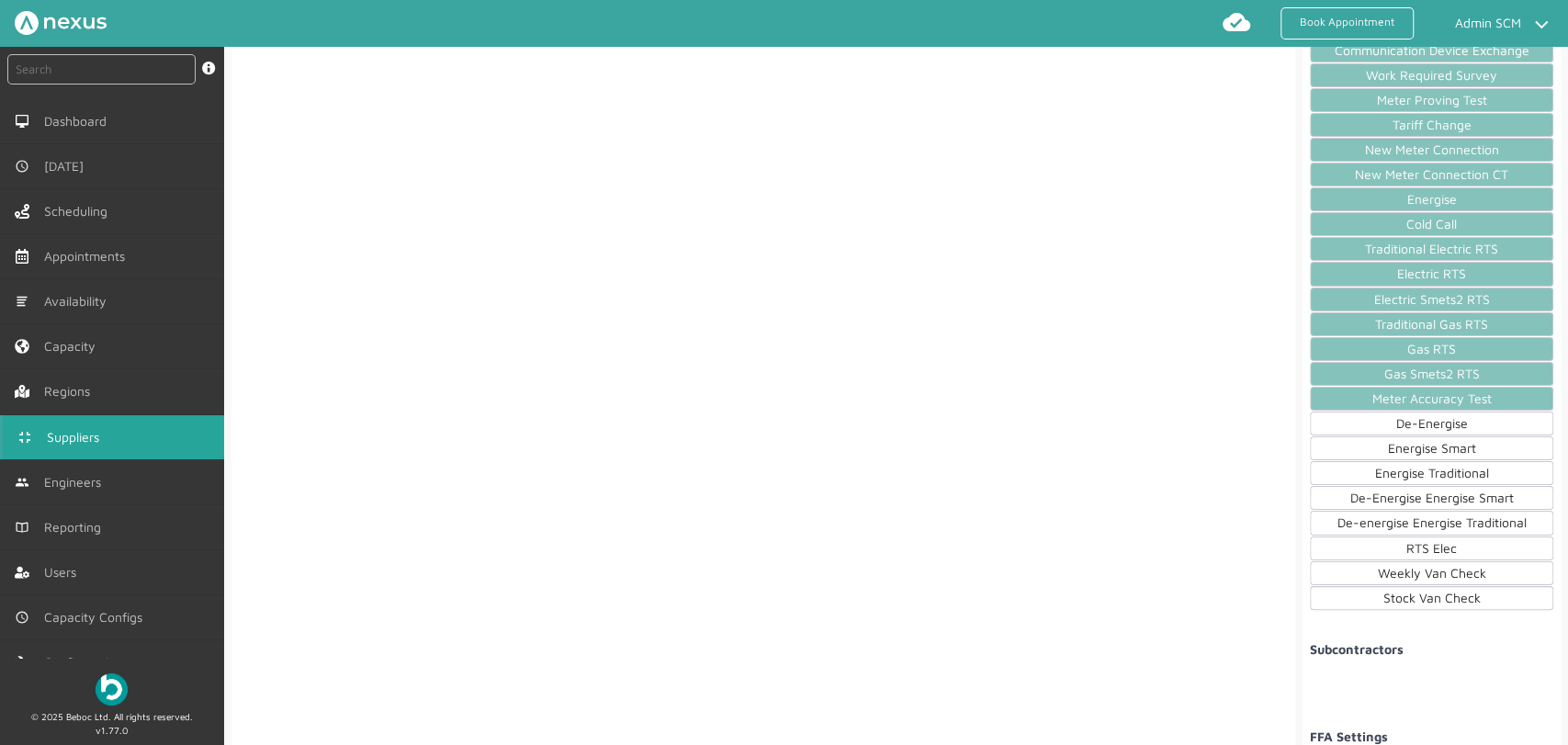
click at [1359, 437] on div "Energise Smart" at bounding box center [1431, 449] width 243 height 24
click at [1331, 461] on div "Energise Traditional" at bounding box center [1431, 473] width 243 height 24
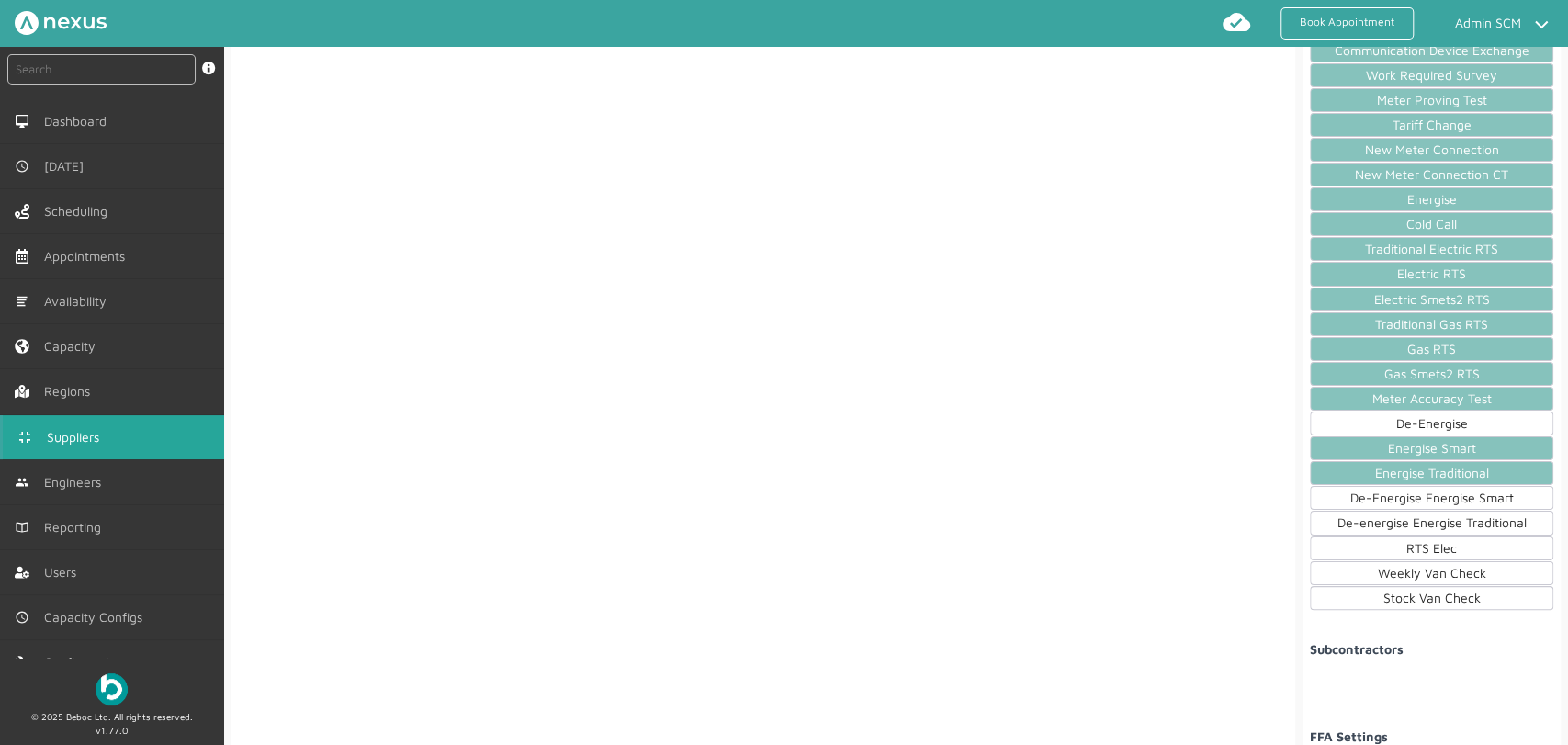
click at [1331, 461] on div "Energise Traditional" at bounding box center [1431, 473] width 243 height 24
click at [1359, 437] on div "Energise Smart" at bounding box center [1431, 449] width 243 height 24
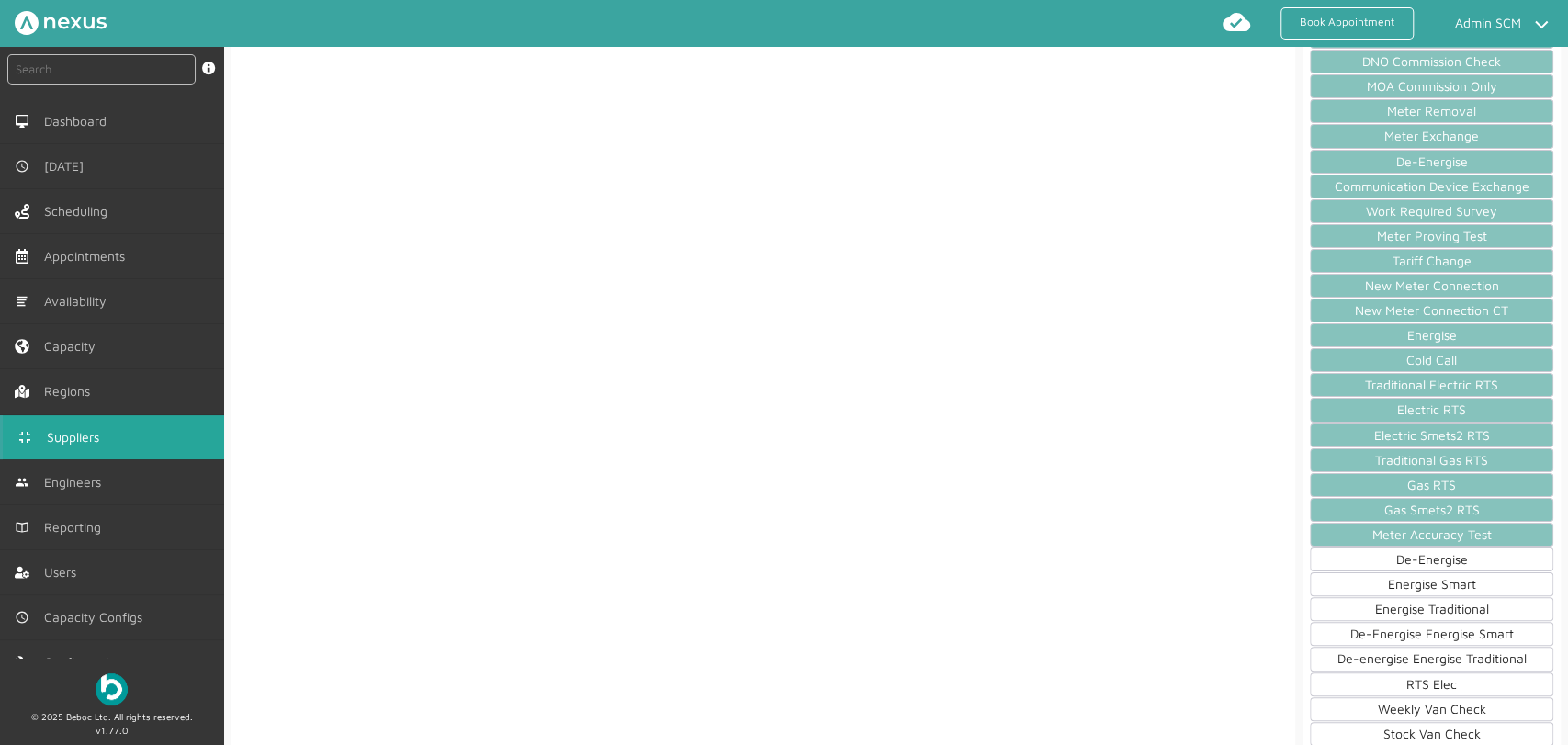
scroll to position [1939, 0]
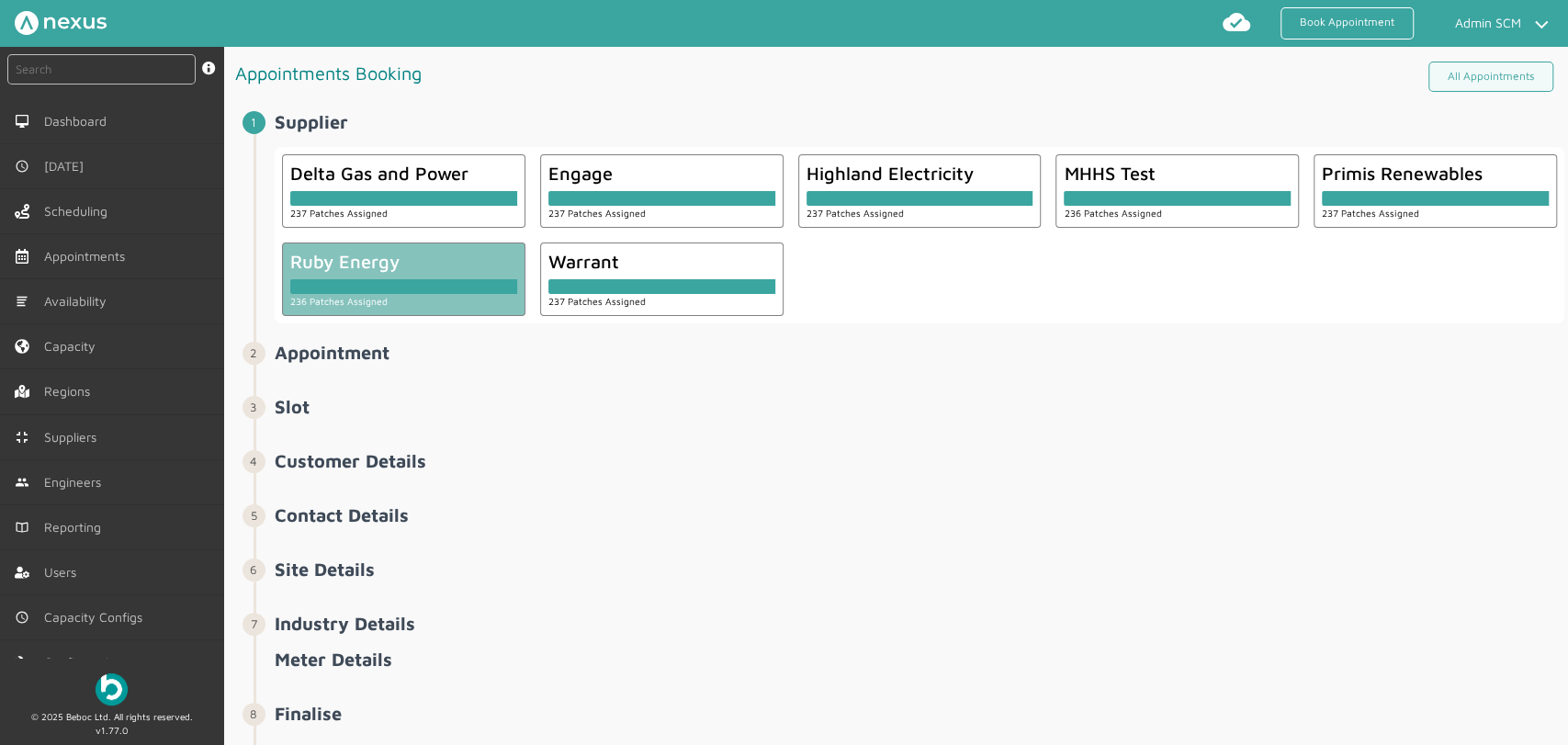
click at [398, 290] on div at bounding box center [404, 287] width 227 height 15
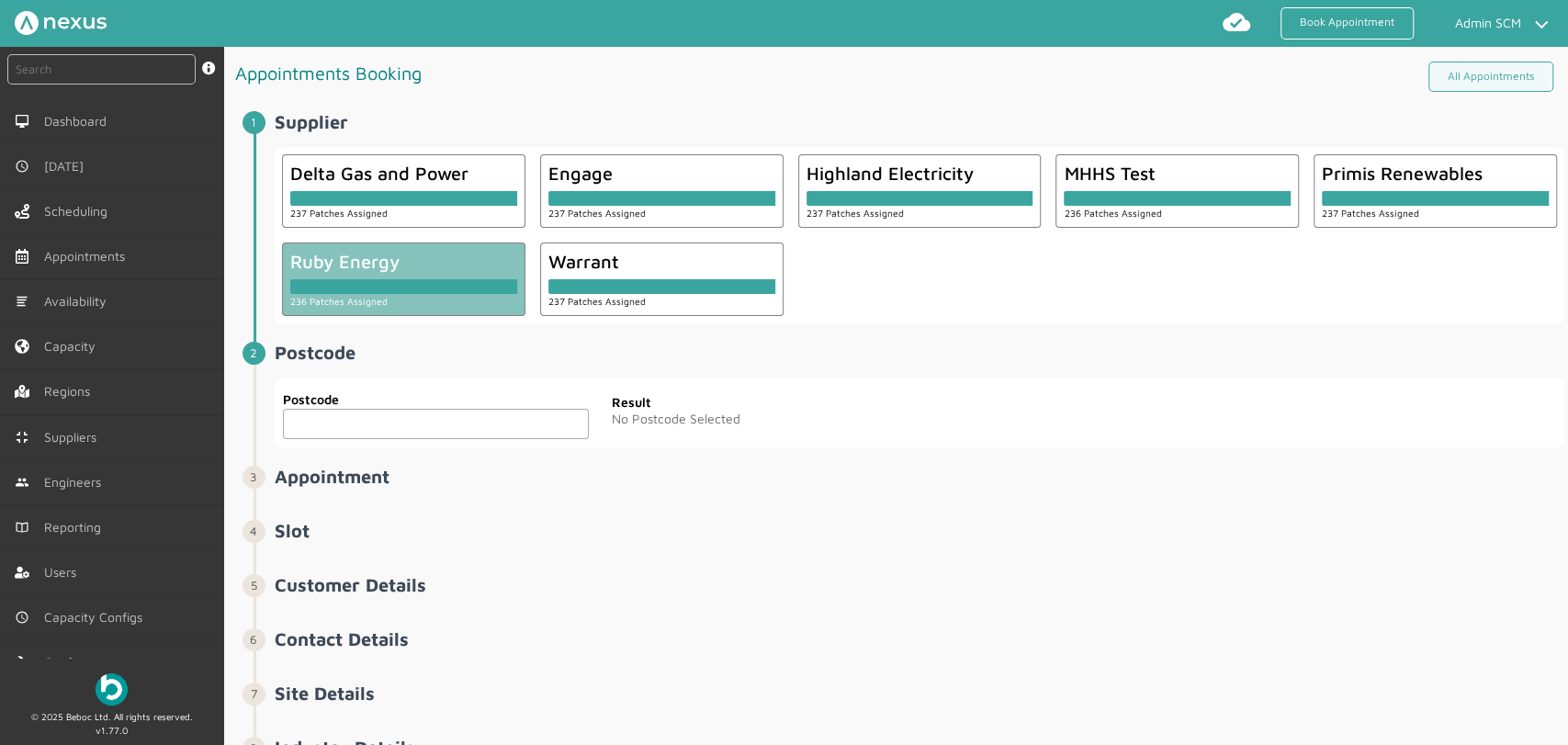
click at [351, 435] on input "text" at bounding box center [436, 423] width 306 height 30
paste input "PR7 6TE"
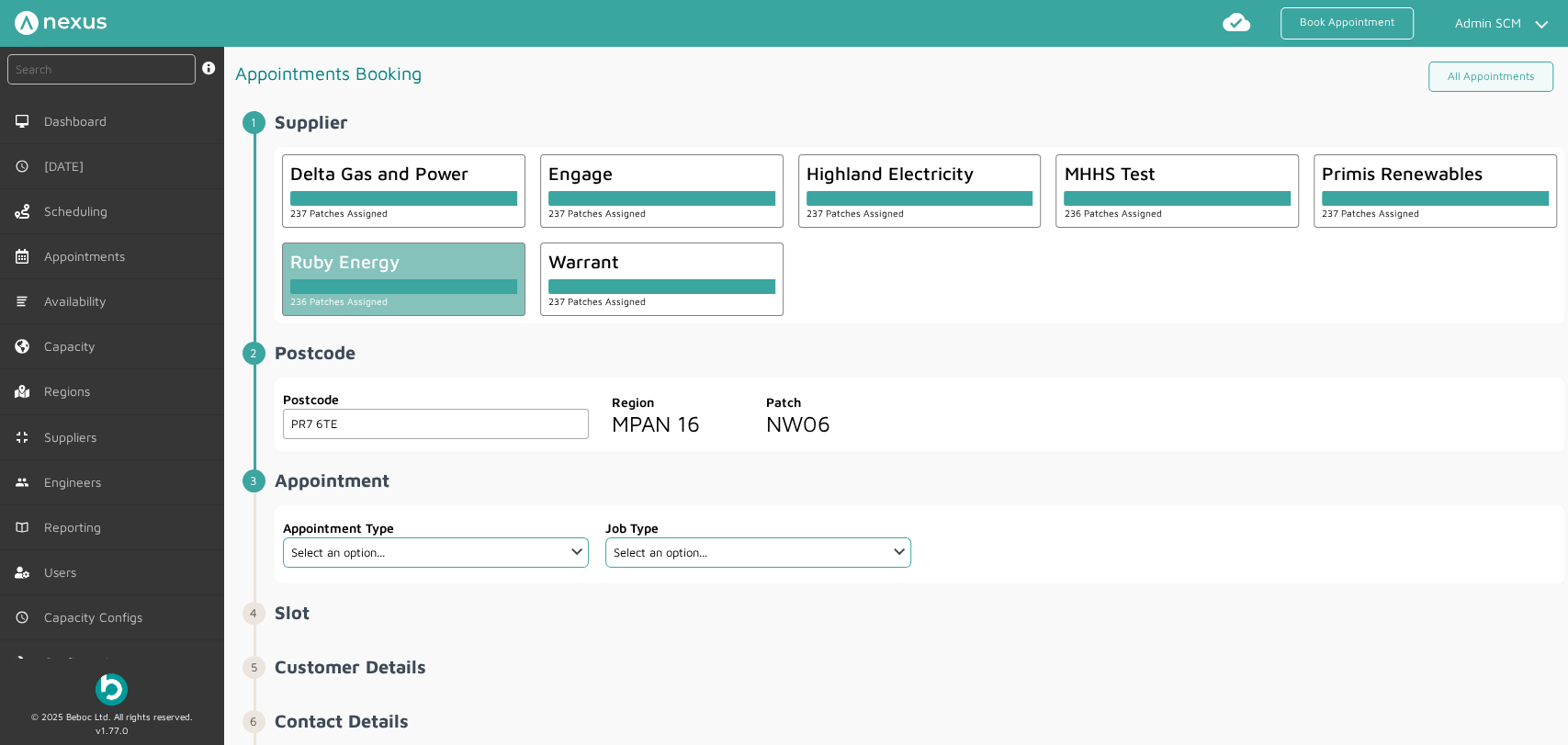
type input "PR7 6TE"
click at [742, 467] on li "Postcode ️️️ Postcode PR7 6TE Postcode Region MPAN 16 Patch NW06" at bounding box center [909, 407] width 1311 height 129
click at [552, 554] on select "Select an option... Additional Work Check Meter Electric Vehicle Emergency Exch…" at bounding box center [436, 552] width 306 height 30
click at [283, 537] on select "Select an option... Additional Work Check Meter Electric Vehicle Emergency Exch…" at bounding box center [436, 552] width 306 height 30
click at [721, 553] on select "Select an option... Meter Read visit - Dual Fuel﻿ Meter Read visit - Elec Meter…" at bounding box center [758, 552] width 306 height 30
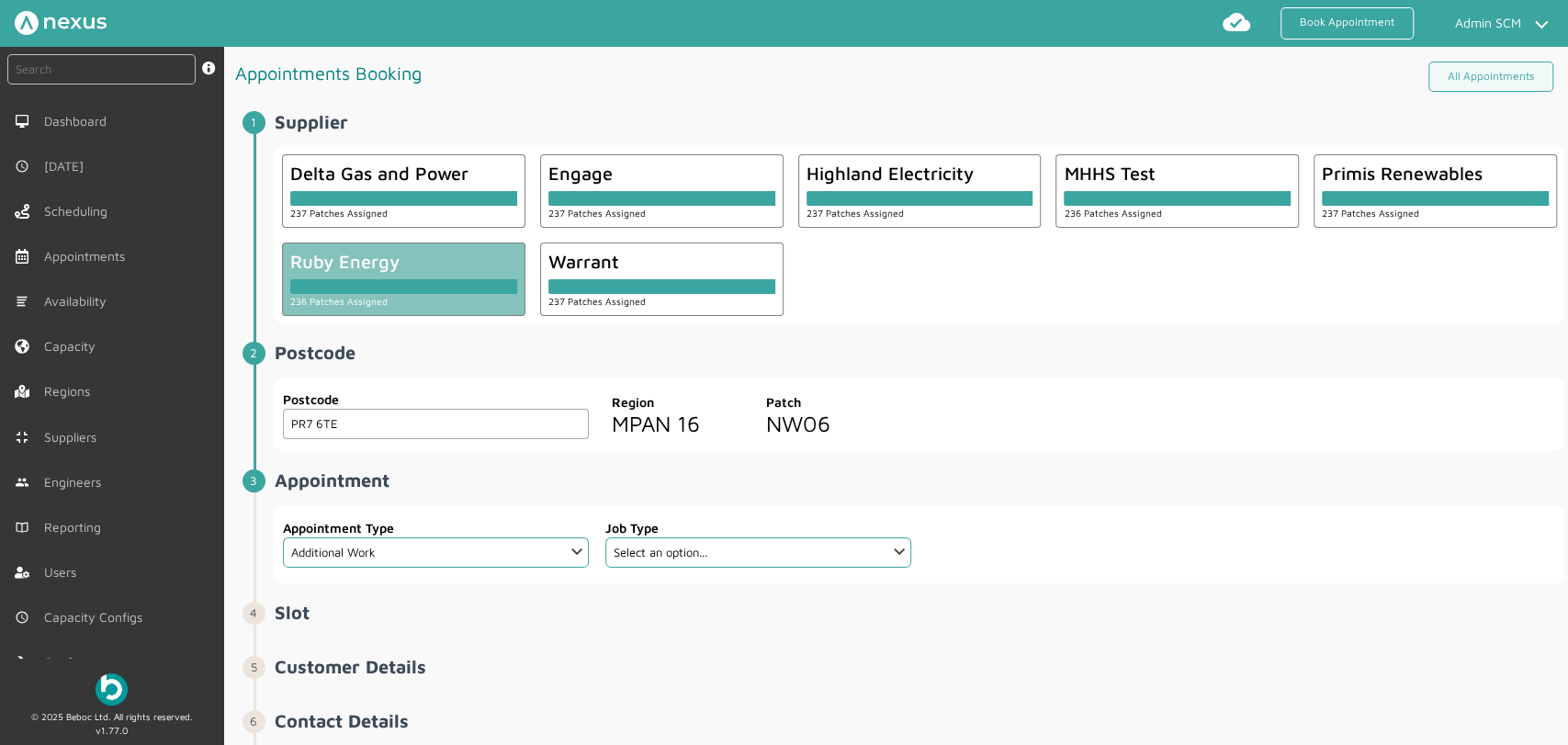
click at [542, 535] on label "Appointment Type" at bounding box center [436, 527] width 306 height 20
click at [556, 567] on fieldset "Appointment Type Select an option... Additional Work Check Meter Electric Vehic…" at bounding box center [436, 544] width 308 height 64
click at [563, 559] on select "Select an option... Additional Work Check Meter Electric Vehicle Emergency Exch…" at bounding box center [436, 552] width 306 height 30
click at [283, 537] on select "Select an option... Additional Work Check Meter Electric Vehicle Emergency Exch…" at bounding box center [436, 552] width 306 height 30
click at [742, 545] on select "Select an option... Installation Installation & Removal Removal" at bounding box center [758, 552] width 306 height 30
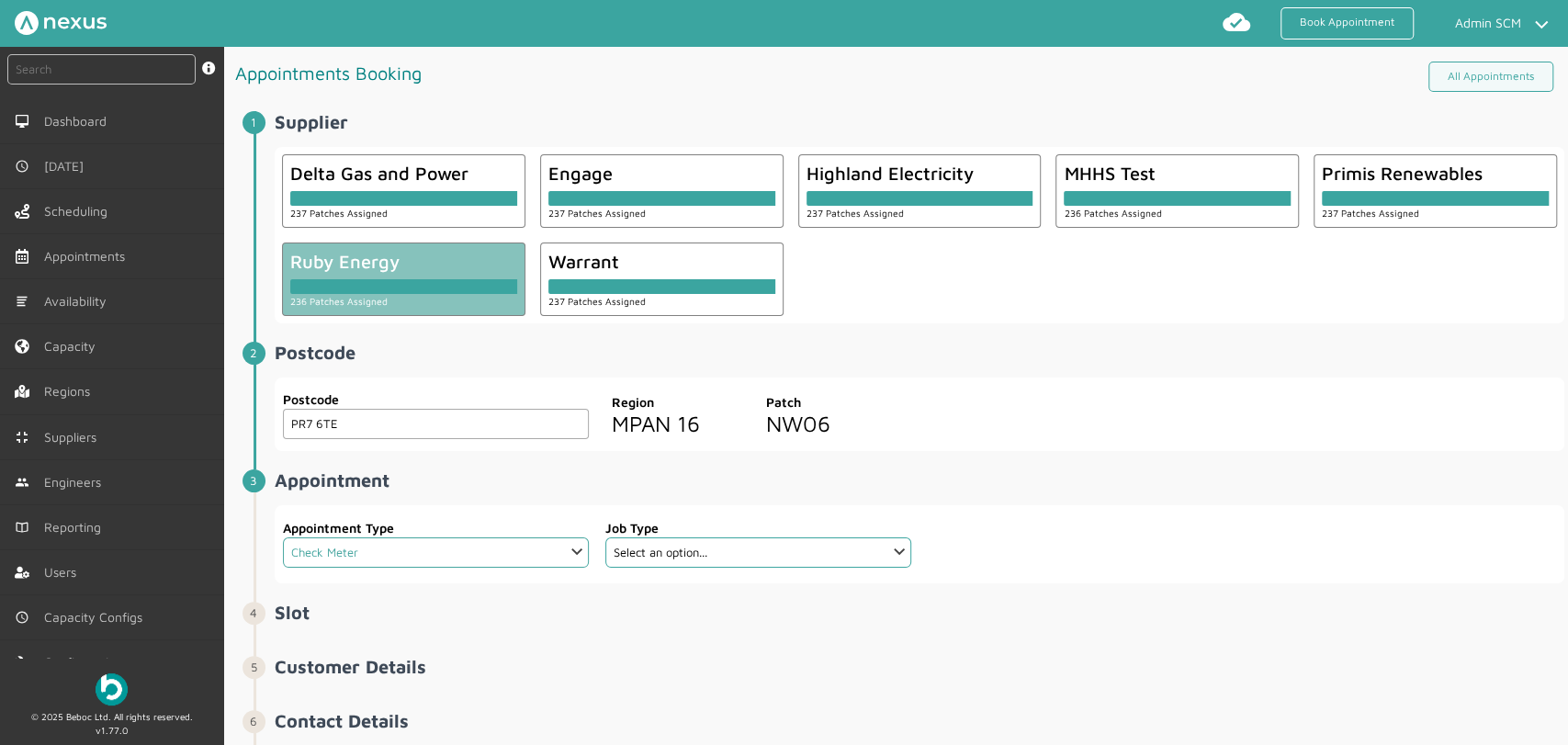
click at [537, 549] on select "Select an option... Additional Work Check Meter Electric Vehicle Emergency Exch…" at bounding box center [436, 552] width 306 height 30
select select "7: 6422ec7fcd44966678f35e74"
click at [283, 537] on select "Select an option... Additional Work Check Meter Electric Vehicle Emergency Exch…" at bounding box center [436, 552] width 306 height 30
click at [725, 550] on select "Select an option... Communication Device Exchange De-Energise Energise Meter Ex…" at bounding box center [758, 552] width 306 height 30
select select "13: 64cb6ee7e0f1de4cb89f14ff"
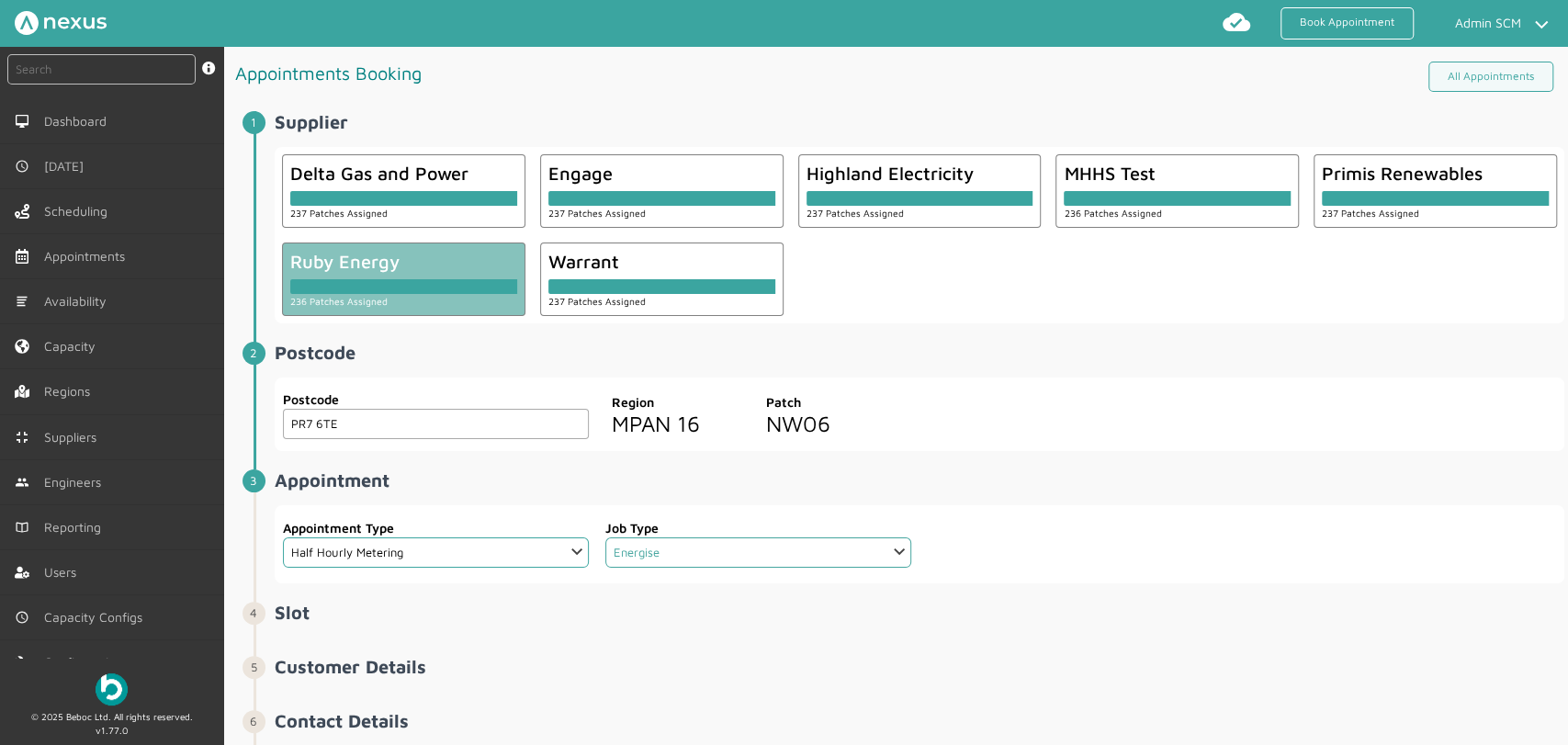
click at [606, 537] on select "Select an option... Communication Device Exchange De-Energise Energise Meter Ex…" at bounding box center [758, 552] width 306 height 30
click at [990, 429] on div "Postcode PR7 6TE Postcode Region MPAN 16 Patch NW06" at bounding box center [920, 415] width 1290 height 75
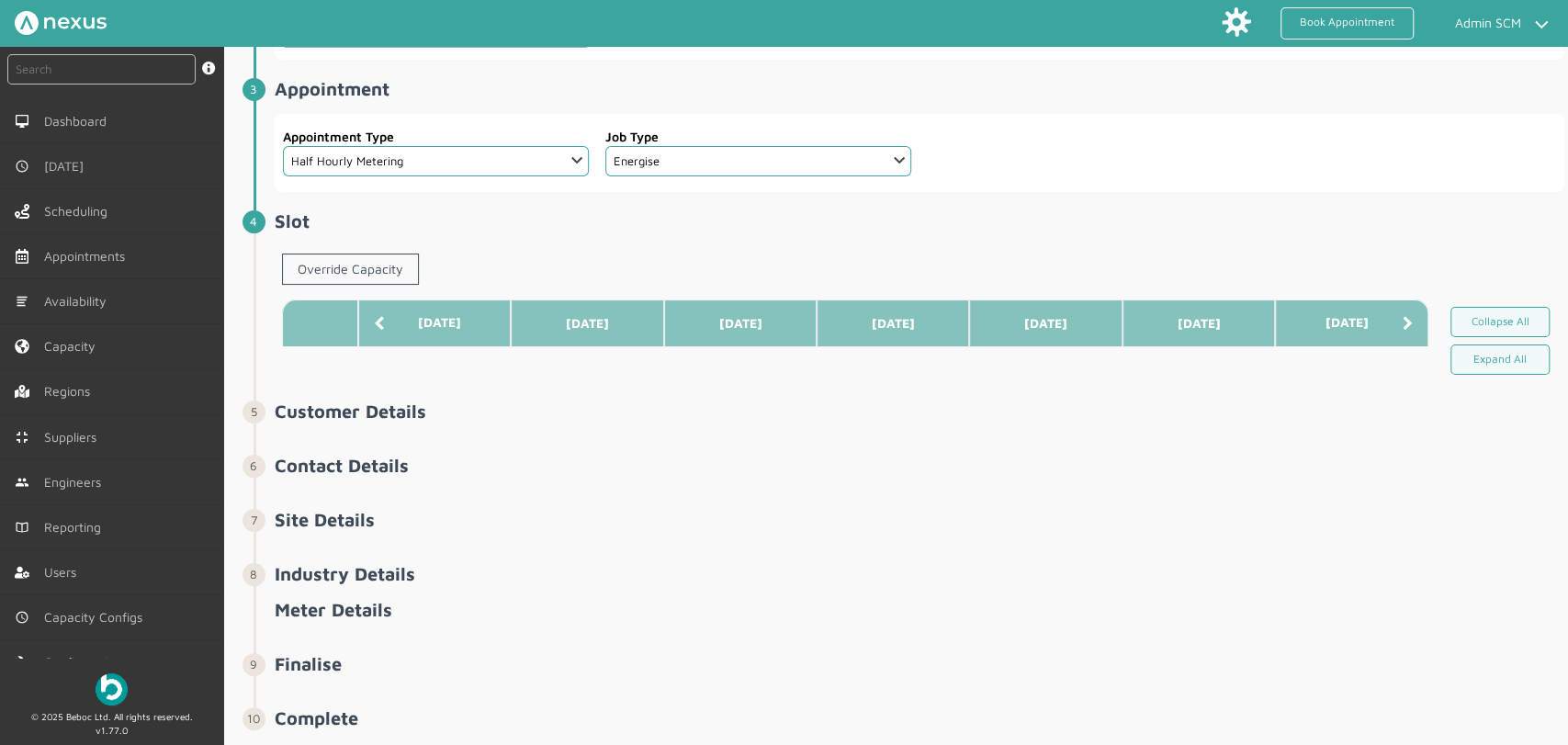
scroll to position [408, 0]
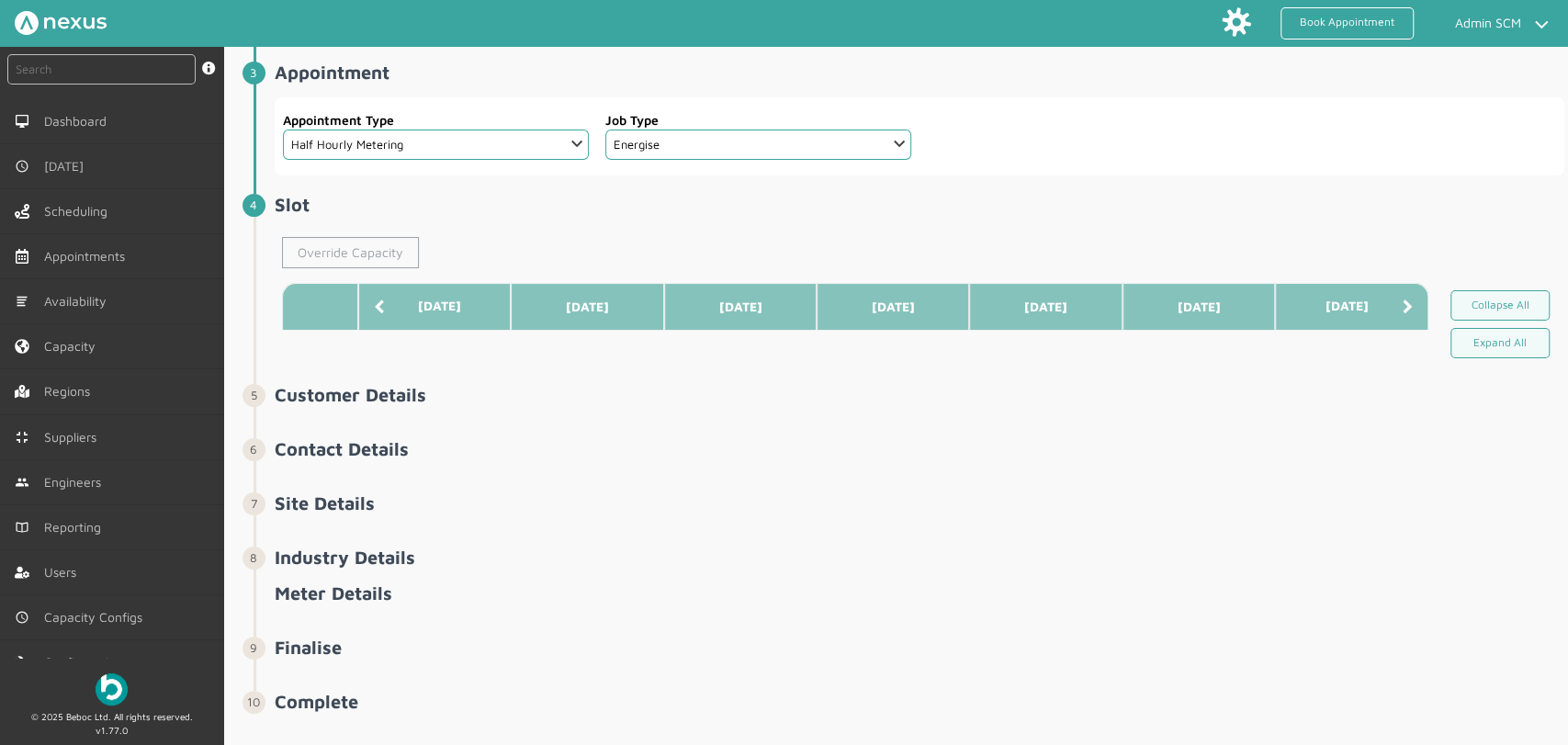
click at [383, 253] on link "Override Capacity" at bounding box center [351, 252] width 137 height 31
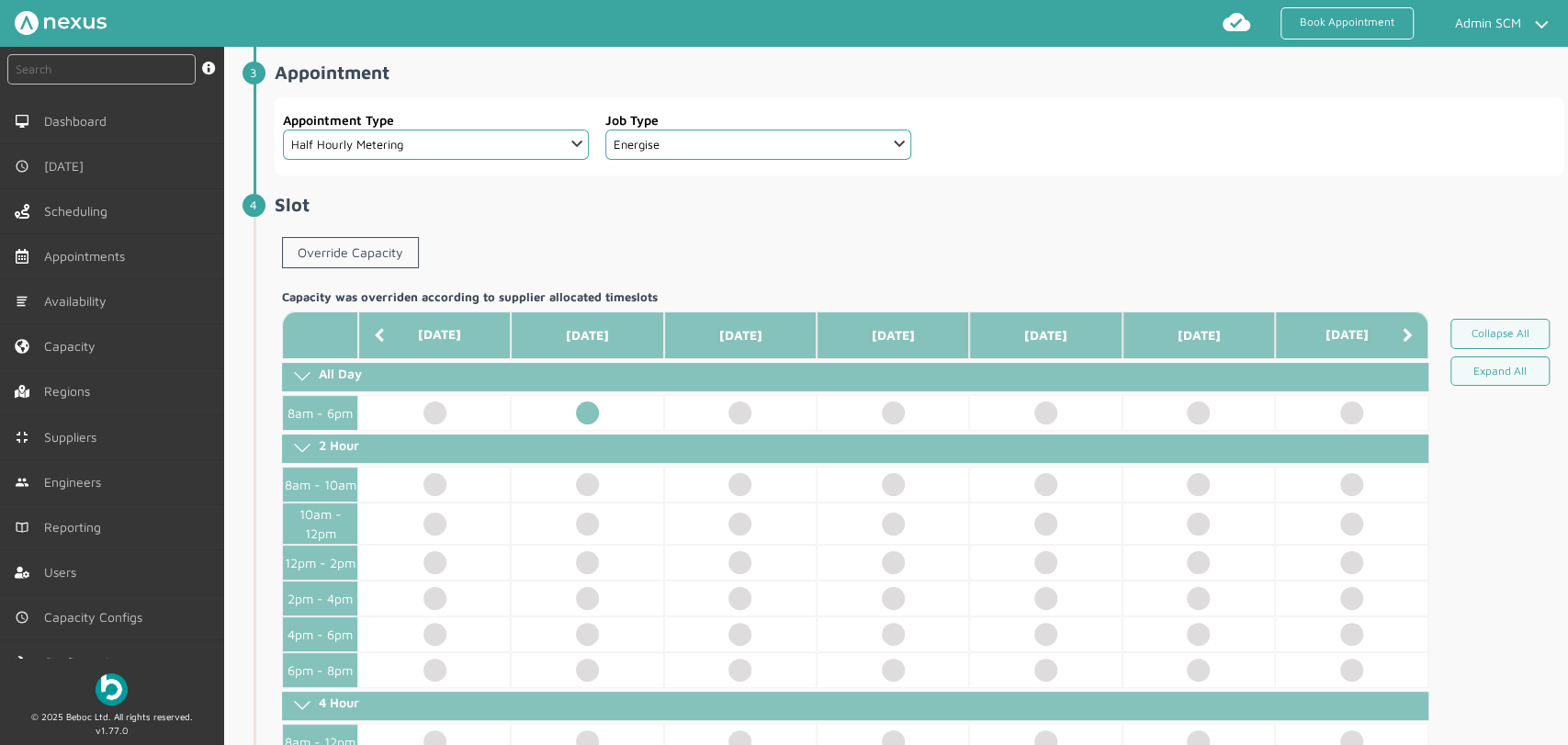
click at [586, 406] on td at bounding box center [586, 413] width 152 height 36
click at [810, 217] on span "Slot ️️️ Override Capacity Capacity was overriden according to supplier allocat…" at bounding box center [920, 494] width 1290 height 602
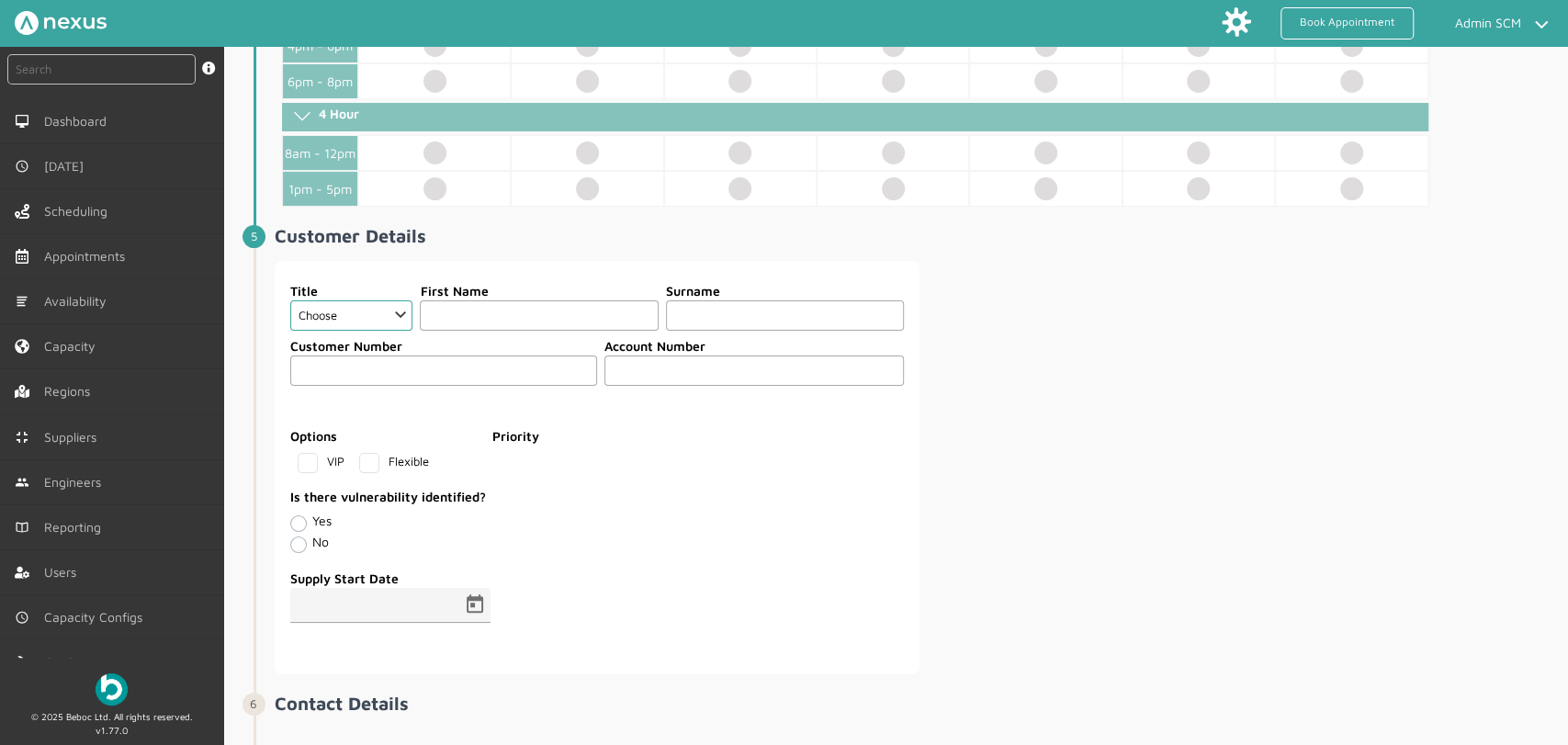
scroll to position [1021, 0]
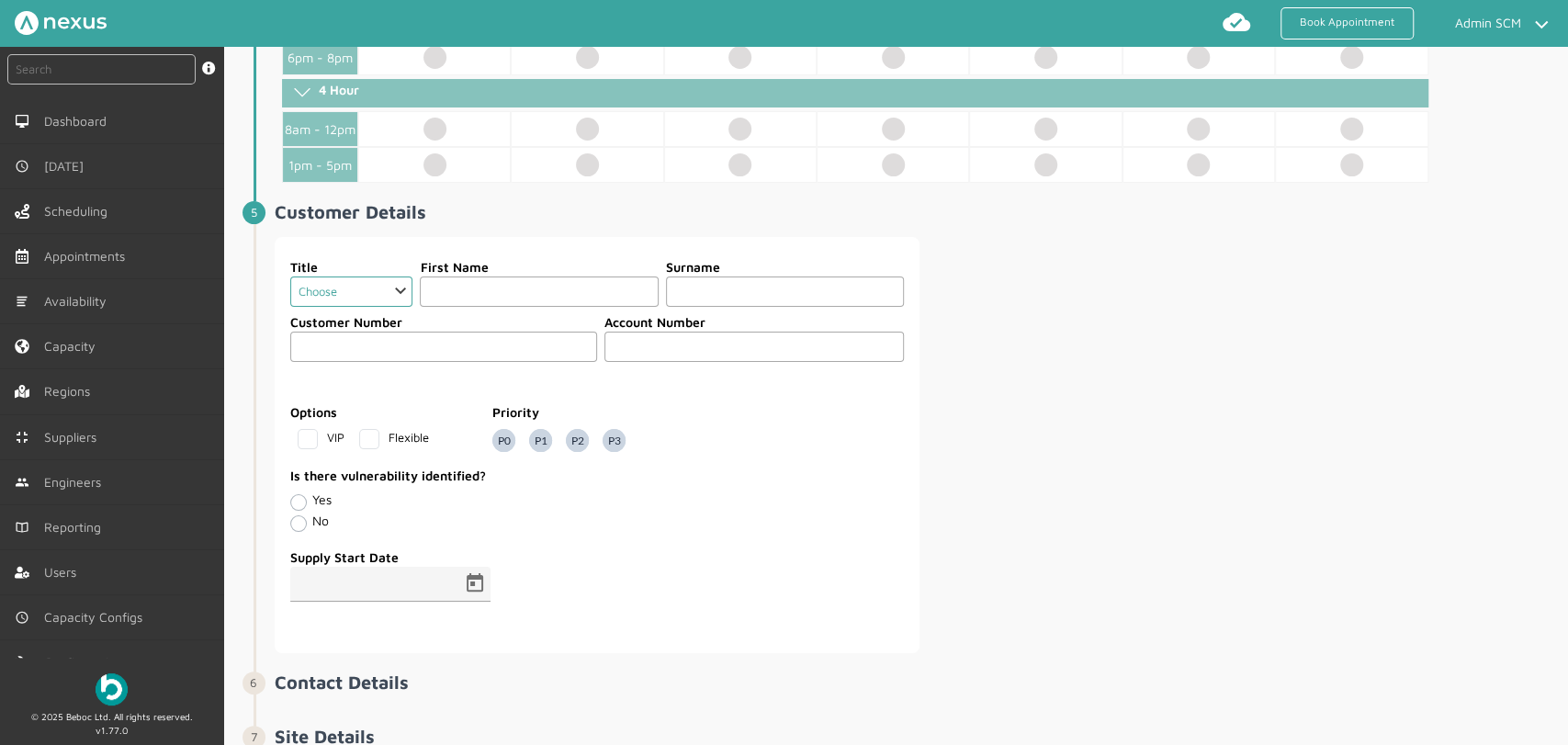
click at [399, 296] on select "Choose Dr Mr Mrs Miss Ms Mx Sir Lady" at bounding box center [352, 292] width 123 height 30
select select "2: Mr"
click at [291, 277] on select "Choose Dr Mr Mrs Miss Ms Mx Sir Lady" at bounding box center [352, 292] width 123 height 30
click at [463, 294] on input "text" at bounding box center [539, 292] width 238 height 30
type input "Customer"
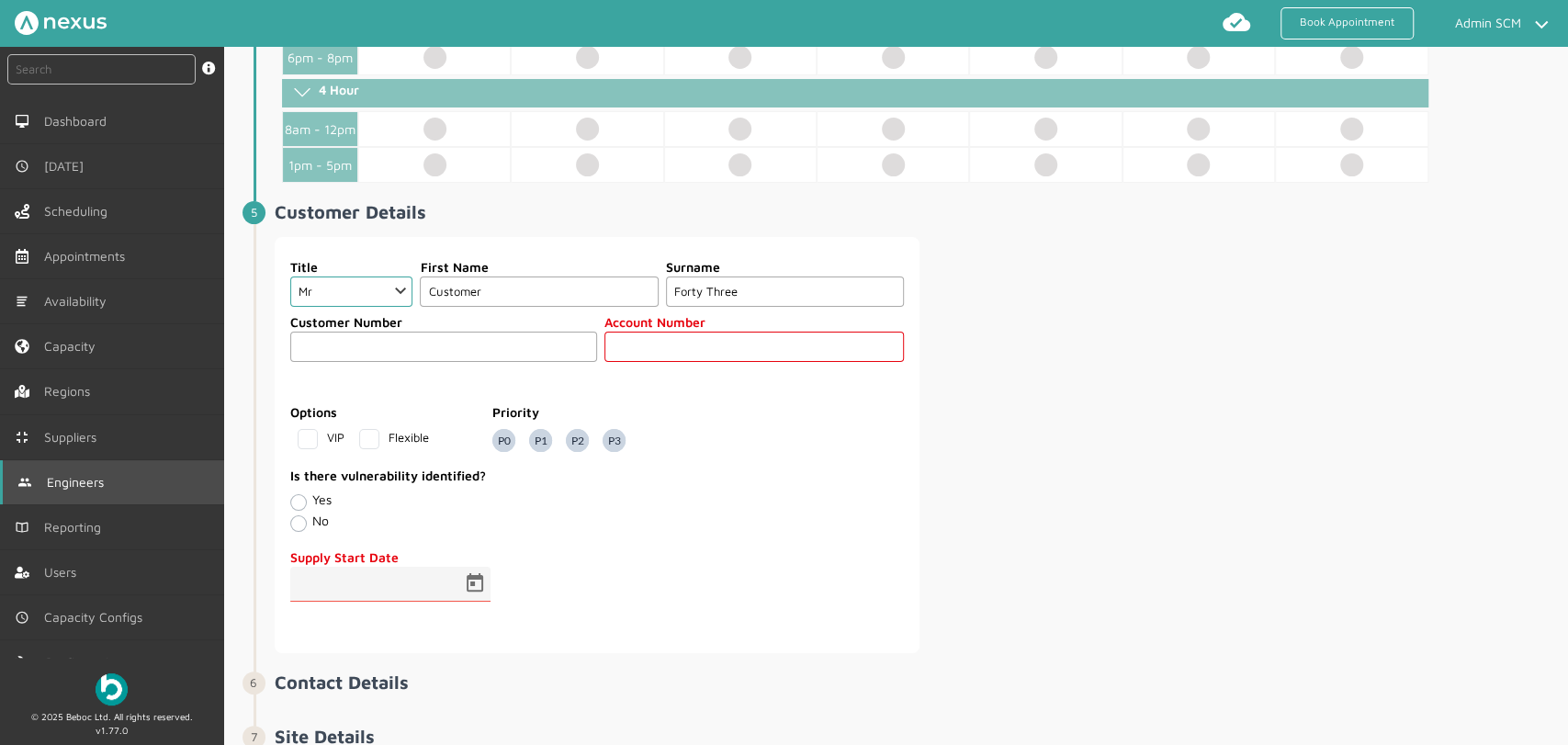
type input "Forty Three"
click at [630, 352] on input "text" at bounding box center [755, 347] width 299 height 30
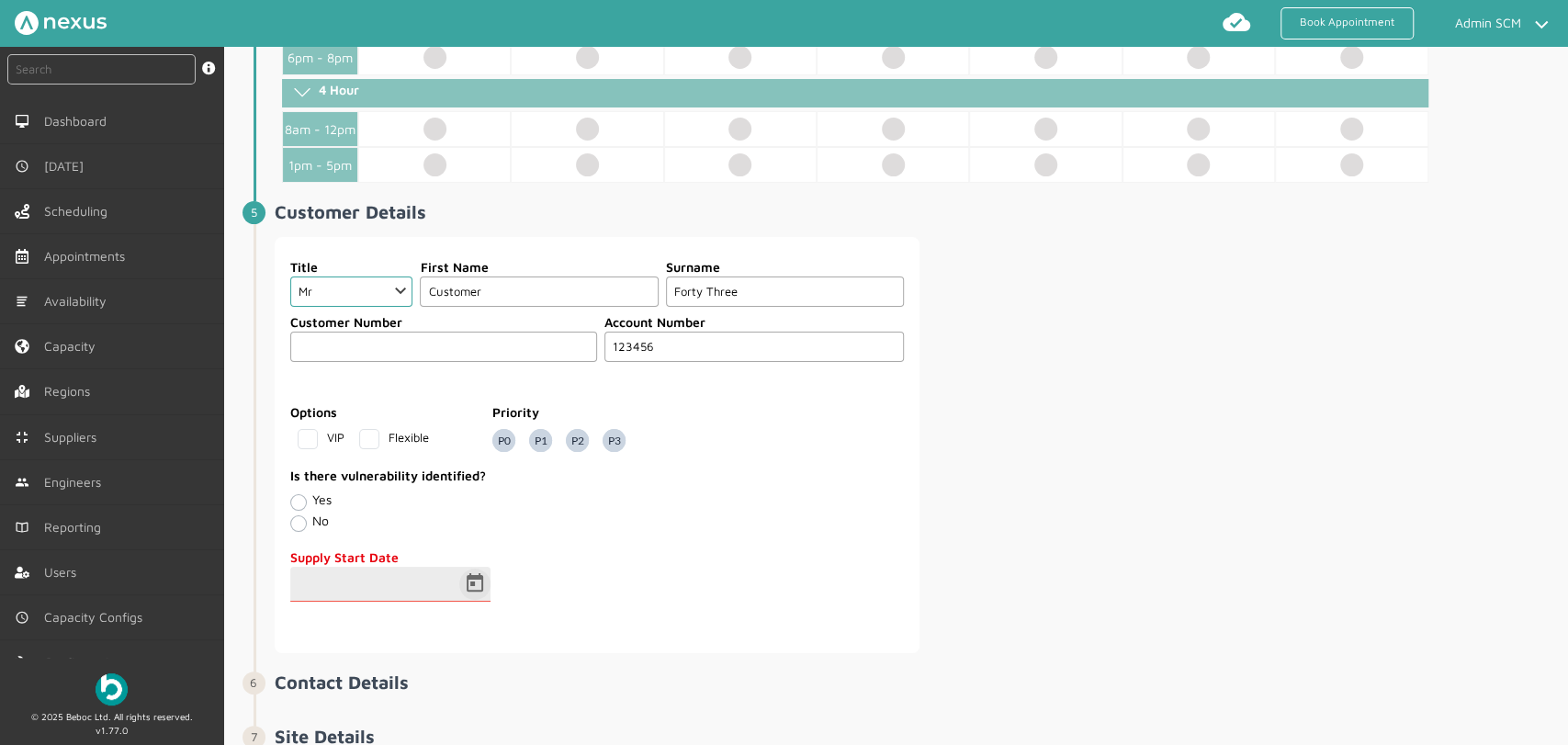
type input "123456"
click at [466, 575] on span "Open calendar" at bounding box center [474, 583] width 44 height 44
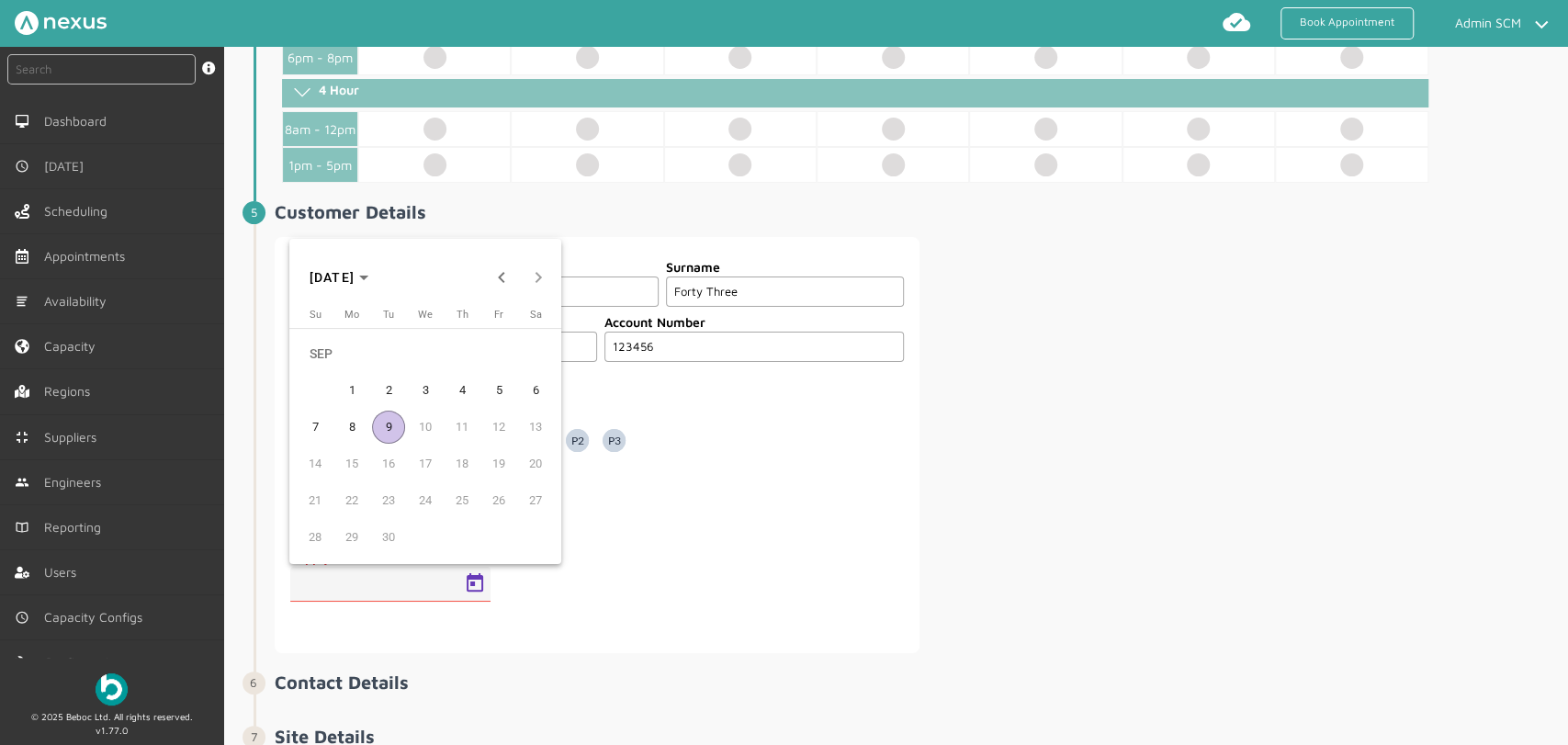
click at [356, 393] on span "1" at bounding box center [352, 390] width 33 height 33
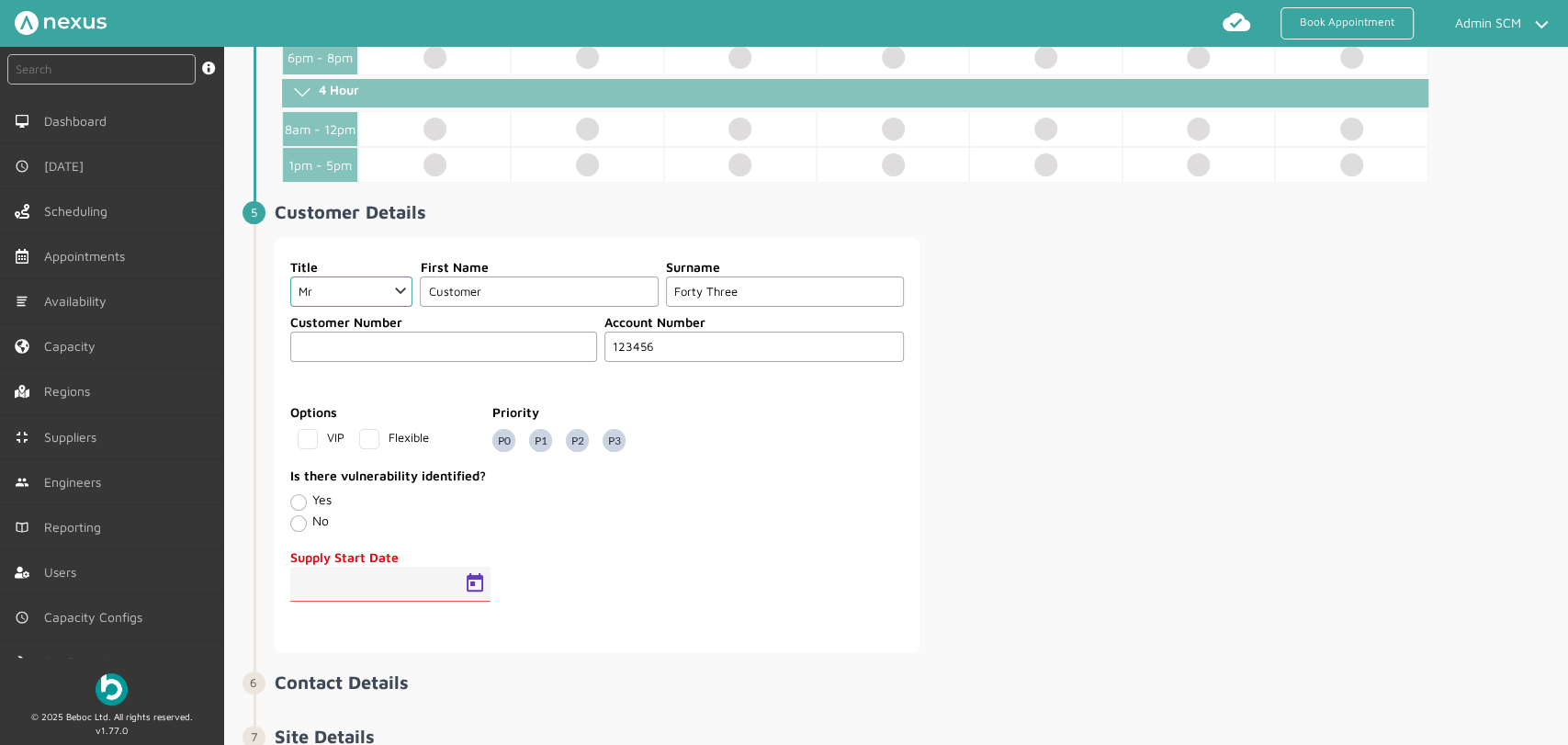
type input "[DATE]"
click at [807, 470] on label "Is there vulnerability identified?" at bounding box center [597, 475] width 613 height 20
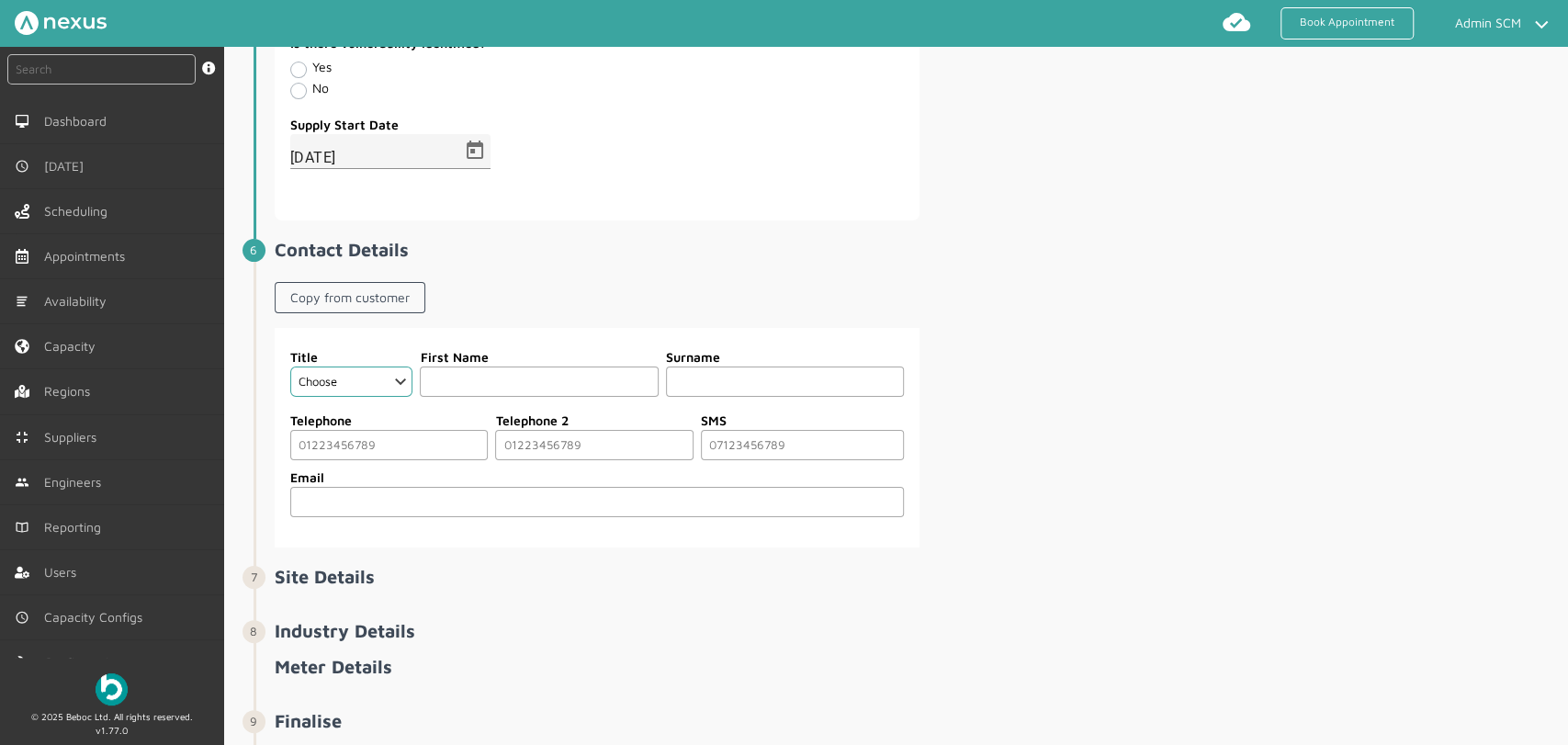
scroll to position [1530, 0]
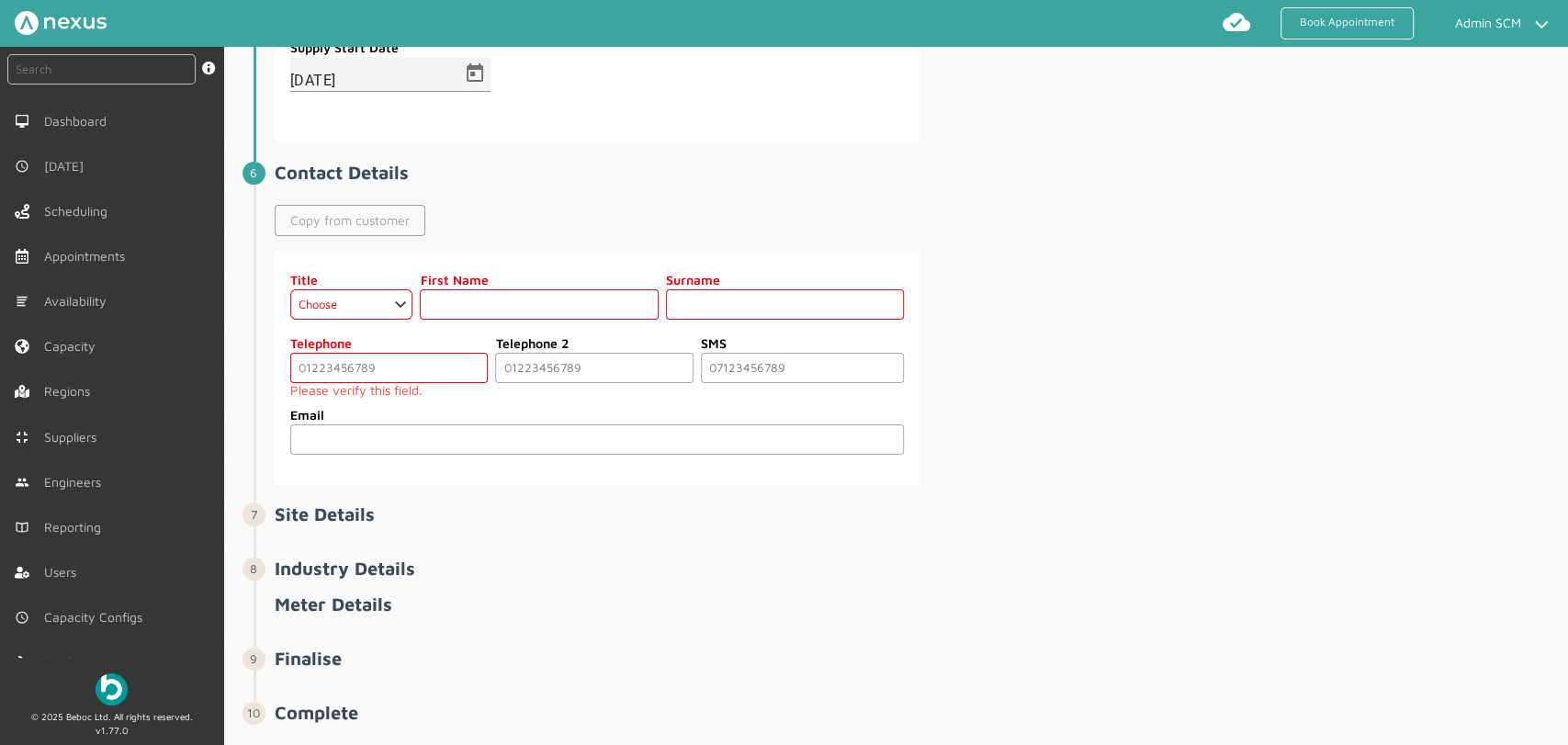
click at [357, 218] on link "Copy from customer" at bounding box center [350, 220] width 151 height 31
select select "2: Mr"
type input "Customer"
type input "Forty Three"
click at [317, 365] on input "tel" at bounding box center [390, 367] width 198 height 30
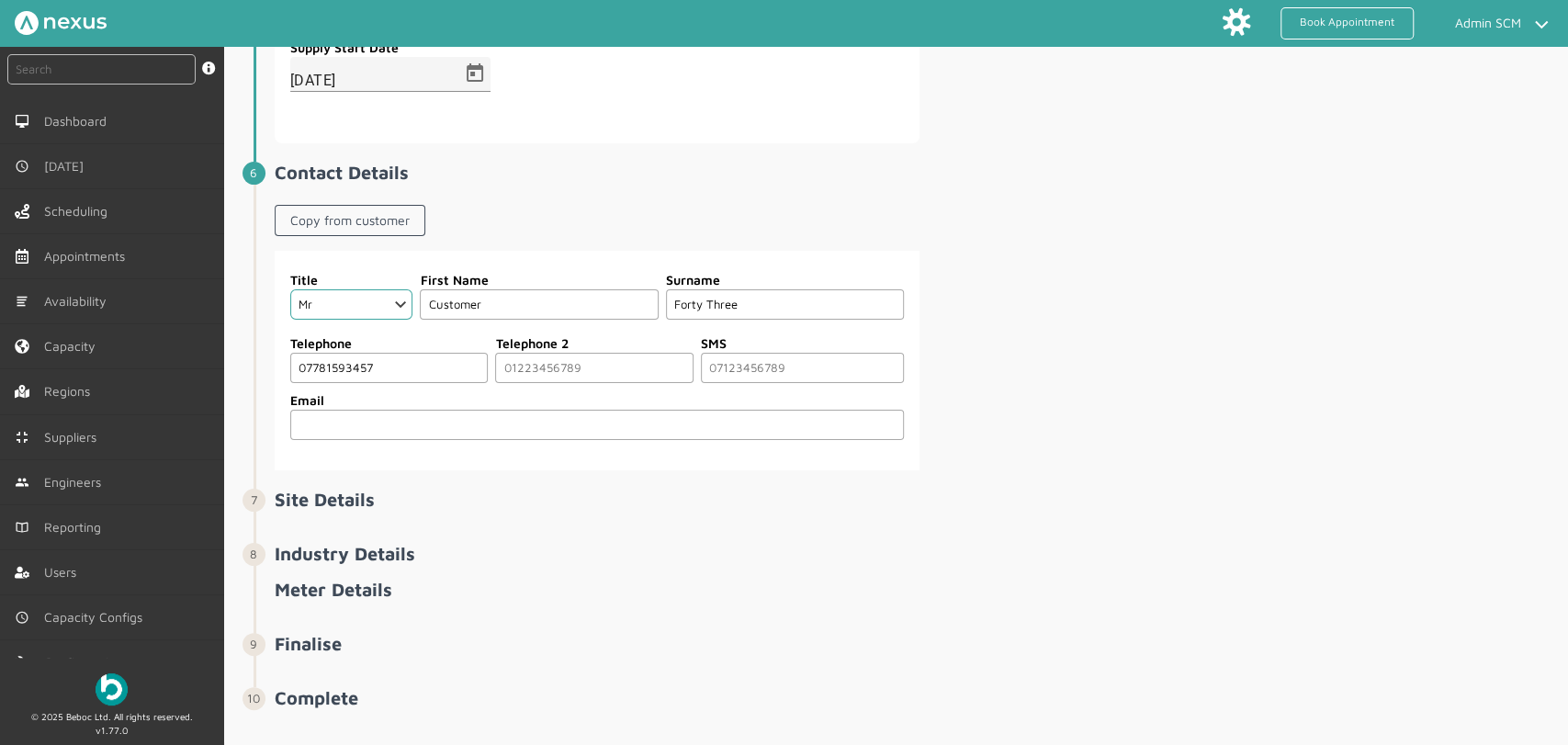
type input "07781593457"
click at [657, 521] on li "Site Details" at bounding box center [909, 516] width 1311 height 54
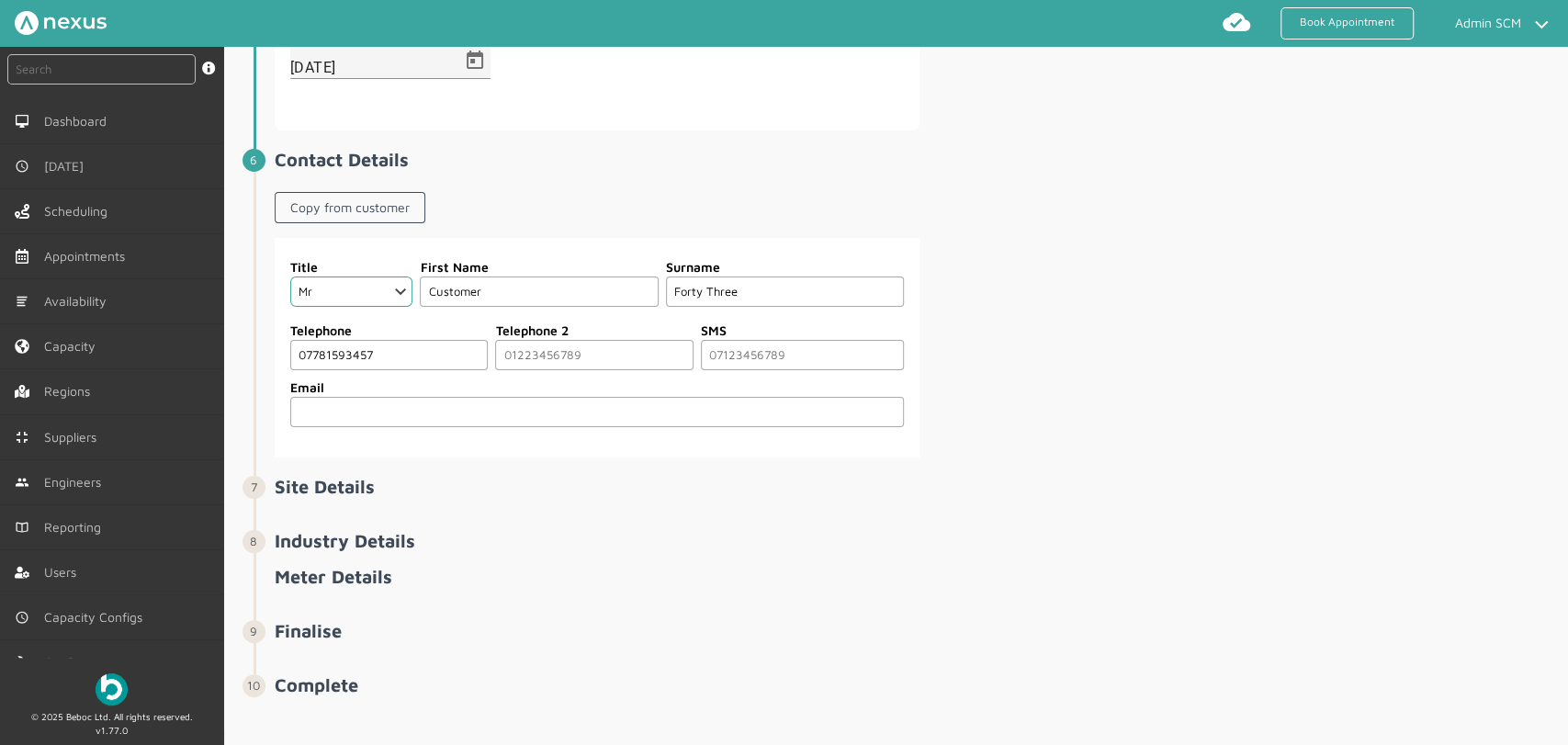
scroll to position [1551, 0]
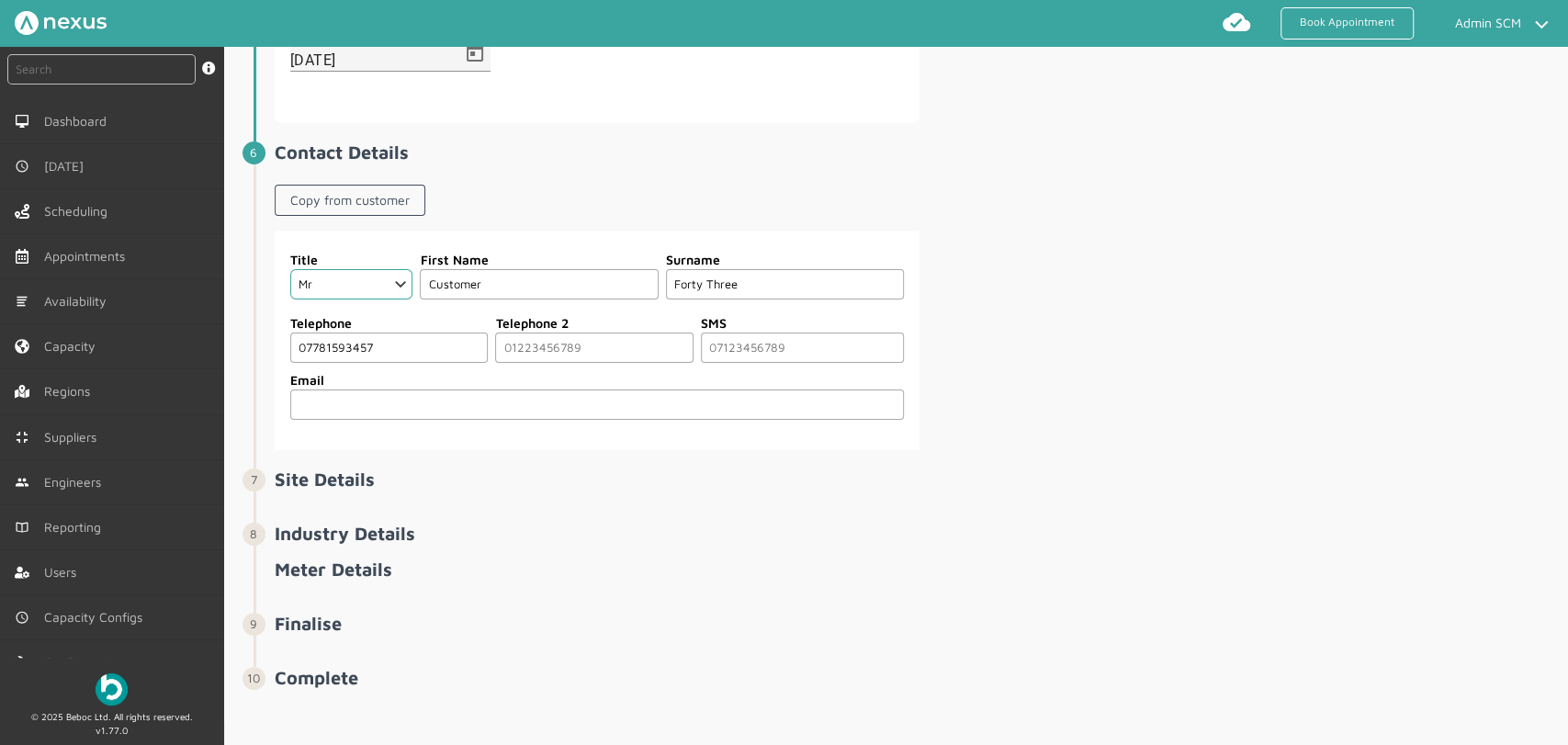
click at [399, 346] on input "07781593457" at bounding box center [390, 348] width 198 height 30
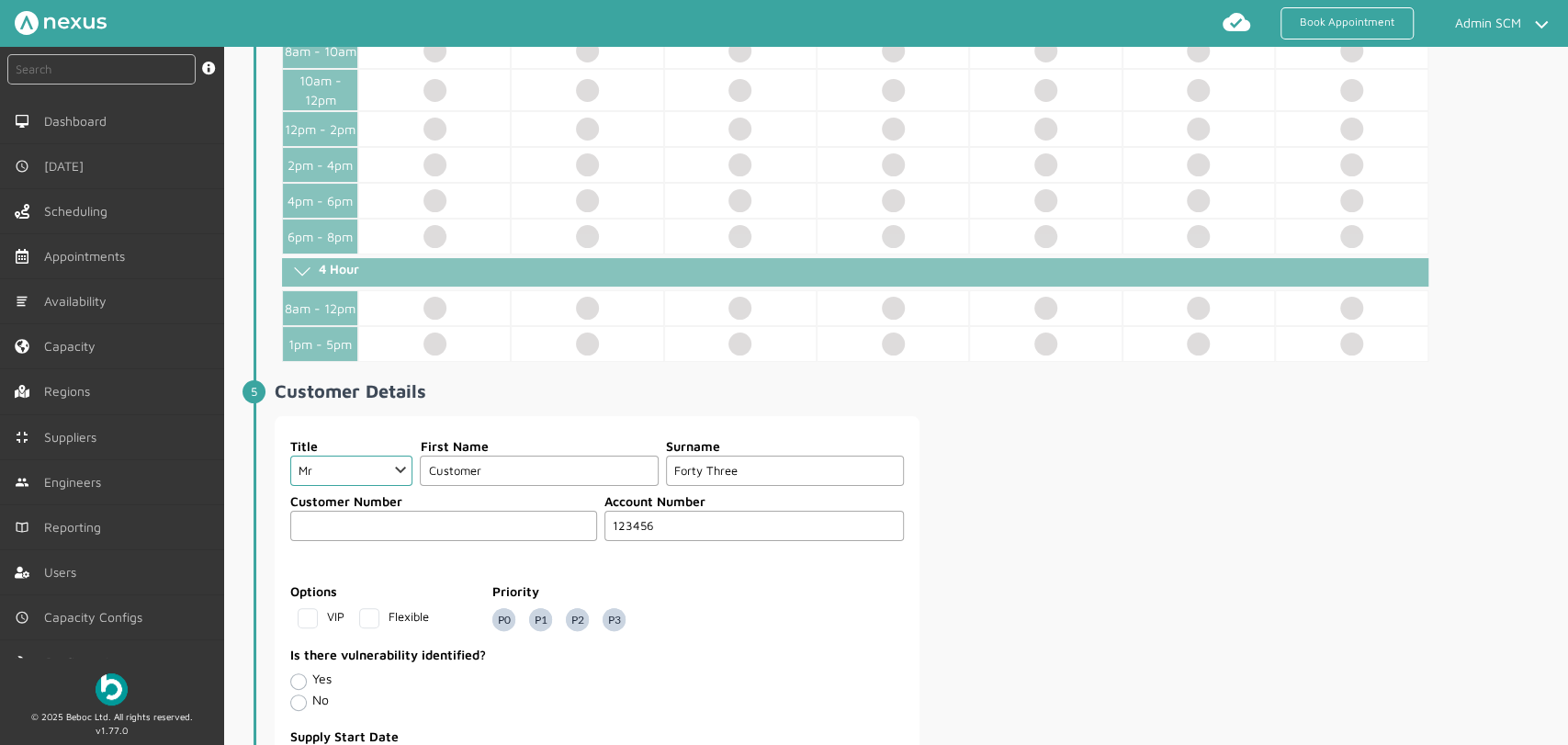
scroll to position [836, 0]
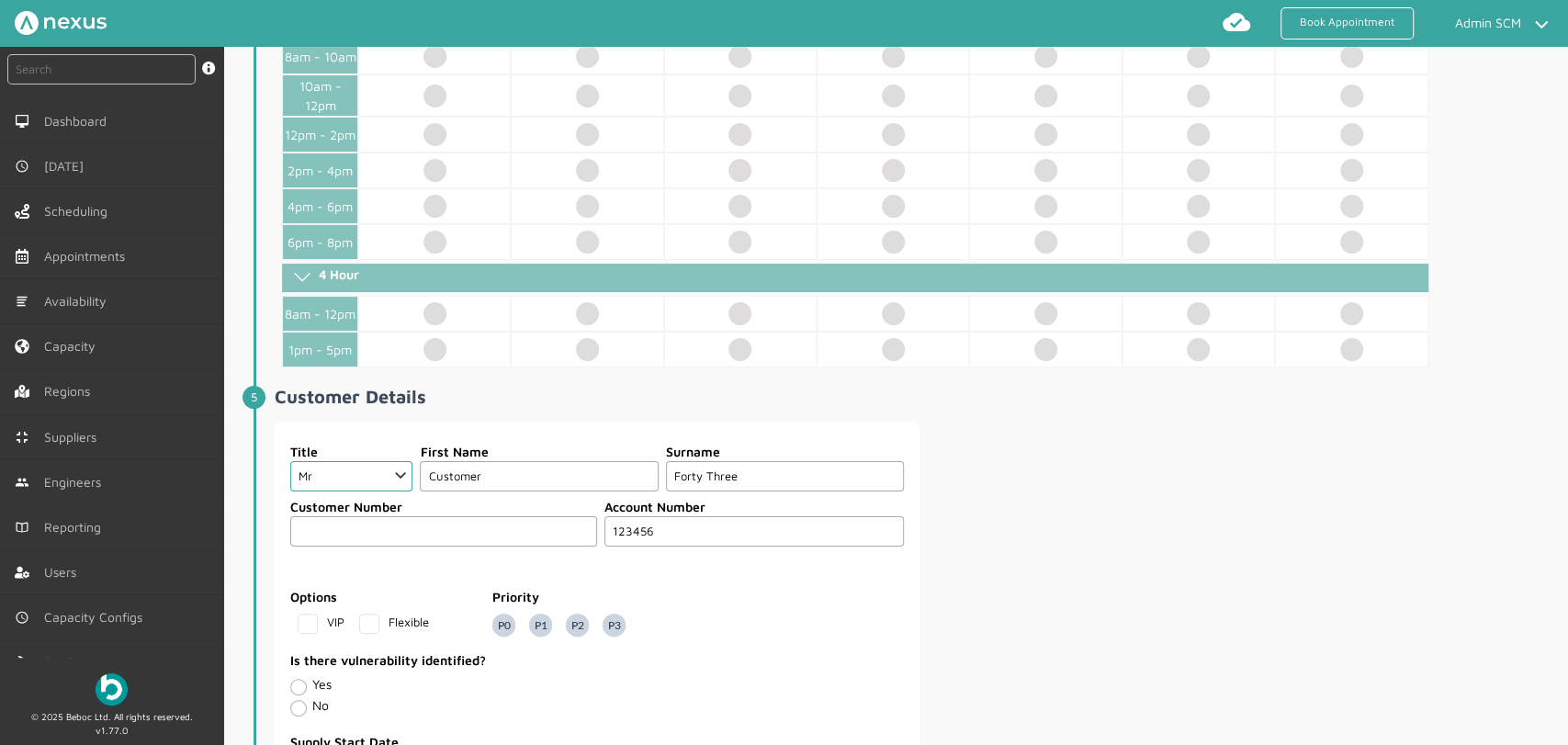
click at [496, 527] on input "text" at bounding box center [444, 531] width 307 height 30
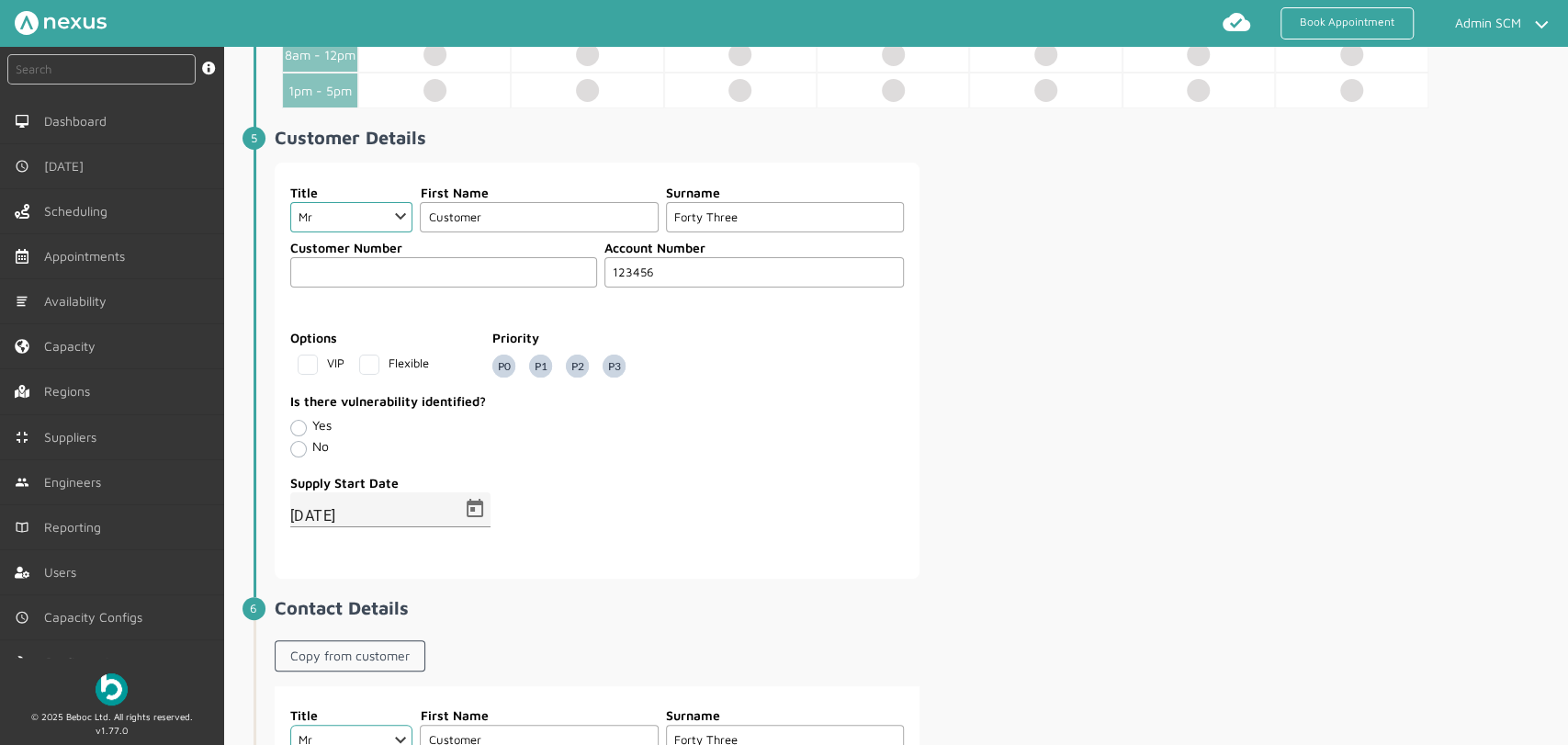
scroll to position [1141, 0]
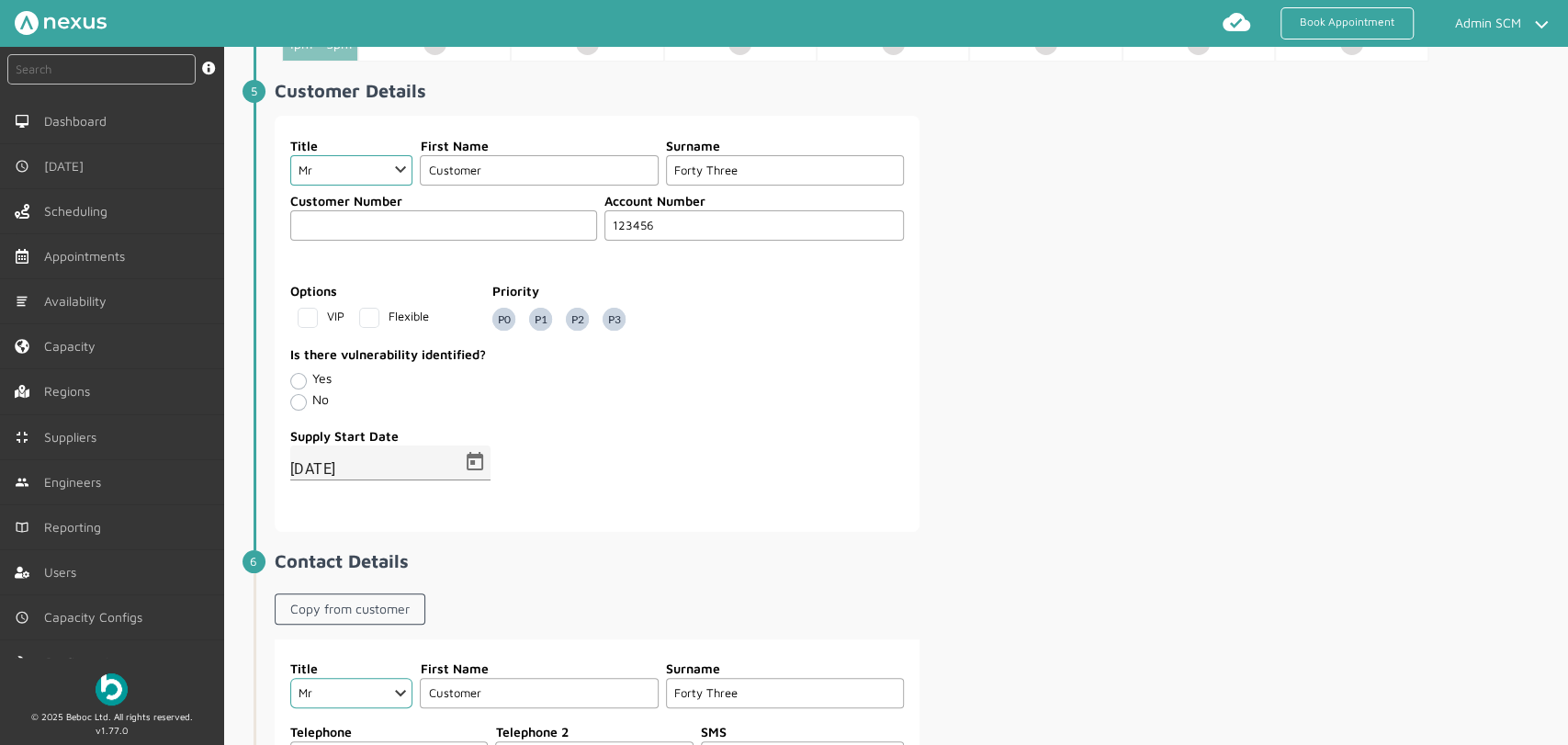
click at [790, 505] on fieldset "Supply Start Date 01/09/2025" at bounding box center [597, 469] width 615 height 95
click at [312, 378] on label "Yes" at bounding box center [322, 378] width 20 height 16
click at [297, 378] on input "Yes" at bounding box center [298, 380] width 15 height 19
radio input "true"
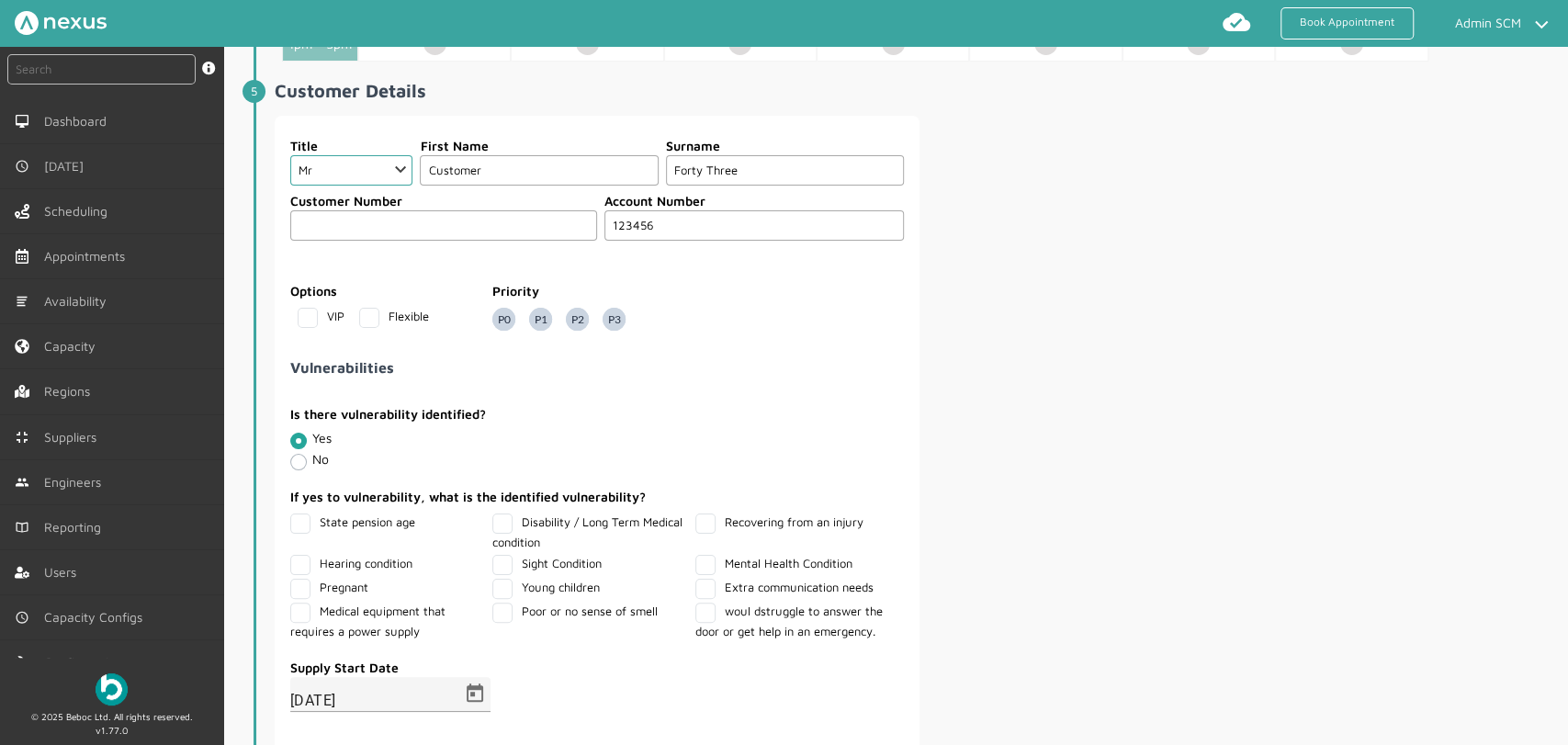
click at [312, 466] on label "No" at bounding box center [321, 459] width 17 height 16
click at [295, 466] on input "No" at bounding box center [298, 461] width 15 height 19
radio input "true"
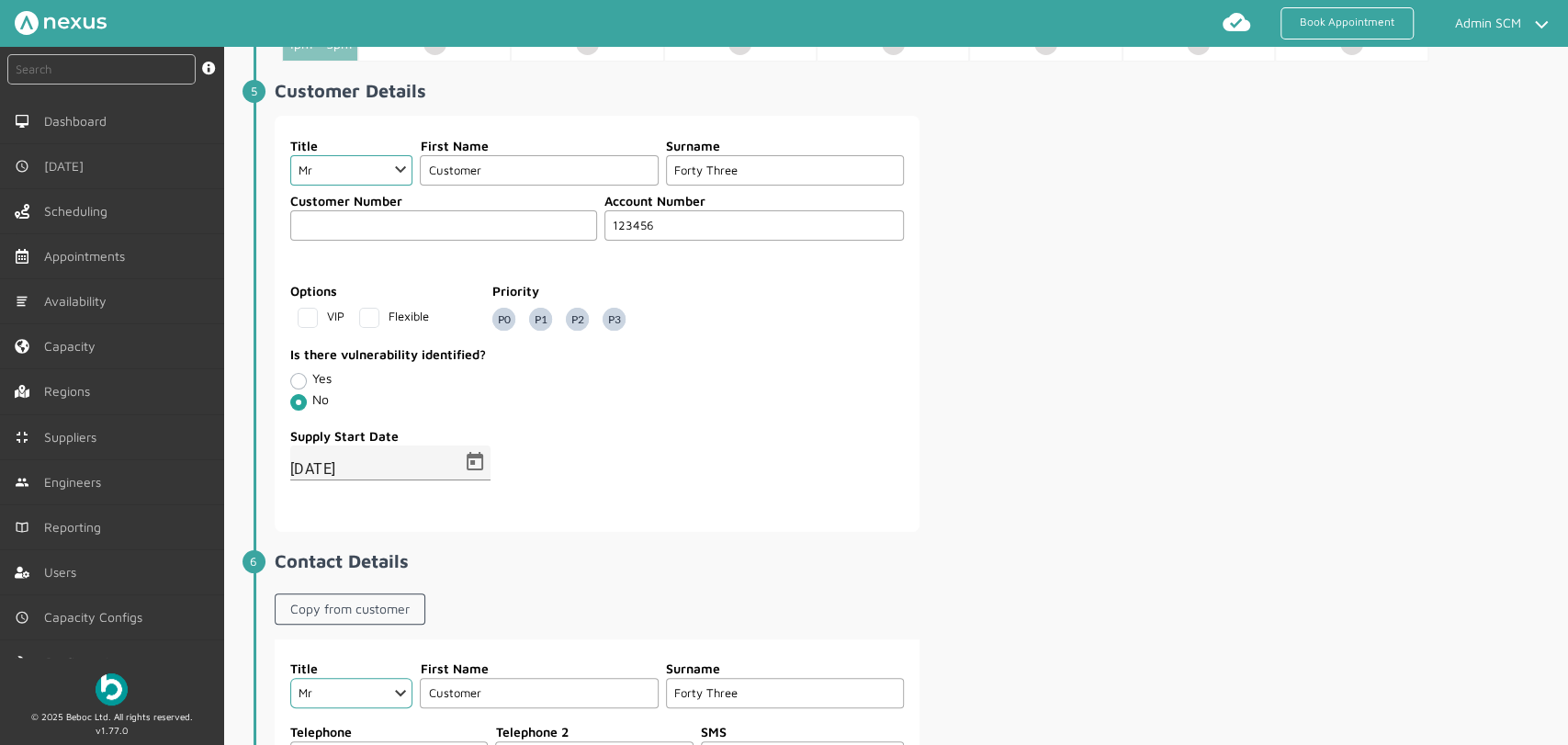
click at [611, 404] on div "No" at bounding box center [597, 403] width 613 height 21
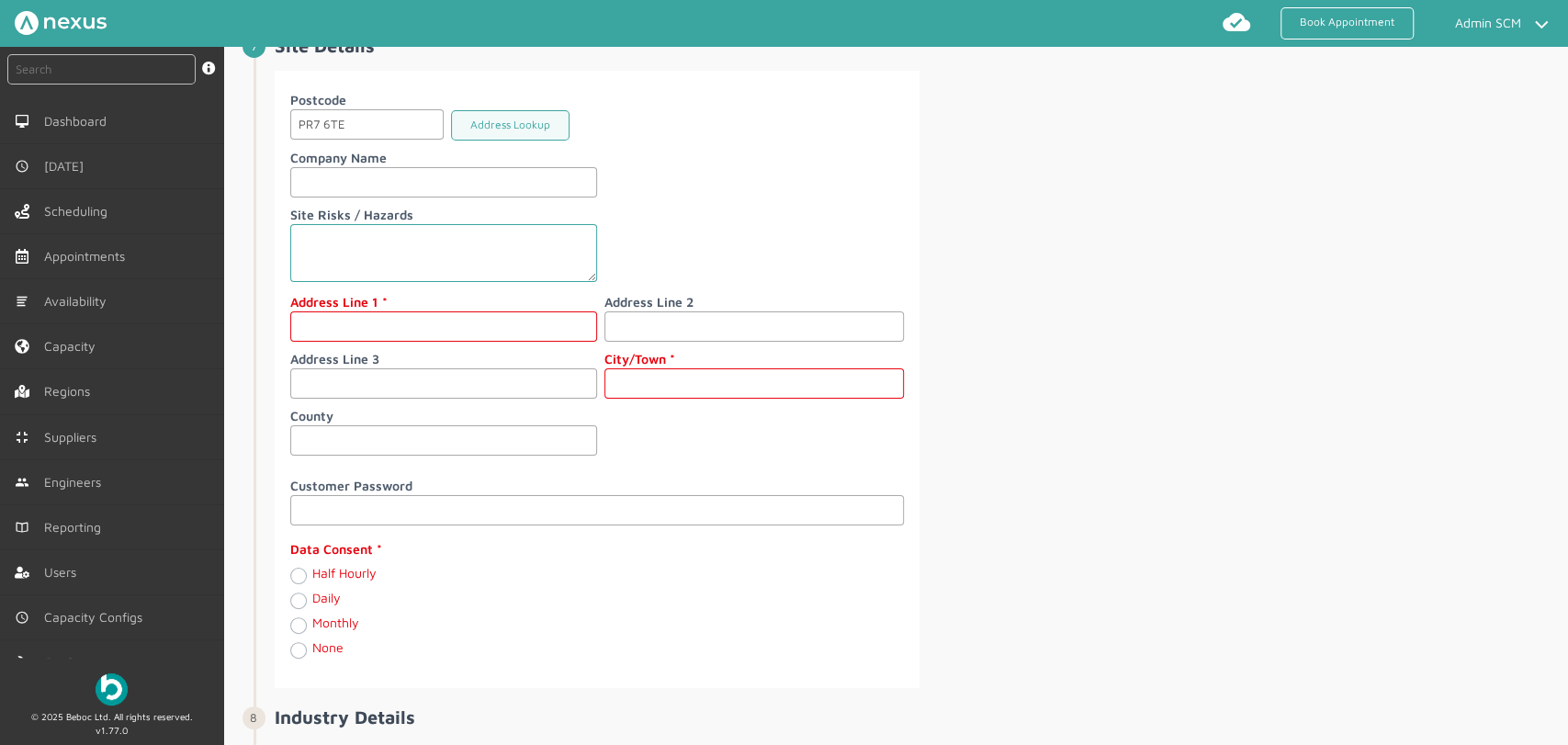
scroll to position [2060, 0]
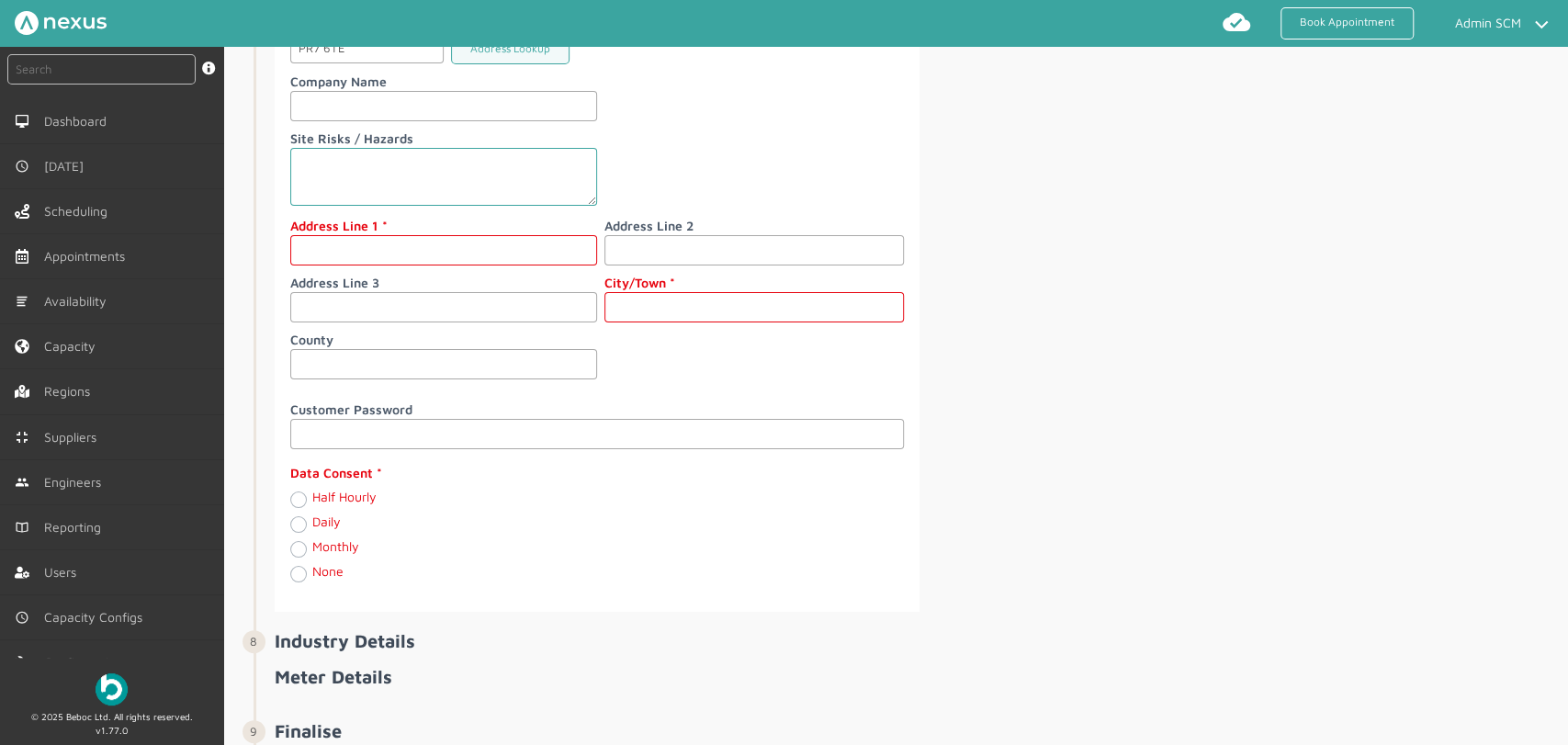
click at [421, 254] on input "text" at bounding box center [444, 251] width 307 height 30
click at [315, 244] on input "text" at bounding box center [444, 251] width 307 height 30
type input "[STREET_ADDRESS]"
click at [708, 317] on div "Postcode PR7 6TE Address Lookup Company Name Site Risks / Hazards Address Line …" at bounding box center [597, 200] width 613 height 372
click at [704, 297] on input "text" at bounding box center [755, 307] width 299 height 30
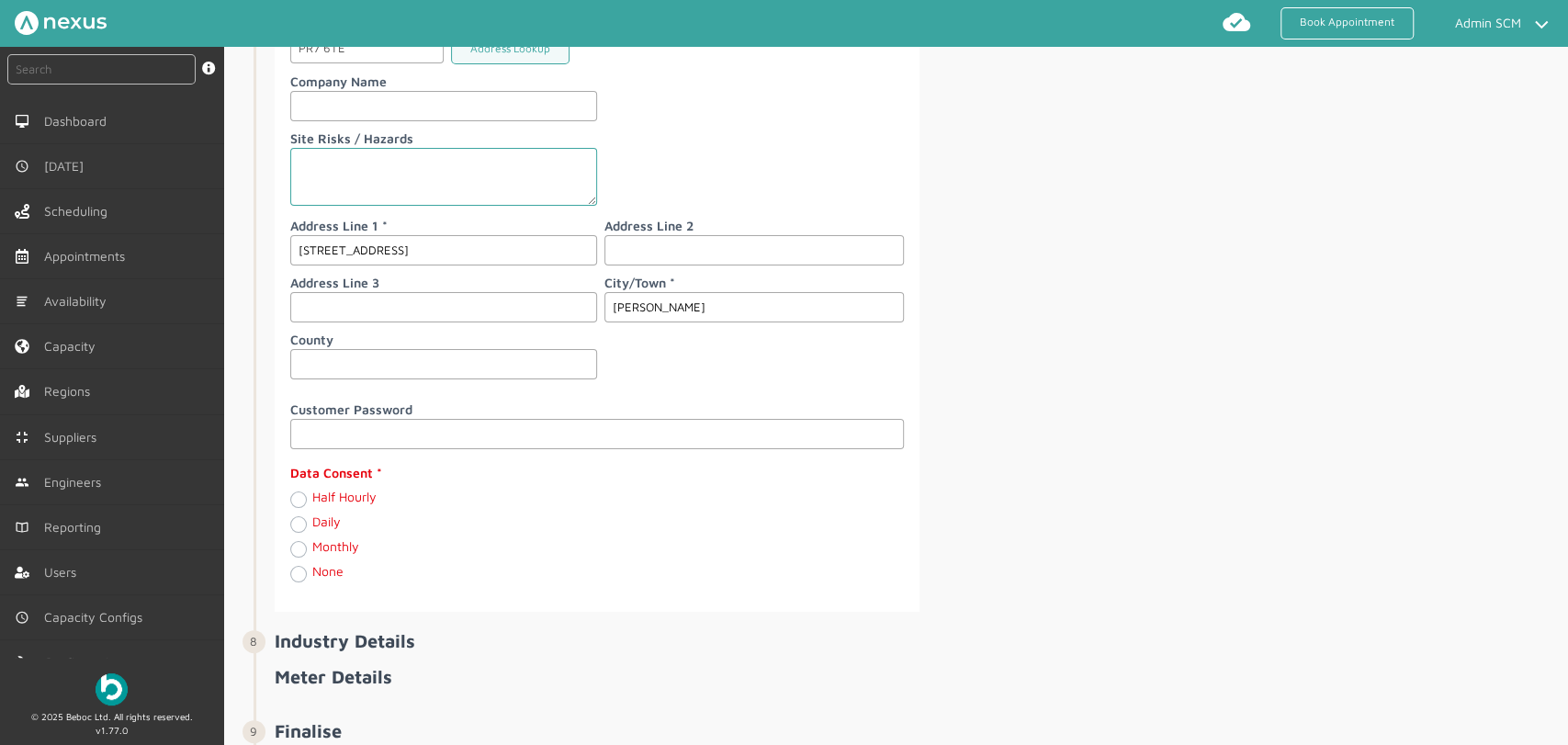
type input "[PERSON_NAME]"
click at [312, 497] on label "Half Hourly" at bounding box center [344, 496] width 65 height 16
click at [297, 497] on Hourly "Half Hourly" at bounding box center [298, 499] width 15 height 19
radio Hourly "true"
click at [685, 520] on fieldset "Data Consent Half Hourly Daily Monthly None" at bounding box center [597, 526] width 615 height 139
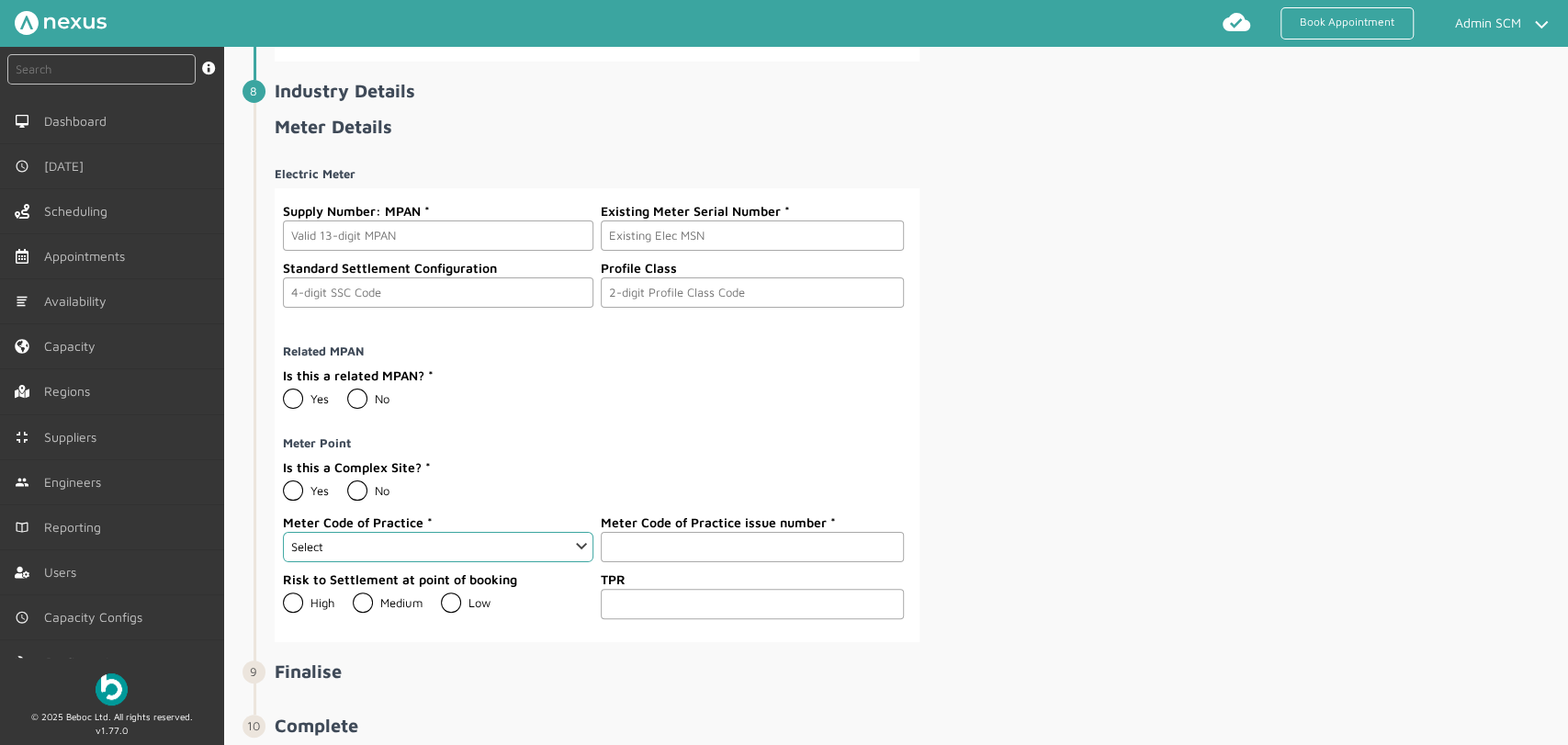
scroll to position [2655, 0]
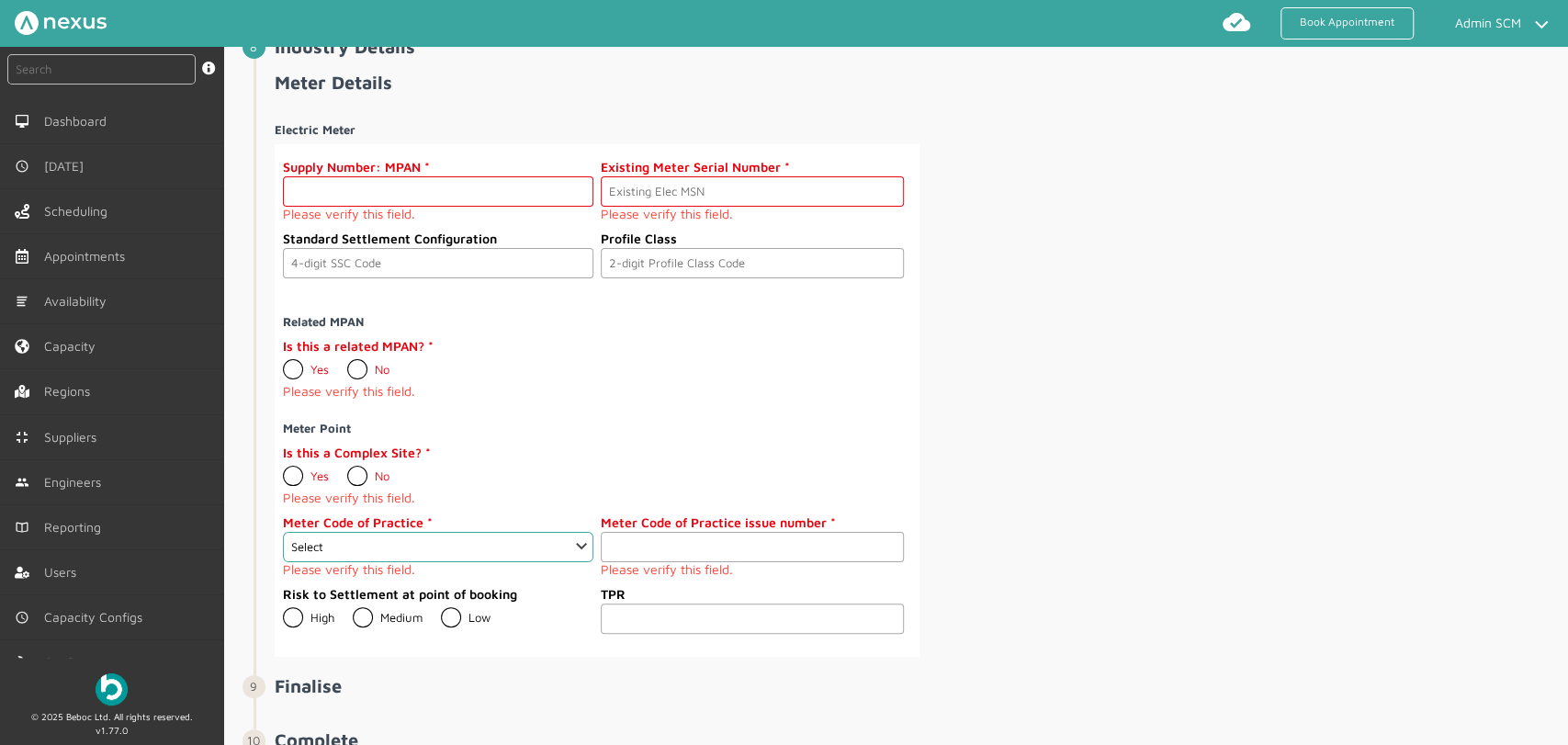
click at [352, 183] on input "text" at bounding box center [439, 192] width 310 height 30
paste input "2302000000003"
type input "2302000000003"
click at [660, 177] on input "text" at bounding box center [753, 192] width 303 height 30
type input "000000"
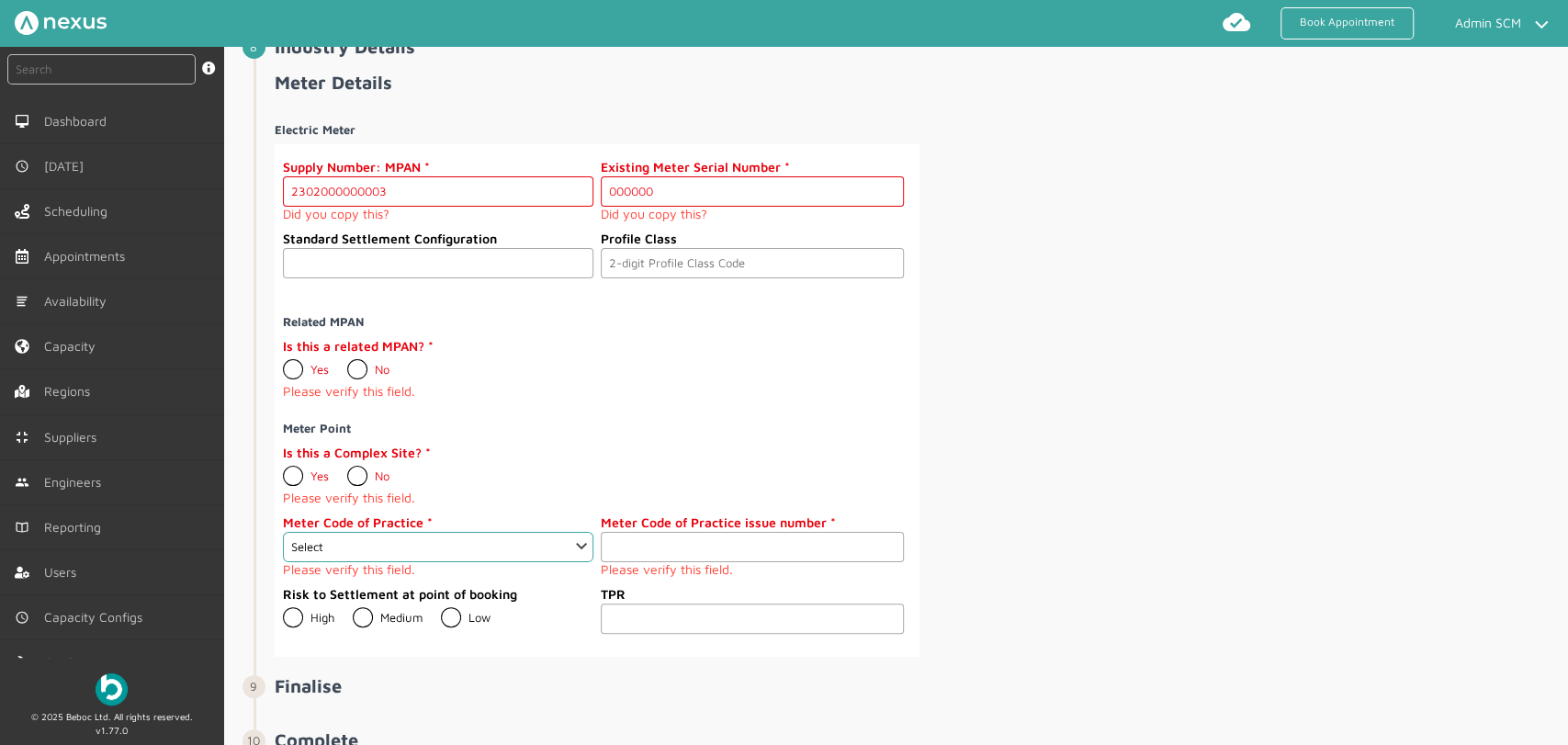
click at [325, 264] on input "text" at bounding box center [439, 263] width 310 height 30
type input "0393"
click at [655, 237] on label "Profile Class" at bounding box center [753, 238] width 303 height 20
click at [640, 258] on input "text" at bounding box center [753, 263] width 303 height 30
type input "01"
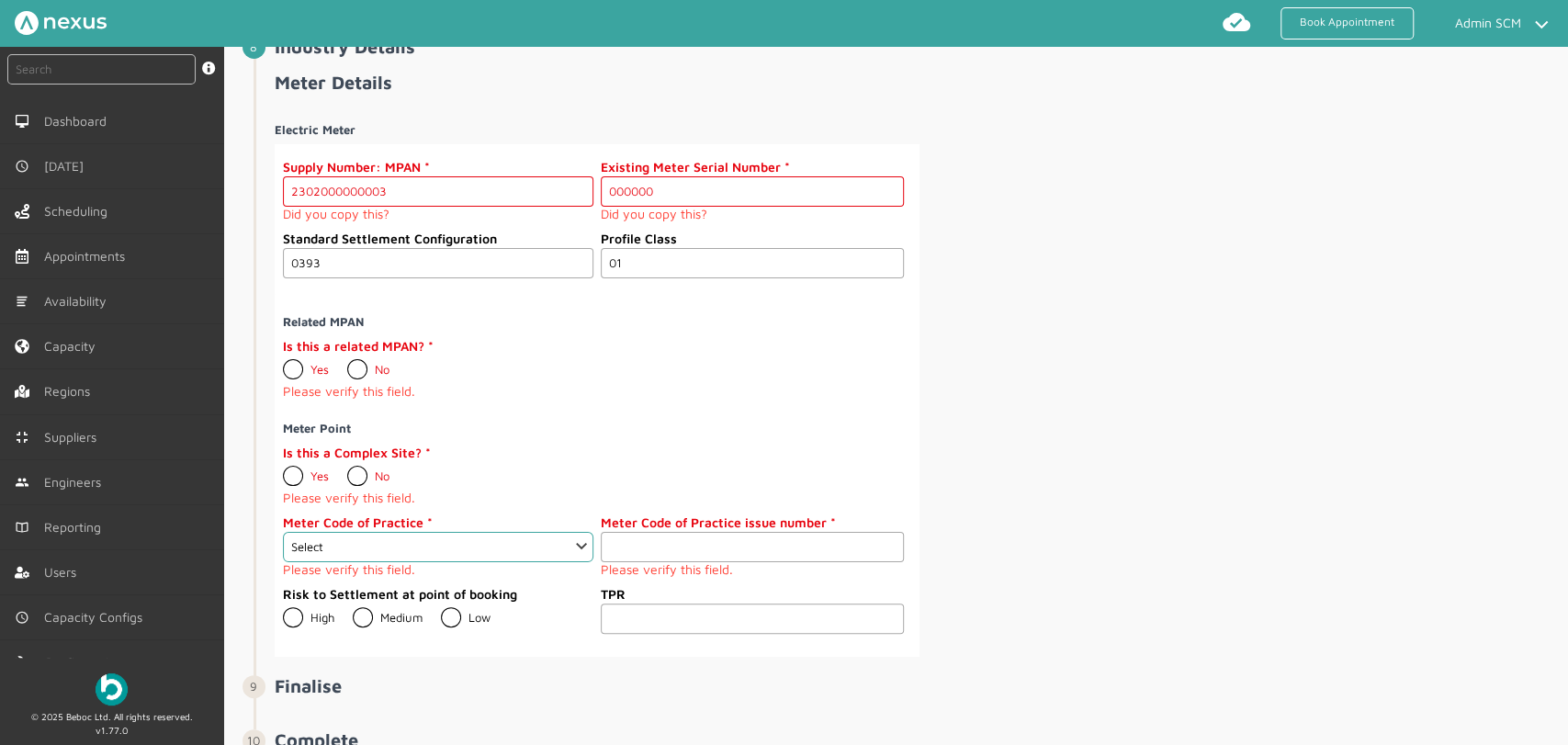
click at [570, 362] on div "Yes No" at bounding box center [439, 365] width 310 height 21
click at [583, 538] on select "Select 1 2 3 4 5 6 7 8 9 10 11" at bounding box center [439, 547] width 310 height 30
click at [354, 365] on label "No" at bounding box center [367, 369] width 42 height 15
click at [347, 363] on input "No" at bounding box center [346, 362] width 1 height 1
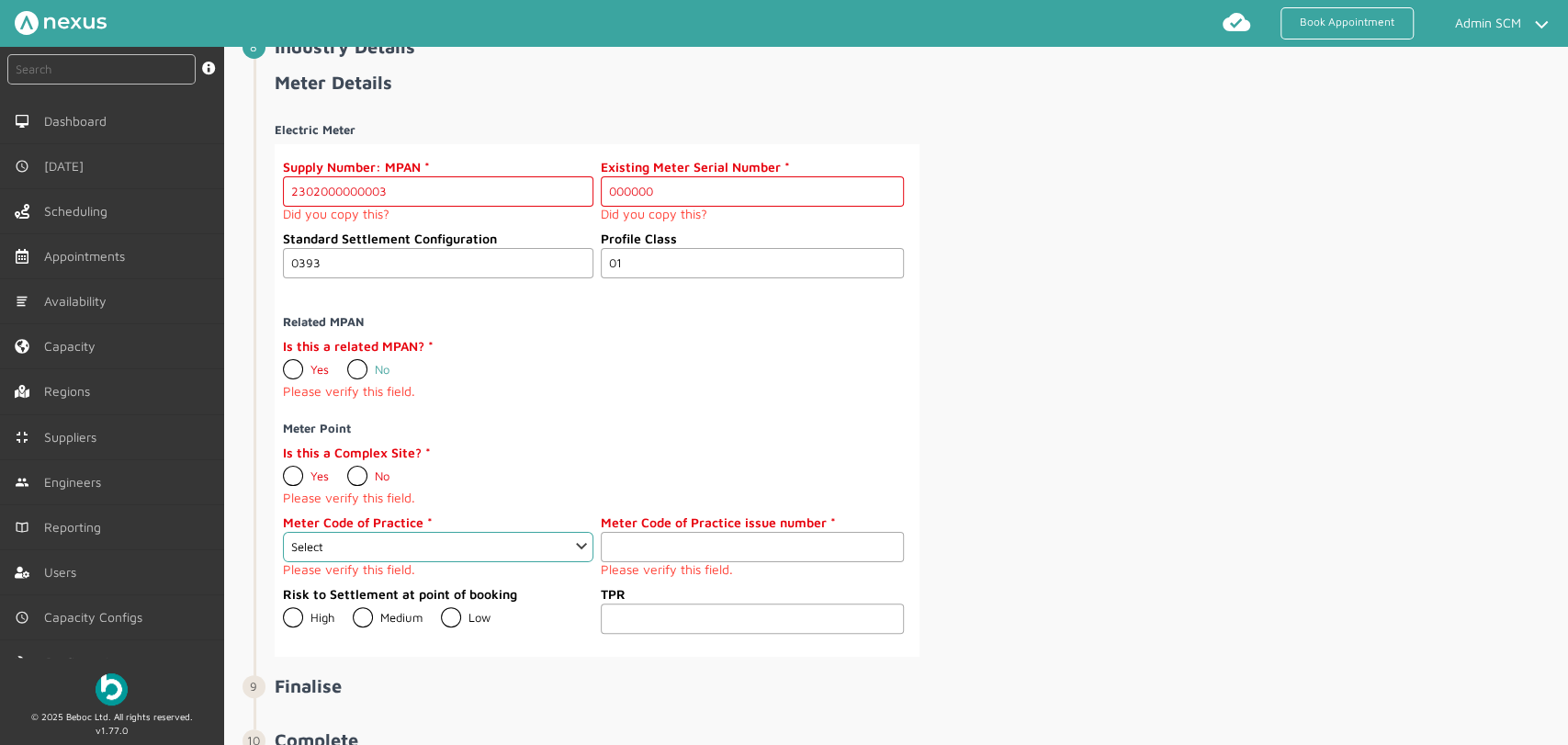
radio input "true"
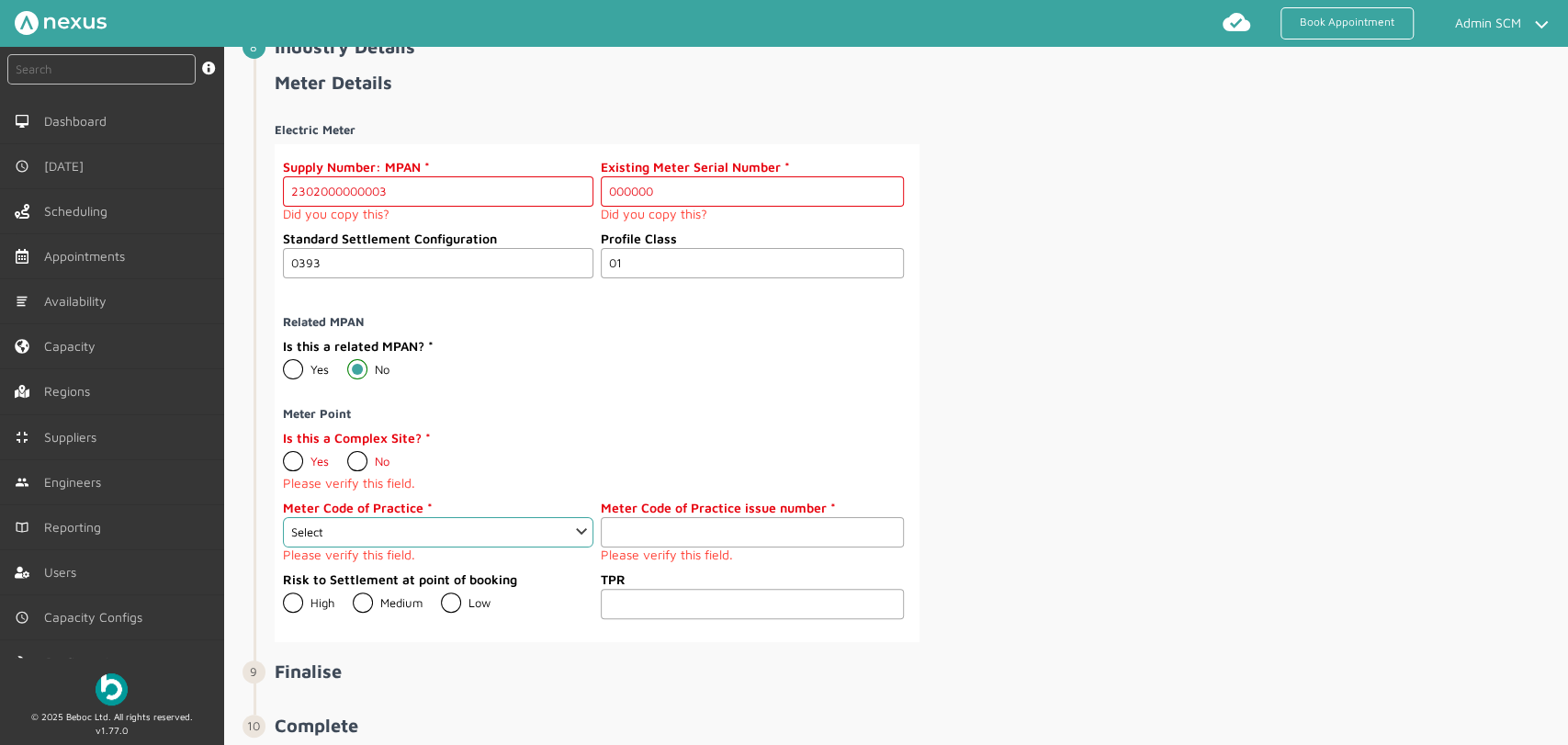
click at [351, 457] on label "No" at bounding box center [367, 461] width 42 height 15
click at [347, 454] on input "No" at bounding box center [346, 453] width 1 height 1
radio input "true"
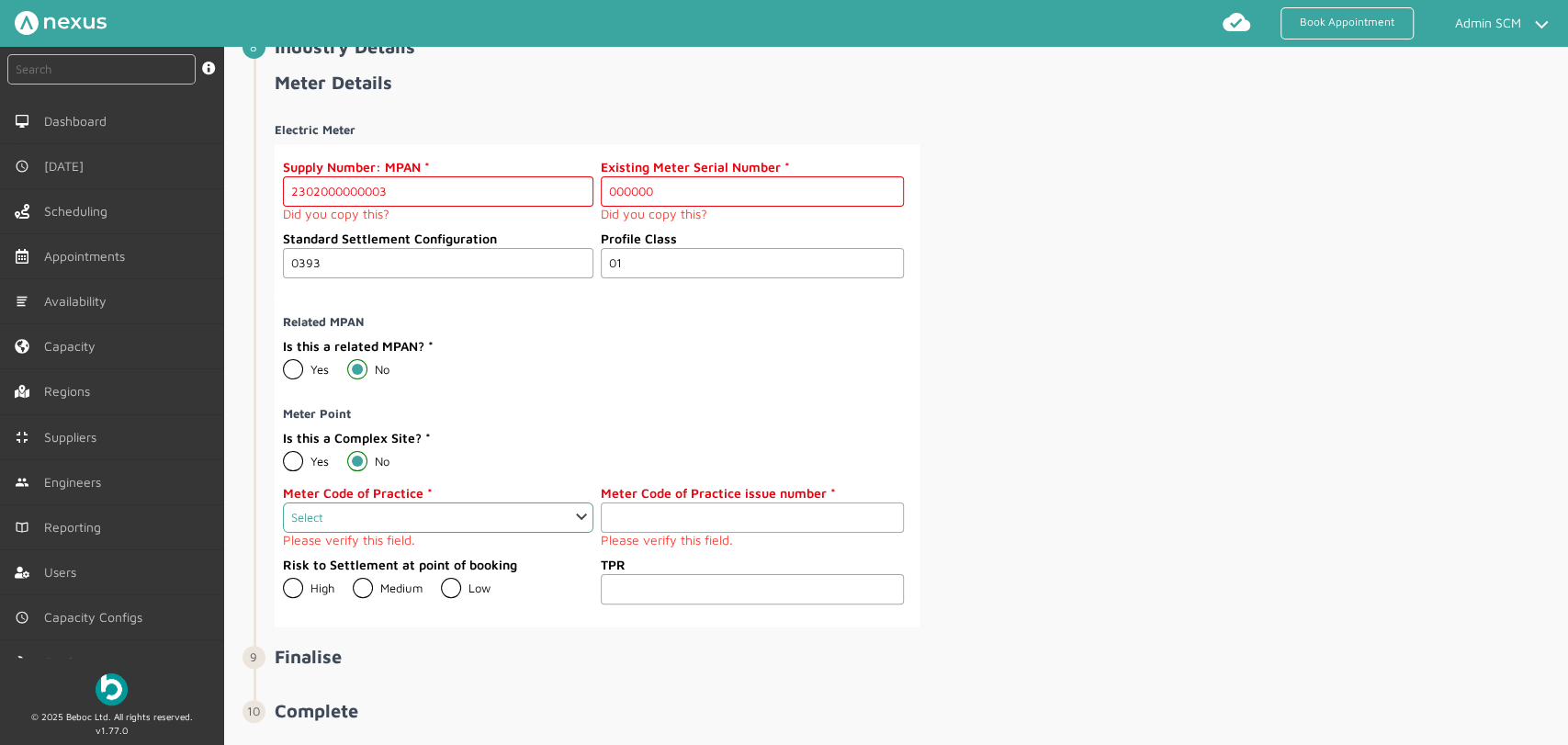
click at [558, 518] on select "Select 1 2 3 4 5 6 7 8 9 10 11" at bounding box center [439, 518] width 310 height 30
click at [811, 428] on div "Is this a Complex Site? Yes No" at bounding box center [594, 455] width 621 height 55
click at [686, 536] on small "Please verify this field." at bounding box center [753, 540] width 303 height 15
click at [696, 507] on input "number" at bounding box center [753, 518] width 303 height 30
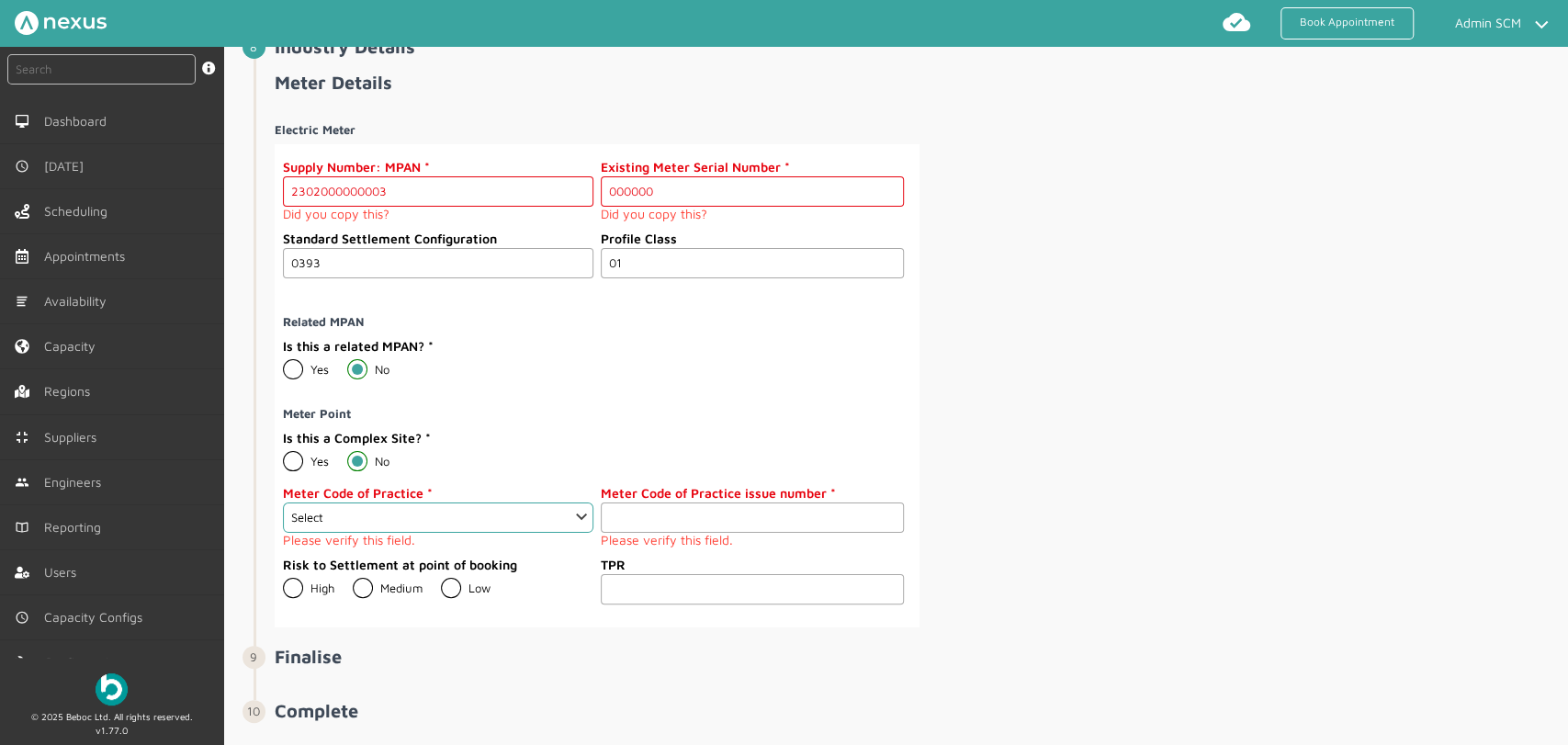
click at [718, 391] on fieldset "Related MPAN Is this a related MPAN? Yes No Meter Point Is this a Complex Site?…" at bounding box center [594, 456] width 623 height 326
click at [1230, 430] on div "Electric Meter Supply Number: MPAN 2302000000003 Did you copy this? Existing Me…" at bounding box center [920, 367] width 1290 height 520
click at [406, 503] on select "Select 1 2 3 4 5 6 7 8 9 10 11" at bounding box center [439, 518] width 310 height 30
select select "2: 2"
click at [283, 503] on select "Select 1 2 3 4 5 6 7 8 9 10 11" at bounding box center [439, 518] width 310 height 30
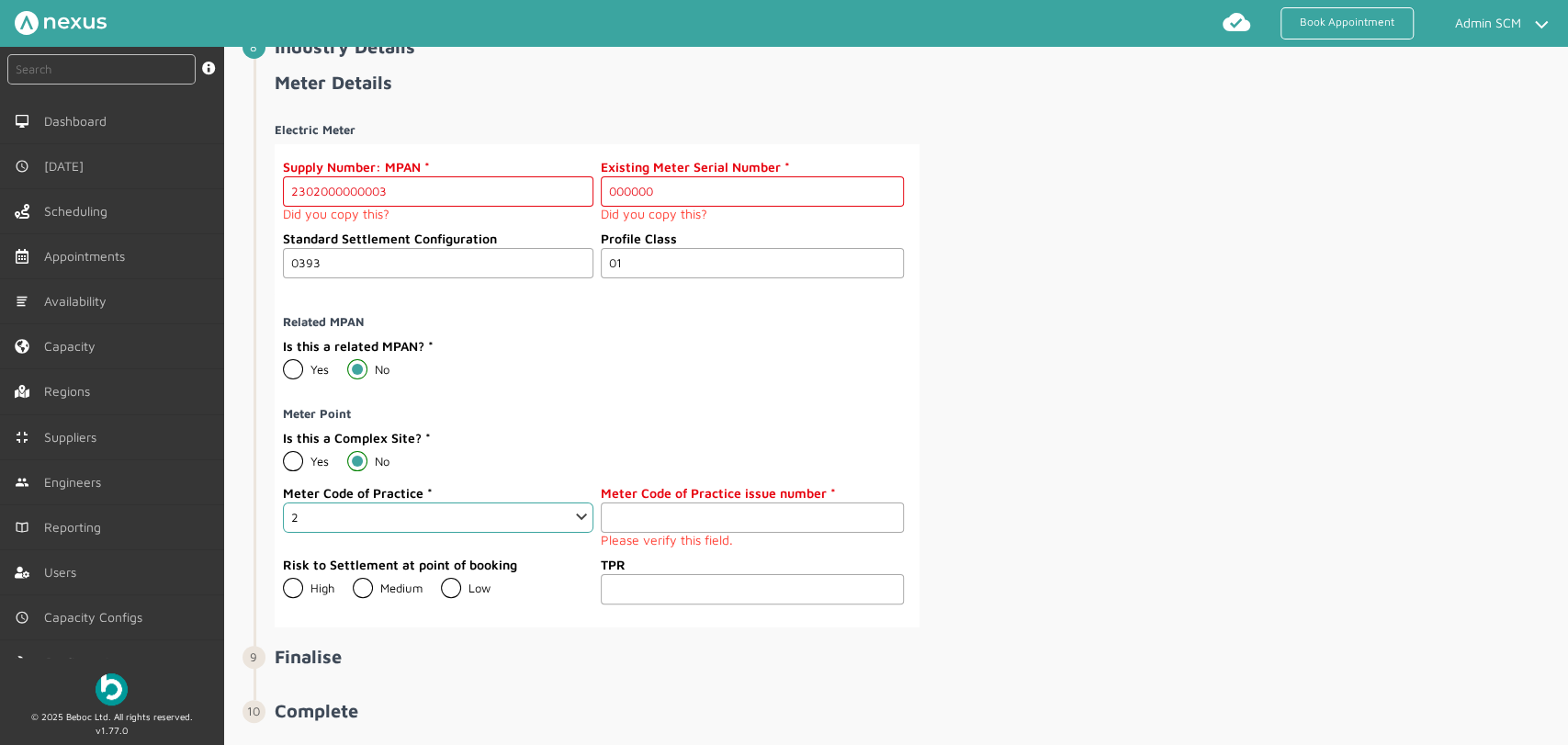
click at [635, 503] on input "number" at bounding box center [753, 518] width 303 height 30
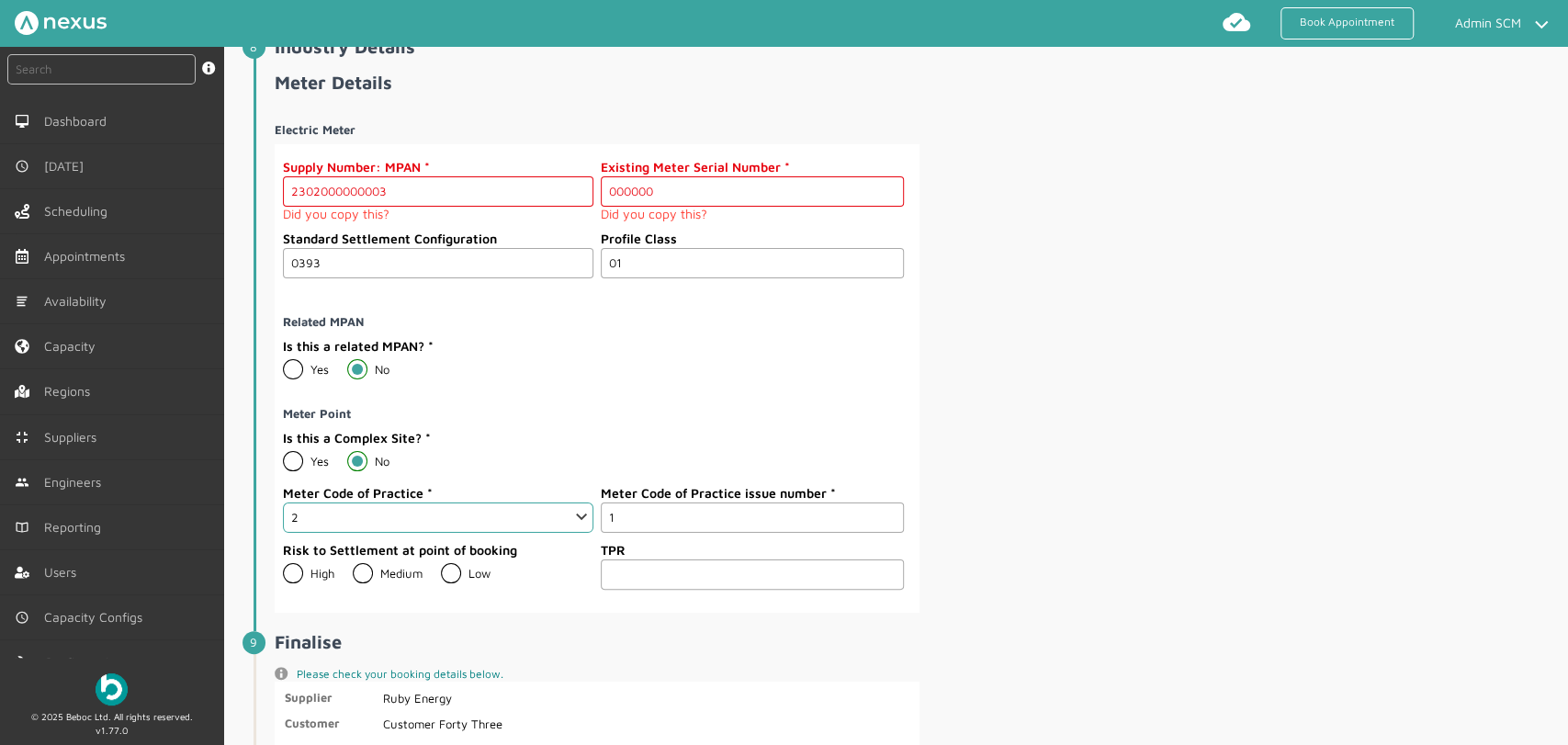
click at [880, 505] on input "1" at bounding box center [753, 518] width 303 height 30
click at [882, 505] on input "2" at bounding box center [753, 518] width 303 height 30
click at [888, 507] on input "3" at bounding box center [753, 518] width 303 height 30
click at [888, 507] on input "4" at bounding box center [753, 518] width 303 height 30
click at [888, 507] on input "5" at bounding box center [753, 518] width 303 height 30
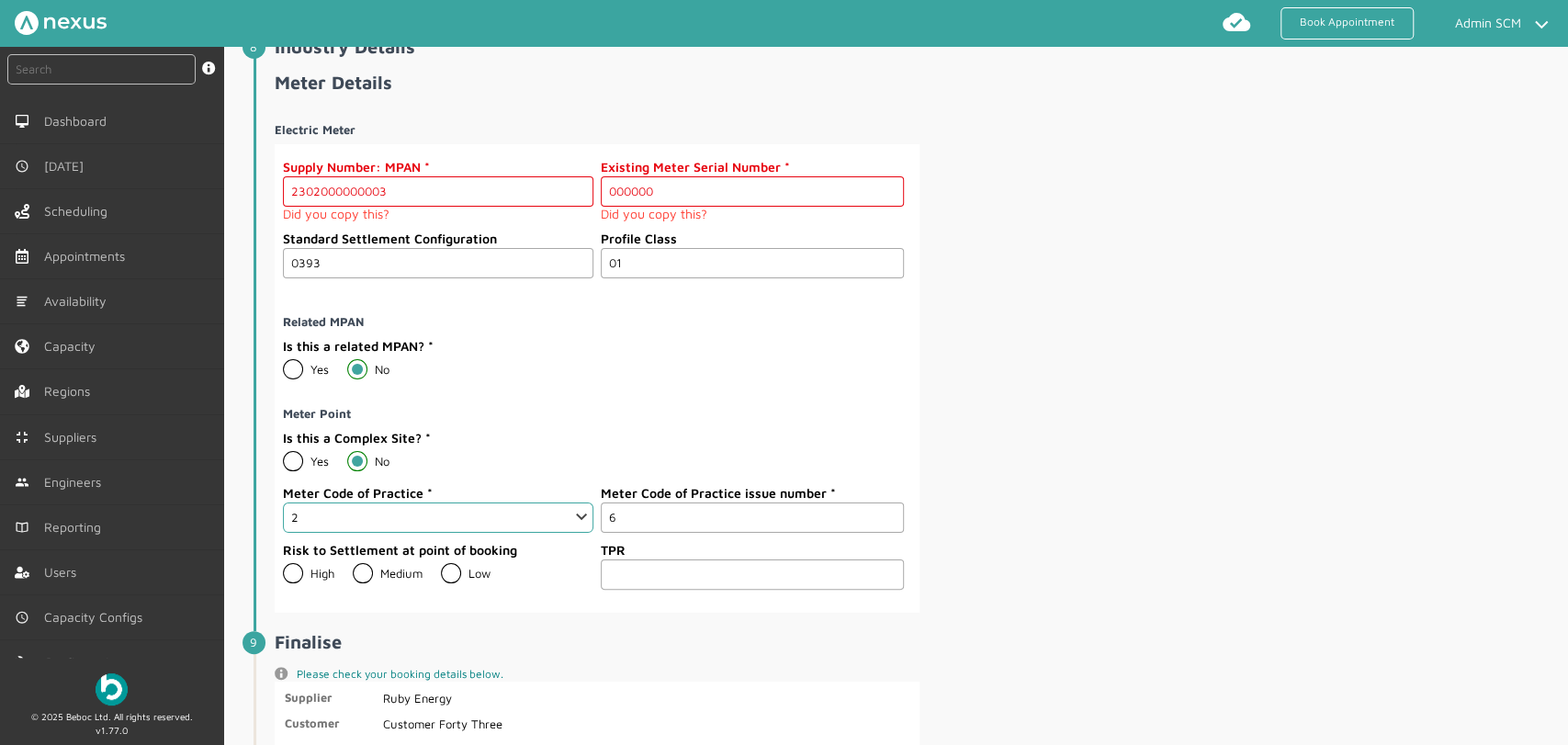
click at [888, 507] on input "6" at bounding box center [753, 518] width 303 height 30
click at [888, 507] on input "7" at bounding box center [753, 518] width 303 height 30
type input "6"
click at [885, 511] on input "6" at bounding box center [753, 518] width 303 height 30
click at [1036, 537] on div "Electric Meter Supply Number: MPAN 2302000000003 Did you copy this? Existing Me…" at bounding box center [920, 360] width 1290 height 505
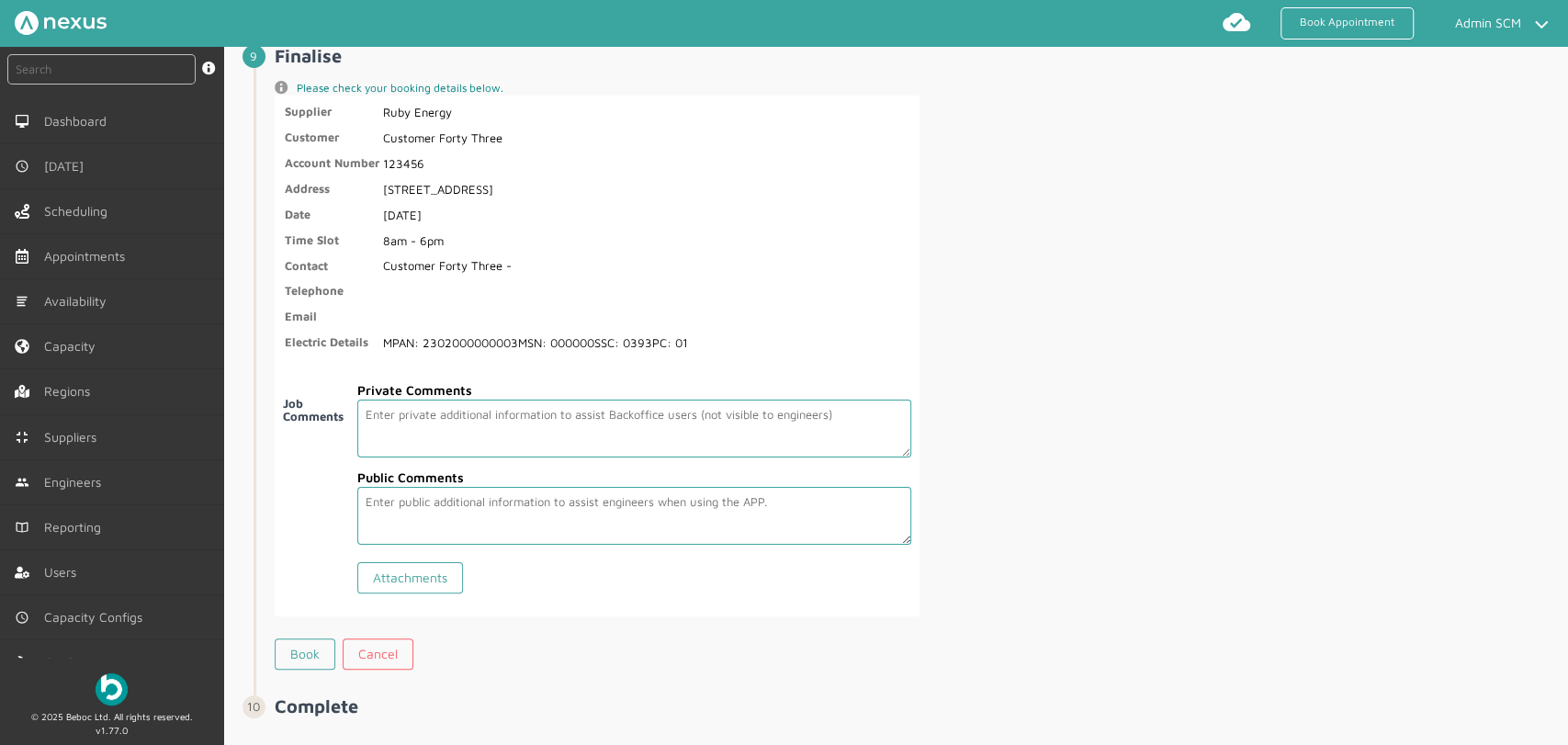
scroll to position [3264, 0]
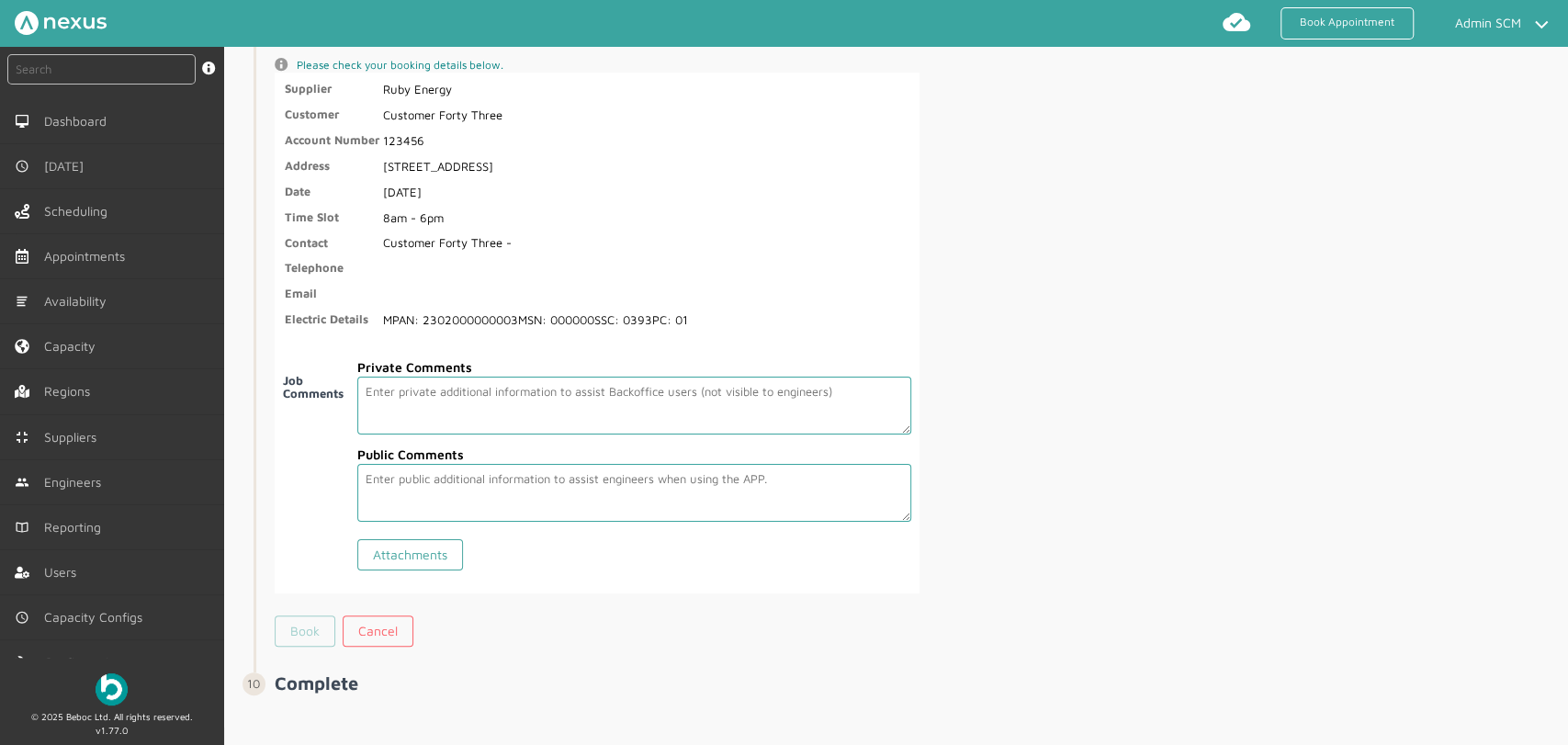
click at [301, 625] on link "Book" at bounding box center [305, 630] width 61 height 31
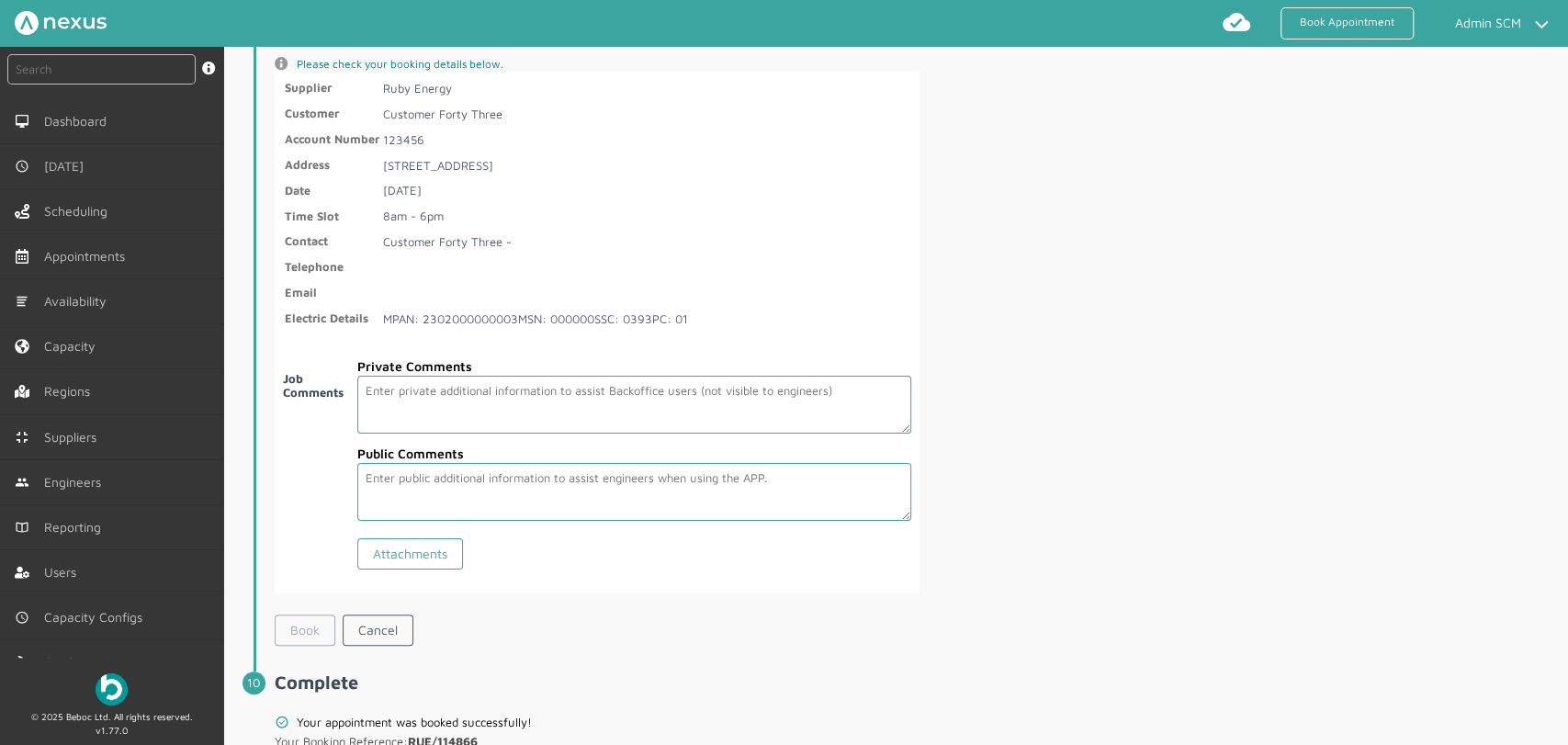
scroll to position [3335, 0]
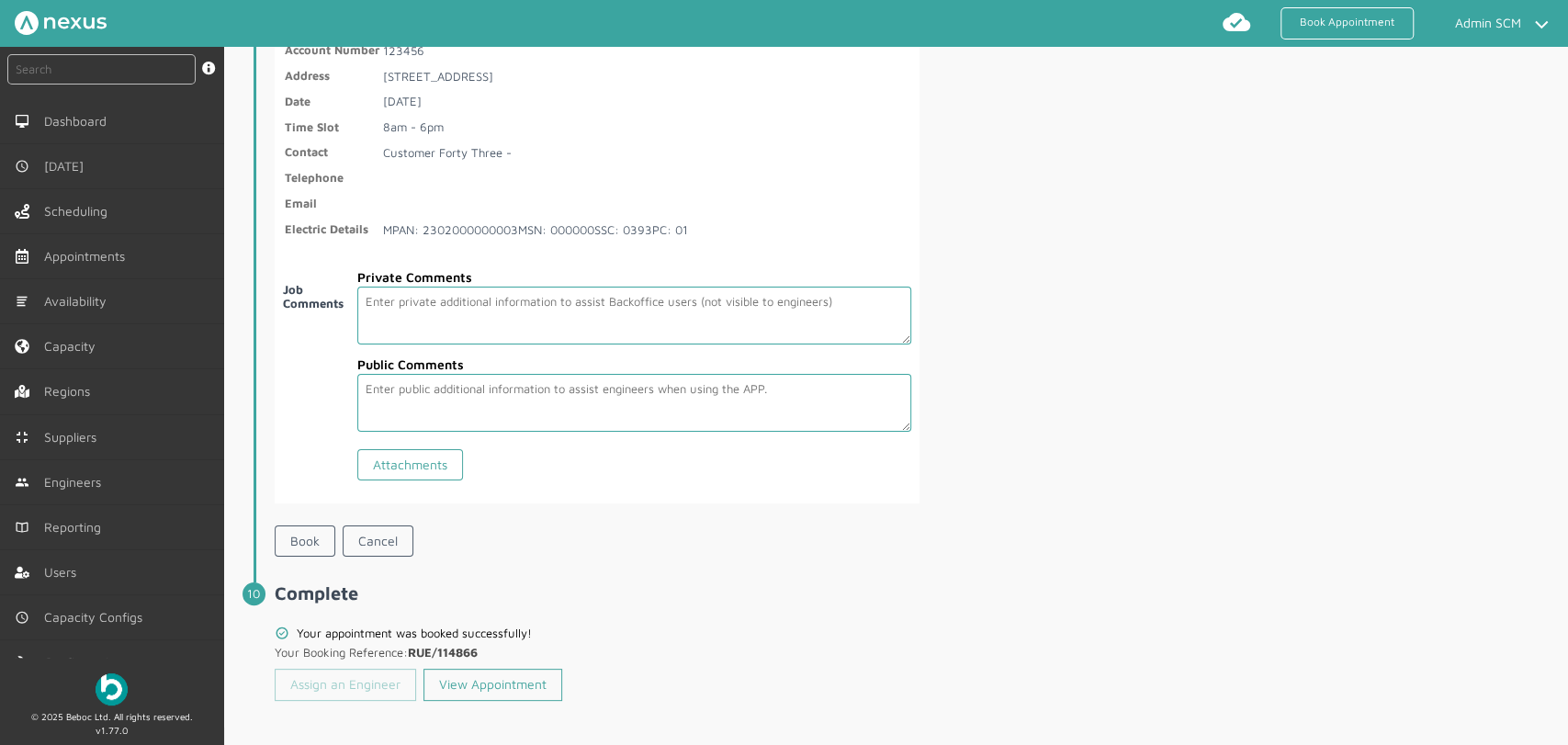
click at [352, 684] on link "Assign an Engineer" at bounding box center [345, 683] width 141 height 31
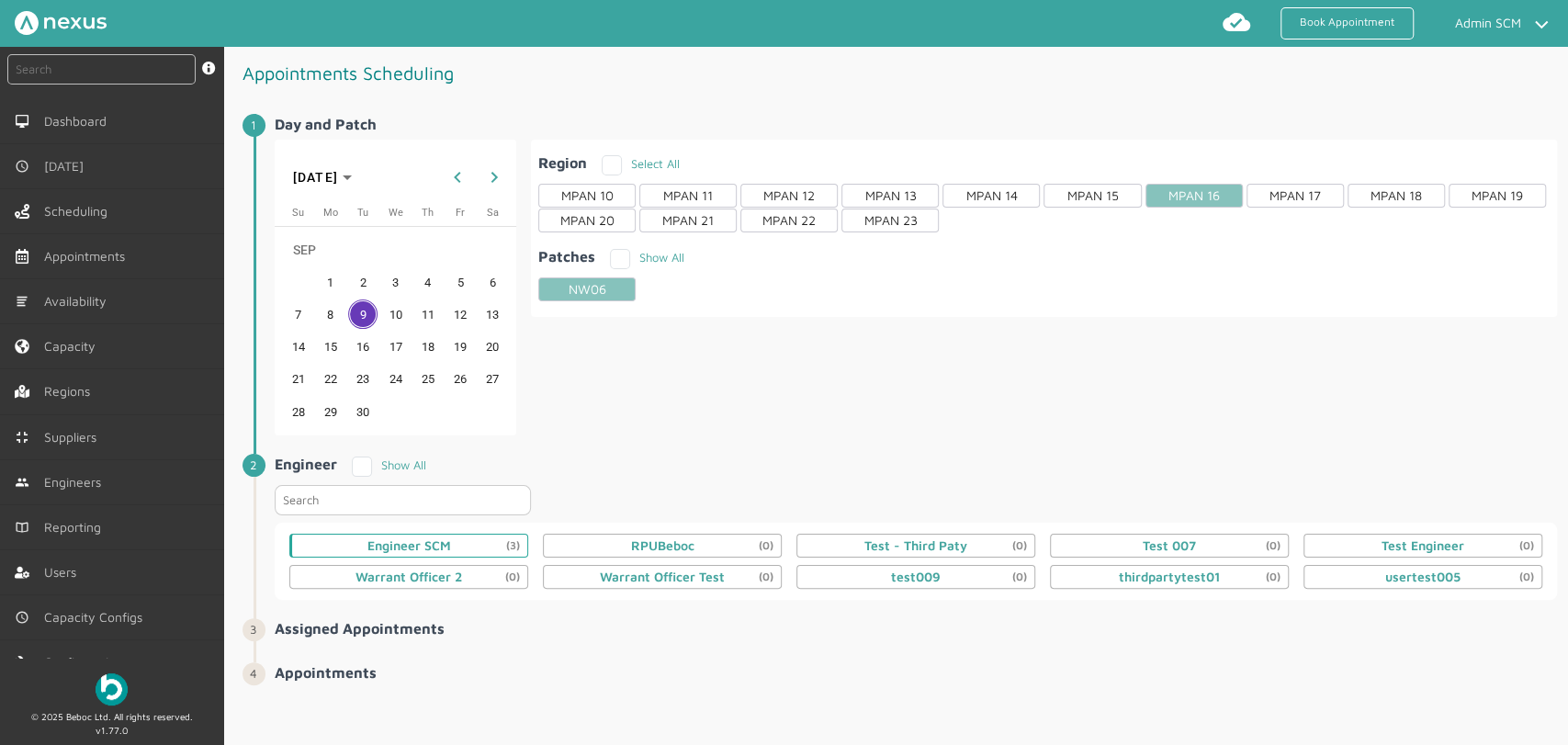
click at [434, 546] on div "Engineer SCM (3)" at bounding box center [409, 546] width 83 height 15
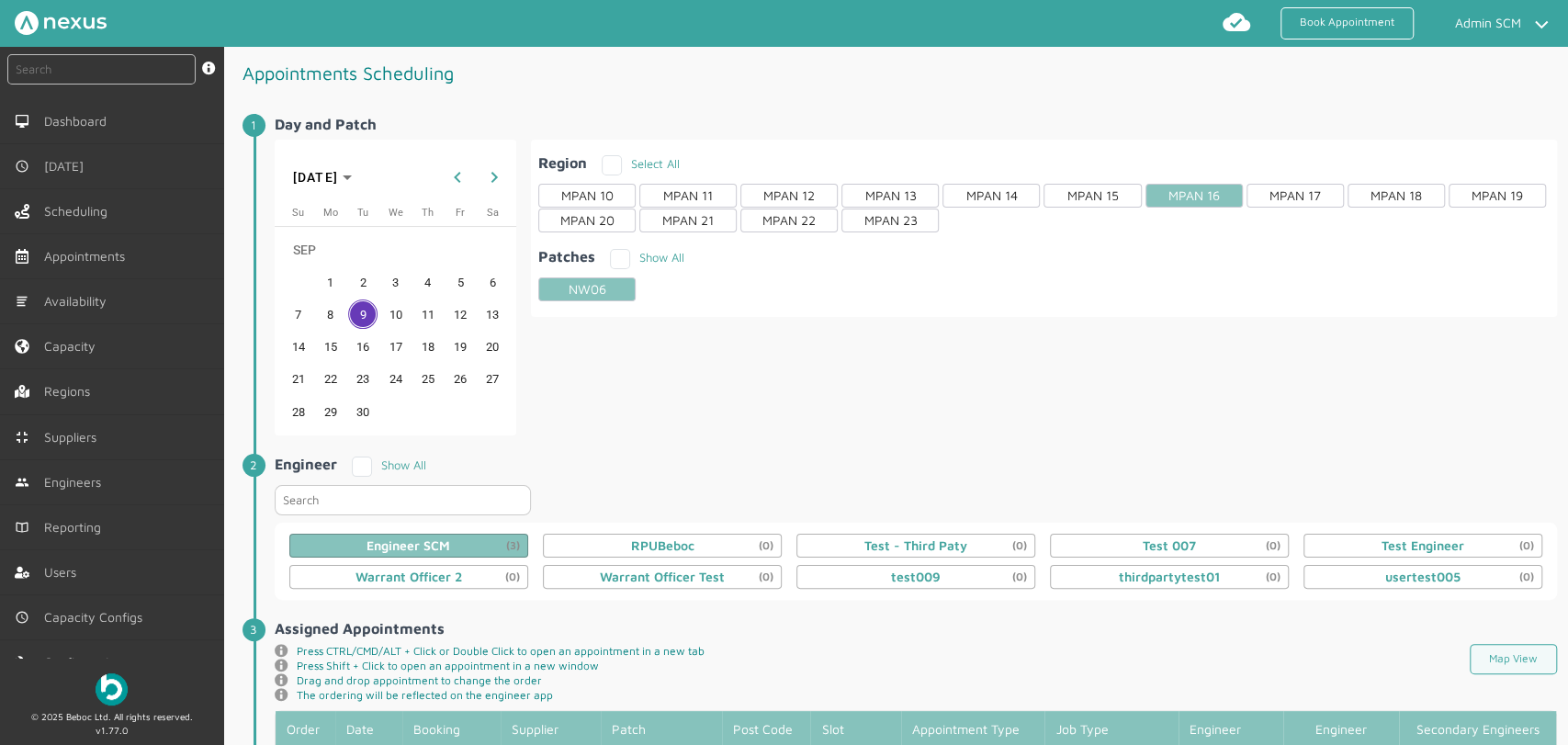
scroll to position [418, 0]
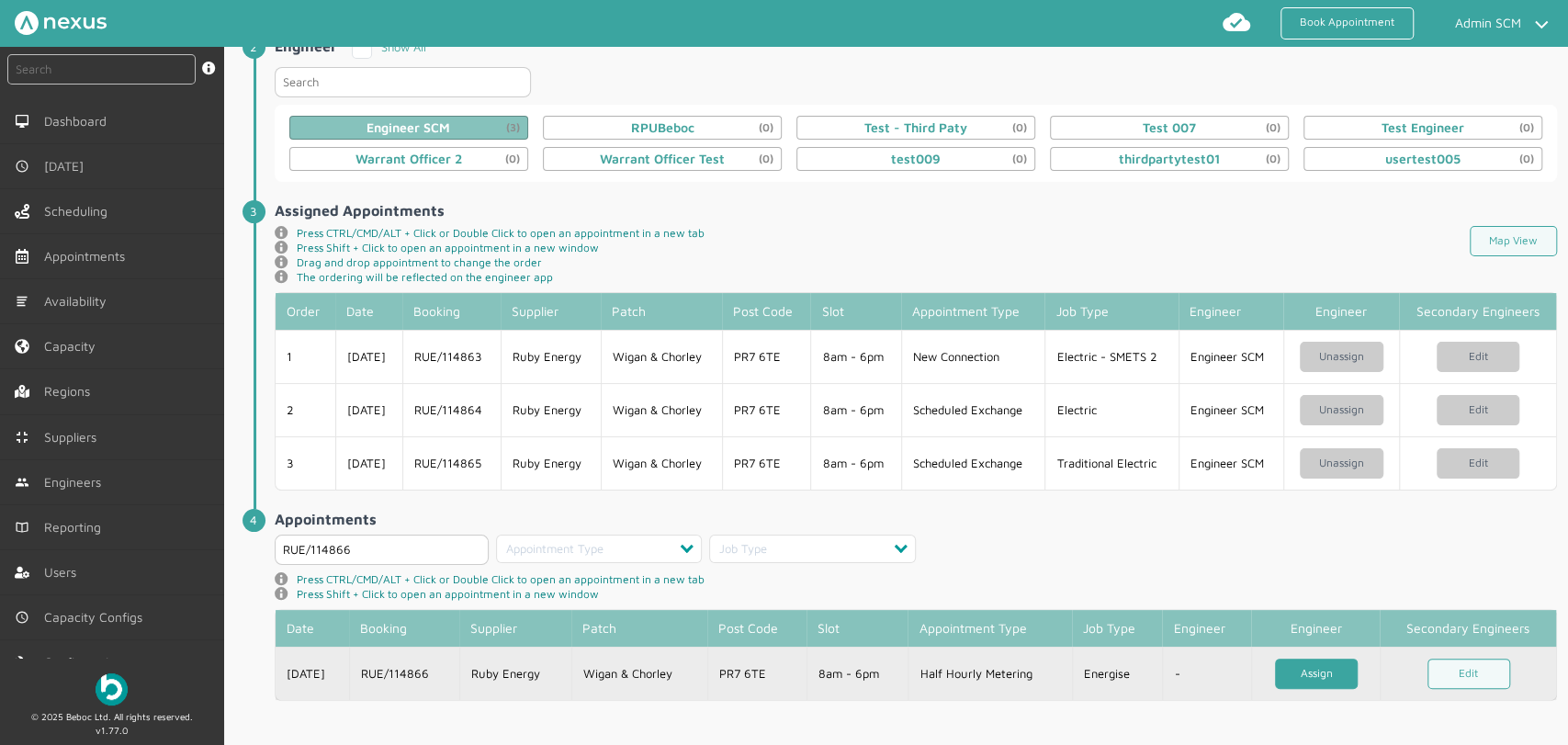
click at [1334, 669] on link "Assign" at bounding box center [1316, 674] width 82 height 30
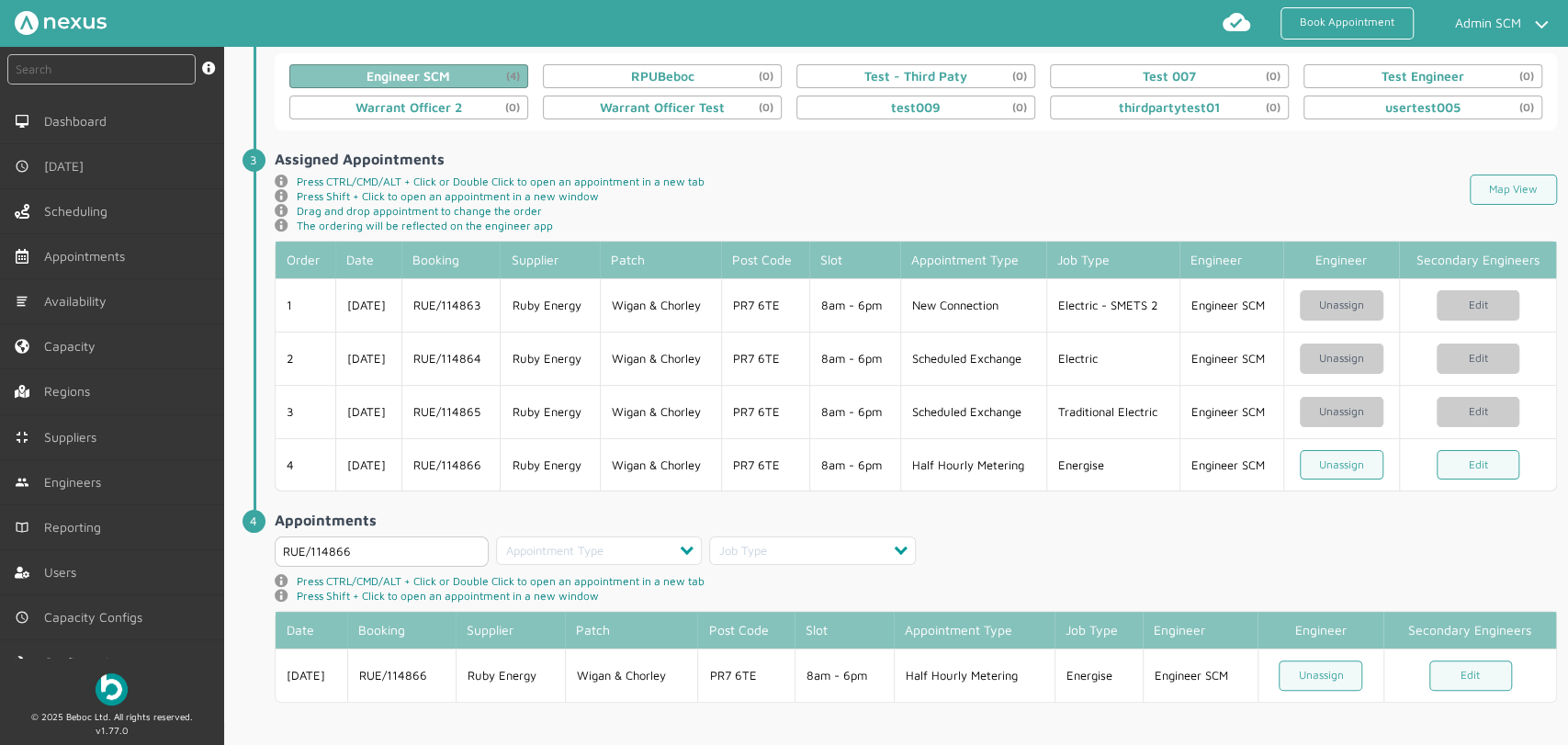
scroll to position [470, 0]
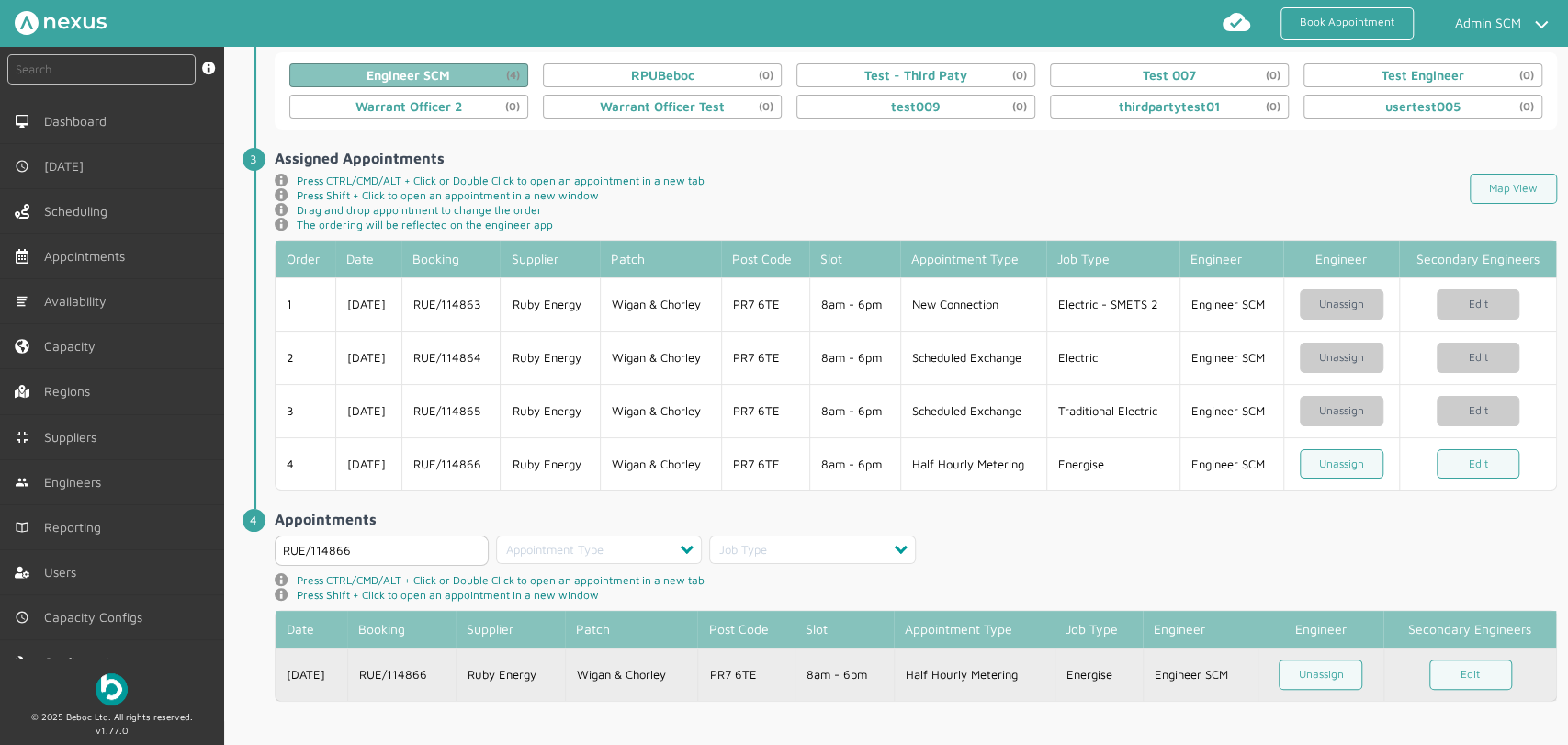
click at [662, 670] on td "Wigan & Chorley" at bounding box center [631, 674] width 133 height 53
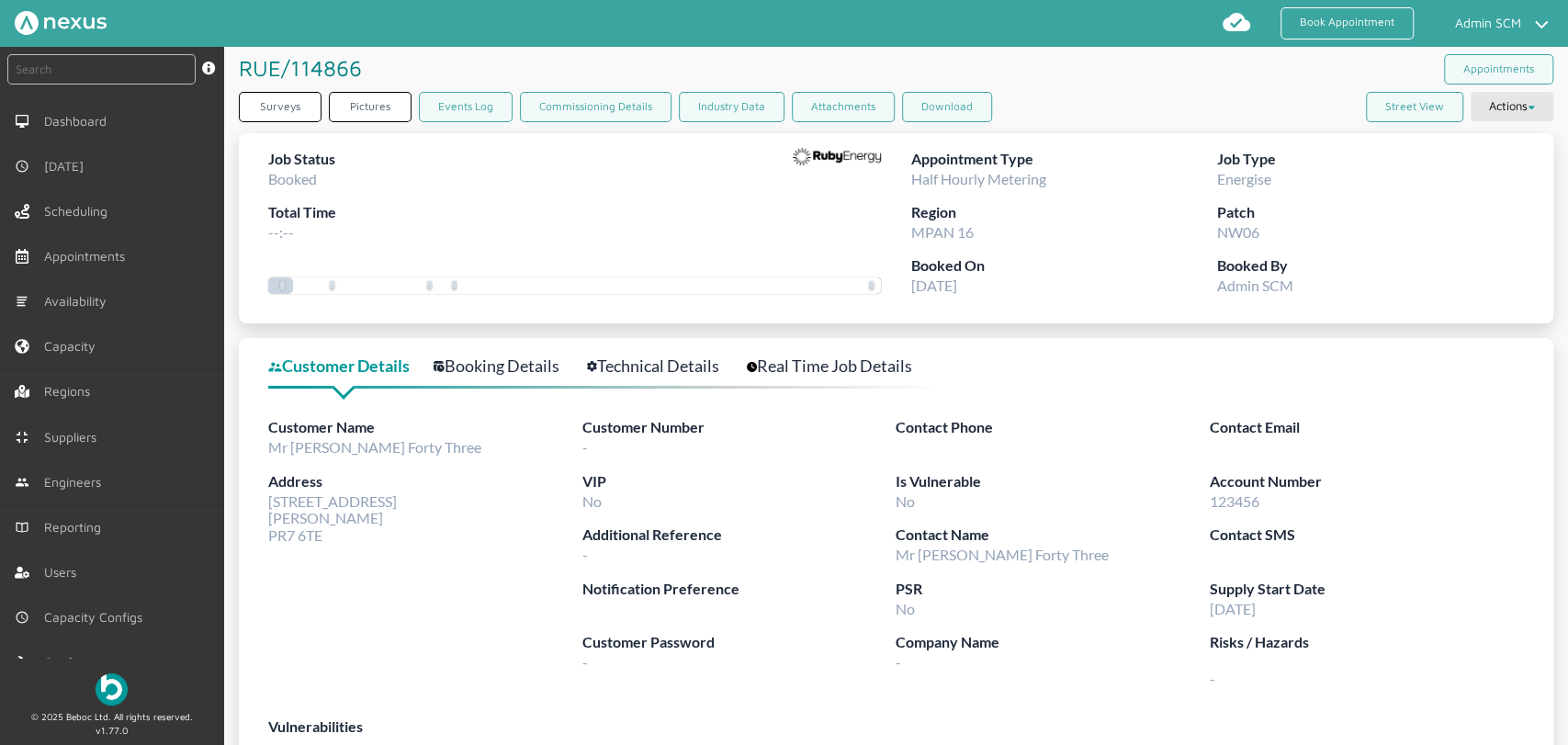
click at [676, 369] on link "Technical Details" at bounding box center [663, 365] width 152 height 26
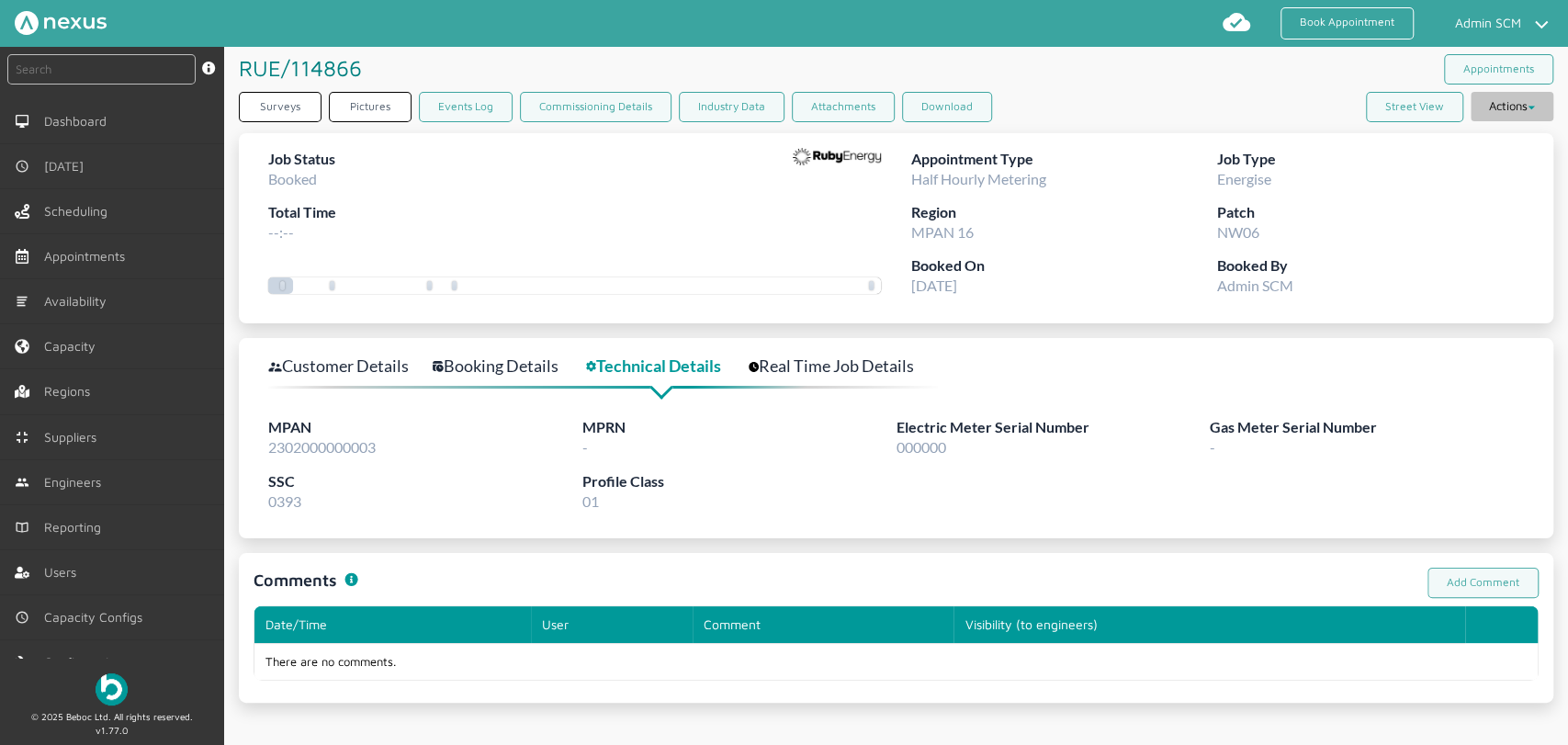
click at [1535, 111] on button "Actions" at bounding box center [1512, 106] width 82 height 29
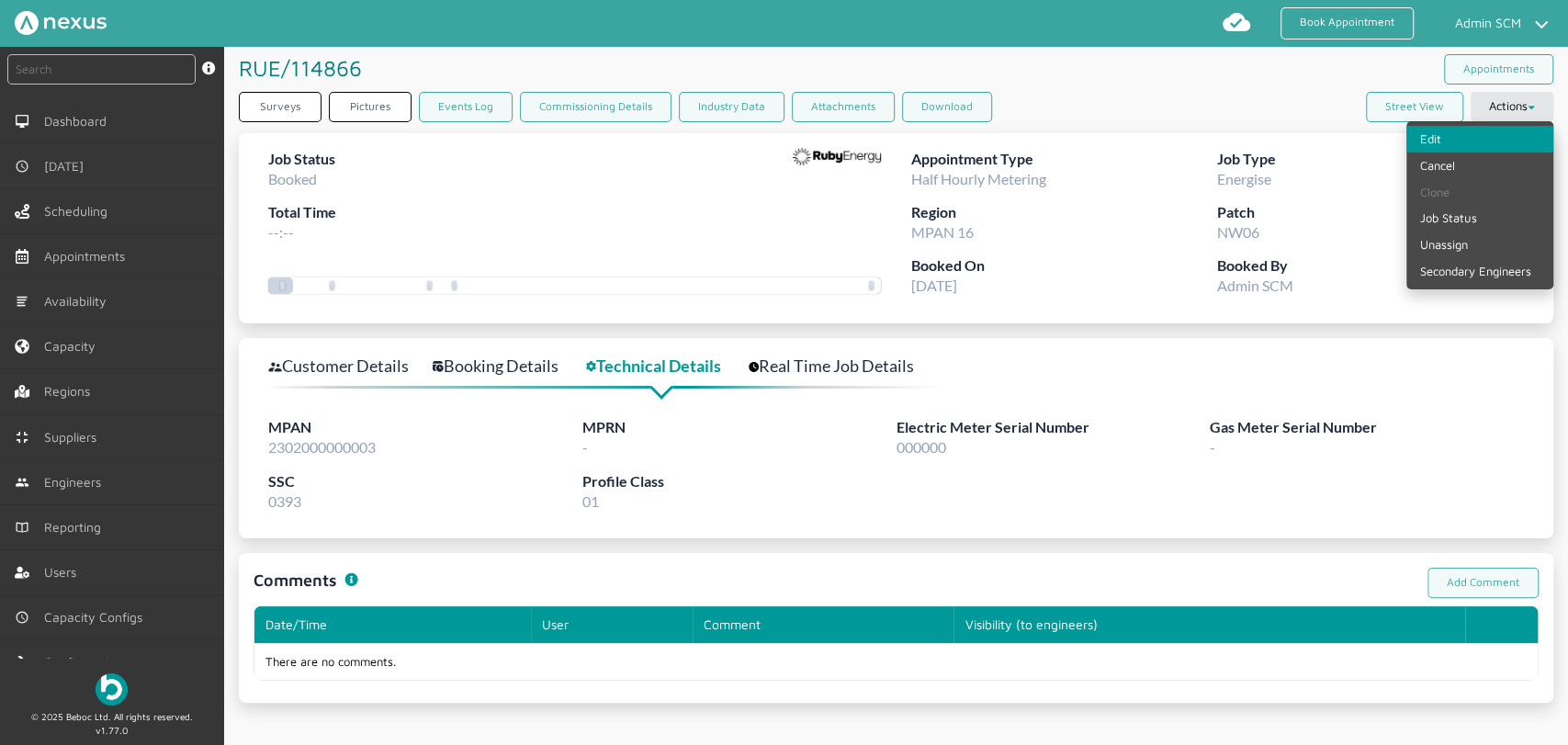
click at [1506, 142] on link "Edit" at bounding box center [1480, 139] width 147 height 26
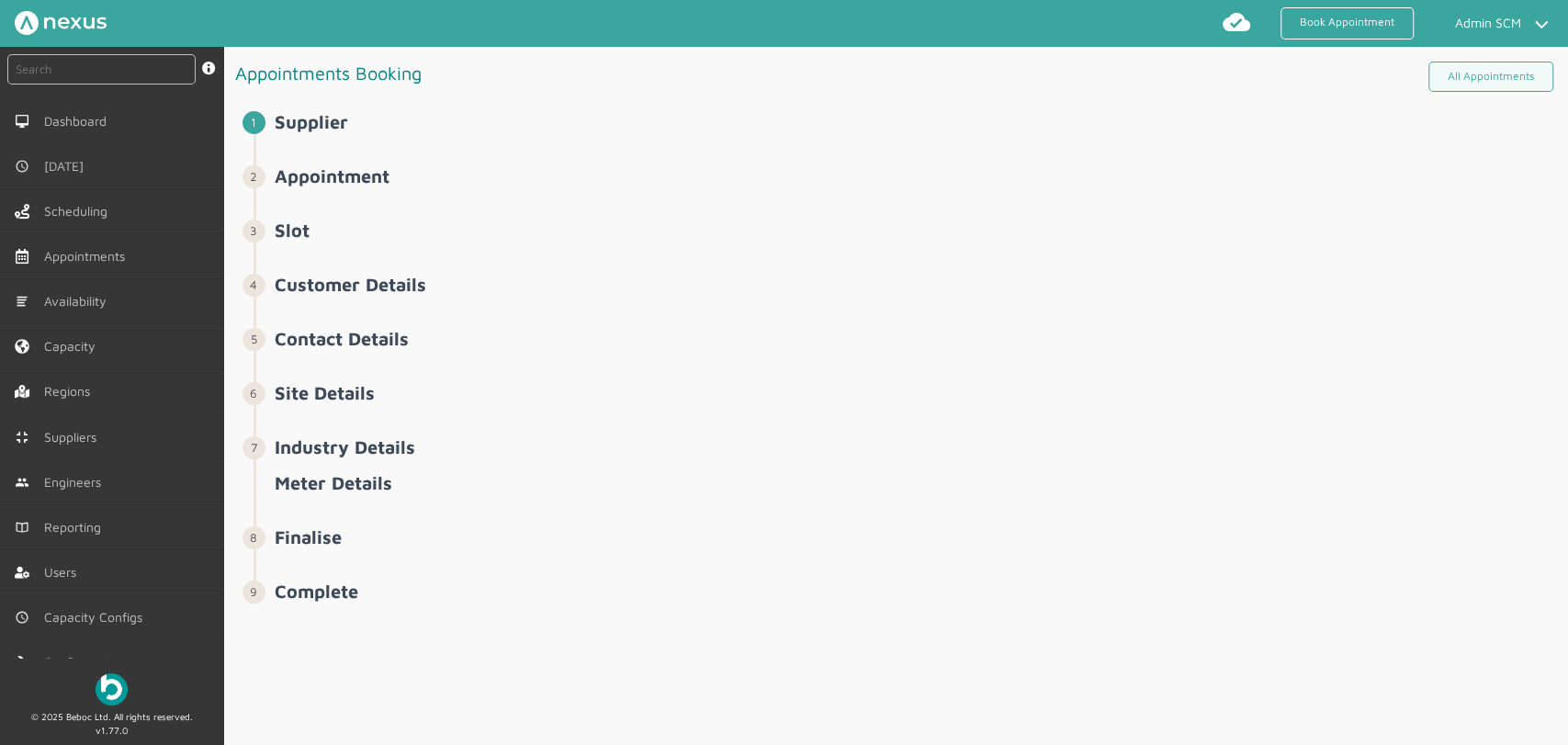
select select "8: 6422ec7fcd44966678f35e74"
select select "11: 64cb6ee7e0f1de4cb89f14ff"
select select "2: Mr"
select select "2: 2"
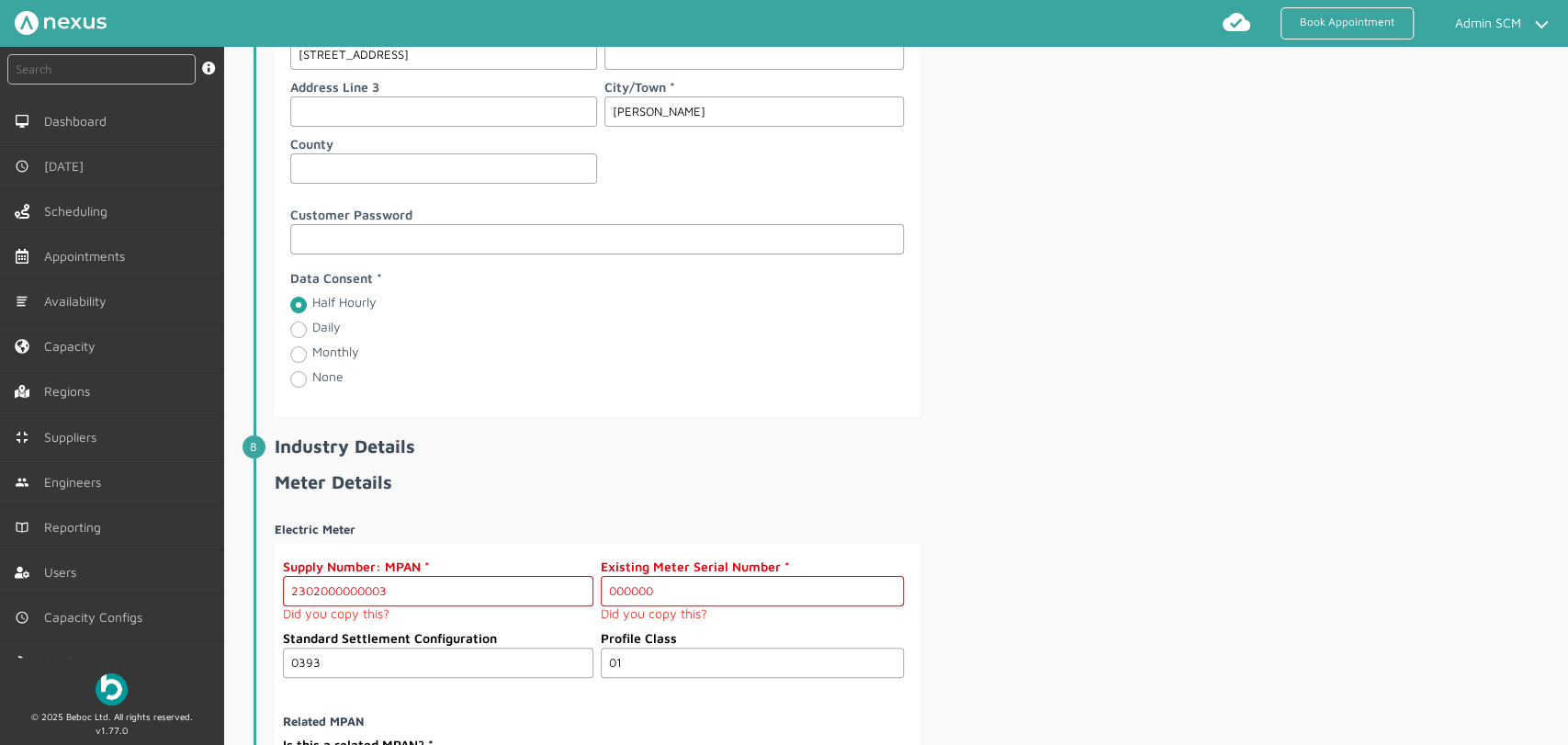
scroll to position [2449, 0]
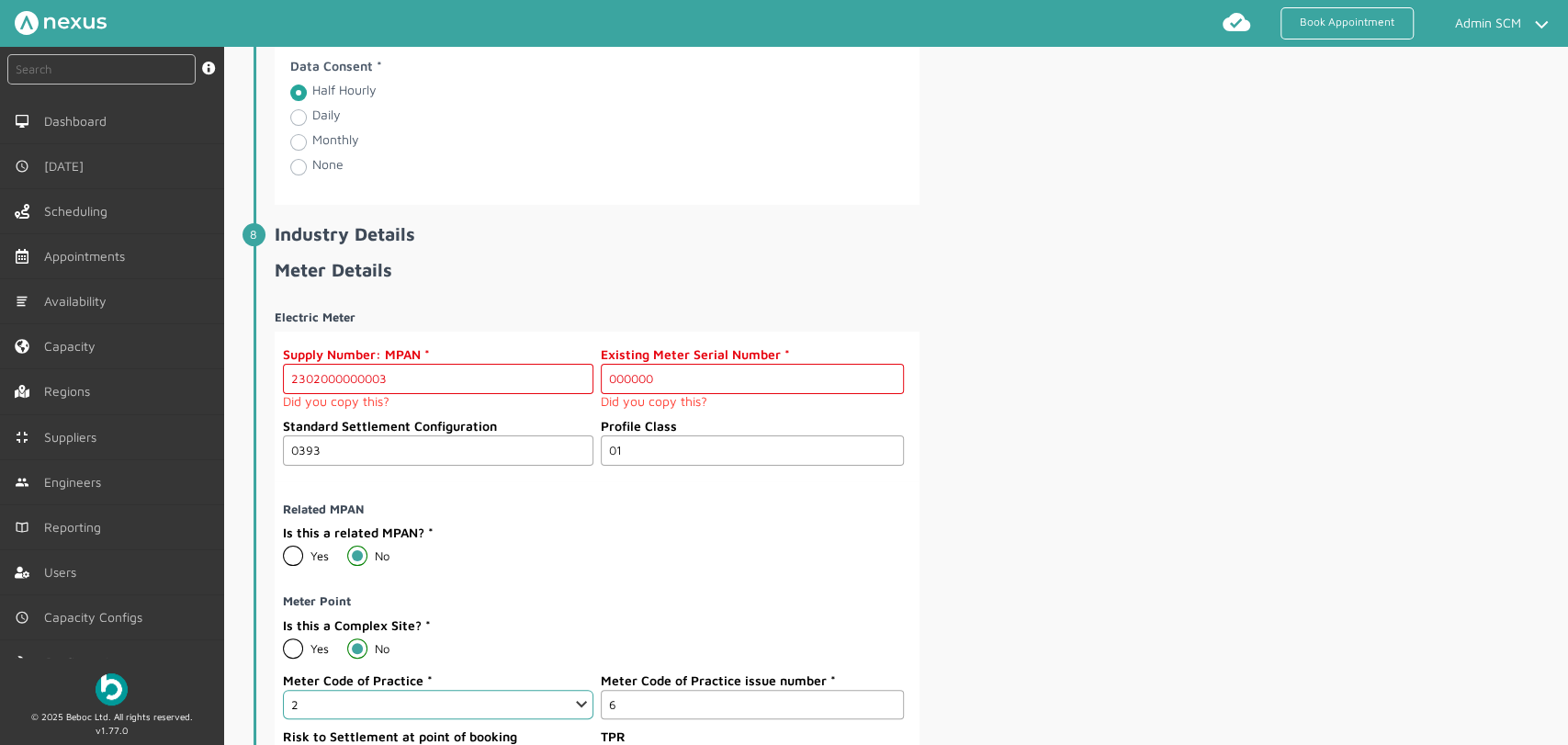
drag, startPoint x: 664, startPoint y: 375, endPoint x: 596, endPoint y: 372, distance: 68.1
click at [596, 372] on div "Existing Meter Serial Number 000000 Did you copy this?" at bounding box center [749, 377] width 310 height 64
paste input "M000000043"
type input "M000000043"
click at [667, 533] on div "Is this a related MPAN? Yes No" at bounding box center [594, 550] width 621 height 55
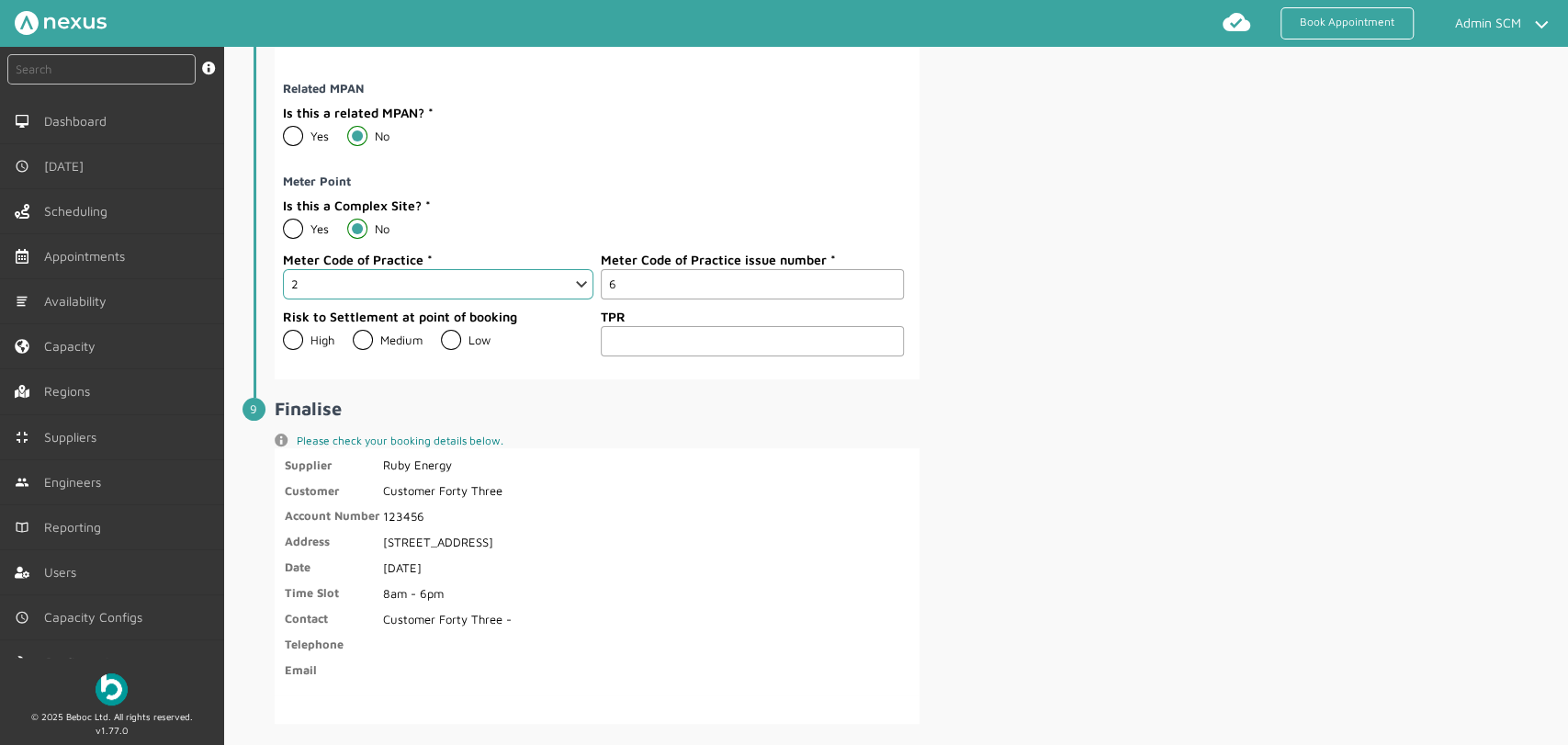
scroll to position [2522, 0]
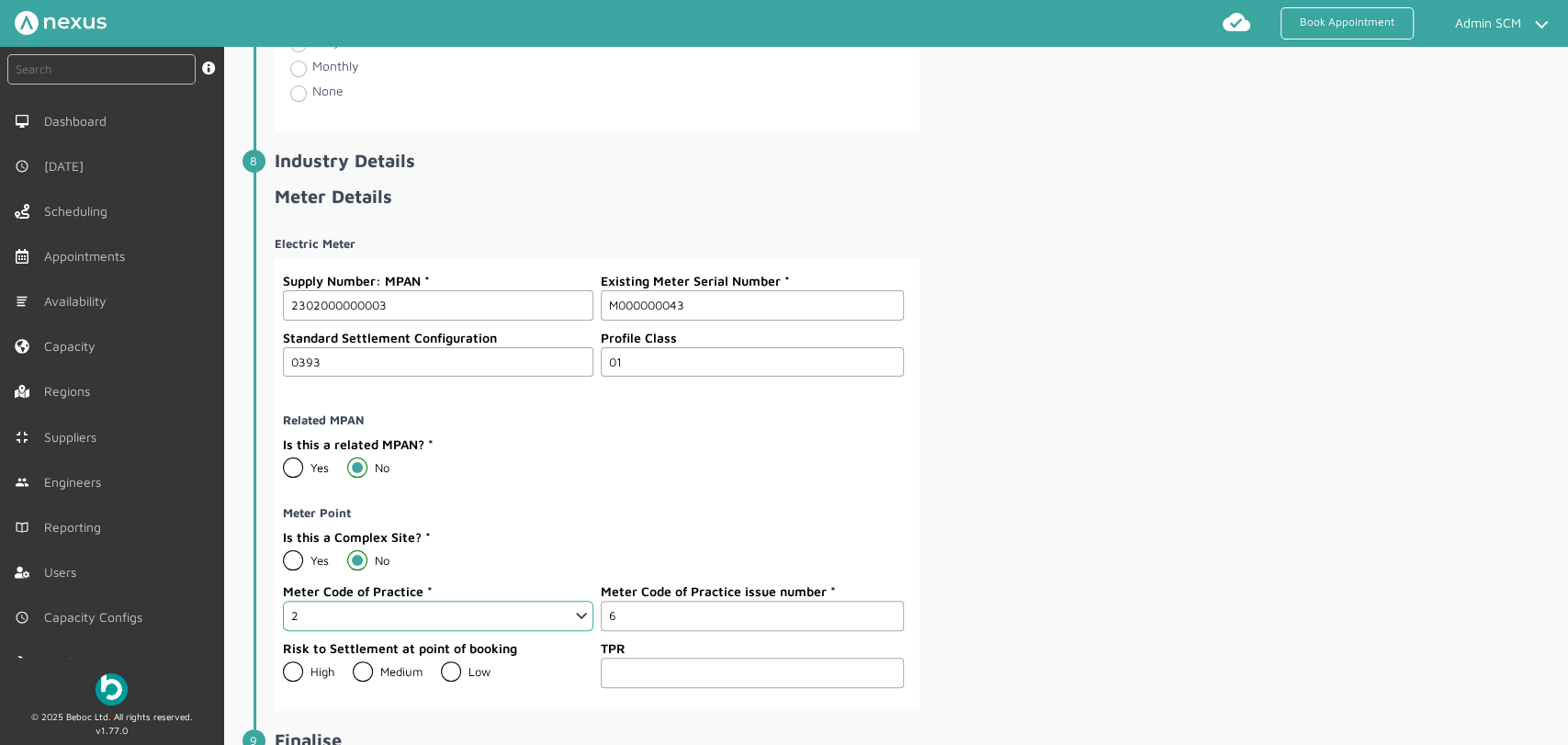
click at [612, 435] on div "Is this a related MPAN? Yes No" at bounding box center [594, 462] width 621 height 55
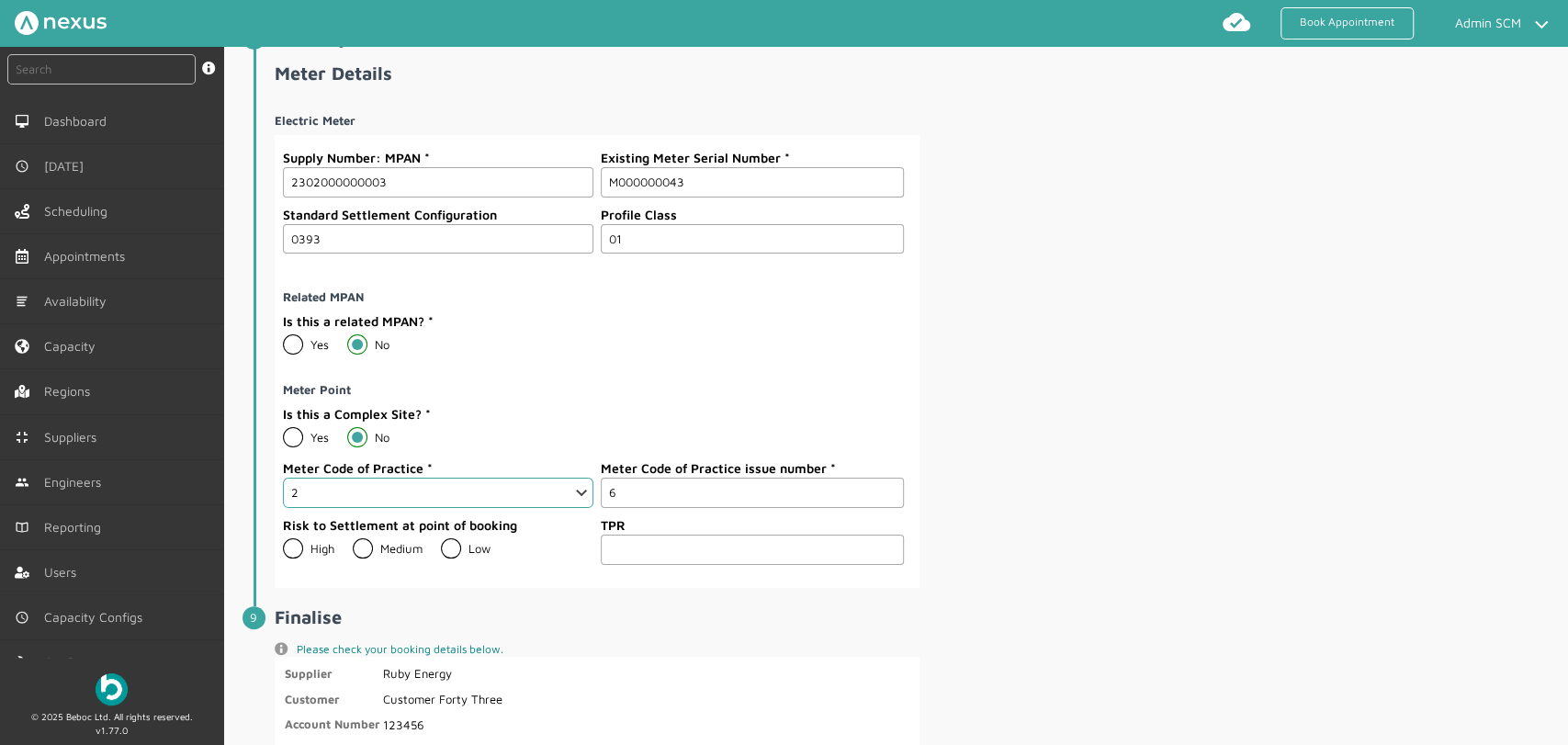
scroll to position [2931, 0]
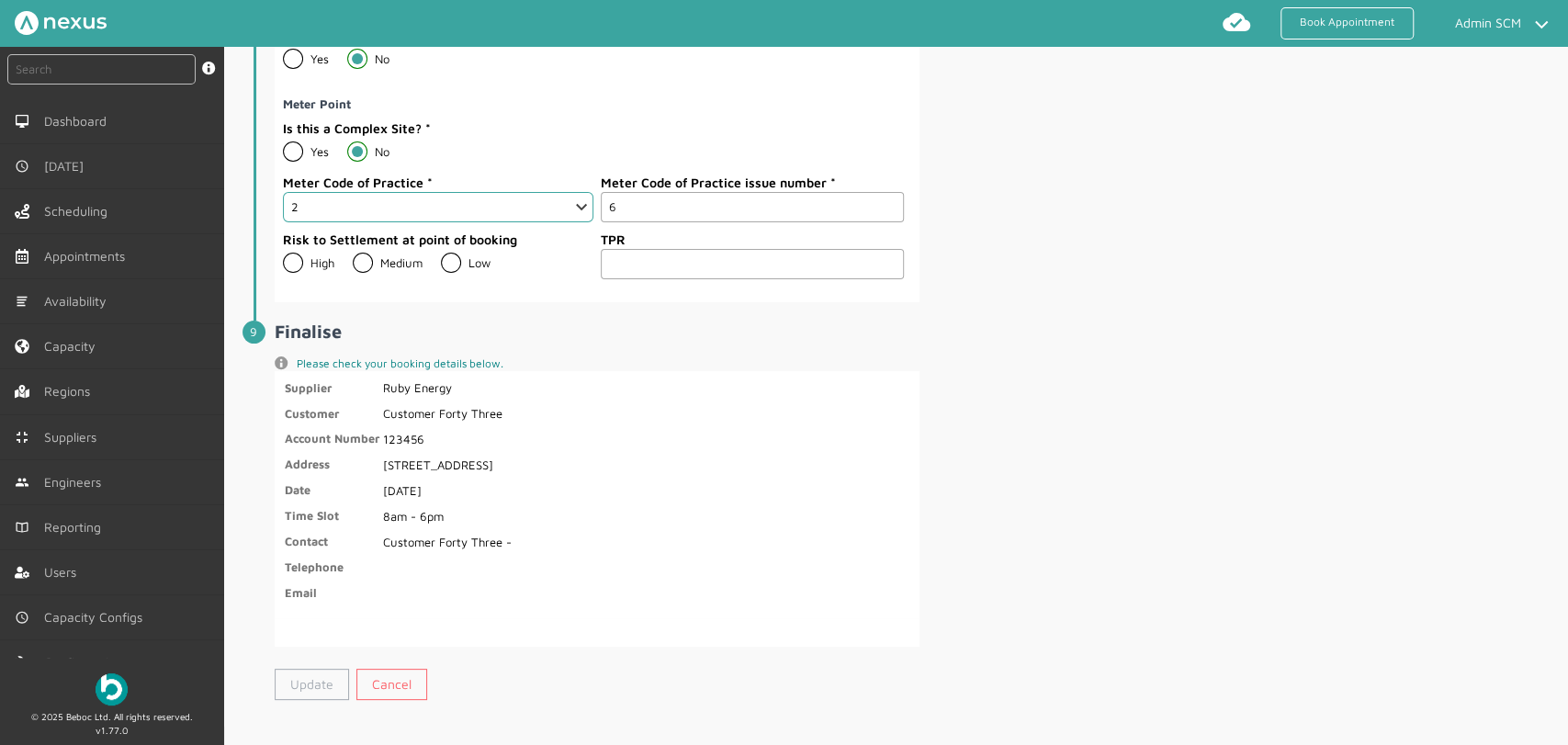
click at [287, 669] on link "Update" at bounding box center [312, 683] width 75 height 31
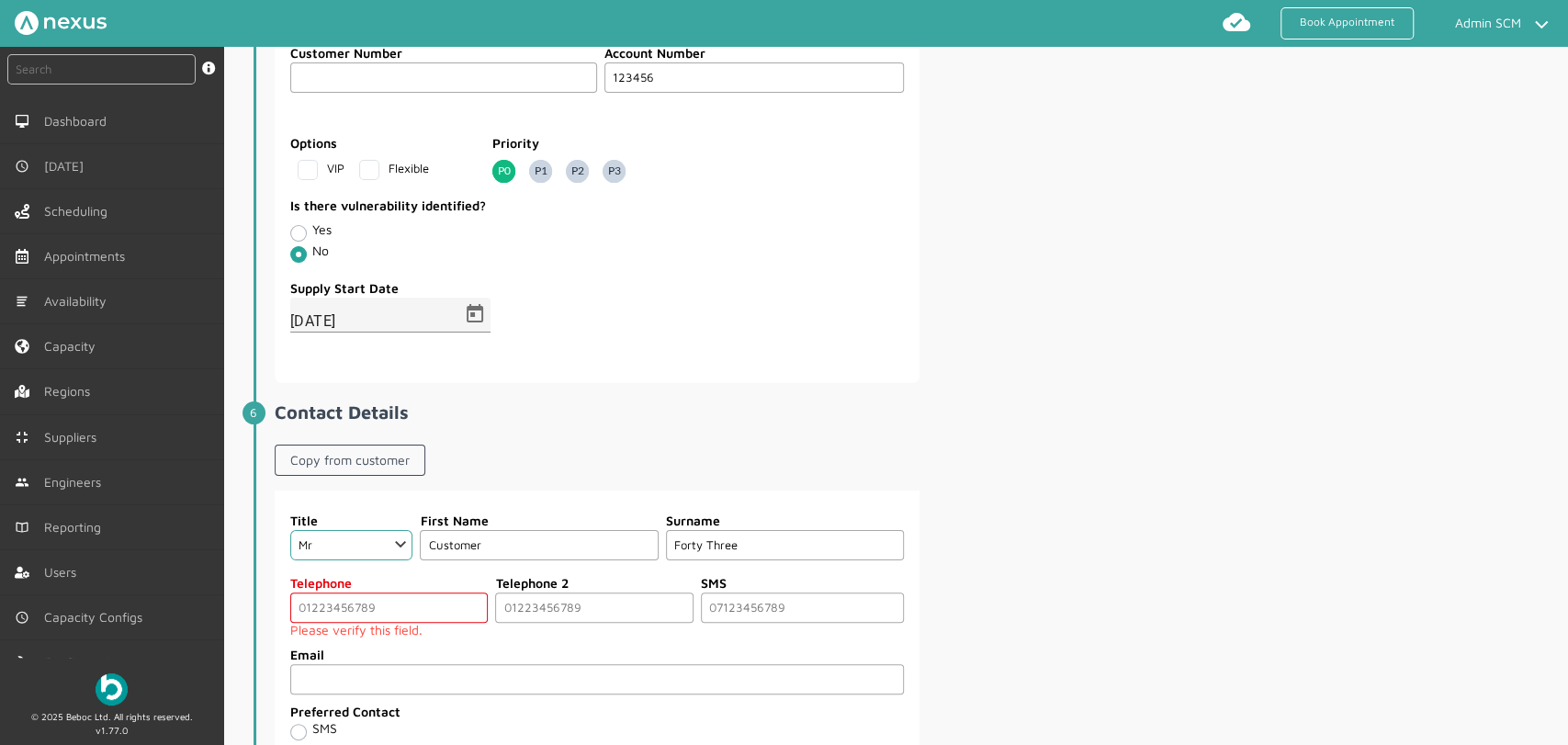
scroll to position [1196, 0]
click at [352, 597] on input "tel" at bounding box center [390, 607] width 198 height 30
type input "07881593457"
click at [938, 509] on div "Title Choose Dr Mr Mrs Miss Ms Mx Sir Lady First Name Customer Surname Forty Th…" at bounding box center [920, 630] width 1290 height 281
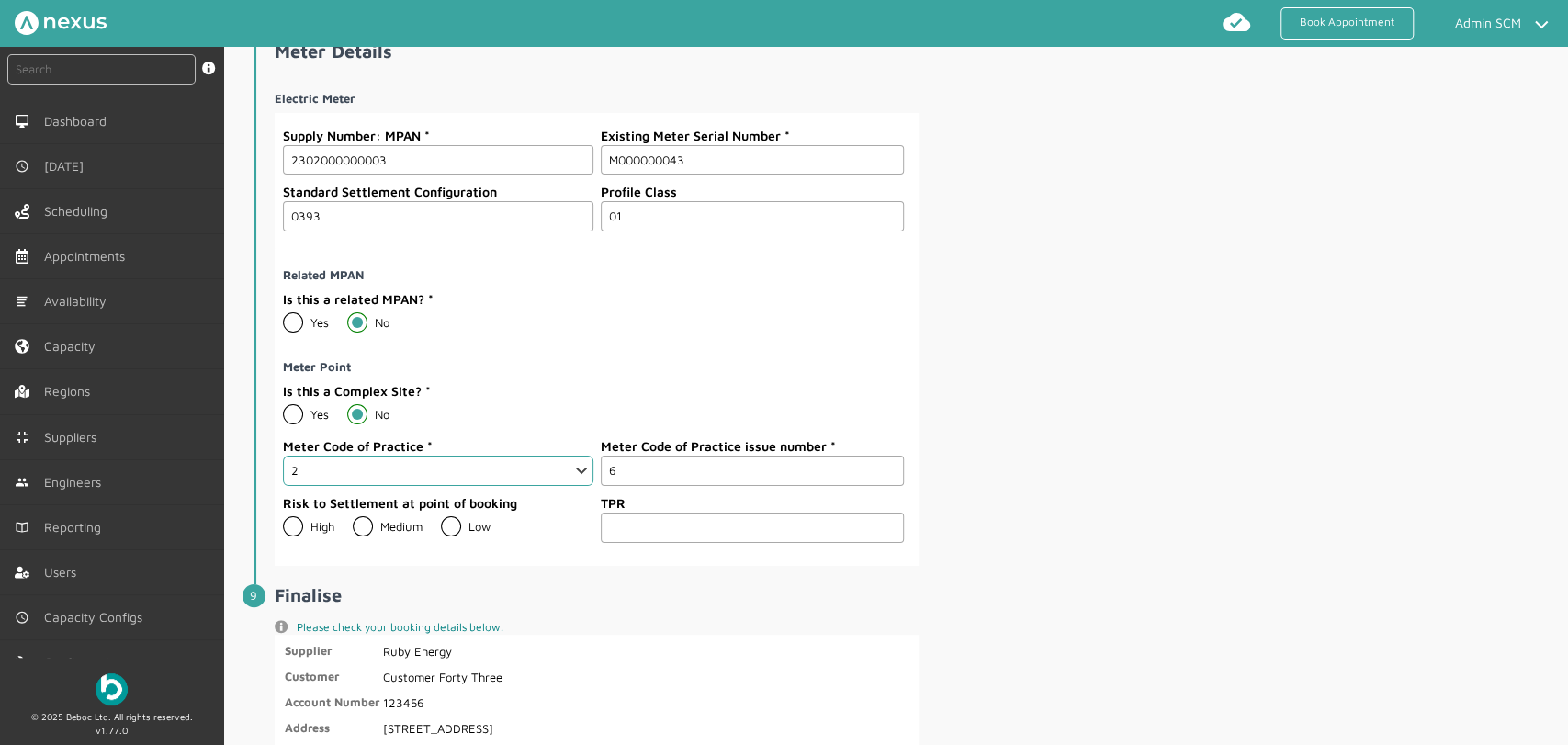
scroll to position [2916, 0]
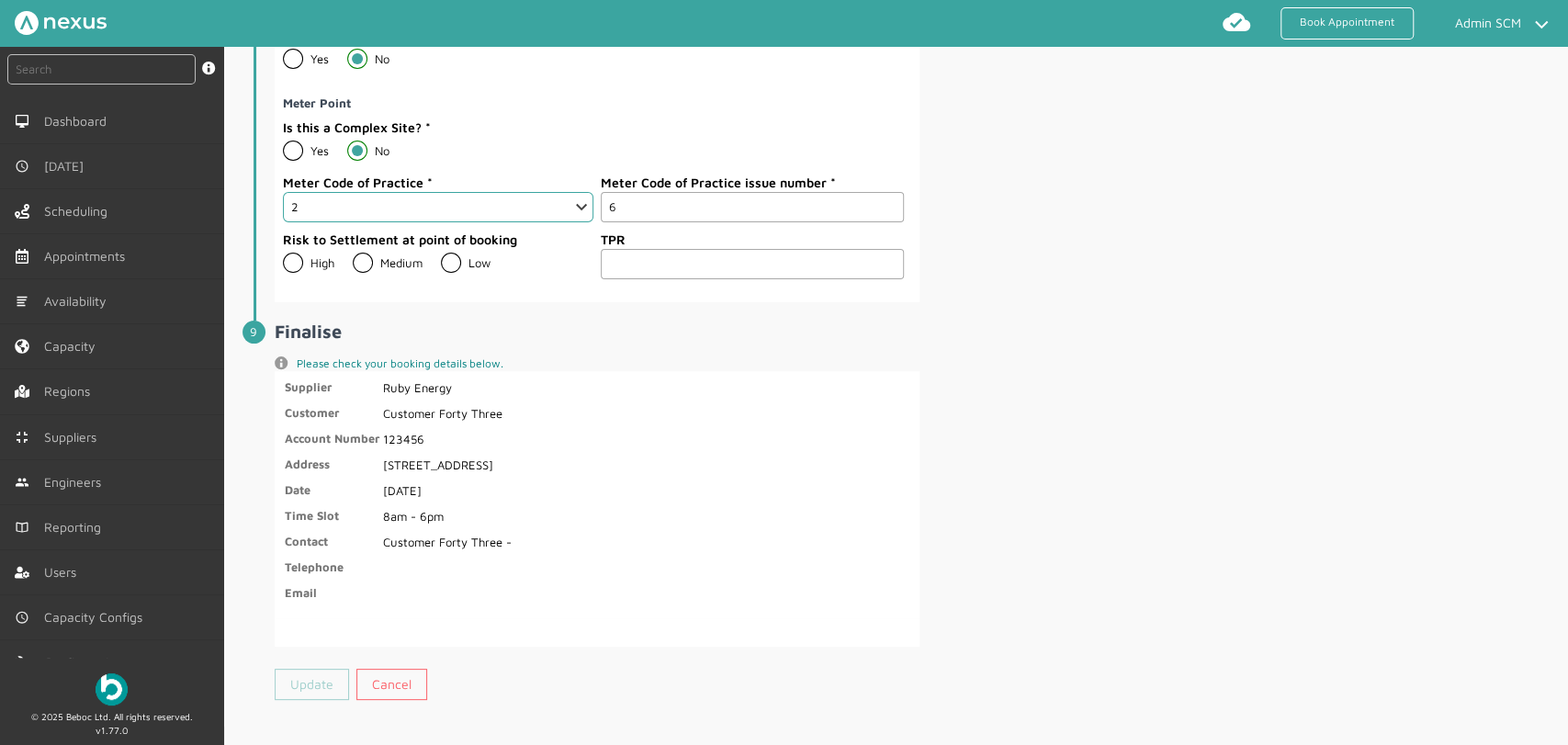
click at [294, 675] on link "Update" at bounding box center [312, 683] width 75 height 31
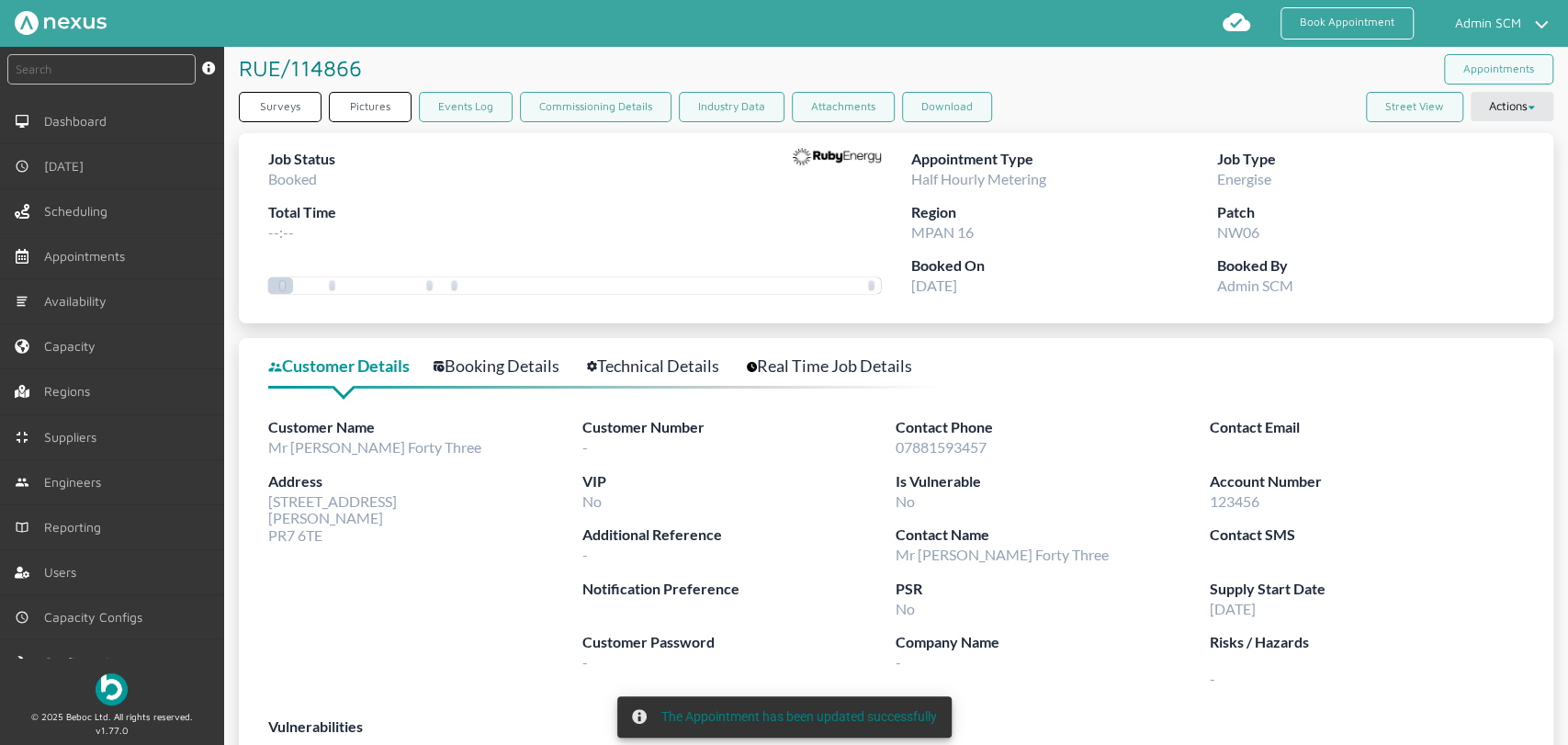
click at [695, 372] on link "Technical Details" at bounding box center [663, 365] width 152 height 26
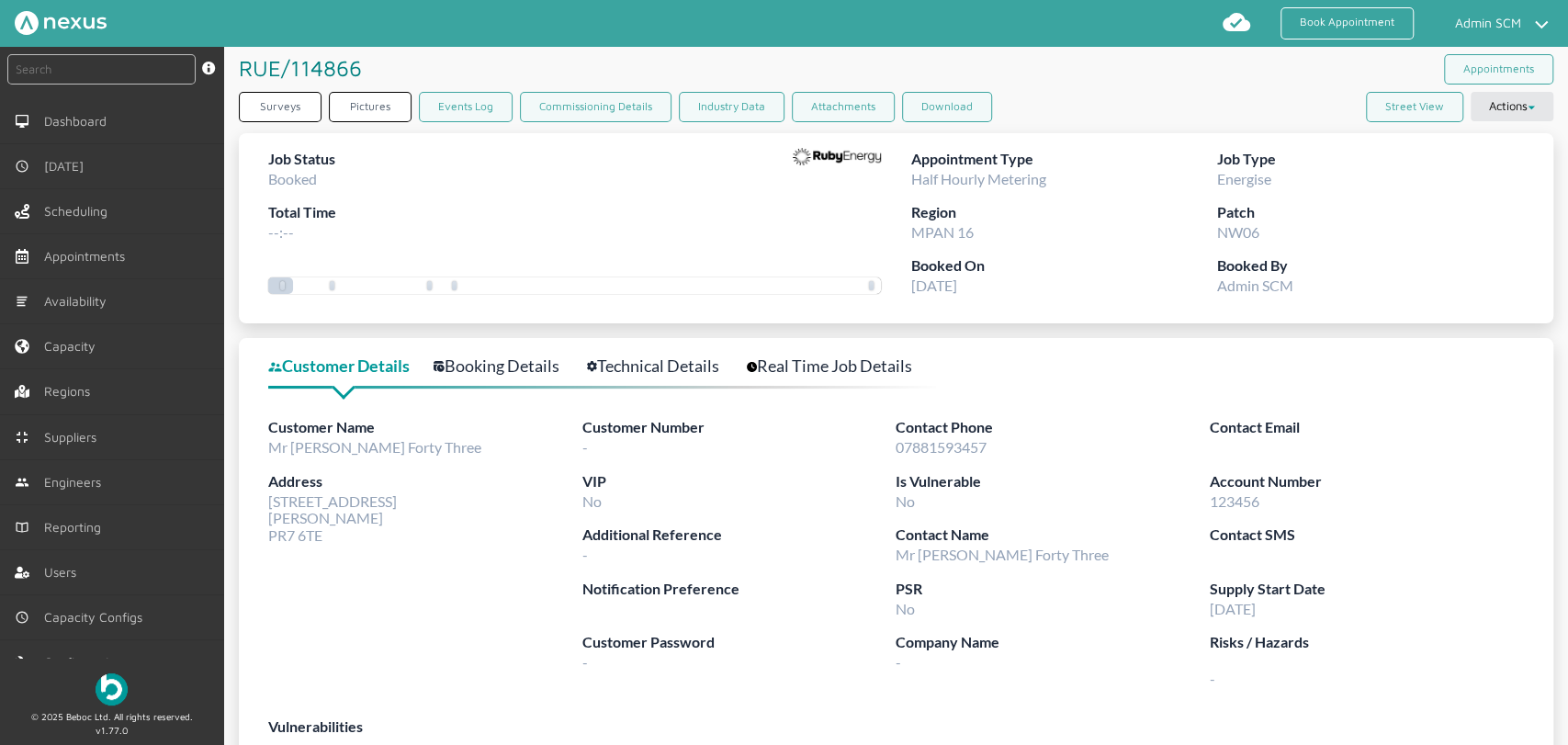
click at [644, 354] on link "Technical Details" at bounding box center [663, 365] width 152 height 26
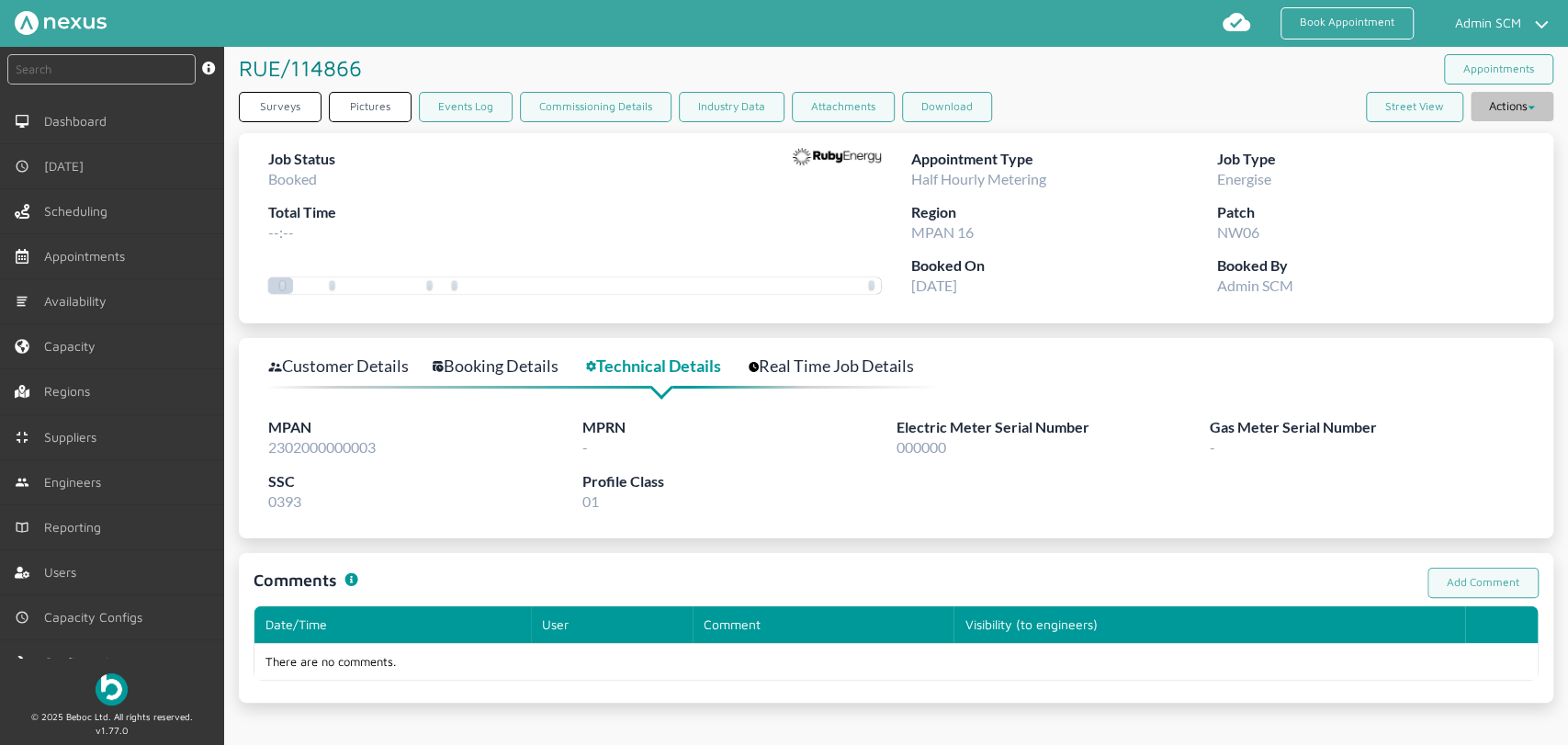
click at [1512, 97] on button "Actions" at bounding box center [1512, 106] width 82 height 29
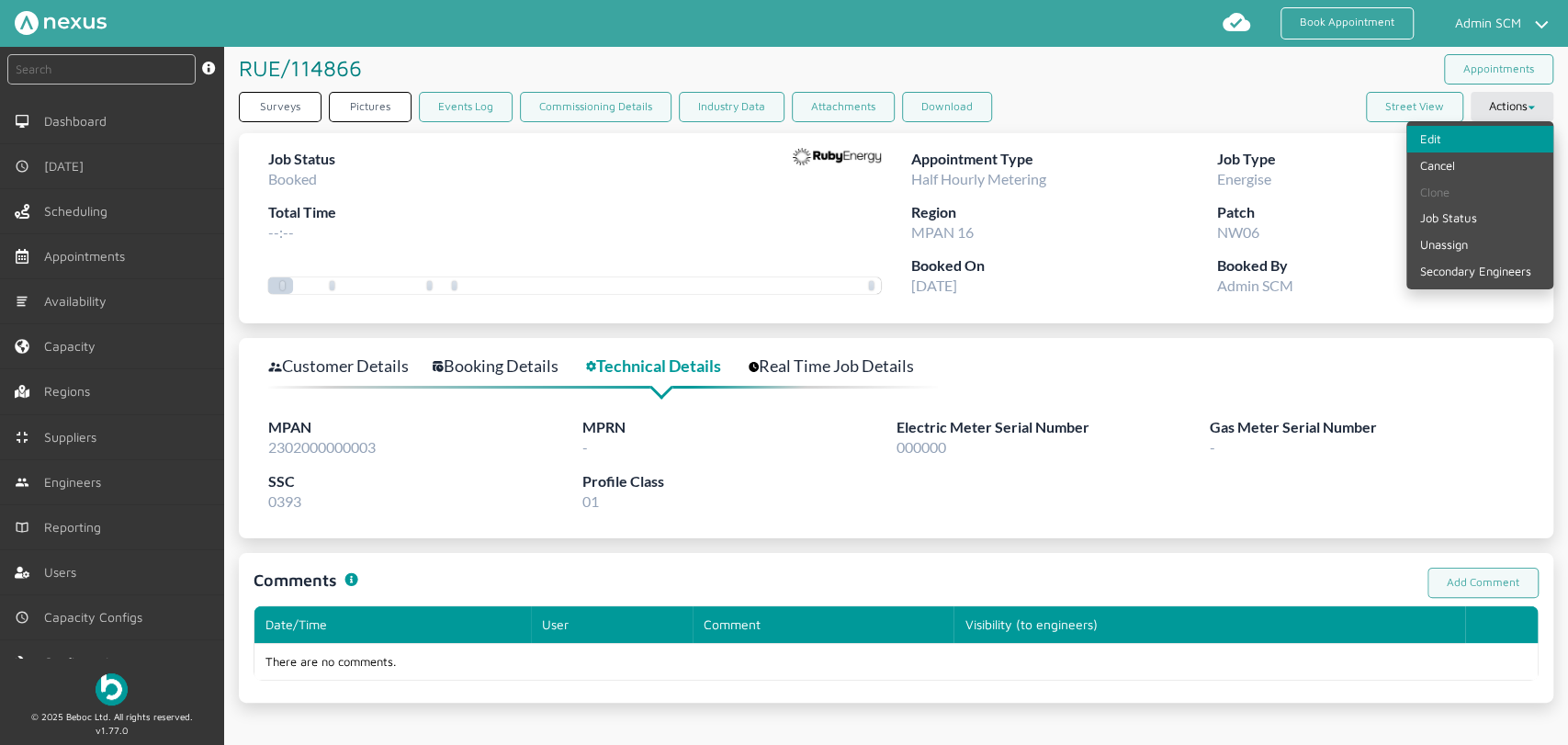
click at [1445, 141] on link "Edit" at bounding box center [1480, 139] width 147 height 26
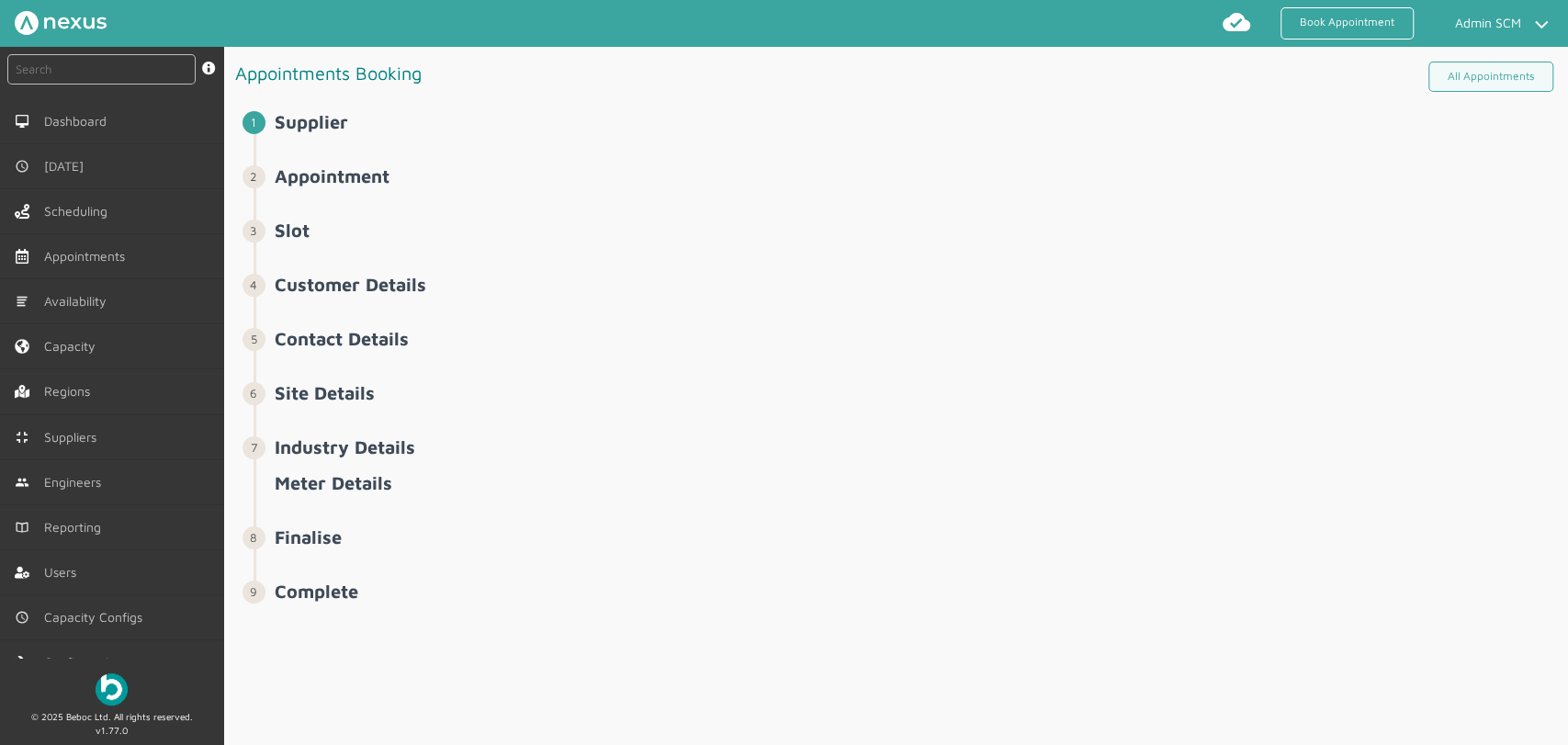
select select "8: 6422ec7fcd44966678f35e74"
select select "11: 64cb6ee7e0f1de4cb89f14ff"
select select "2: Mr"
select select "2: 2"
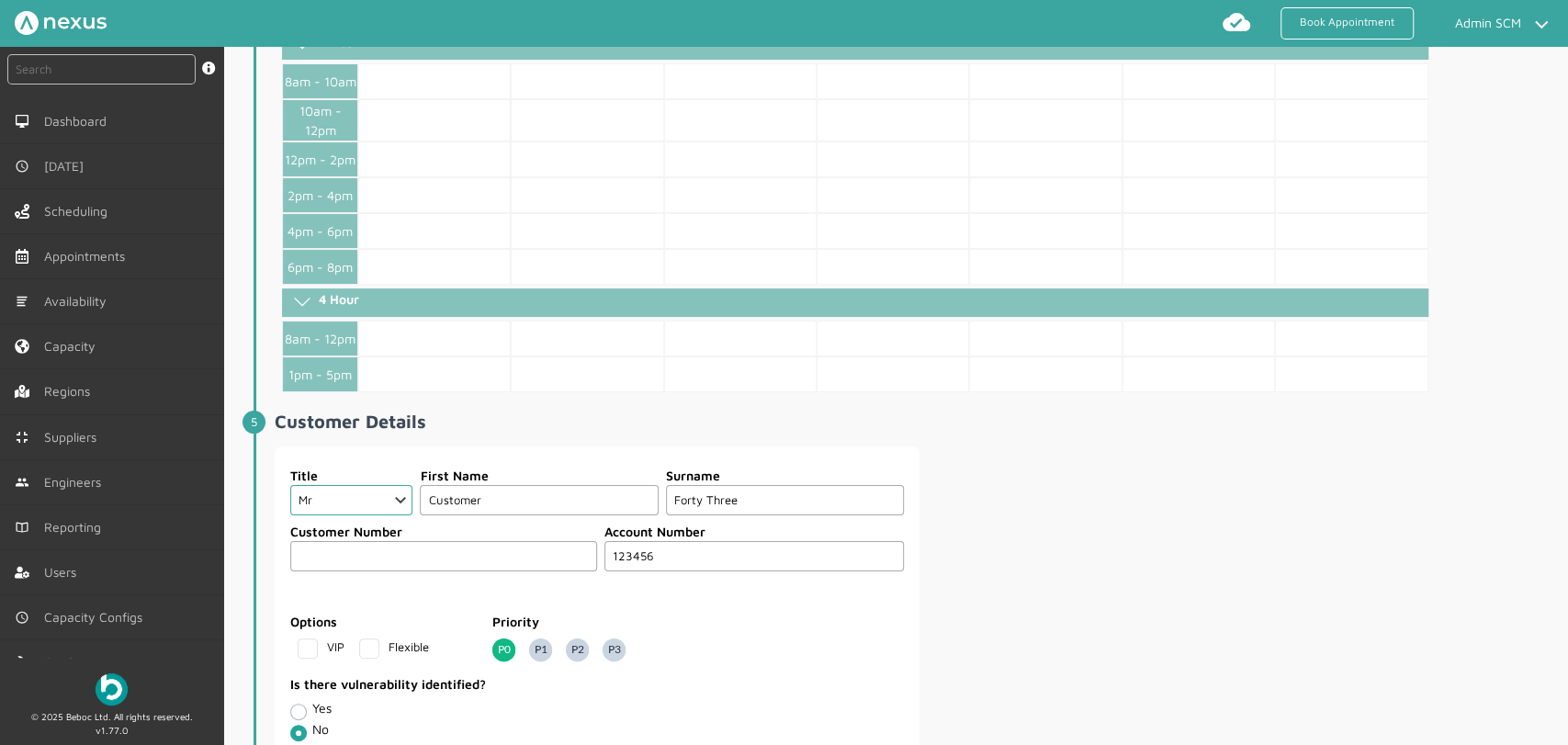
scroll to position [129, 0]
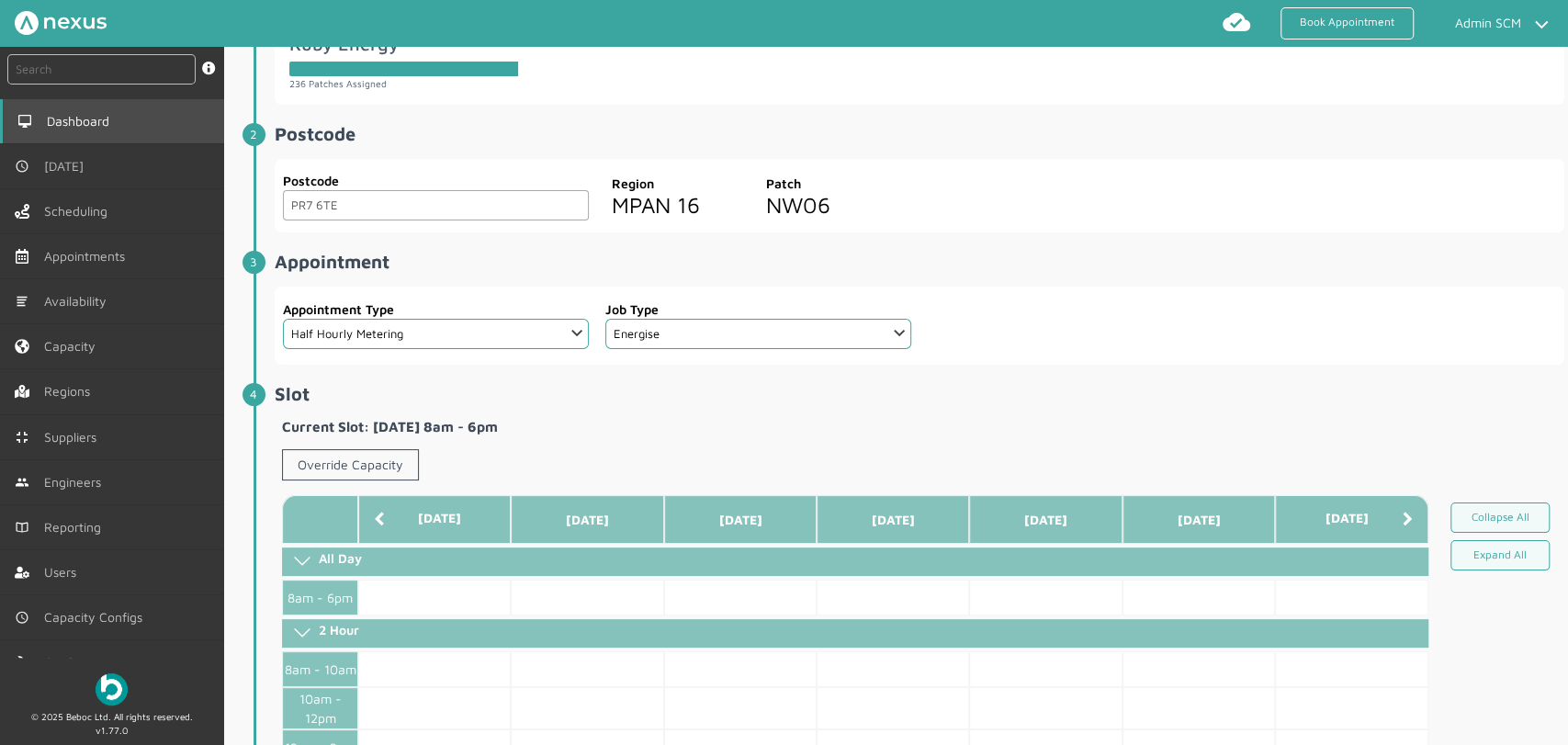
click at [85, 126] on span "Dashboard" at bounding box center [81, 122] width 70 height 15
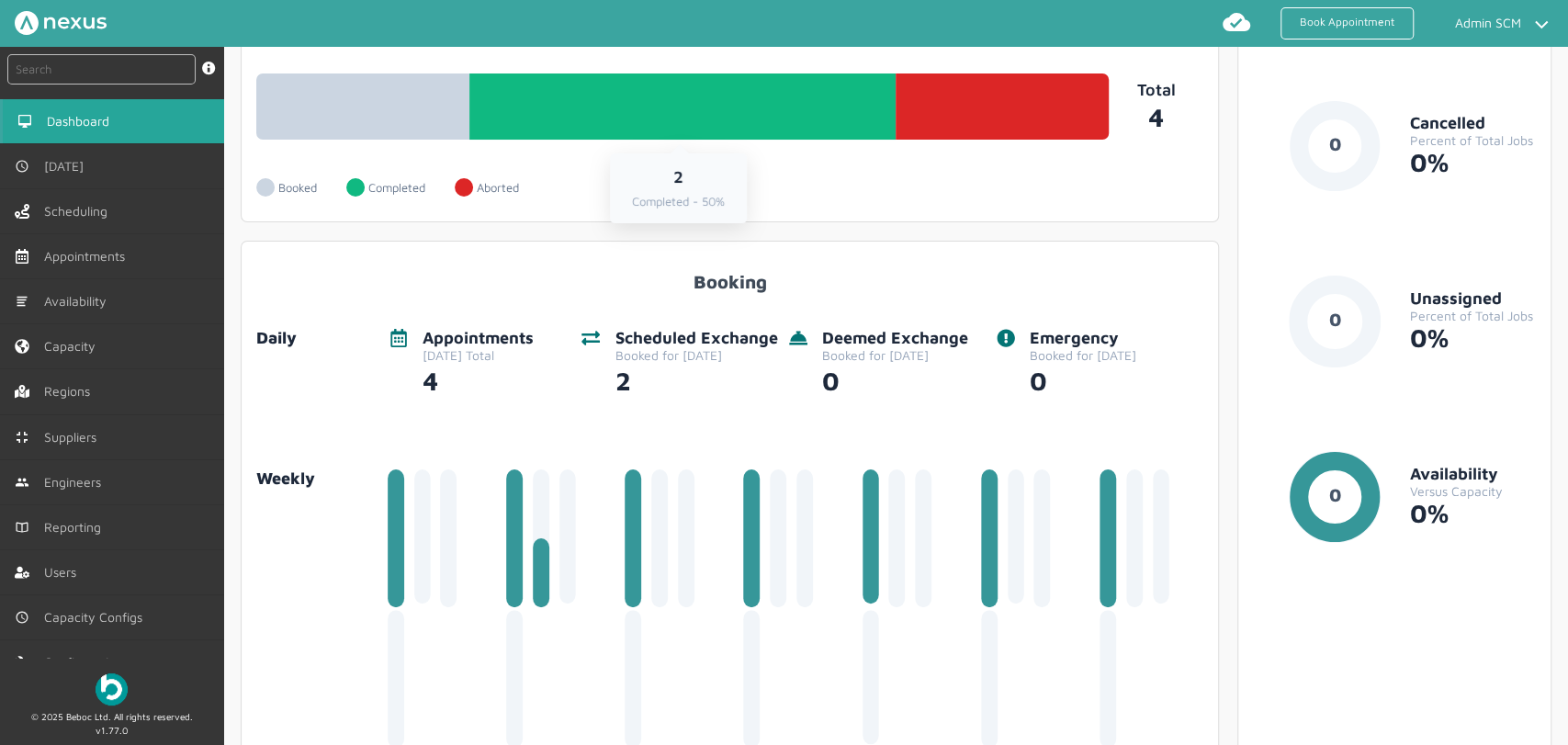
click at [770, 101] on link "2 Completed - 50%" at bounding box center [683, 107] width 426 height 66
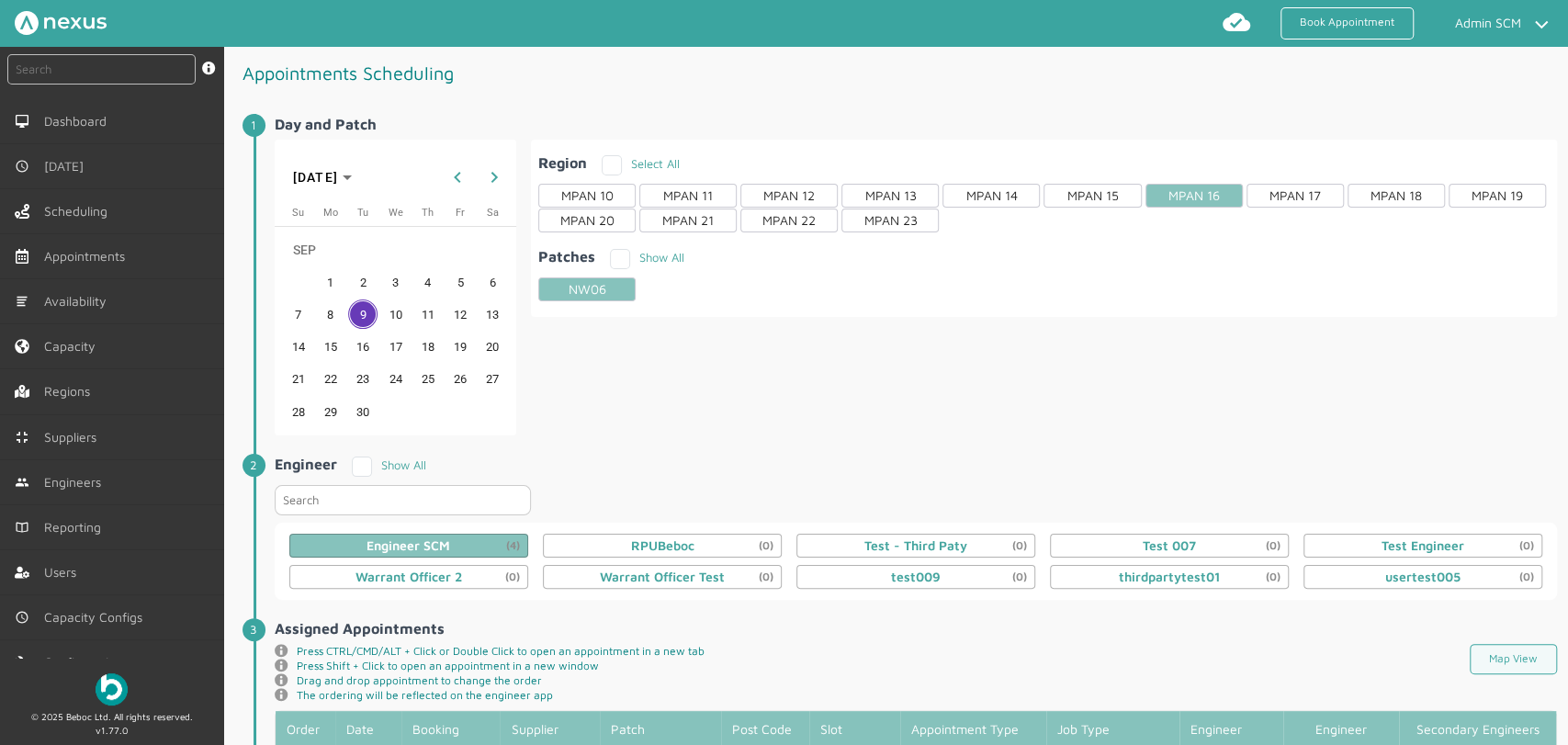
scroll to position [470, 0]
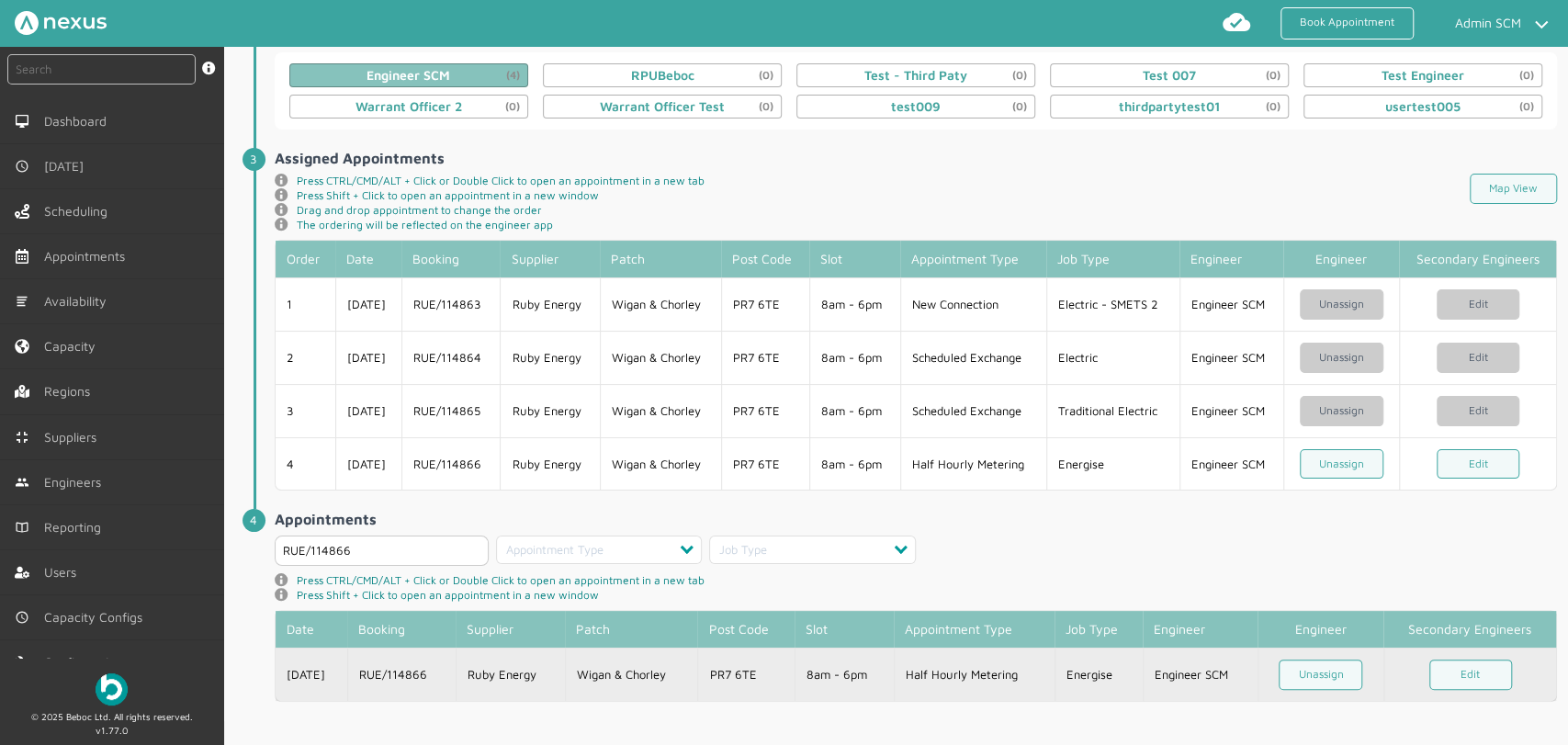
click at [765, 674] on td "PR7 6TE" at bounding box center [746, 674] width 97 height 53
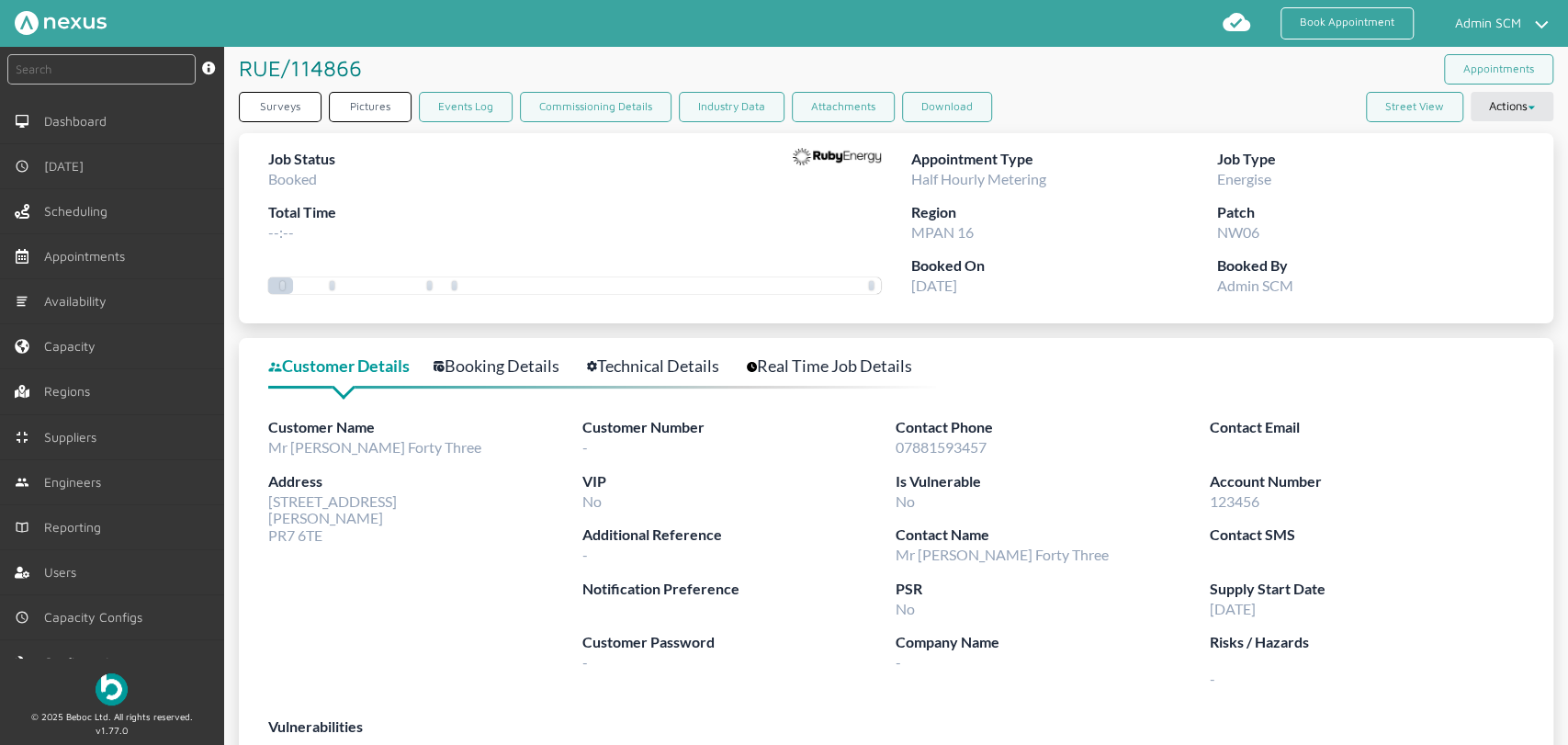
click at [601, 352] on link "Technical Details" at bounding box center [663, 365] width 152 height 26
click at [700, 352] on link "Technical Details" at bounding box center [663, 365] width 152 height 26
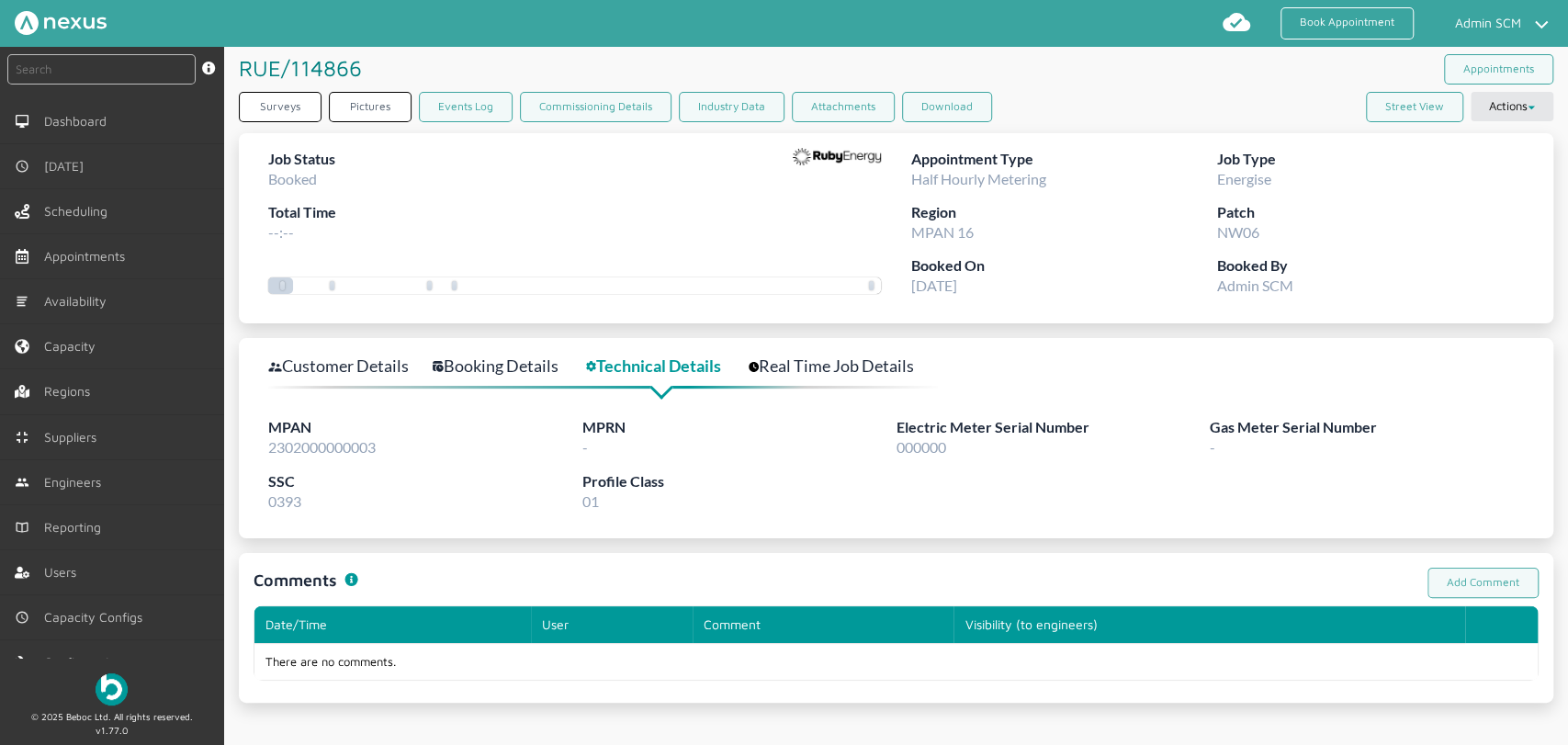
click at [1499, 129] on article "RUE/114866 ️️️ Appointments Surveys Pictures Events Log Commissioning Details I…" at bounding box center [897, 375] width 1345 height 656
click at [1500, 109] on button "Actions" at bounding box center [1512, 106] width 82 height 29
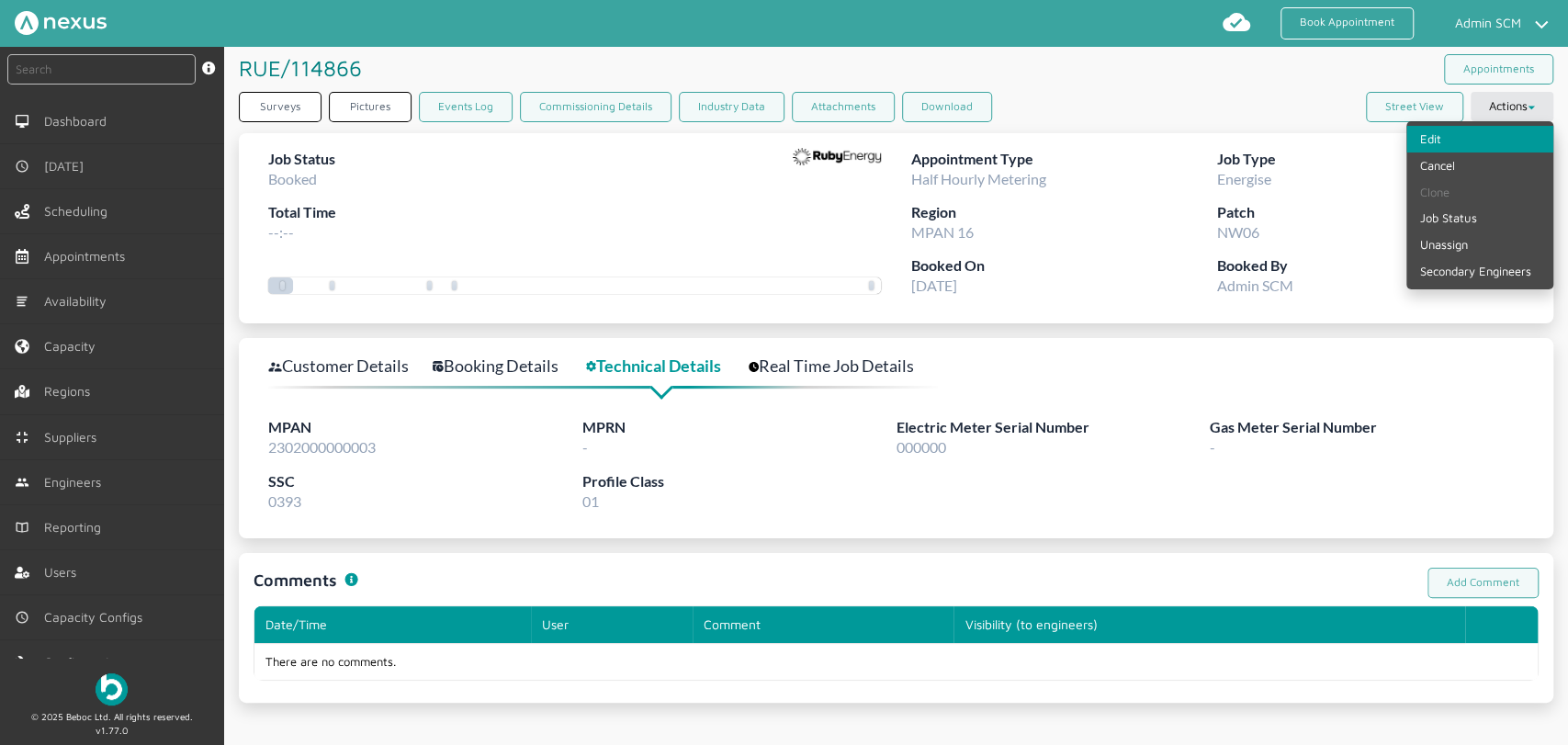
click at [1485, 144] on link "Edit" at bounding box center [1480, 139] width 147 height 26
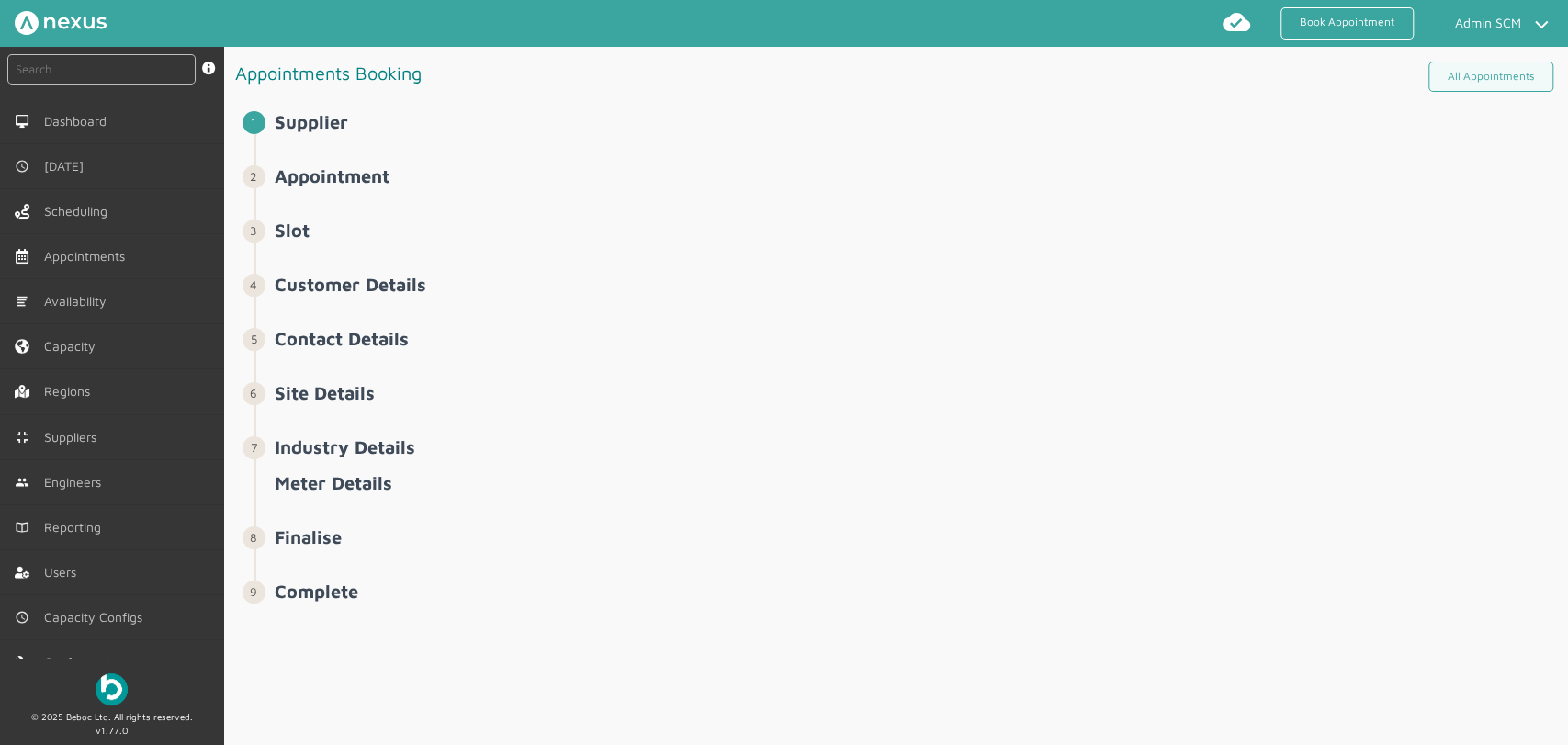
select select "8: 6422ec7fcd44966678f35e74"
select select "11: 64cb6ee7e0f1de4cb89f14ff"
select select "2: Mr"
select select "2: 2"
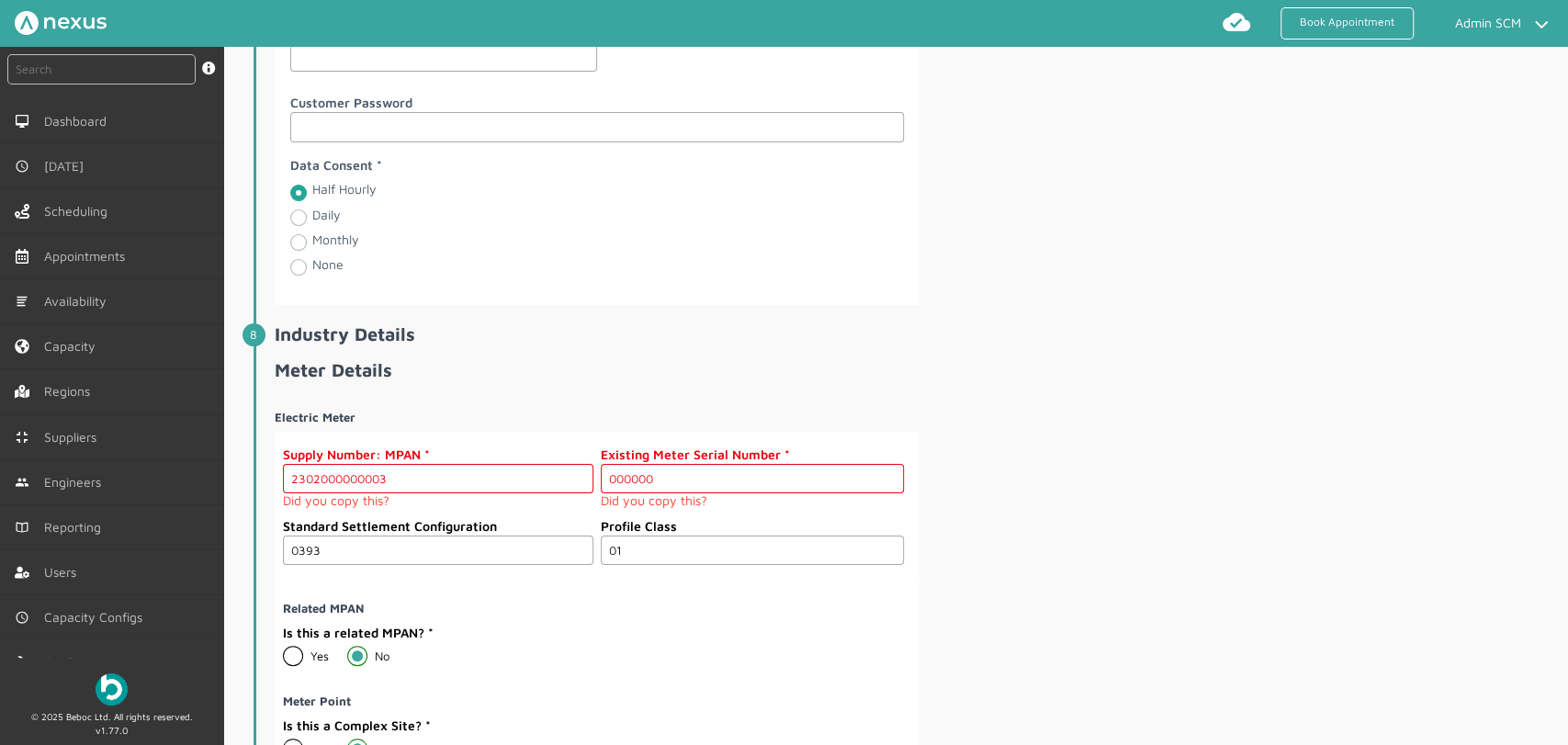
scroll to position [2347, 0]
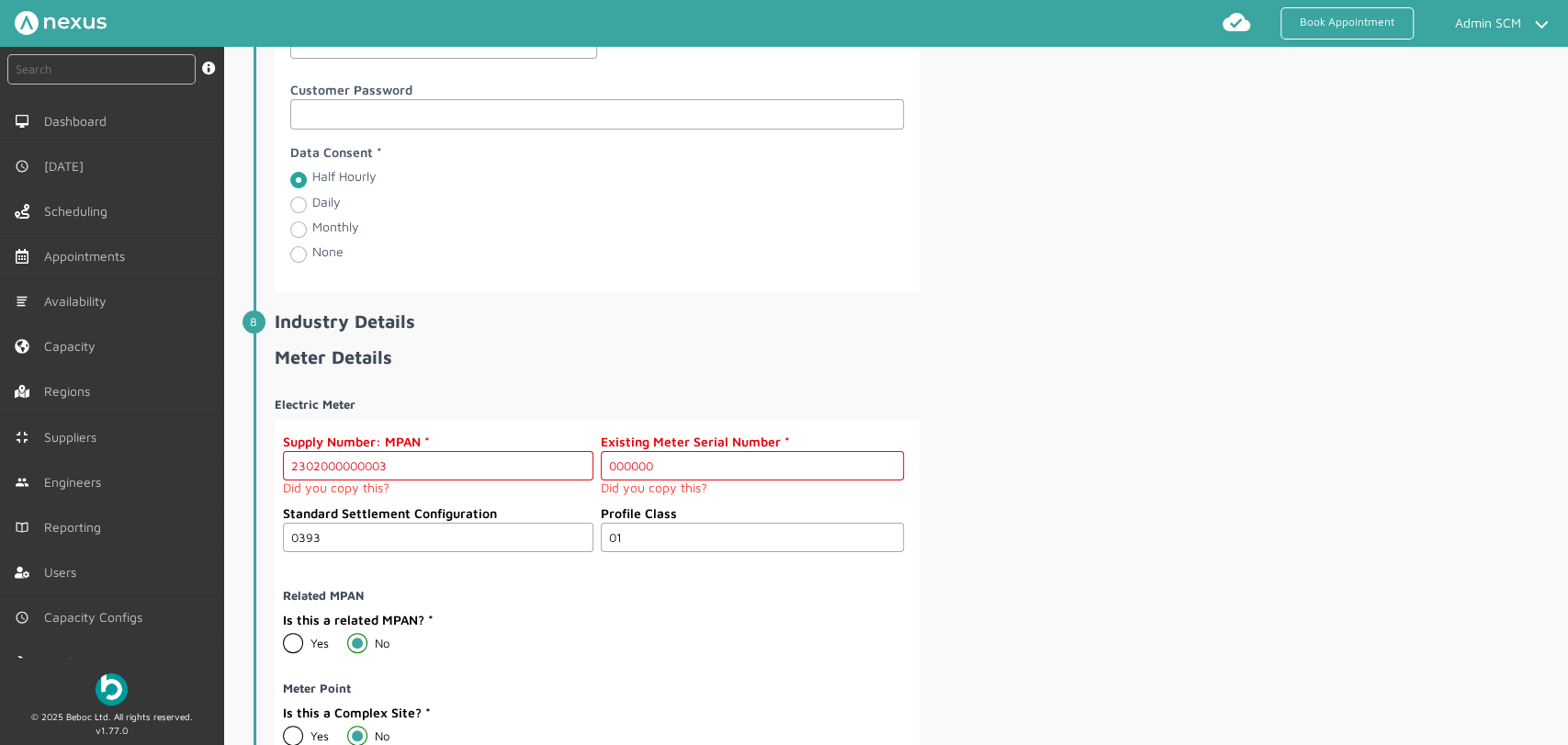
drag, startPoint x: 668, startPoint y: 457, endPoint x: 533, endPoint y: 459, distance: 135.0
click at [533, 459] on div "Supply Number: MPAN 2302000000003 Did you copy this? Existing Meter Serial Numb…" at bounding box center [594, 467] width 621 height 72
paste input "M000000043"
type input "M000000043"
click at [1127, 500] on div "Electric Meter Supply Number: MPAN 2302000000003 Did you copy this? Existing Me…" at bounding box center [920, 635] width 1290 height 505
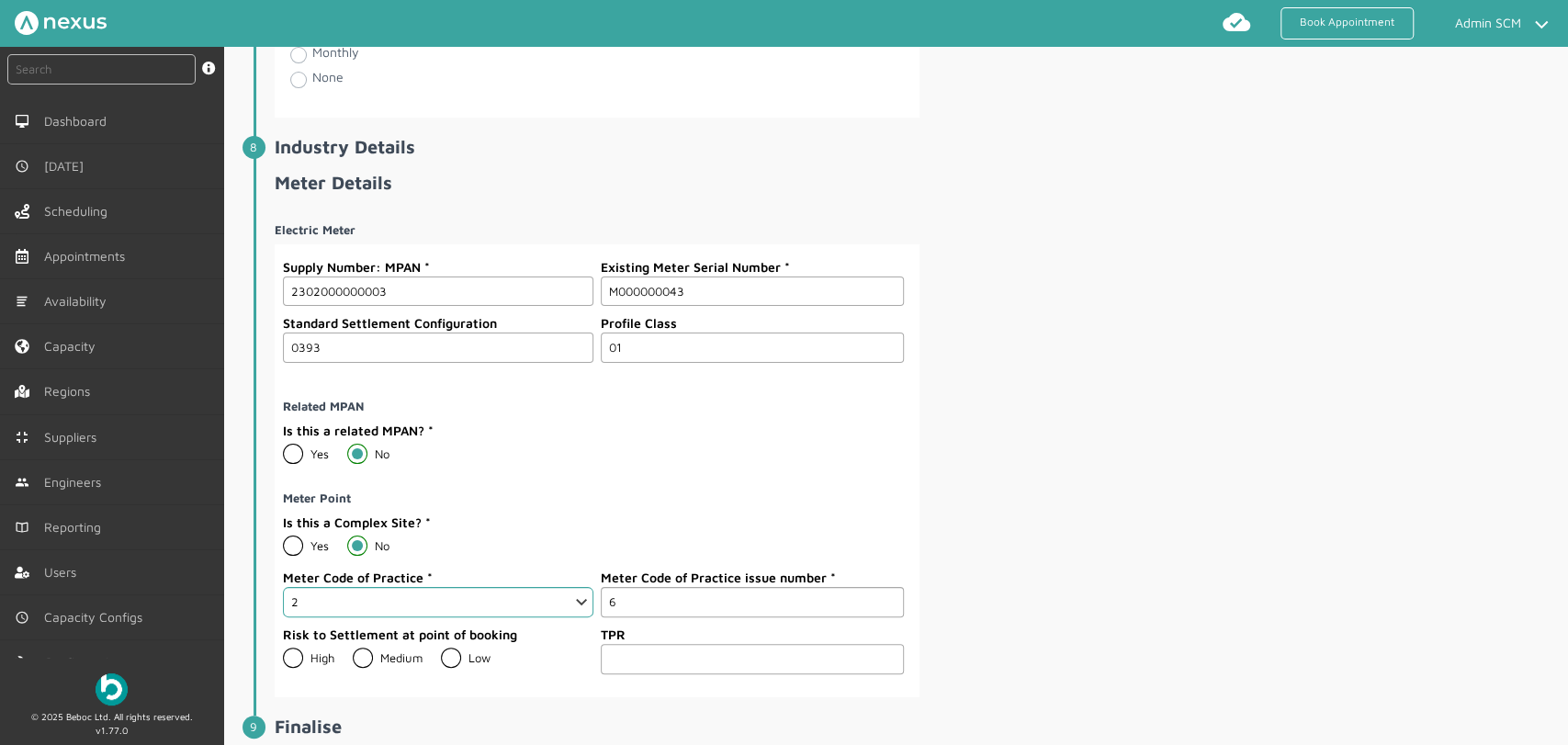
scroll to position [2916, 0]
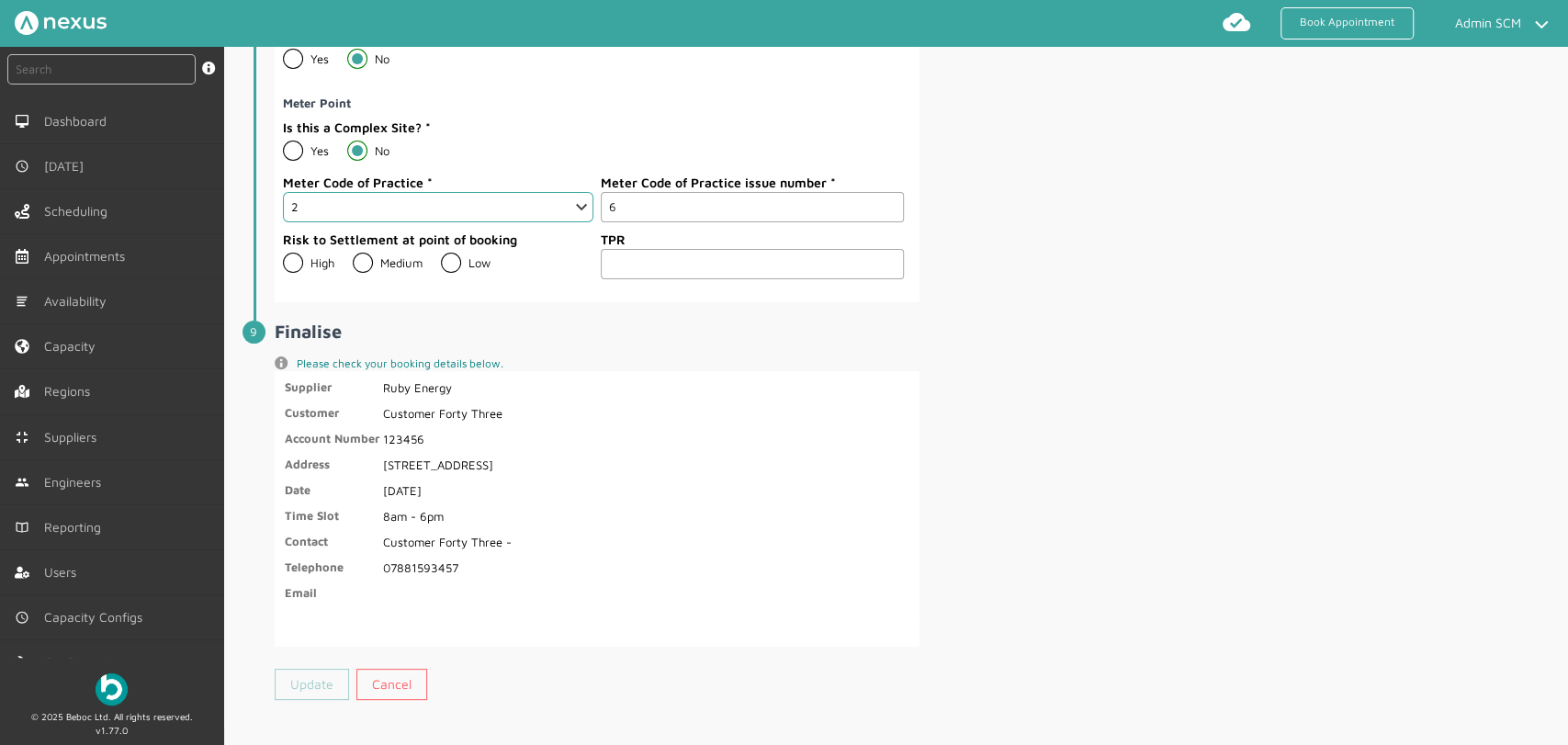
click at [309, 681] on link "Update" at bounding box center [312, 683] width 75 height 31
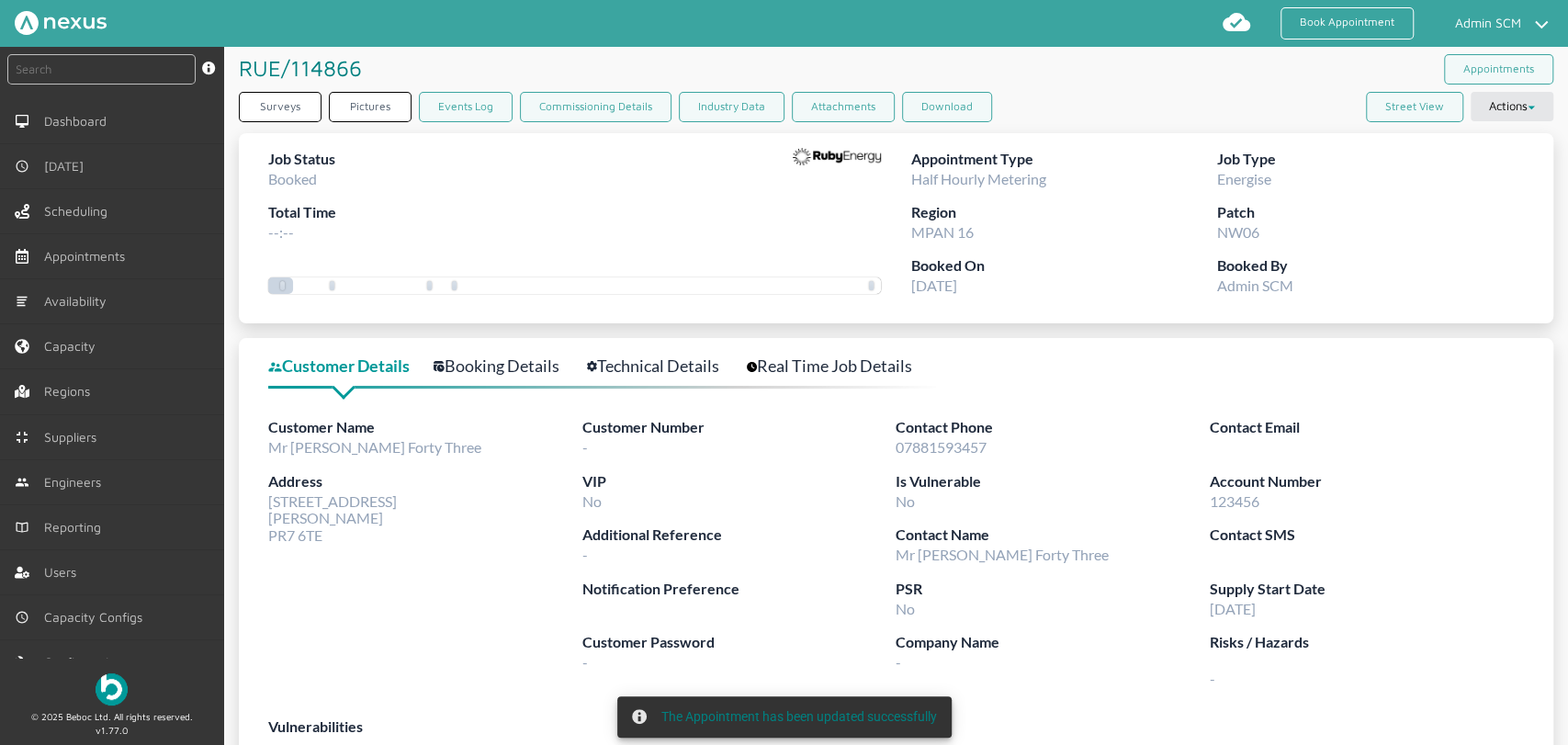
click at [637, 340] on div "Customer Details Booking Details Technical Details Real Time Job Details Custom…" at bounding box center [897, 560] width 1315 height 443
click at [632, 365] on link "Technical Details" at bounding box center [663, 365] width 152 height 26
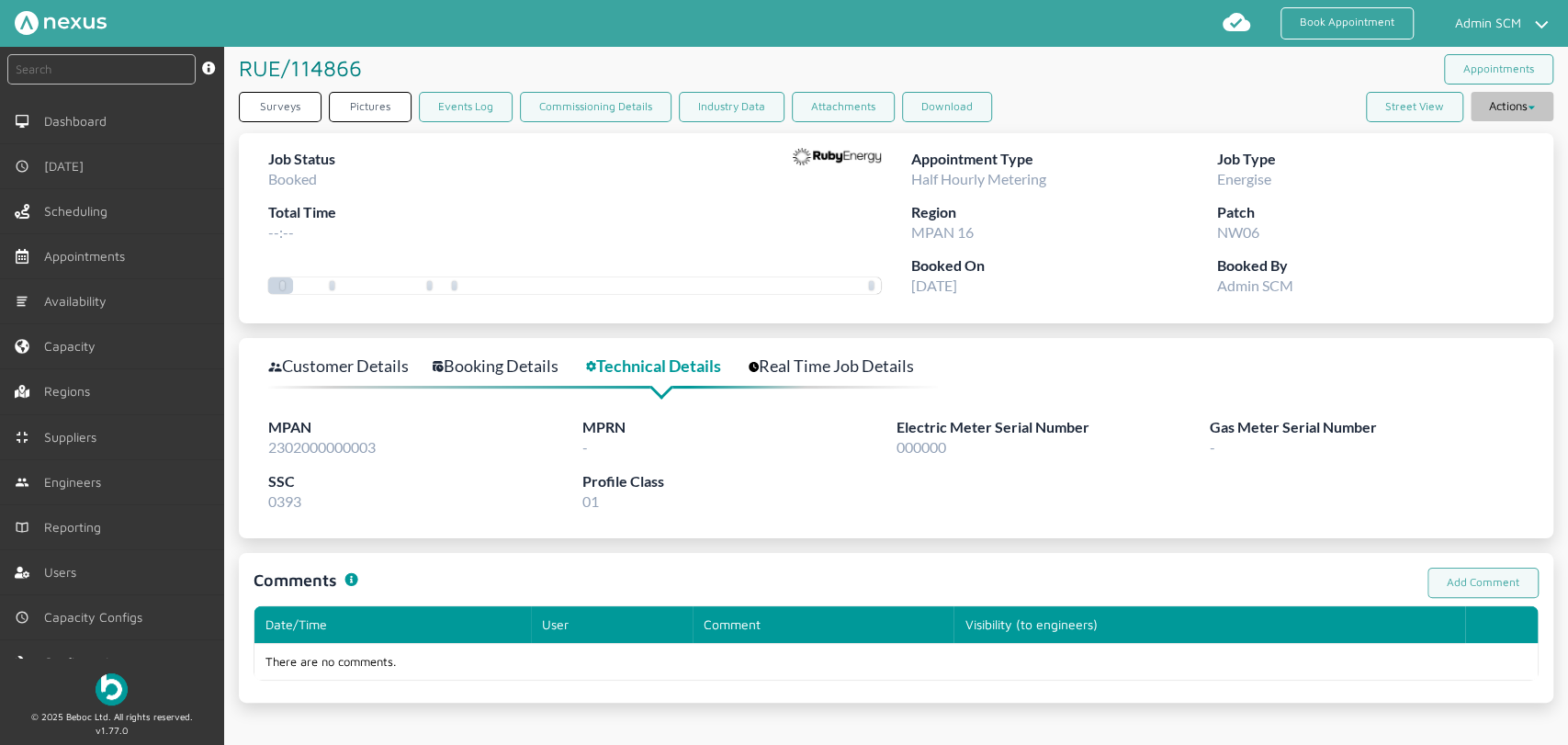
click at [1511, 109] on button "Actions" at bounding box center [1512, 106] width 82 height 29
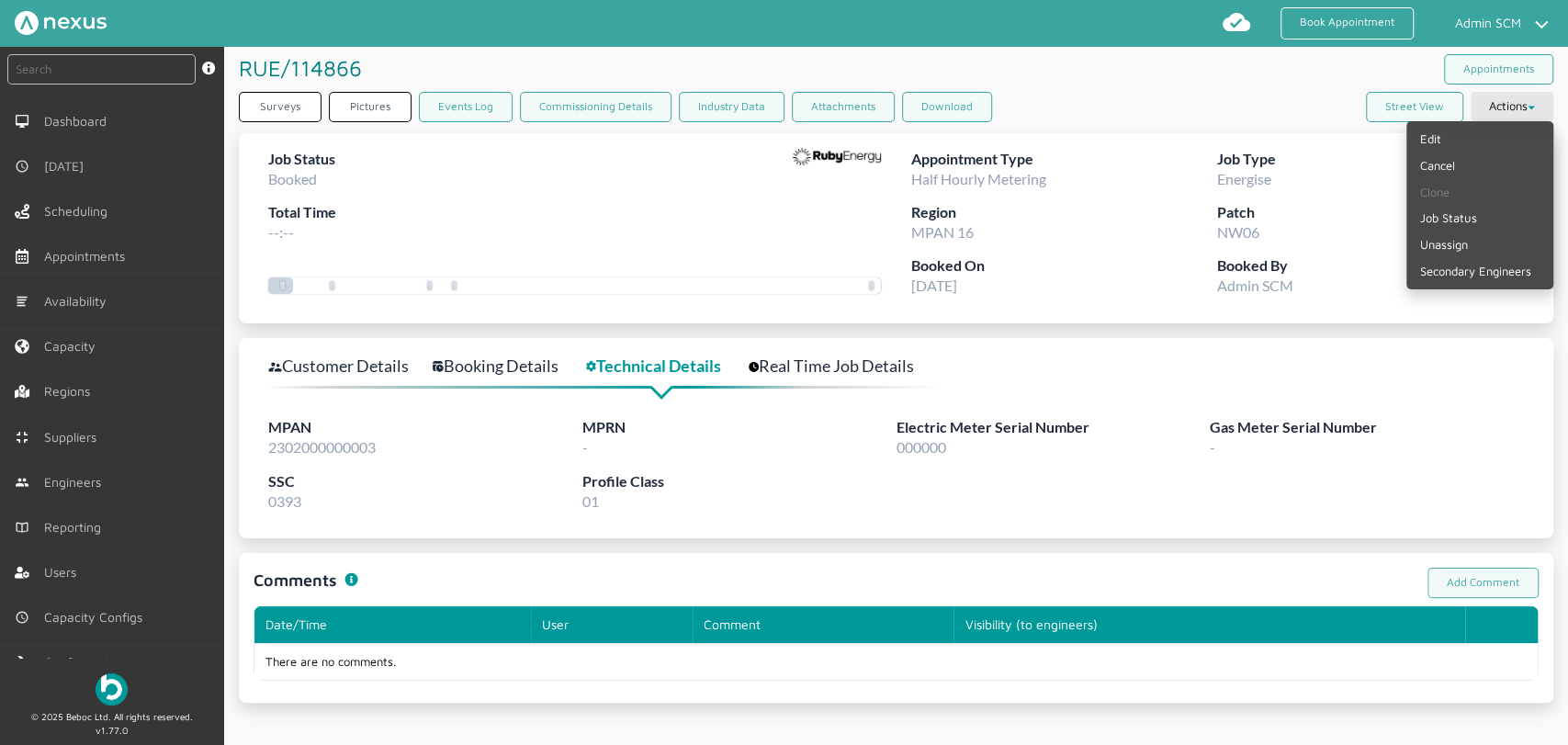
click at [1284, 92] on div "Surveys Pictures Events Log Commissioning Details Industry Data Attachments Dow…" at bounding box center [897, 110] width 1315 height 37
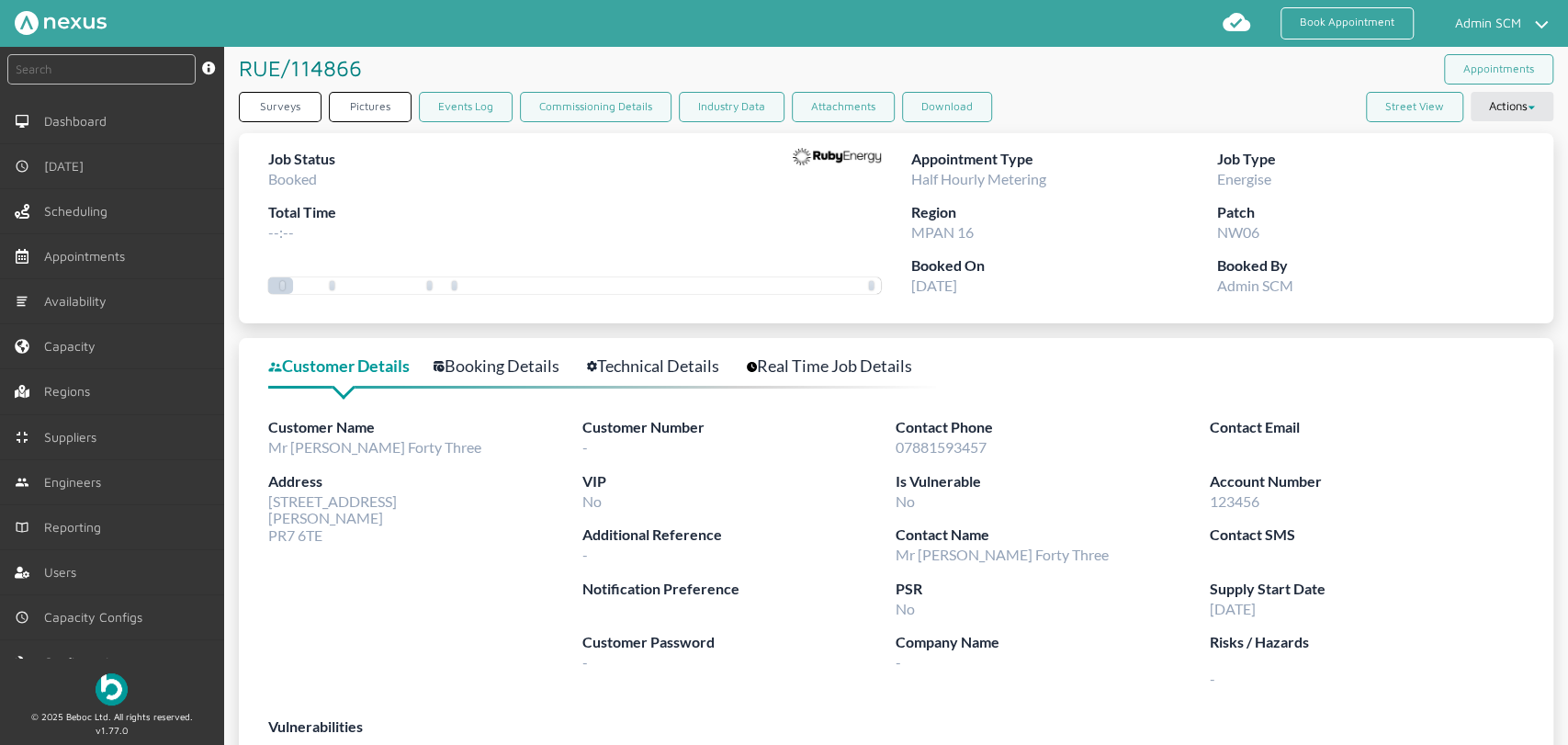
click at [496, 362] on link "Booking Details" at bounding box center [507, 365] width 146 height 26
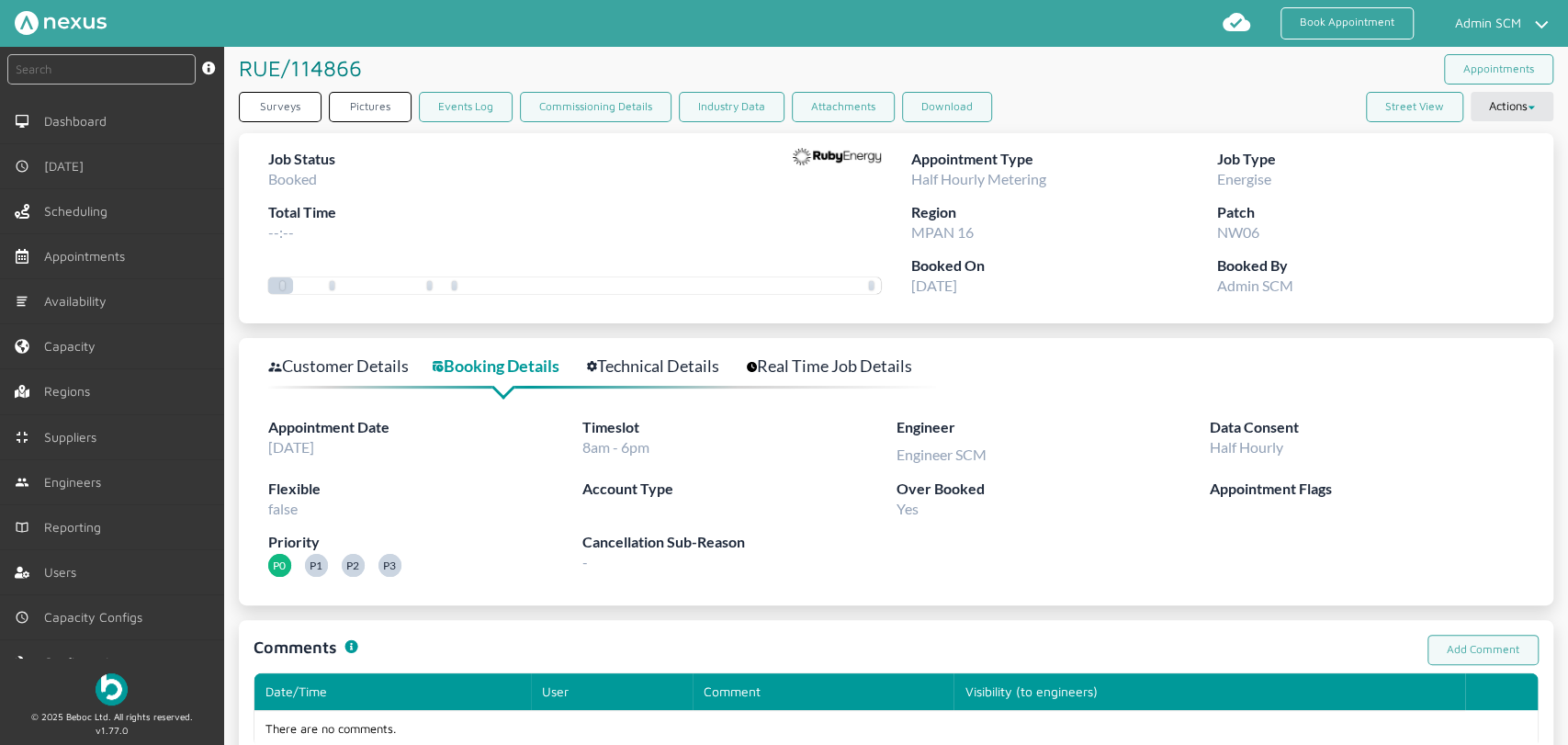
click at [682, 365] on link "Technical Details" at bounding box center [663, 365] width 152 height 26
